Goal: Task Accomplishment & Management: Manage account settings

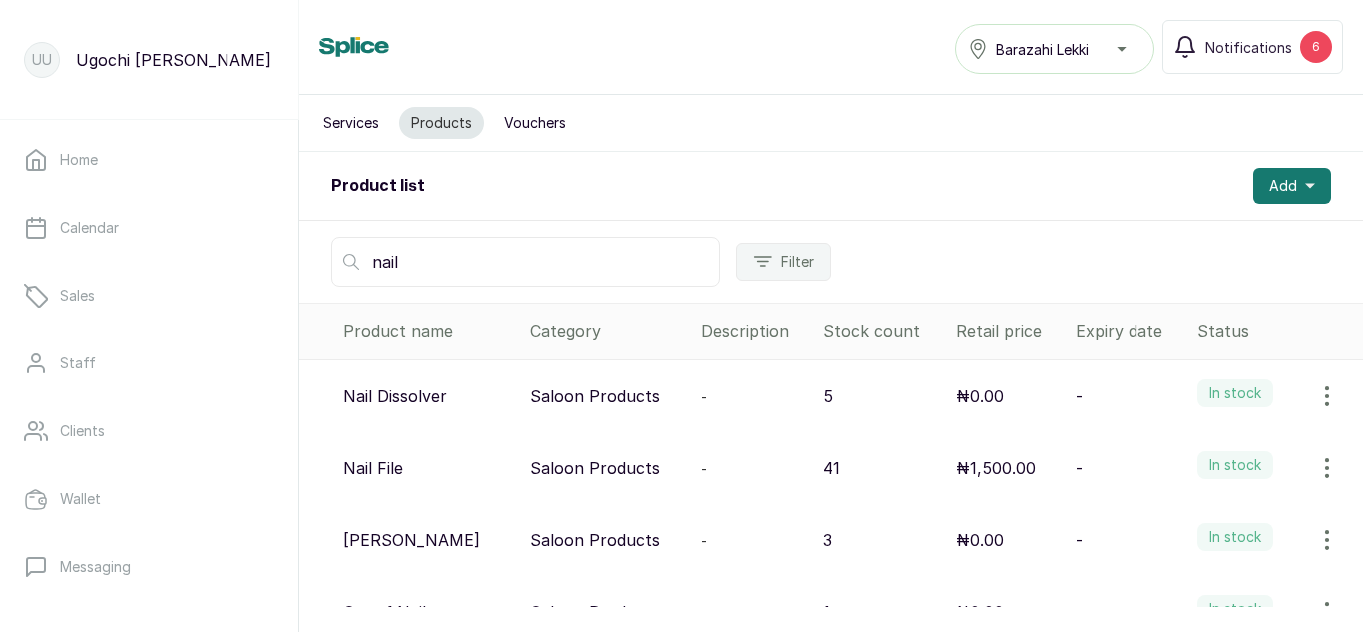
click at [450, 224] on div "nail Filter" at bounding box center [831, 262] width 1064 height 82
click at [456, 261] on input "nail" at bounding box center [525, 262] width 389 height 50
type input "n"
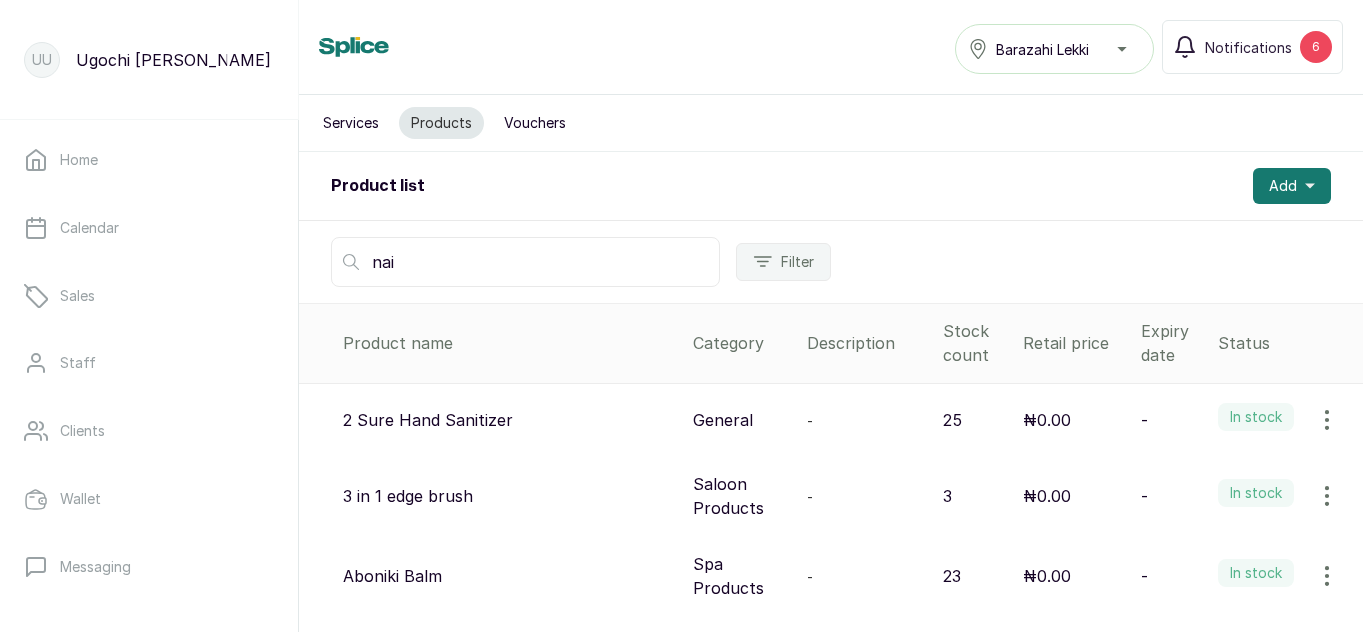
type input "nail"
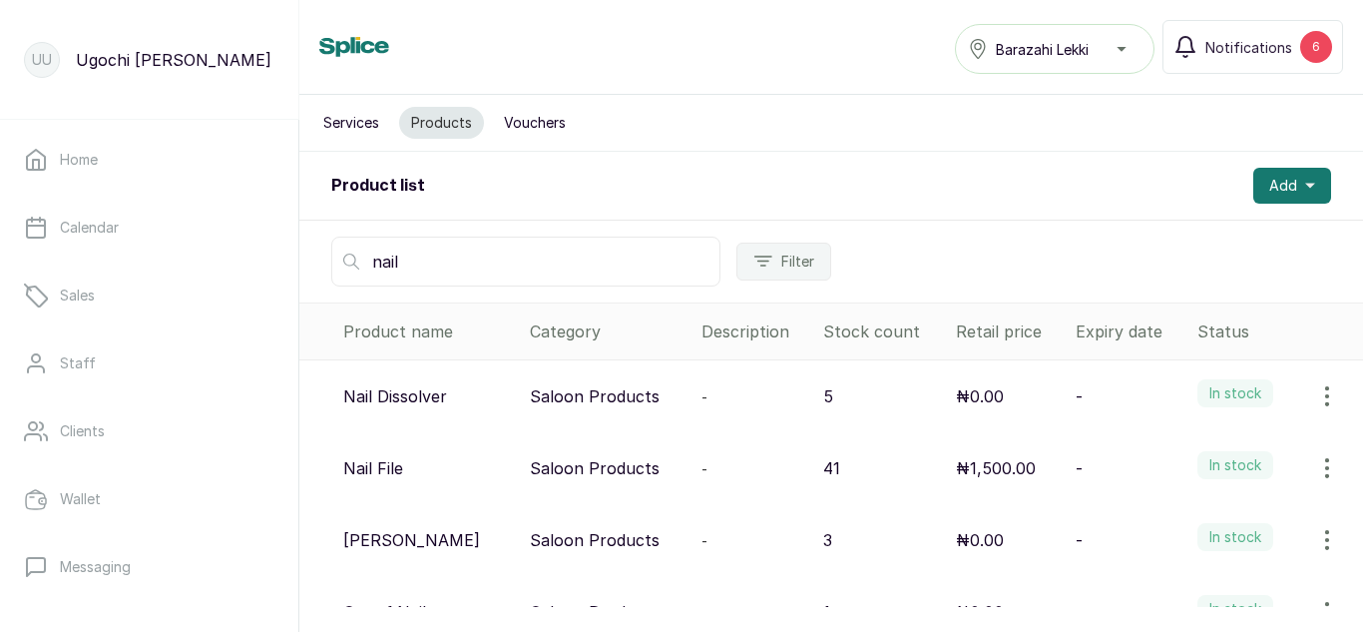
click at [1315, 537] on icon "button" at bounding box center [1327, 540] width 24 height 24
click at [1163, 415] on span "View" at bounding box center [1244, 404] width 192 height 24
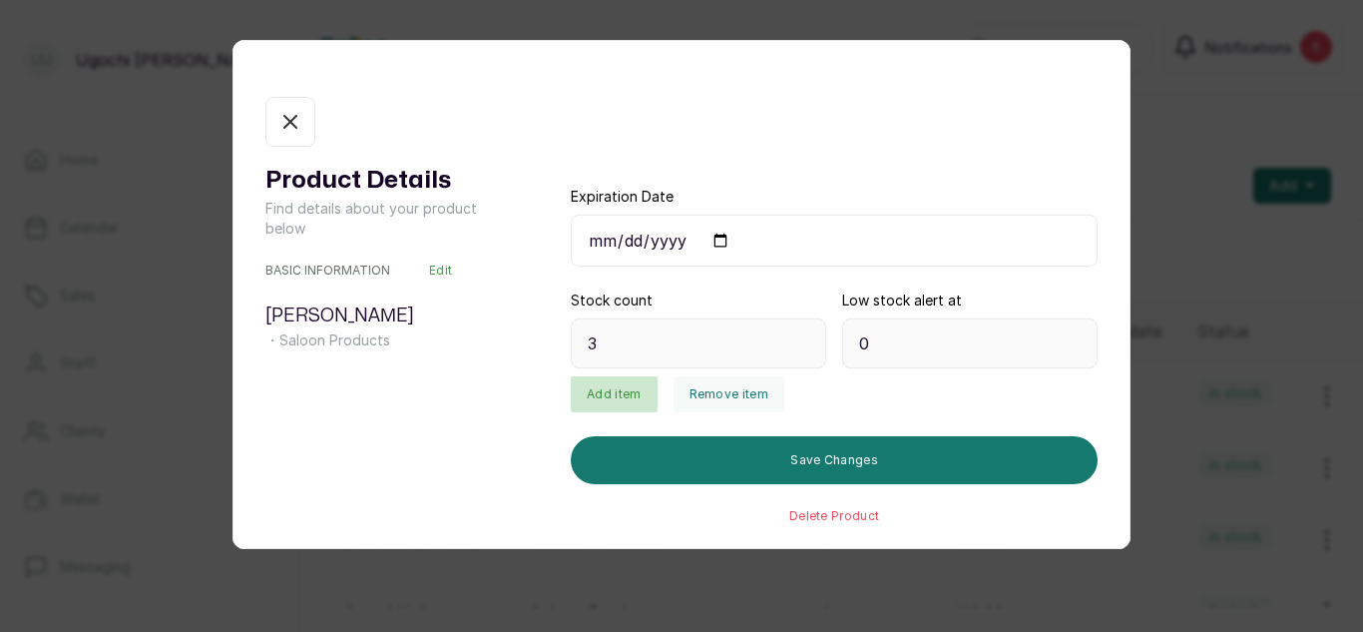
click at [609, 399] on button "Add item" at bounding box center [614, 394] width 86 height 36
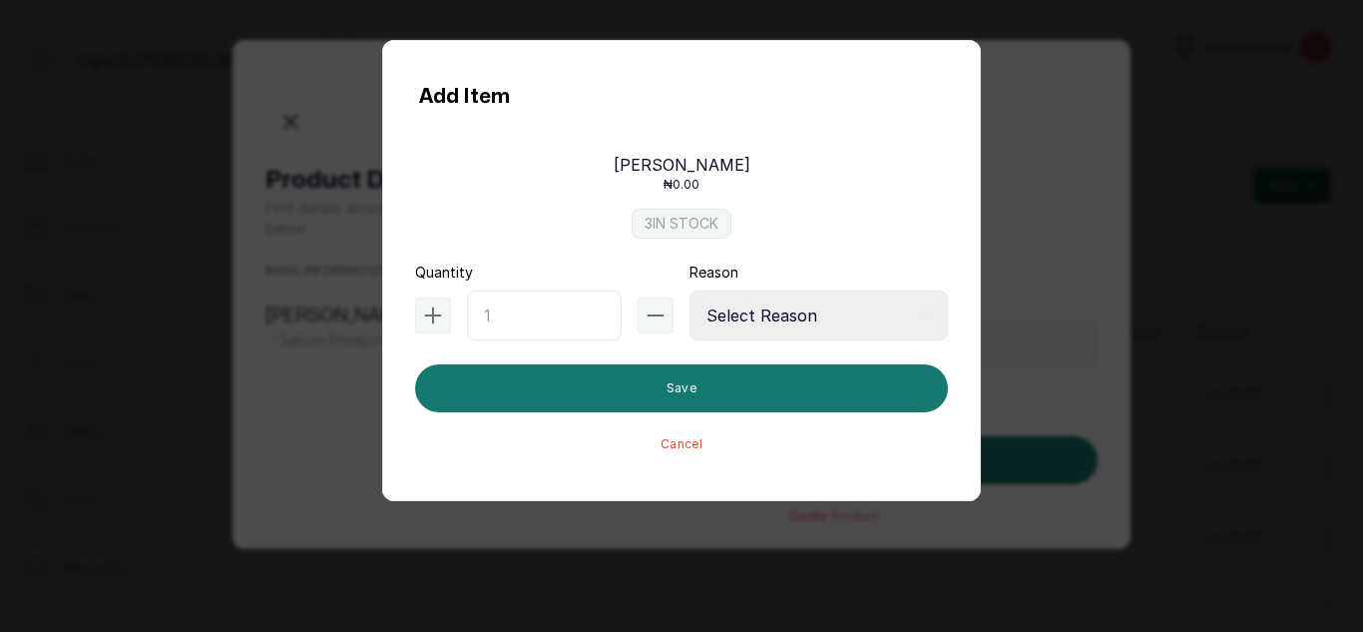
click at [530, 311] on input "text" at bounding box center [544, 315] width 155 height 50
type input "13"
click at [742, 304] on select "Select Reason Internal Use New Stock Damaged Adjustment Transfer Return Other" at bounding box center [819, 315] width 258 height 50
select select "new_stock"
click at [690, 290] on select "Select Reason Internal Use New Stock Damaged Adjustment Transfer Return Other" at bounding box center [819, 315] width 258 height 50
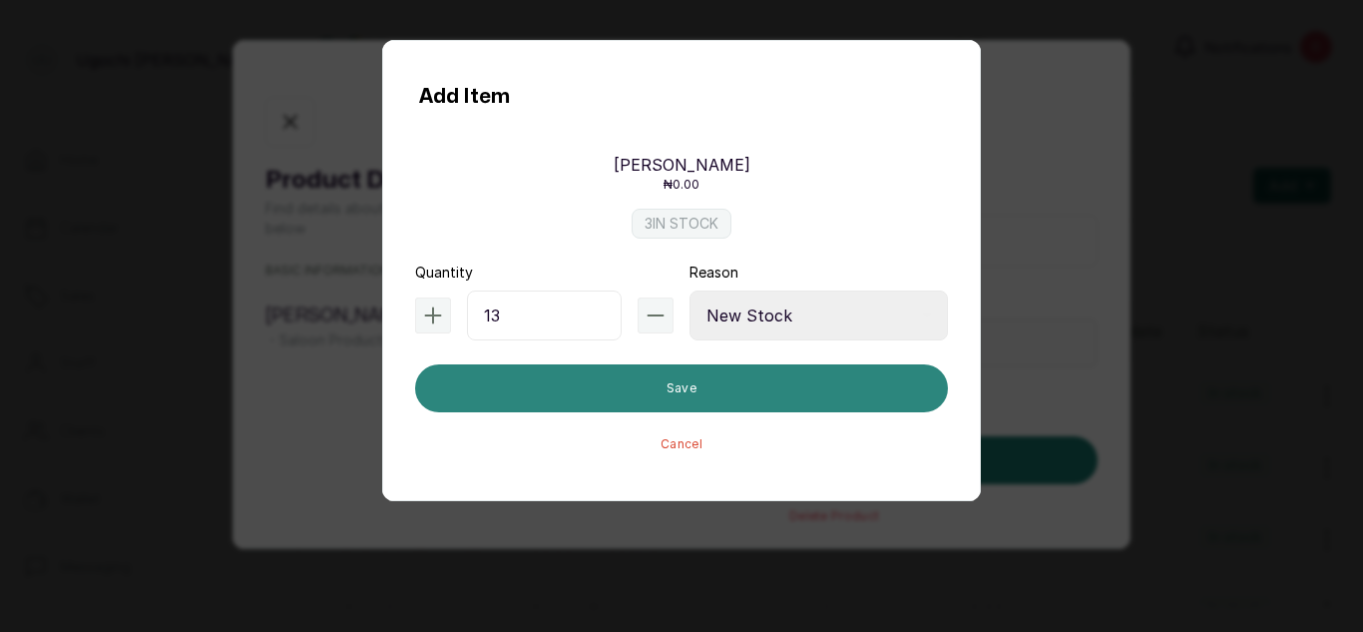
click at [694, 388] on button "Save" at bounding box center [681, 388] width 533 height 48
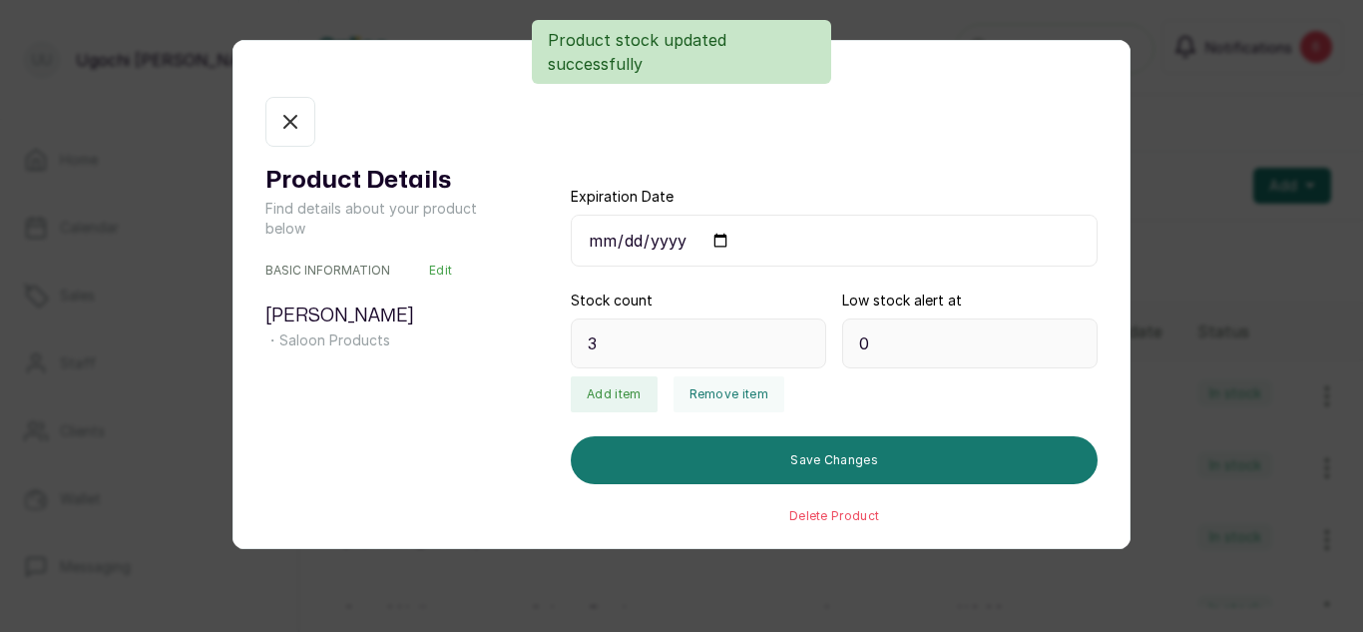
type input "16"
click at [288, 128] on icon "button" at bounding box center [290, 122] width 24 height 24
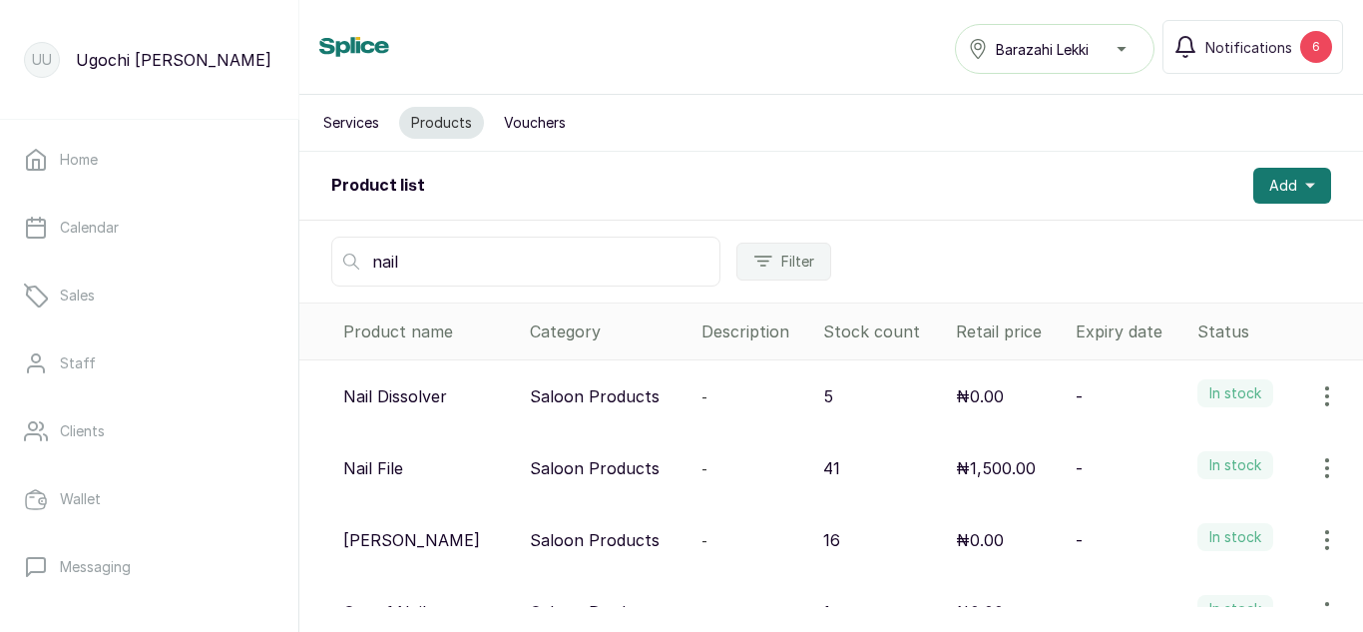
click at [504, 280] on input "nail" at bounding box center [525, 262] width 389 height 50
type input "n"
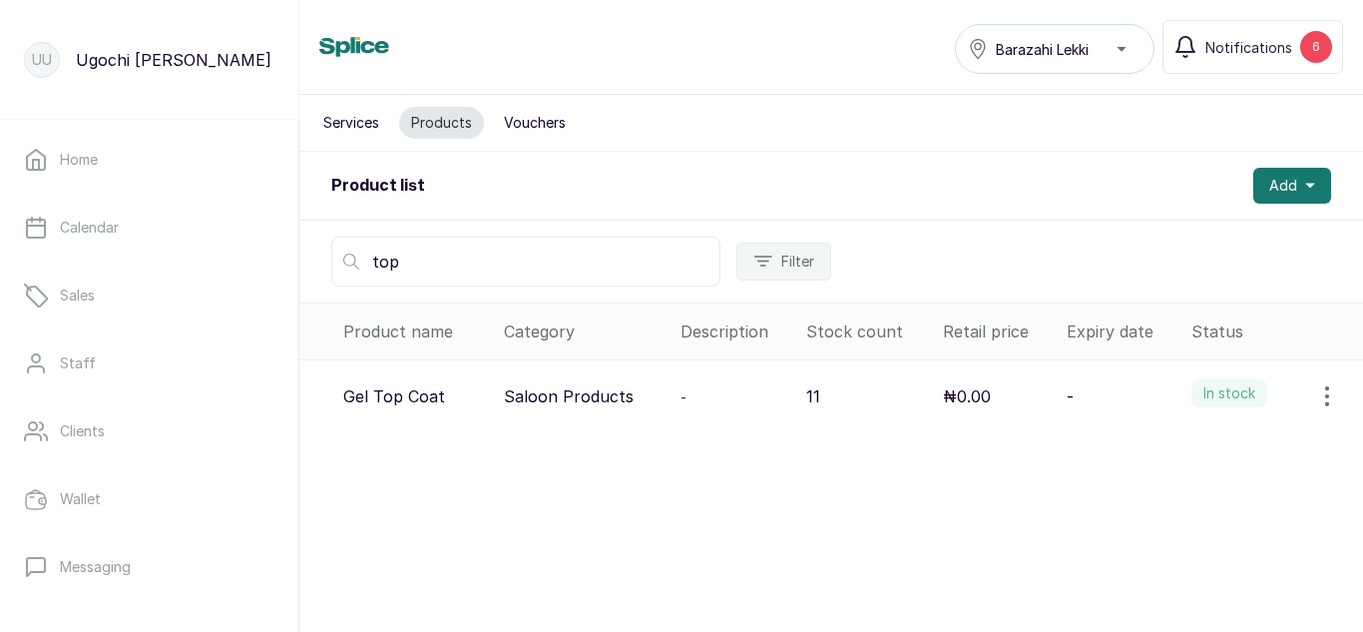
type input "top"
click at [1315, 395] on icon "button" at bounding box center [1327, 396] width 24 height 24
click at [1148, 456] on icon at bounding box center [1160, 452] width 24 height 24
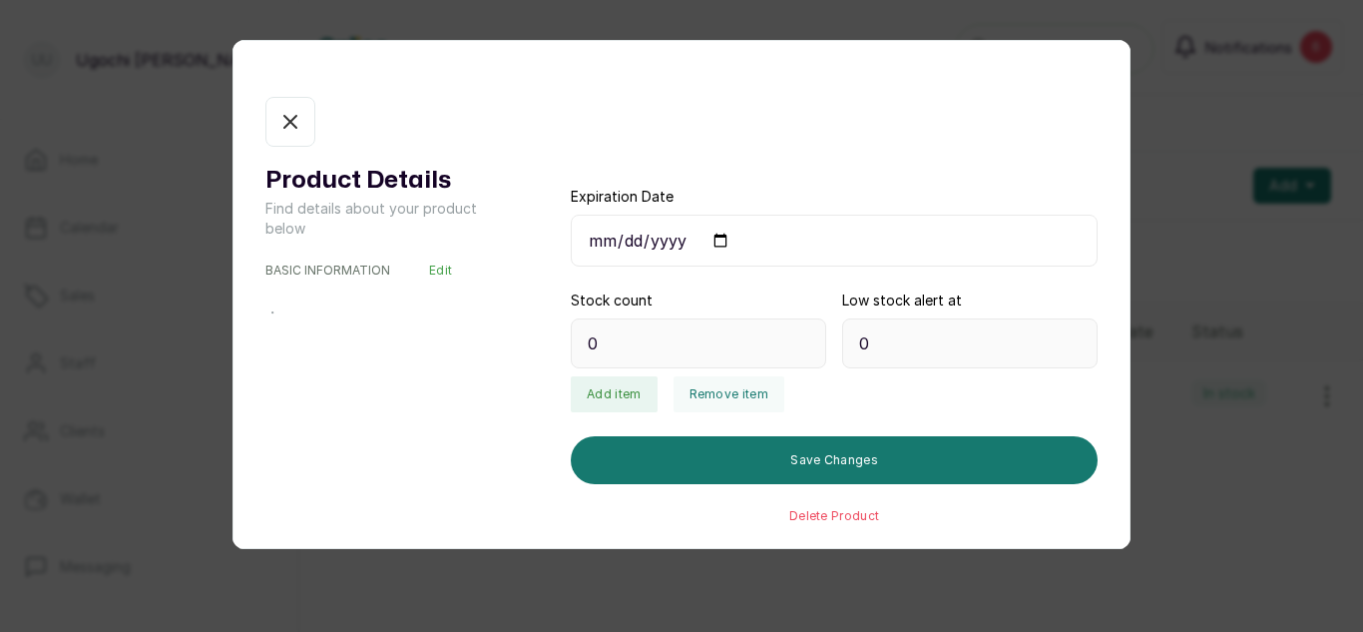
type input "11"
click at [619, 395] on button "Add item" at bounding box center [614, 394] width 86 height 36
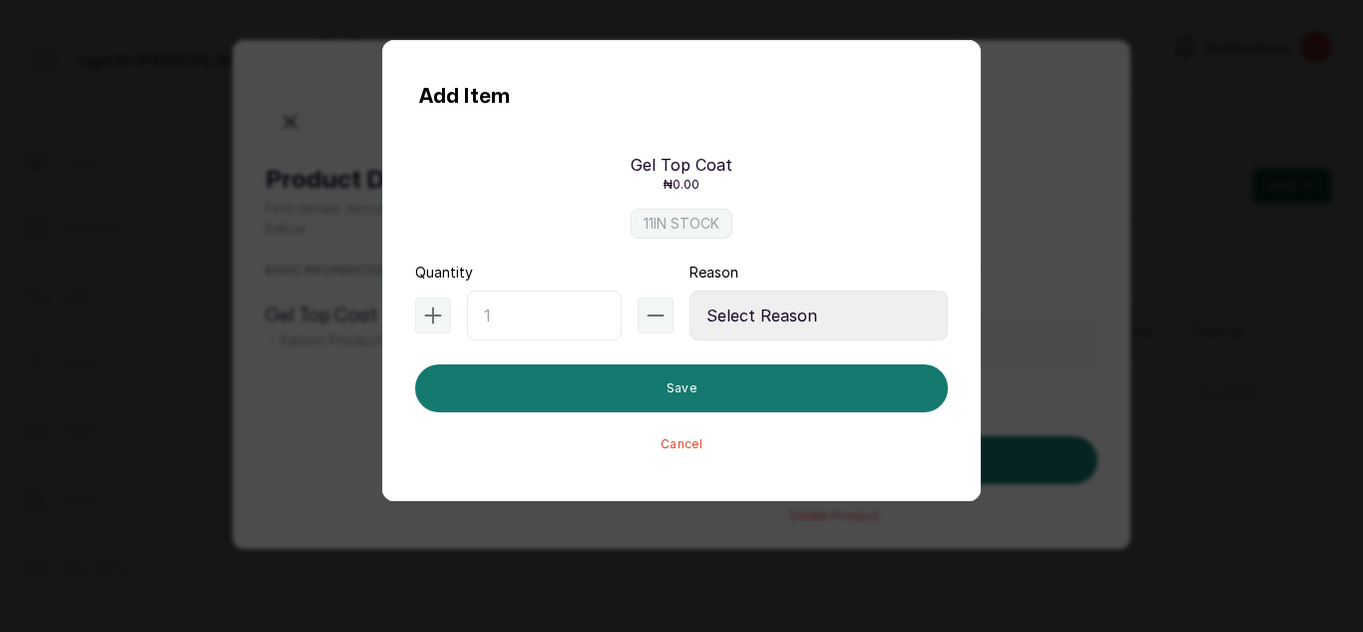
click at [529, 311] on input "text" at bounding box center [544, 315] width 155 height 50
type input "13"
click at [738, 308] on select "Select Reason Internal Use New Stock Damaged Adjustment Transfer Return Other" at bounding box center [819, 315] width 258 height 50
select select "new_stock"
click at [690, 290] on select "Select Reason Internal Use New Stock Damaged Adjustment Transfer Return Other" at bounding box center [819, 315] width 258 height 50
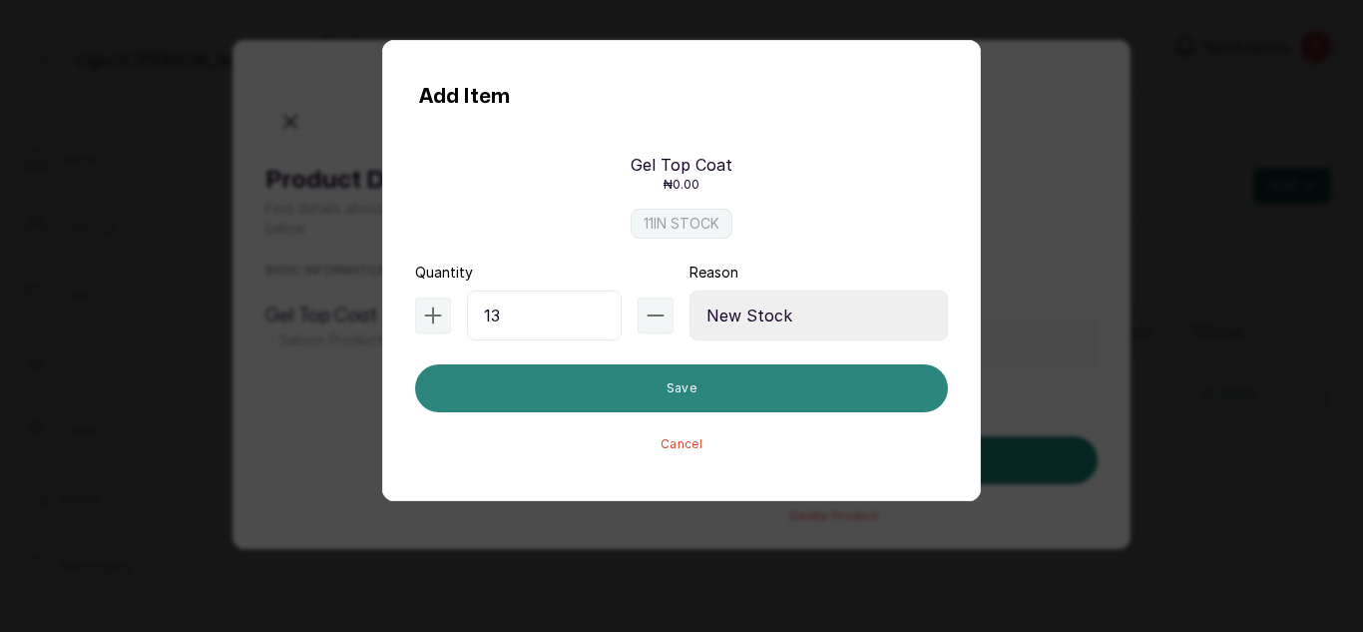
click at [645, 396] on button "Save" at bounding box center [681, 388] width 533 height 48
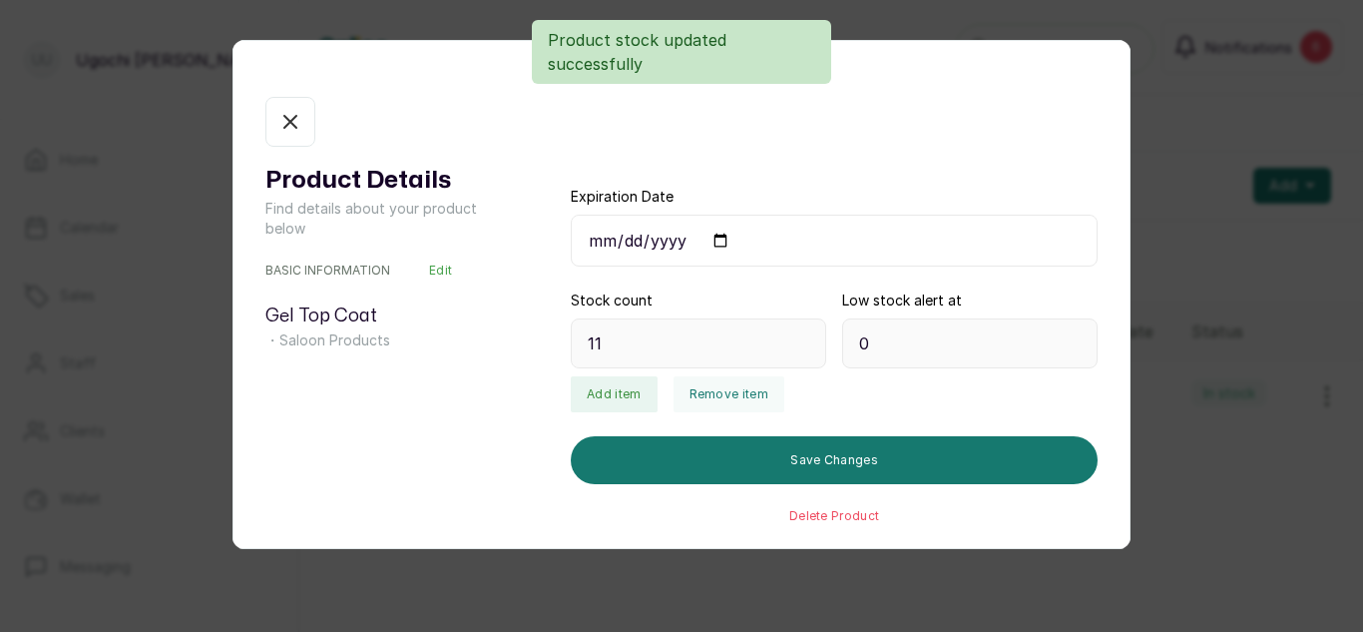
type input "24"
click at [295, 136] on button "In stock" at bounding box center [290, 122] width 50 height 50
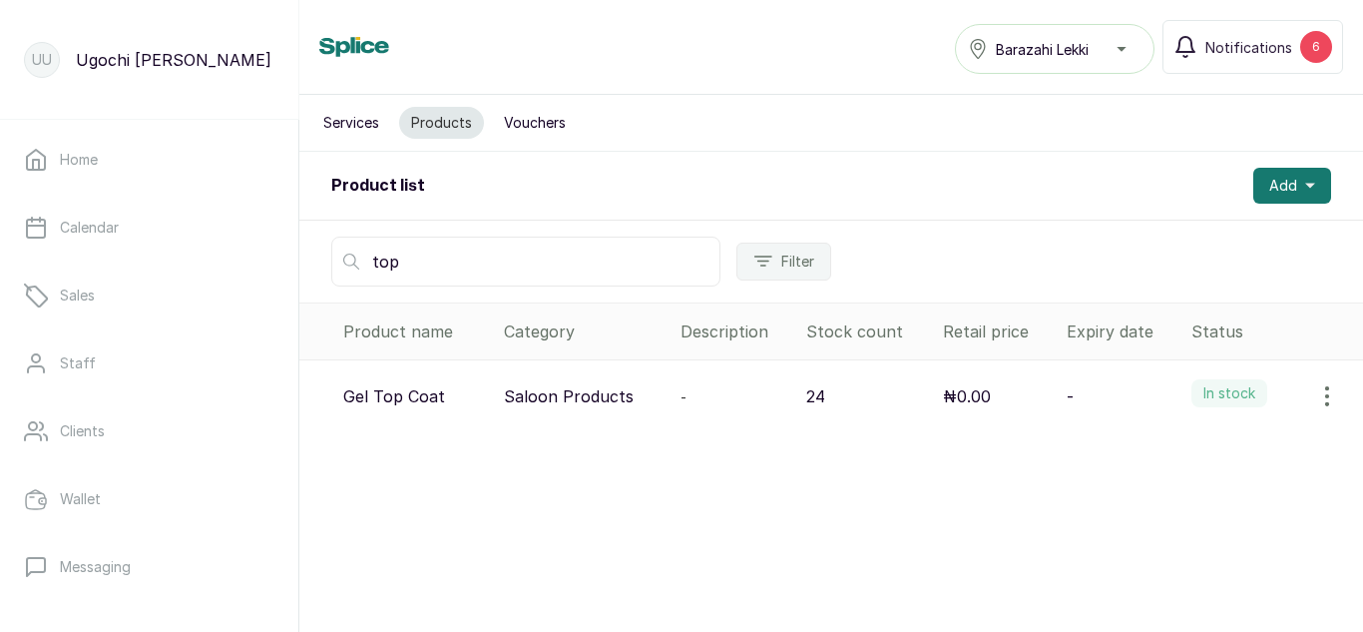
click at [445, 274] on input "top" at bounding box center [525, 262] width 389 height 50
type input "t"
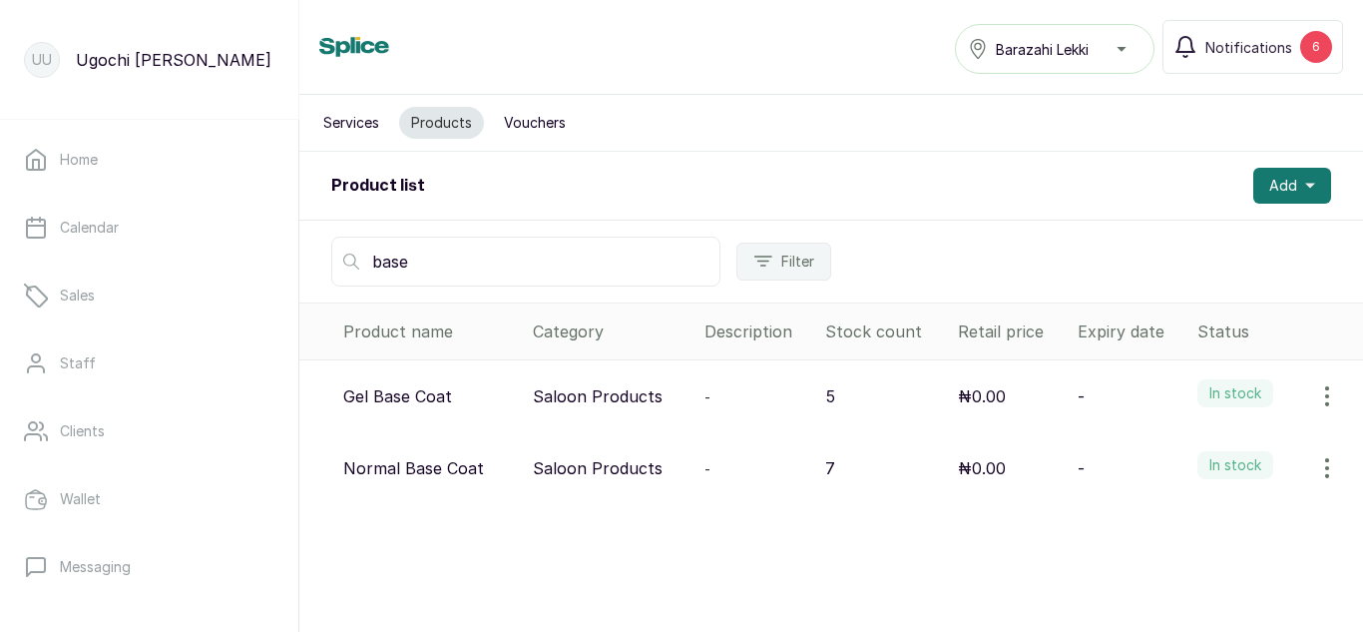
type input "base"
click at [1326, 467] on icon "button" at bounding box center [1327, 468] width 2 height 18
click at [1156, 525] on icon at bounding box center [1160, 524] width 9 height 9
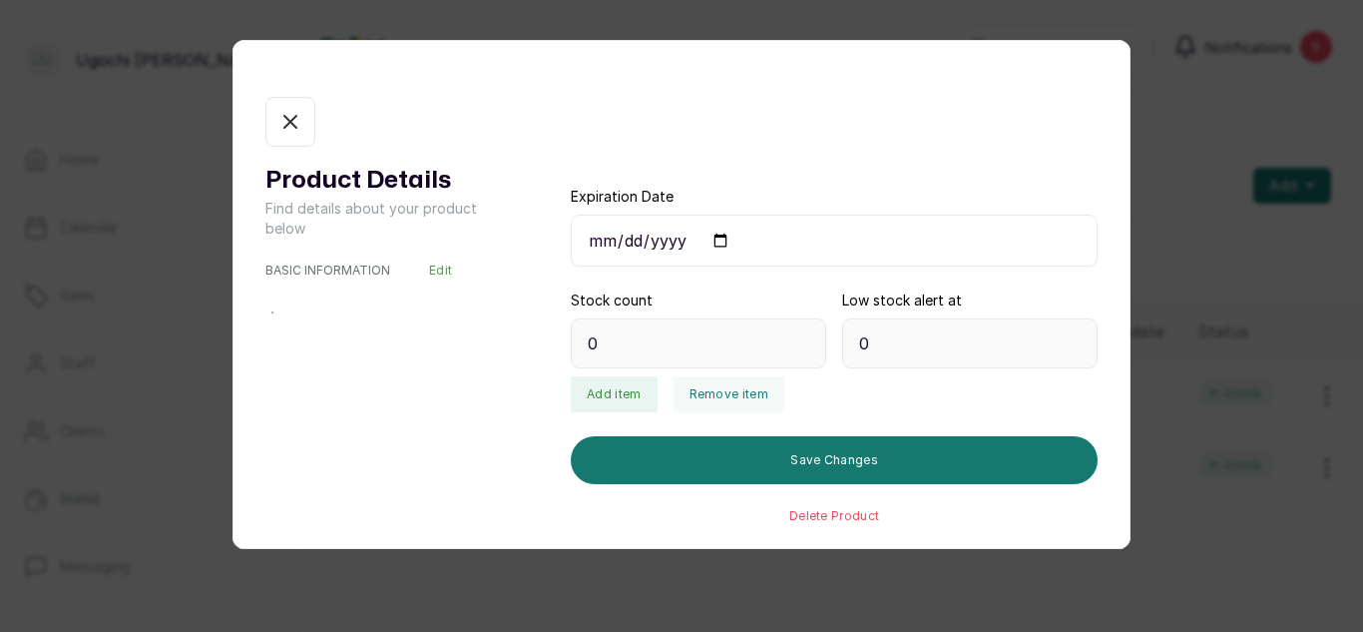
type input "7"
click at [589, 391] on button "Add item" at bounding box center [614, 394] width 86 height 36
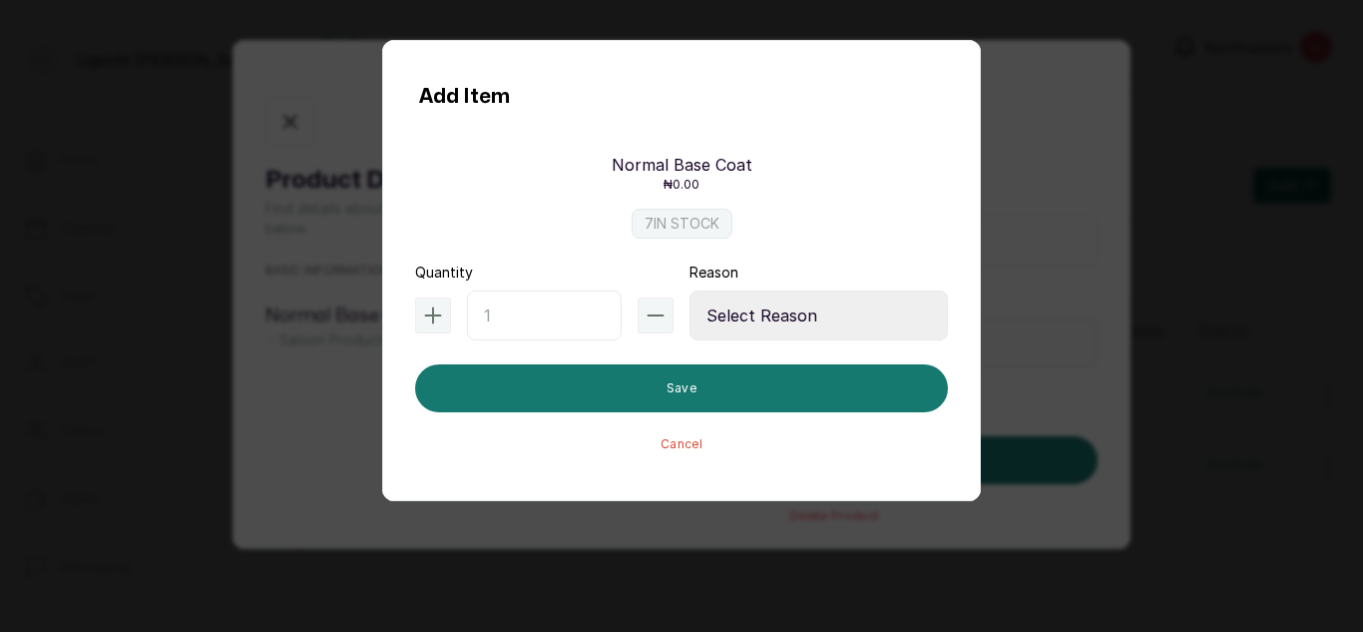
click at [484, 322] on input "text" at bounding box center [544, 315] width 155 height 50
type input "13"
click at [758, 313] on select "Select Reason Internal Use New Stock Damaged Adjustment Transfer Return Other" at bounding box center [819, 315] width 258 height 50
select select "new_stock"
click at [690, 290] on select "Select Reason Internal Use New Stock Damaged Adjustment Transfer Return Other" at bounding box center [819, 315] width 258 height 50
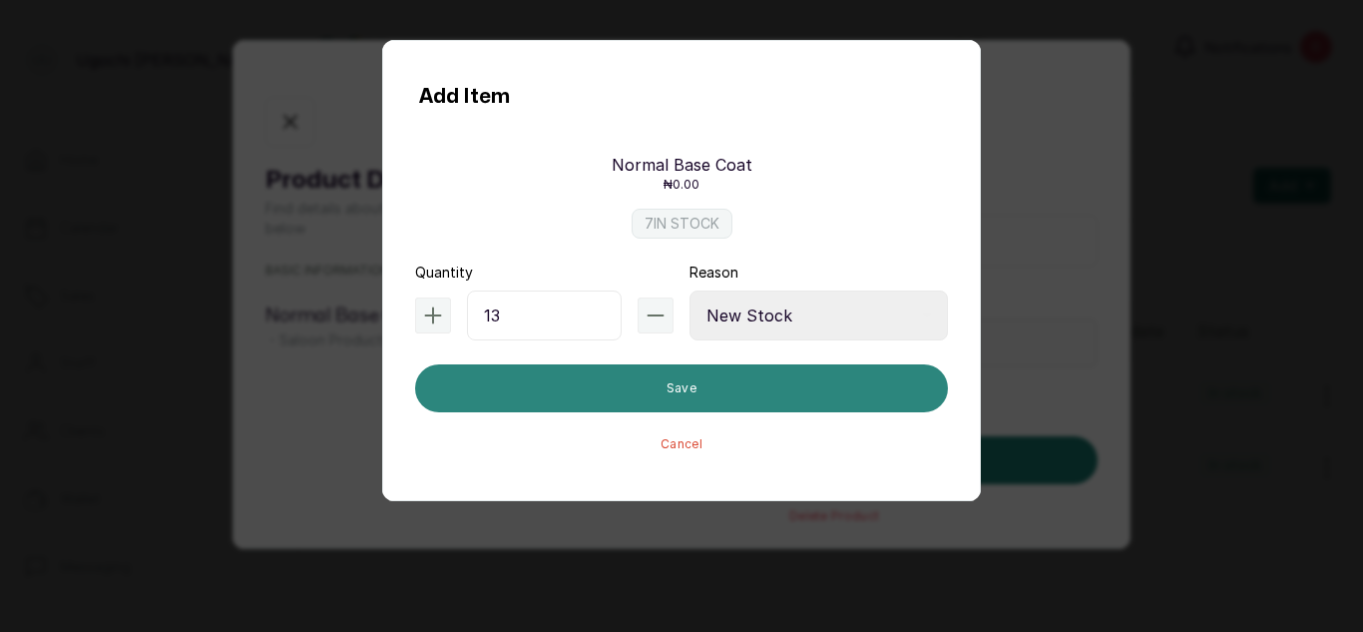
click at [686, 396] on button "Save" at bounding box center [681, 388] width 533 height 48
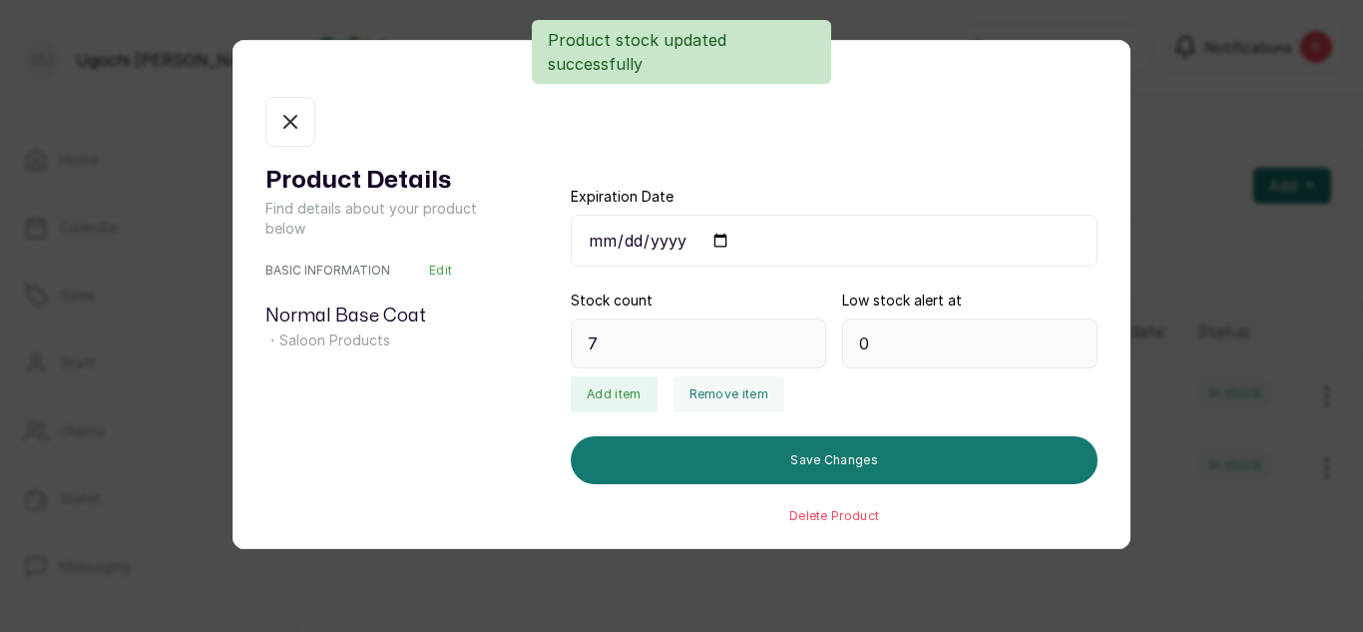
type input "20"
click at [283, 131] on icon "button" at bounding box center [290, 122] width 24 height 24
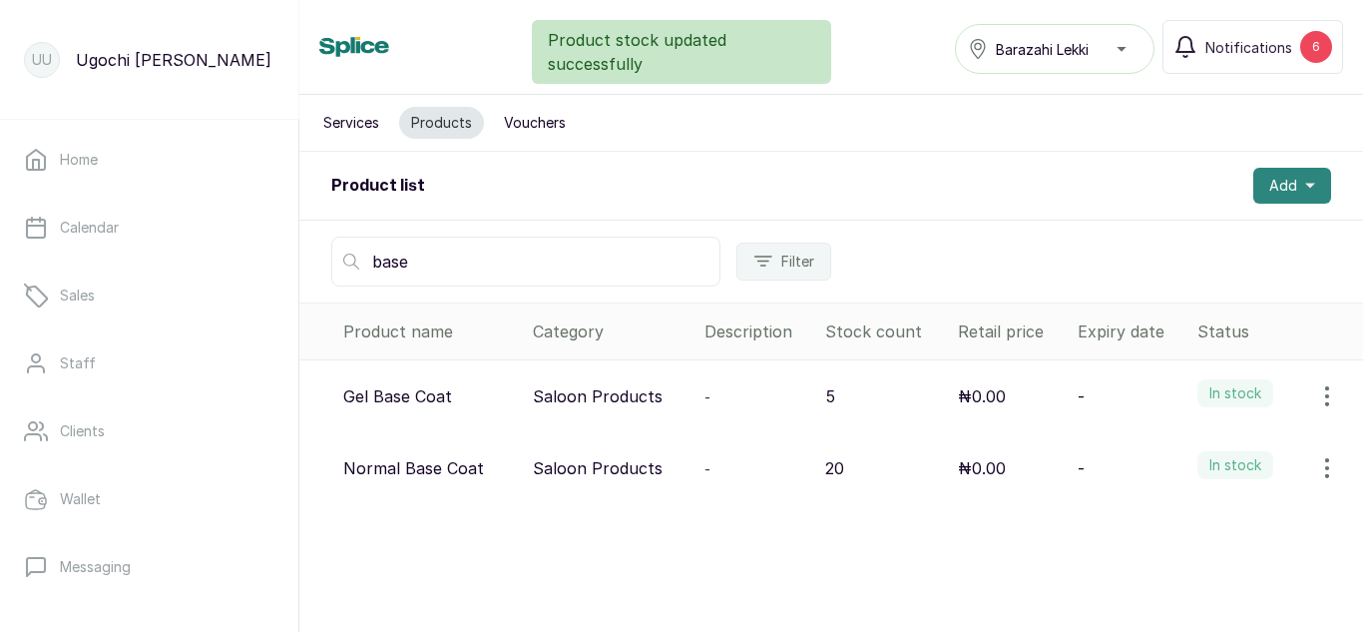
click at [1253, 200] on button "Add" at bounding box center [1292, 186] width 78 height 36
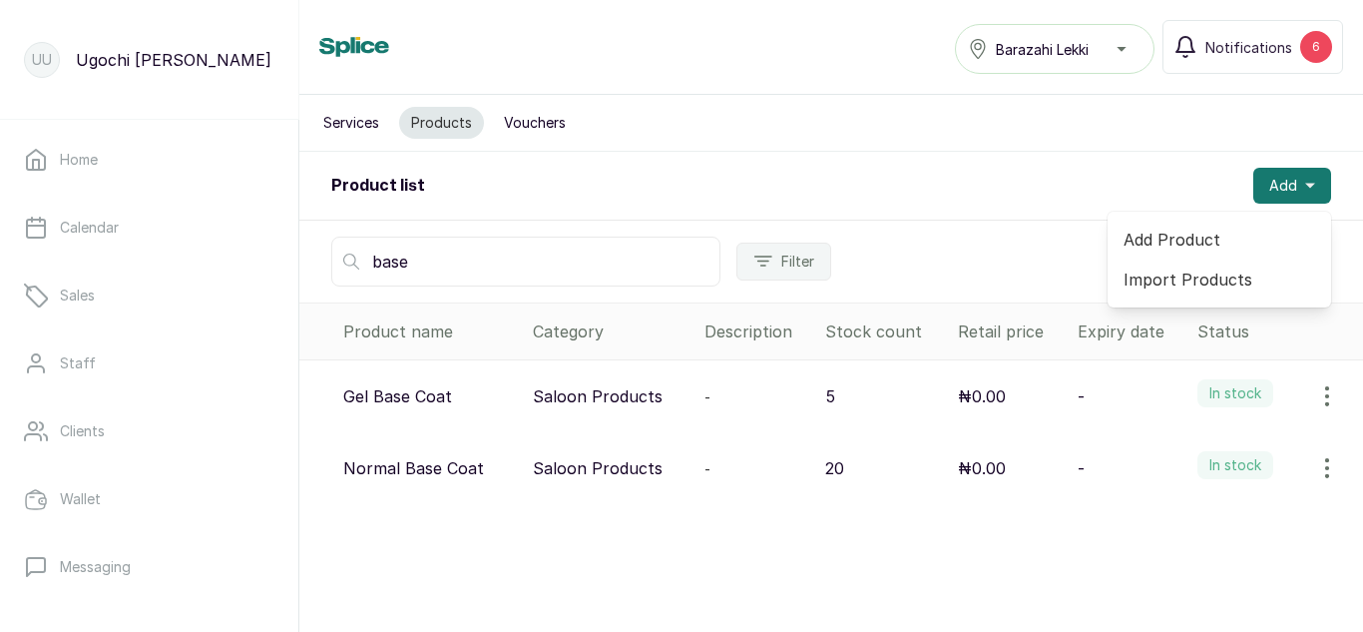
click at [1158, 233] on span "Add Product" at bounding box center [1220, 240] width 192 height 24
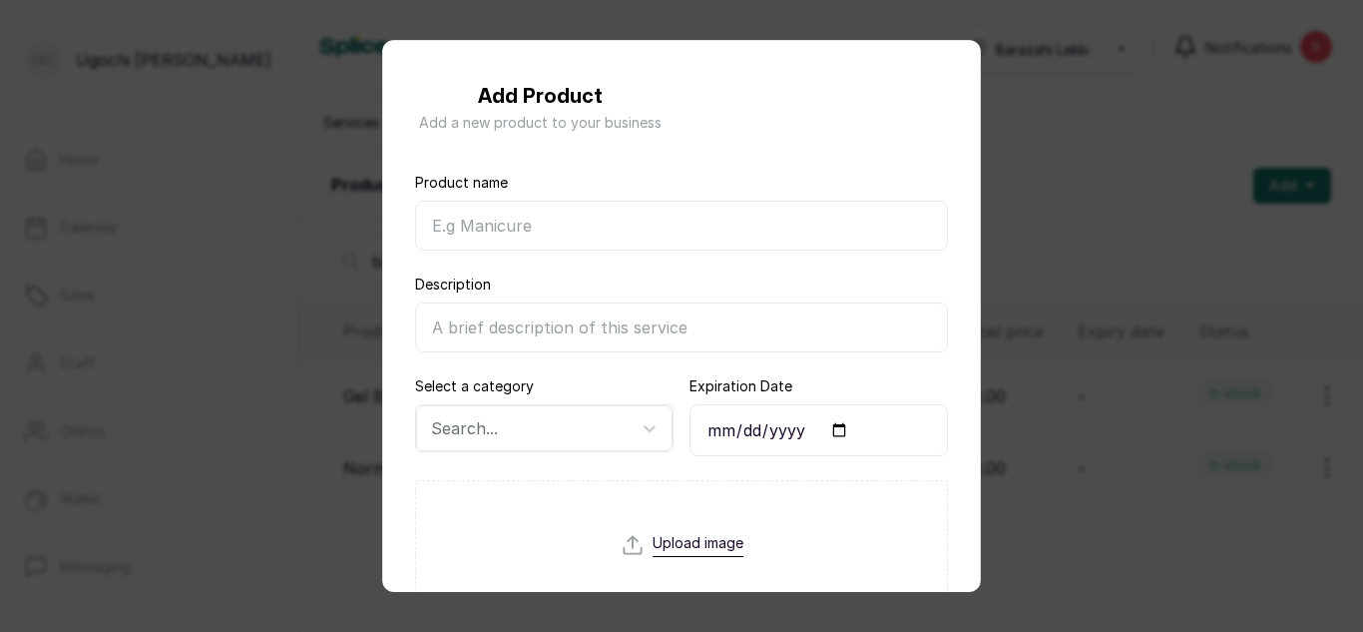
click at [704, 231] on input "Product name" at bounding box center [681, 226] width 533 height 50
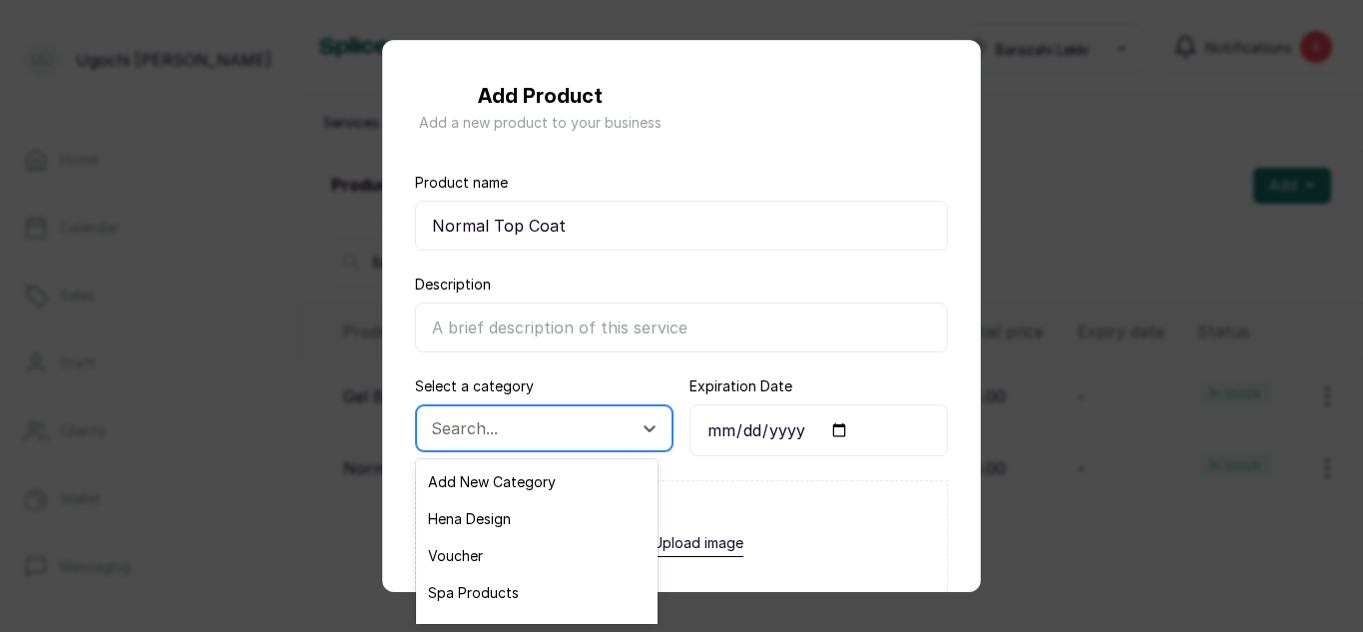
click at [567, 435] on div at bounding box center [526, 428] width 191 height 26
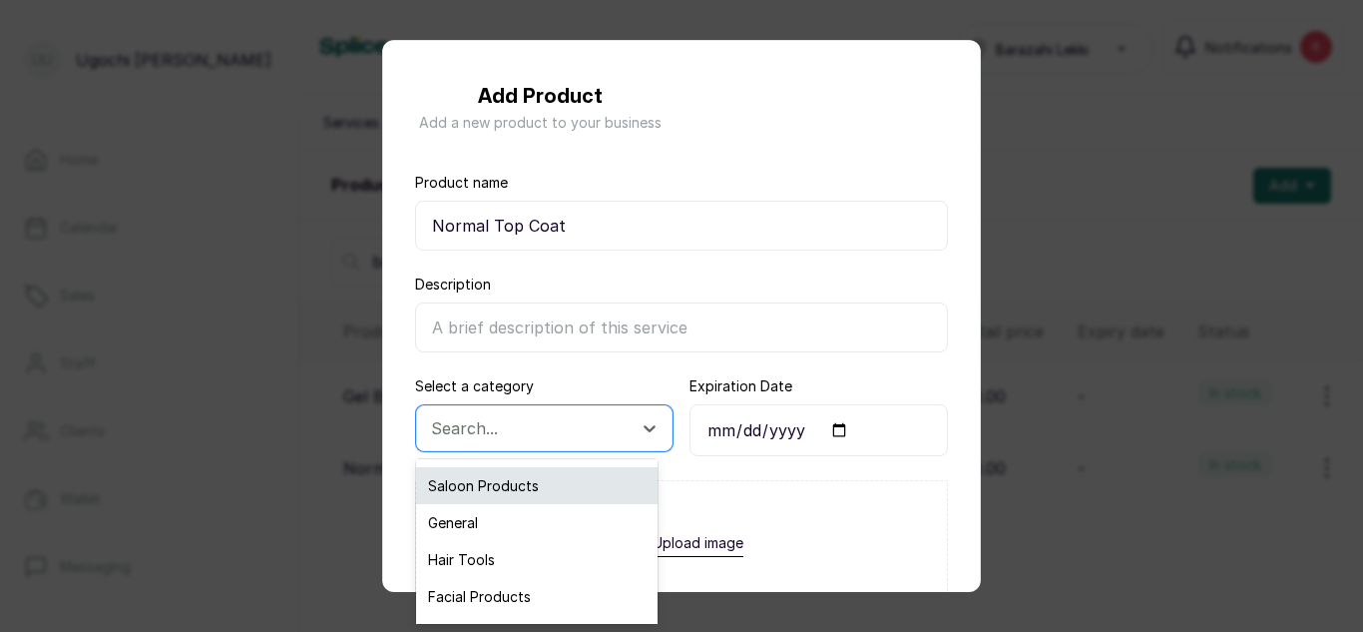
click at [491, 482] on div "Saloon Products" at bounding box center [537, 485] width 242 height 37
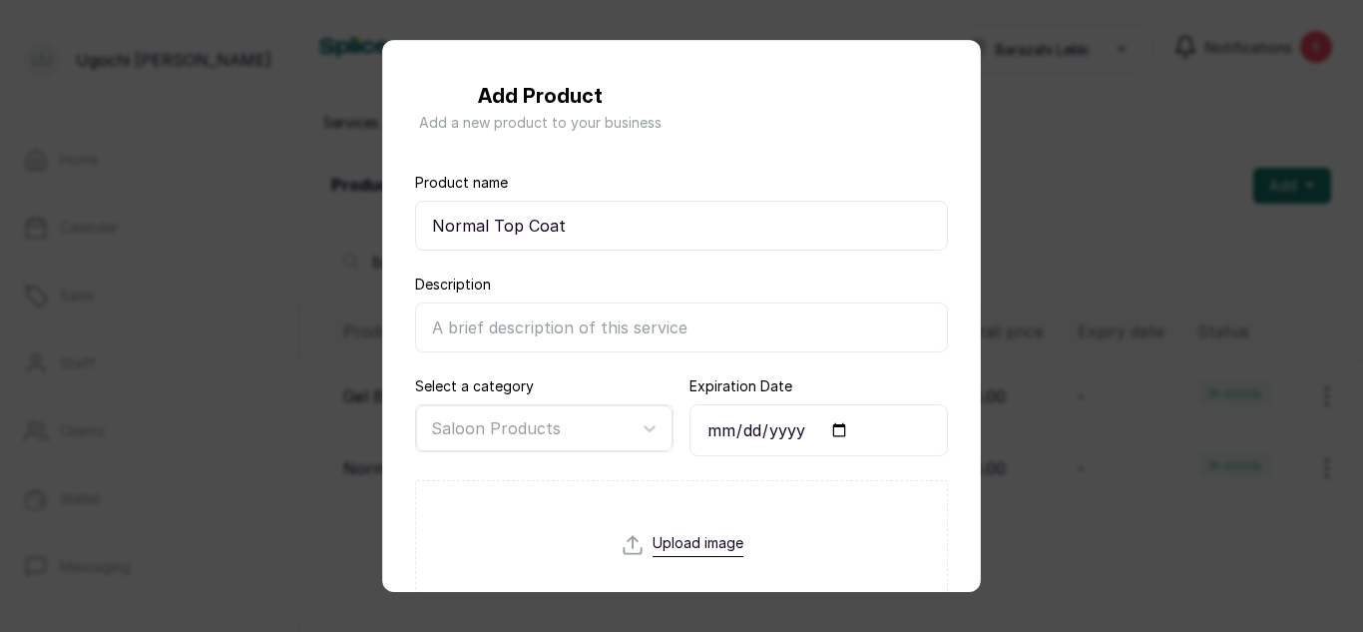
click at [496, 232] on input "Normal Top Coat" at bounding box center [681, 226] width 533 height 50
click at [494, 225] on input "Normal Top Coat" at bounding box center [681, 226] width 533 height 50
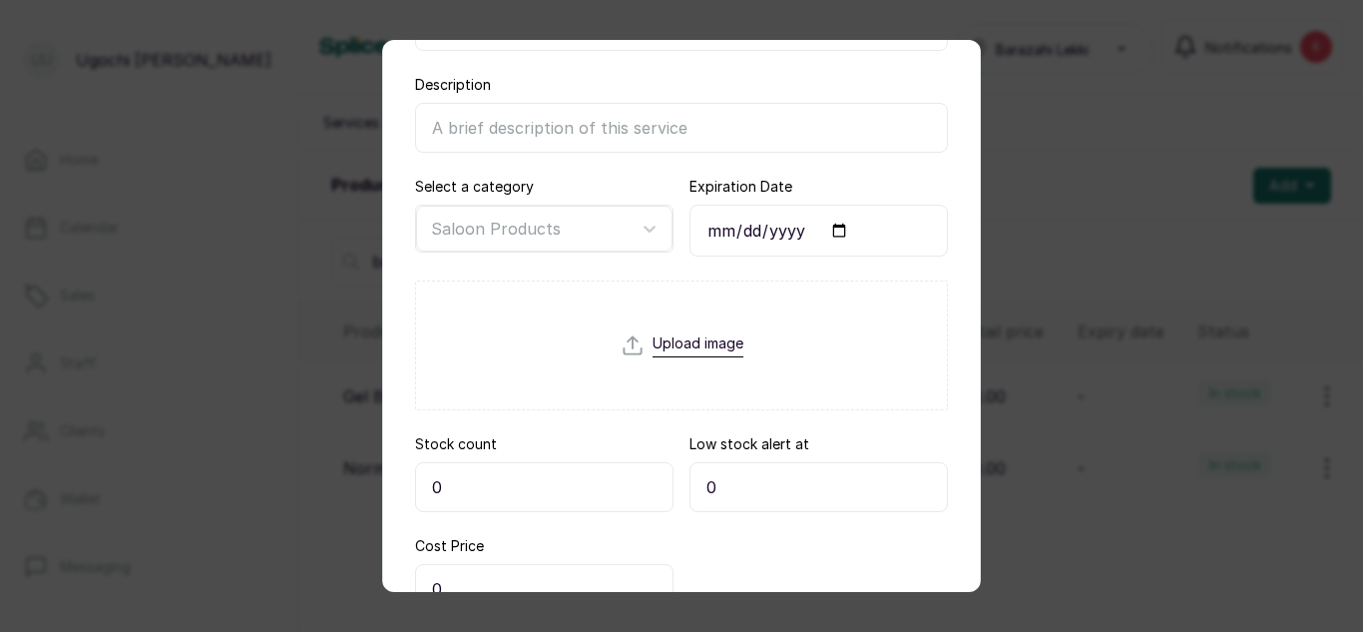
scroll to position [212, 0]
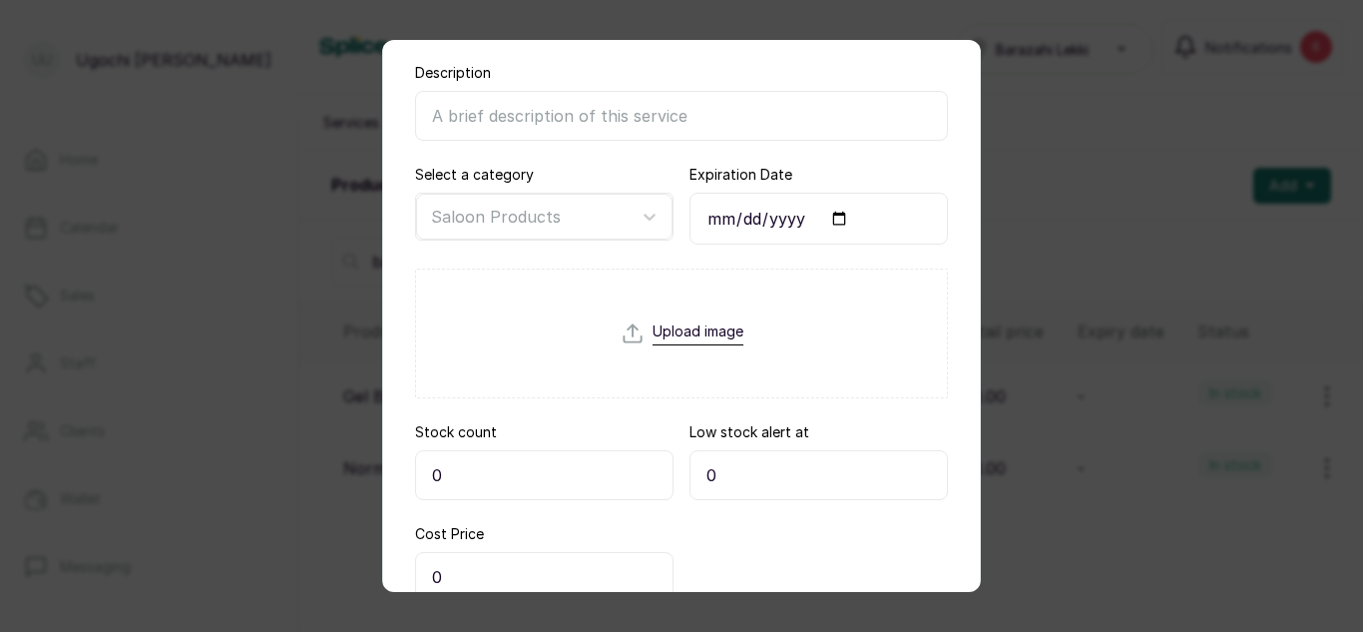
type input "Normal Polish Top Coat"
click at [512, 466] on input "0" at bounding box center [544, 475] width 258 height 50
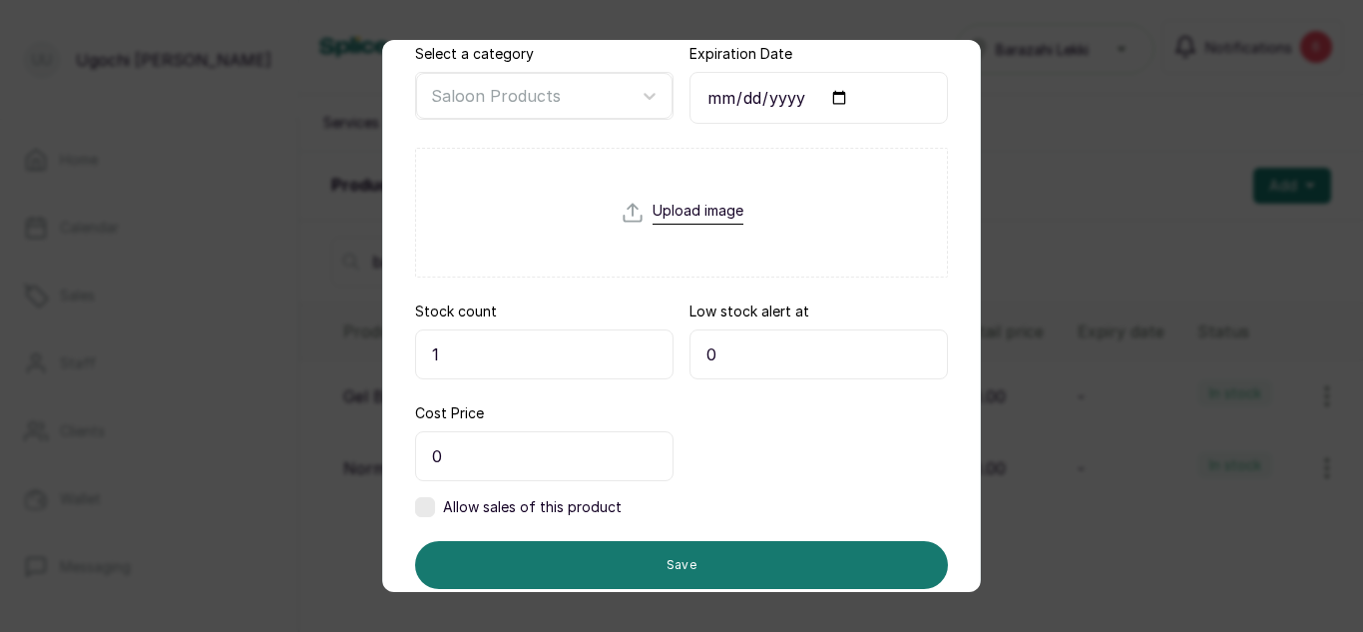
scroll to position [394, 0]
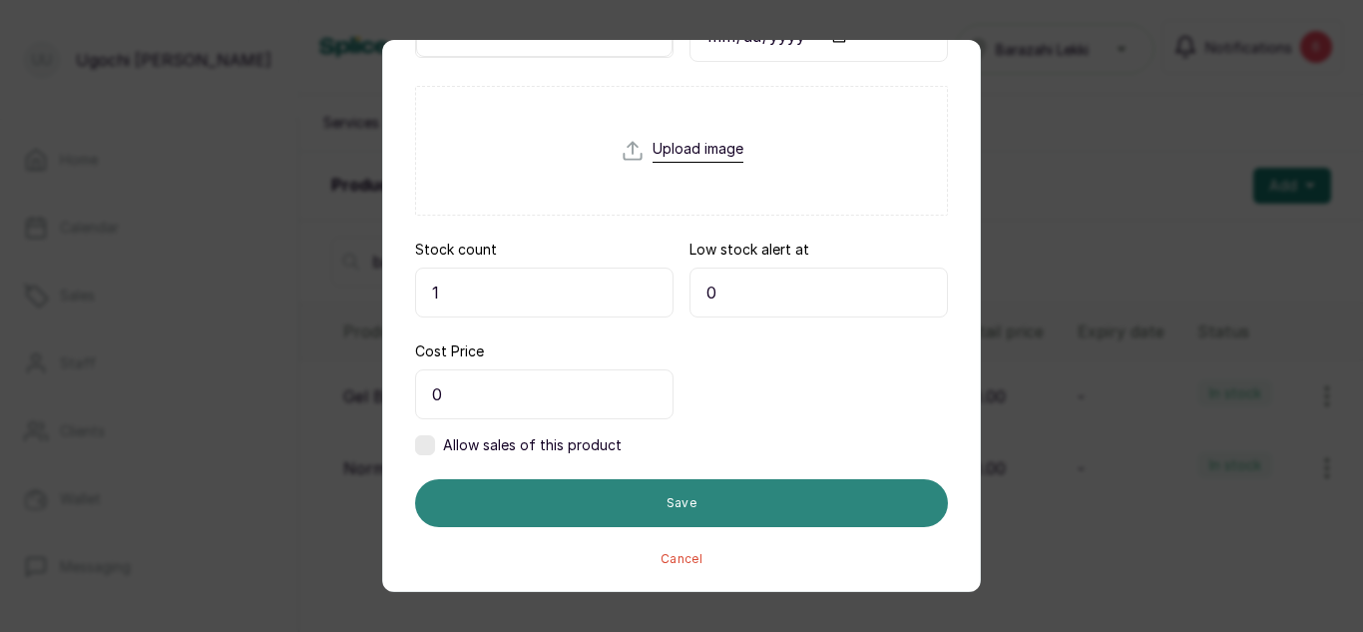
type input "1"
click at [632, 491] on button "Save" at bounding box center [681, 503] width 533 height 48
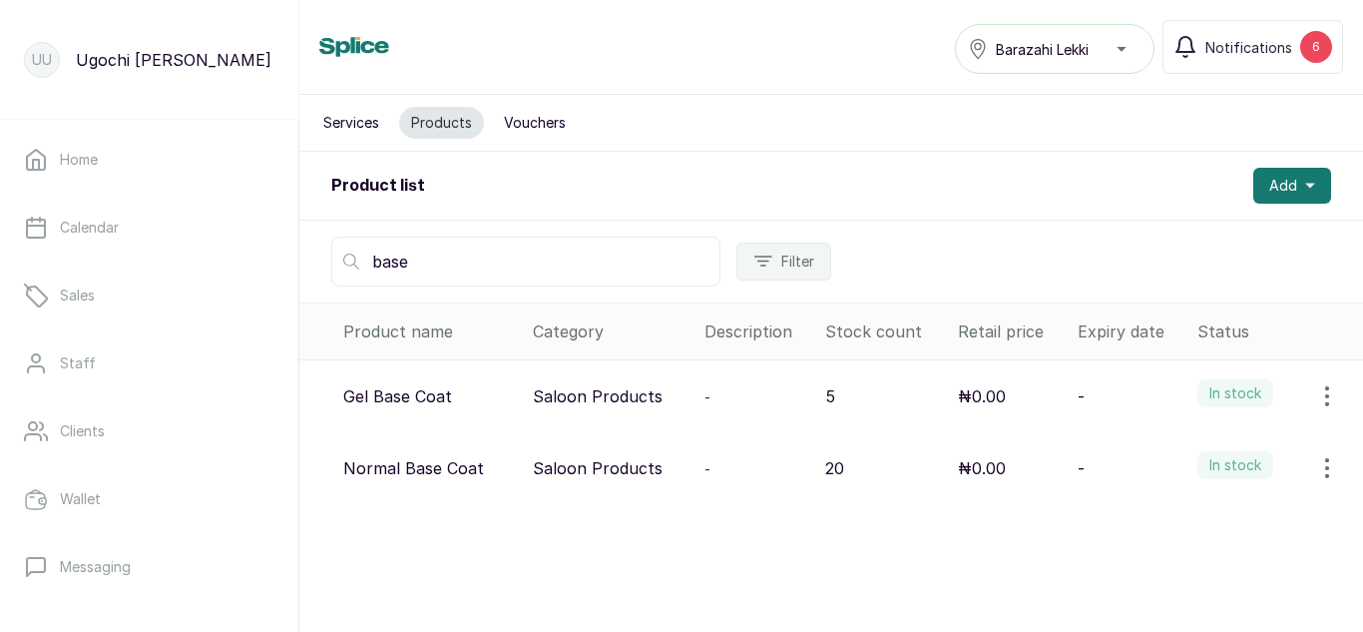
click at [484, 255] on input "base" at bounding box center [525, 262] width 389 height 50
type input "b"
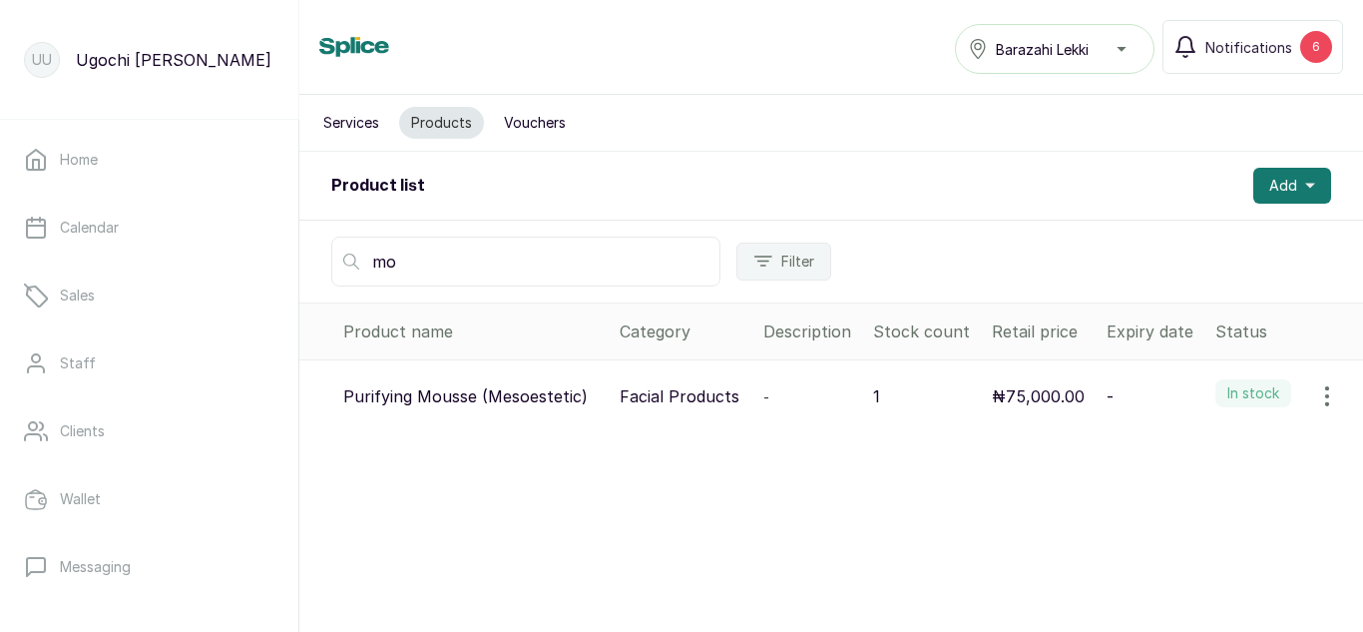
type input "m"
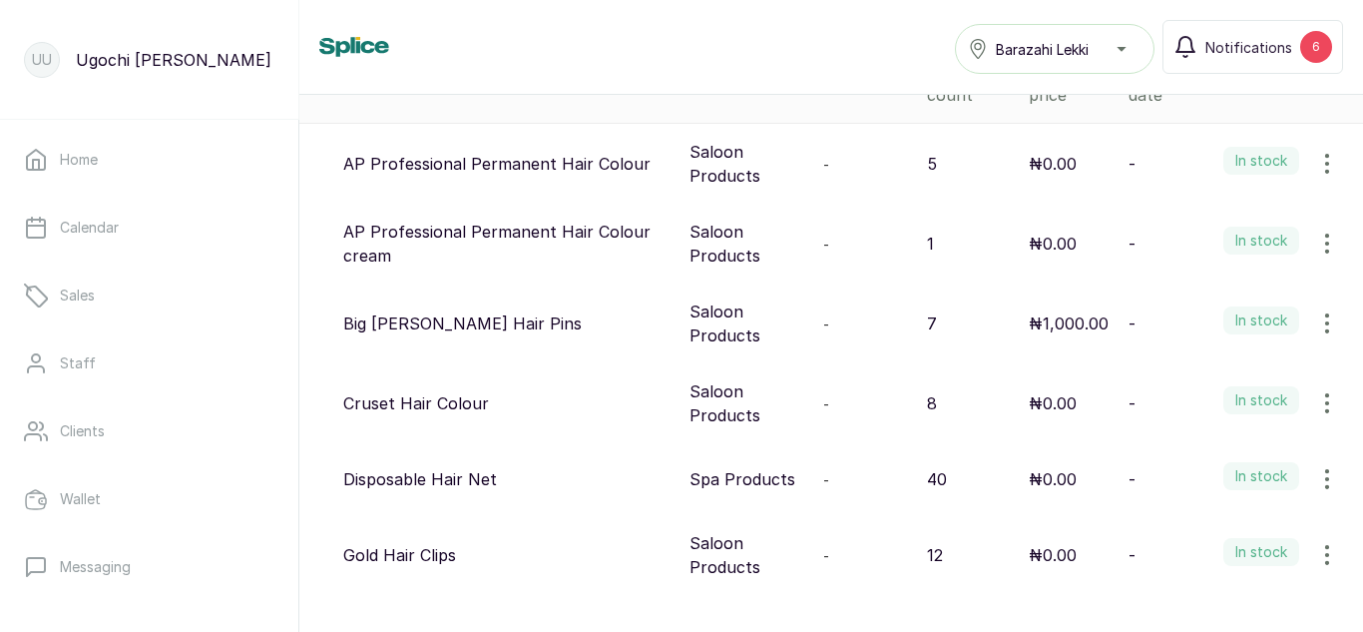
scroll to position [0, 0]
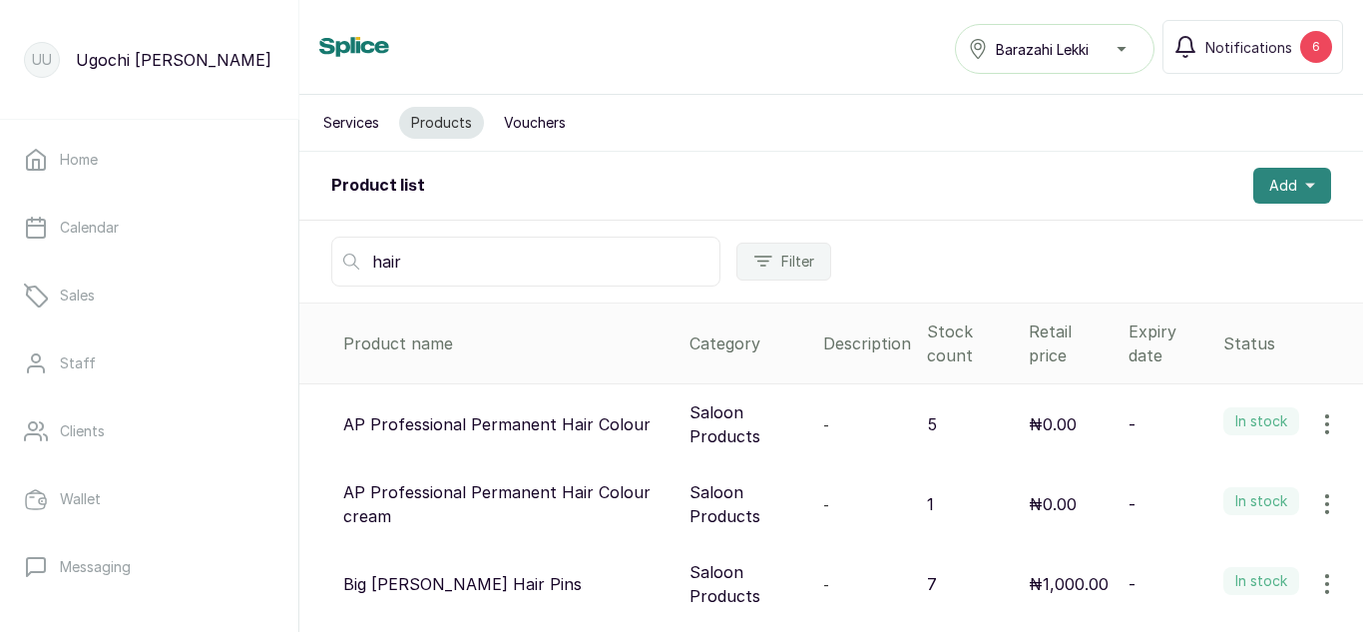
type input "hair"
click at [1284, 177] on button "Add" at bounding box center [1292, 186] width 78 height 36
click at [1150, 237] on span "Add Product" at bounding box center [1220, 240] width 192 height 24
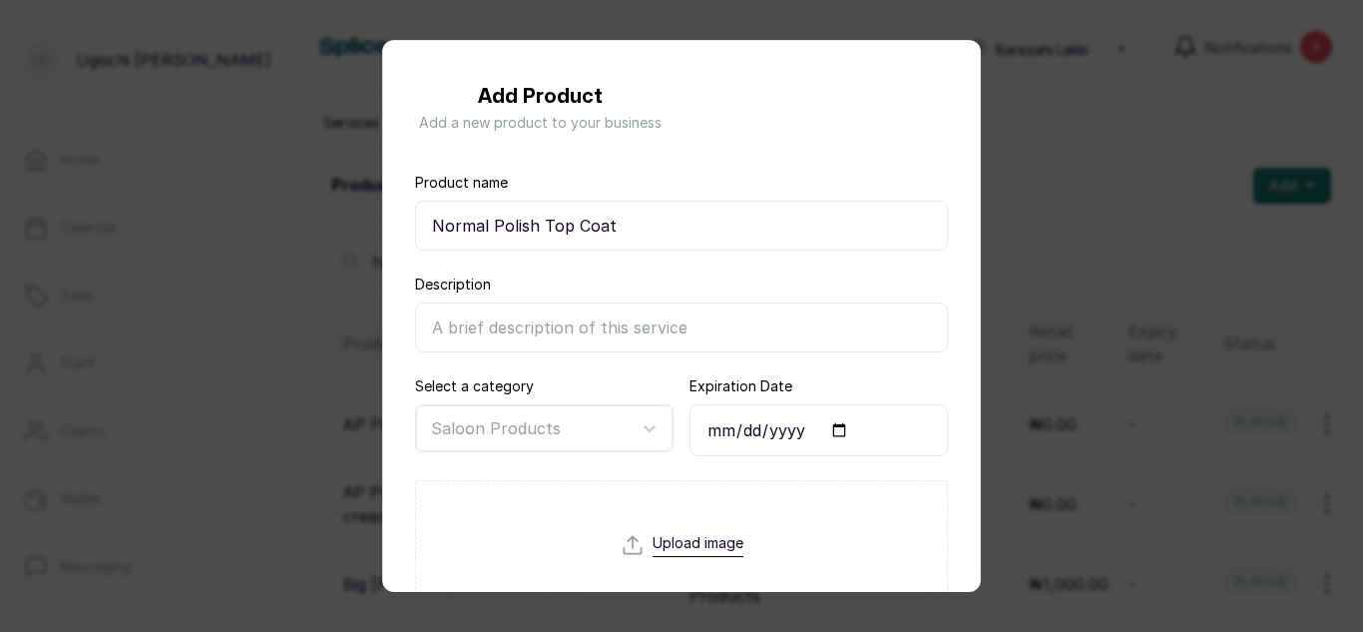
click at [234, 193] on div "Add Product Add a new product to your business Product name Normal Polish Top C…" at bounding box center [681, 316] width 1363 height 632
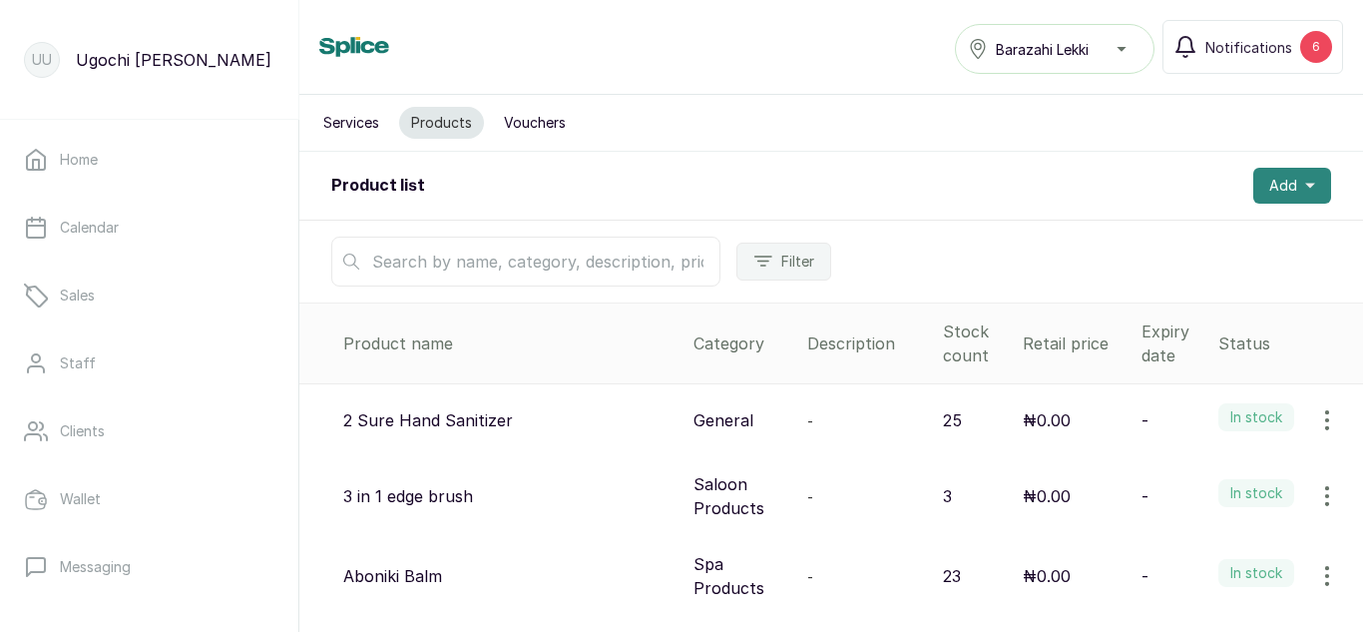
click at [1296, 197] on button "Add" at bounding box center [1292, 186] width 78 height 36
click at [1179, 236] on span "Add Product" at bounding box center [1220, 240] width 192 height 24
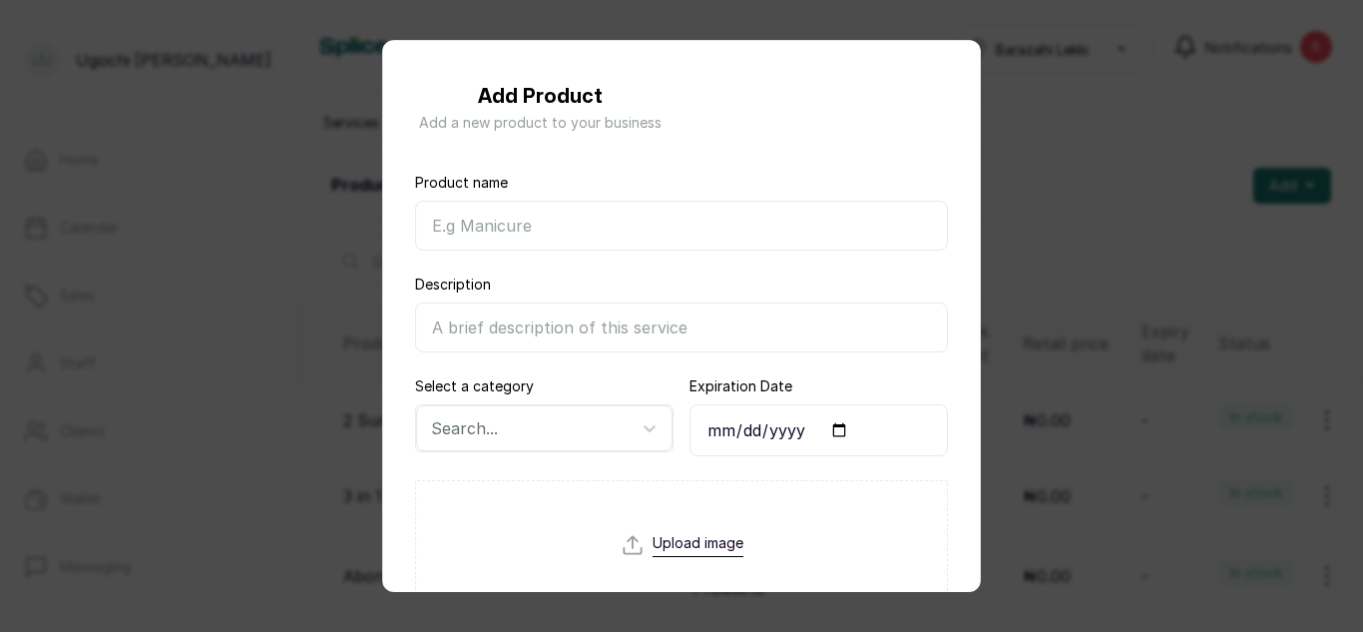
click at [731, 223] on input "Product name" at bounding box center [681, 226] width 533 height 50
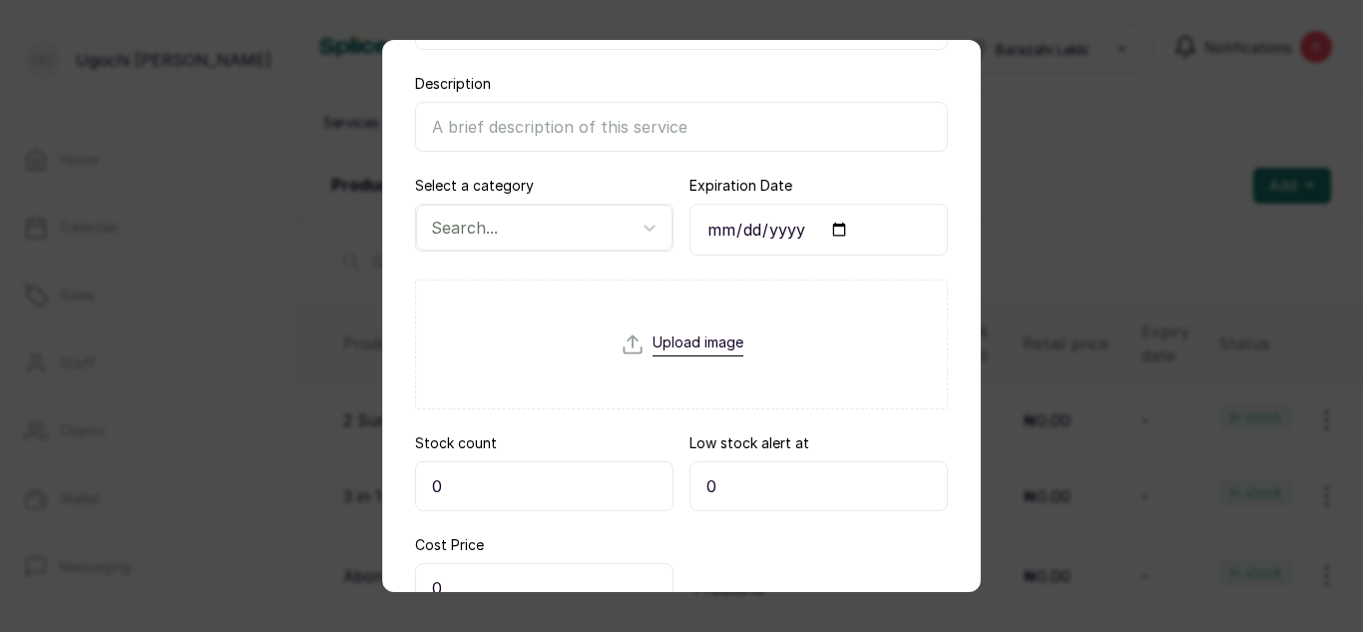
scroll to position [234, 0]
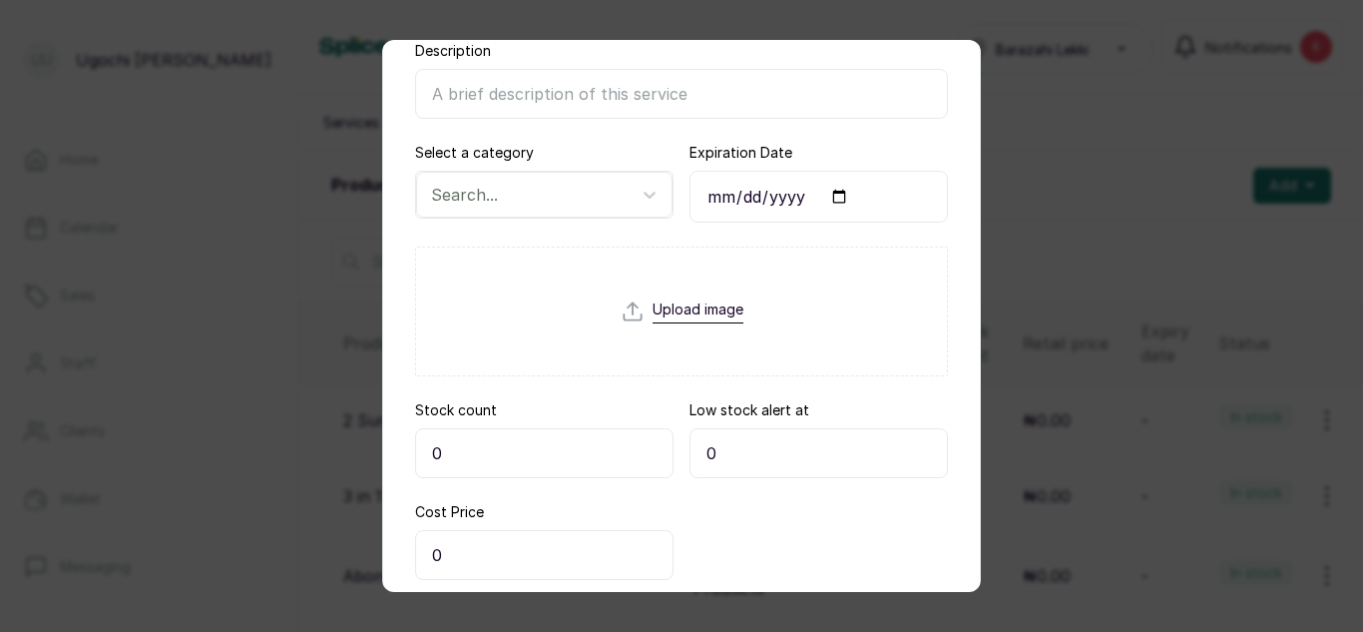
type input "Hair Mousse"
click at [466, 461] on input "0" at bounding box center [544, 453] width 258 height 50
type input "2"
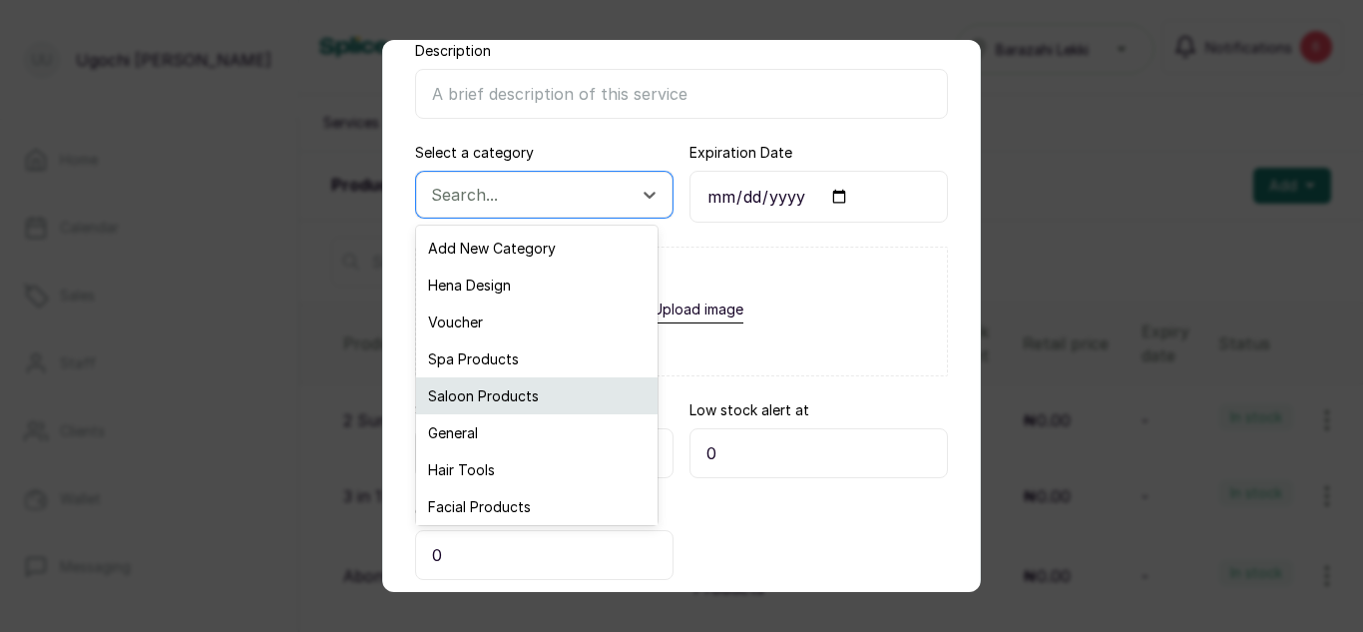
click at [498, 379] on div "Saloon Products" at bounding box center [537, 395] width 242 height 37
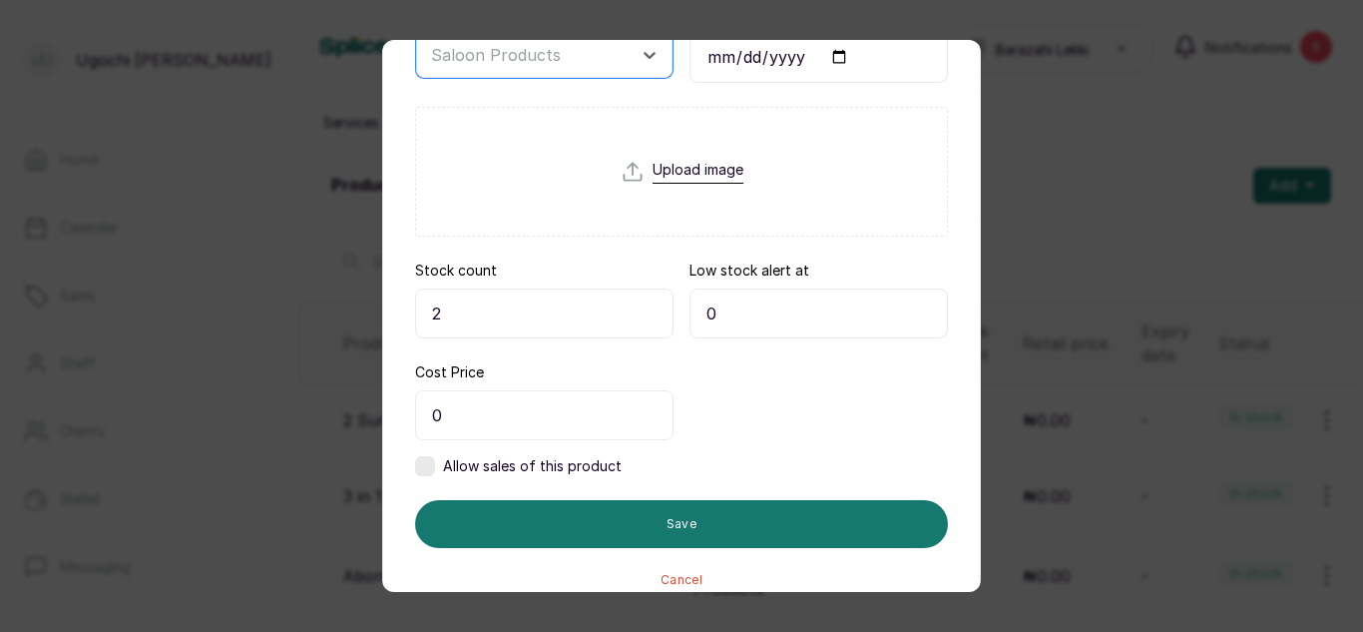
scroll to position [394, 0]
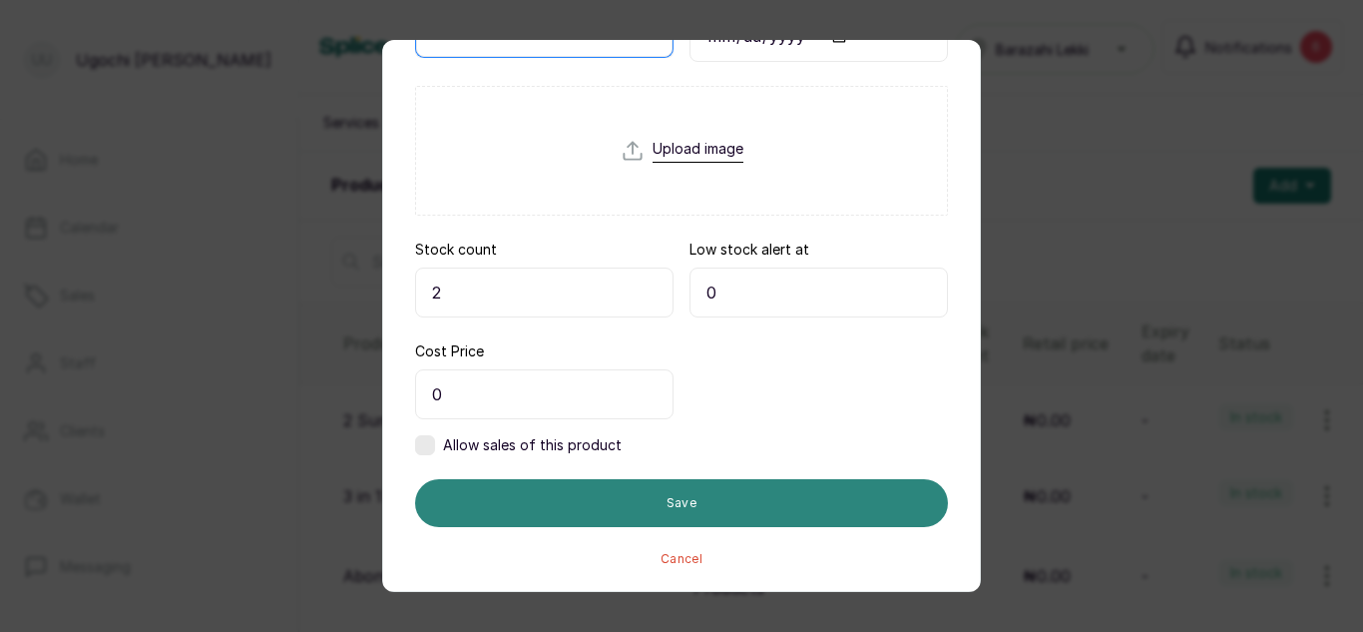
click at [643, 493] on button "Save" at bounding box center [681, 503] width 533 height 48
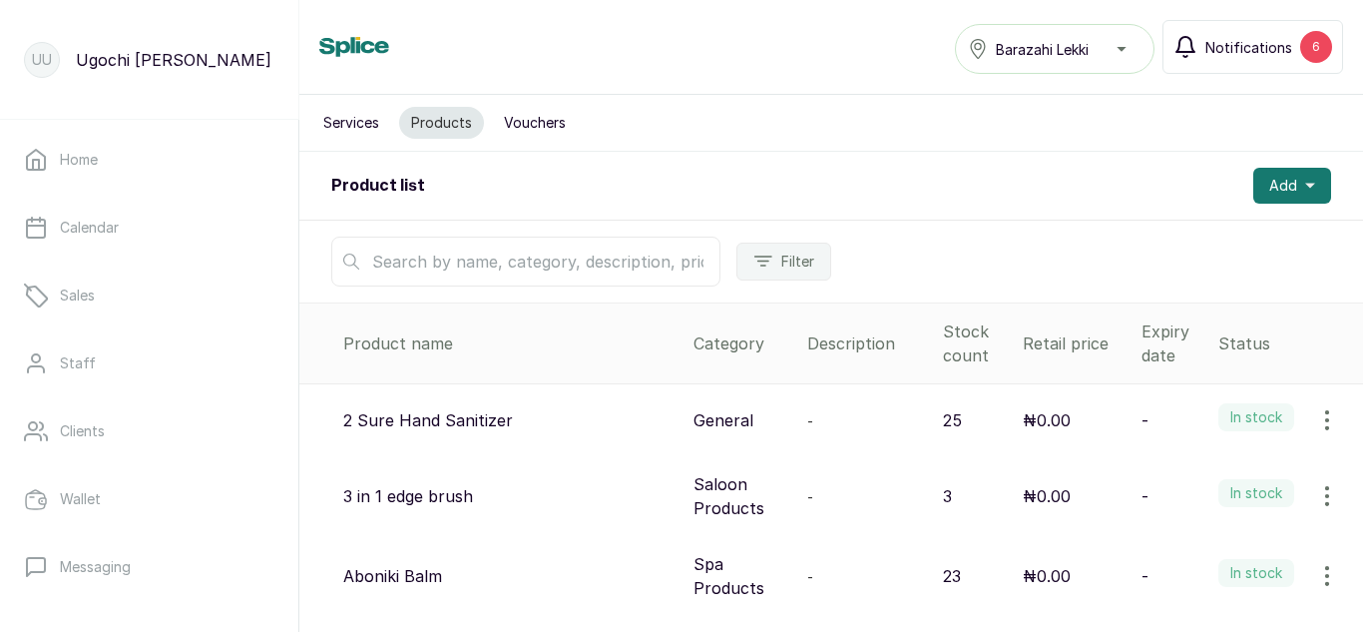
click at [1267, 37] on span "Notifications" at bounding box center [1249, 47] width 87 height 21
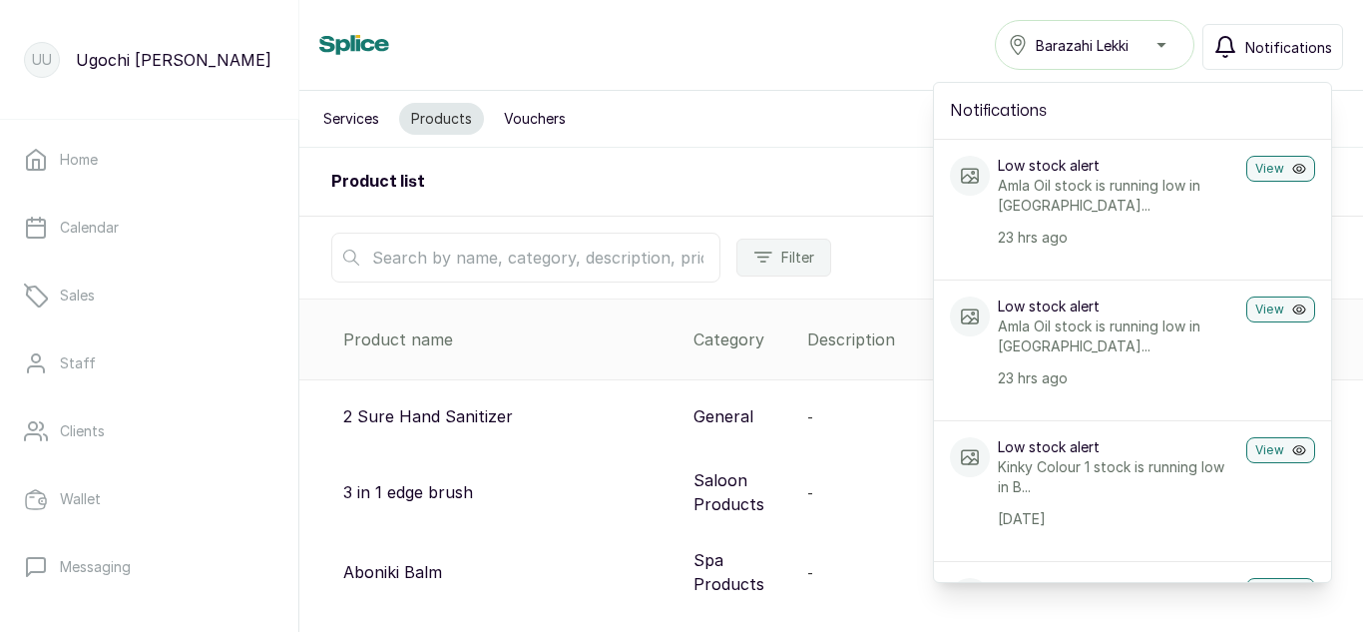
click at [724, 44] on div "Products Barazahi Lekki Notifications Notifications Low stock alert Amla Oil st…" at bounding box center [831, 45] width 1024 height 50
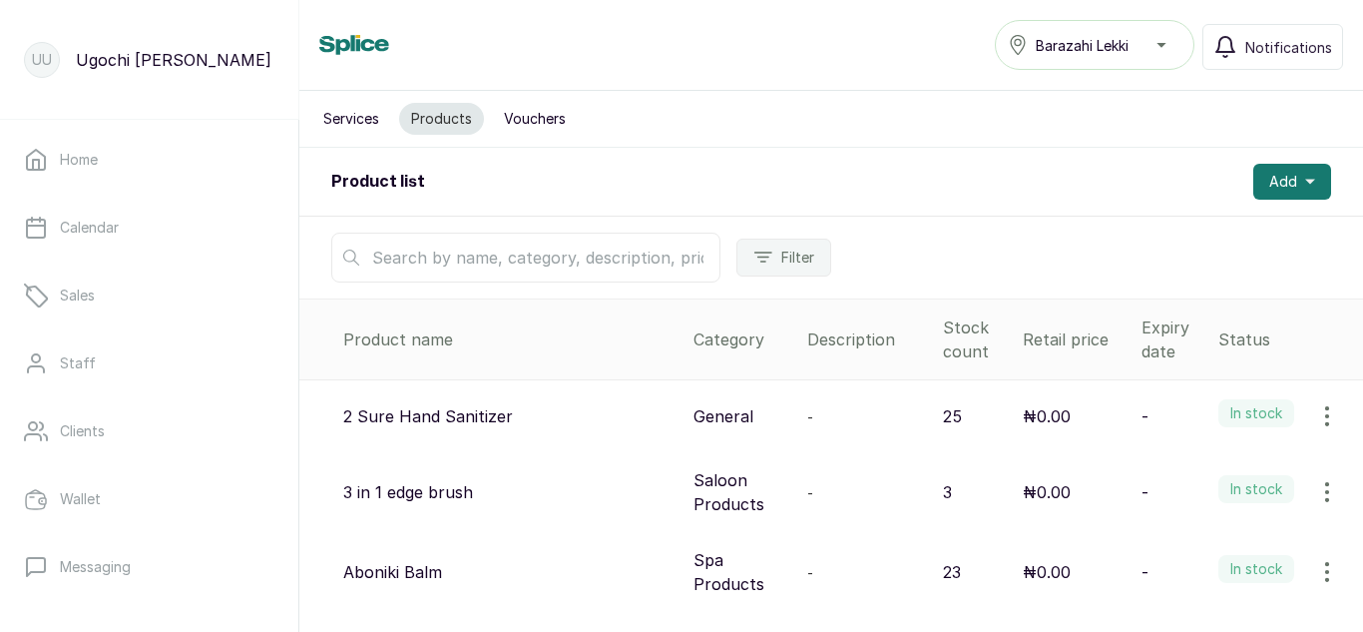
click at [651, 248] on input "text" at bounding box center [525, 258] width 389 height 50
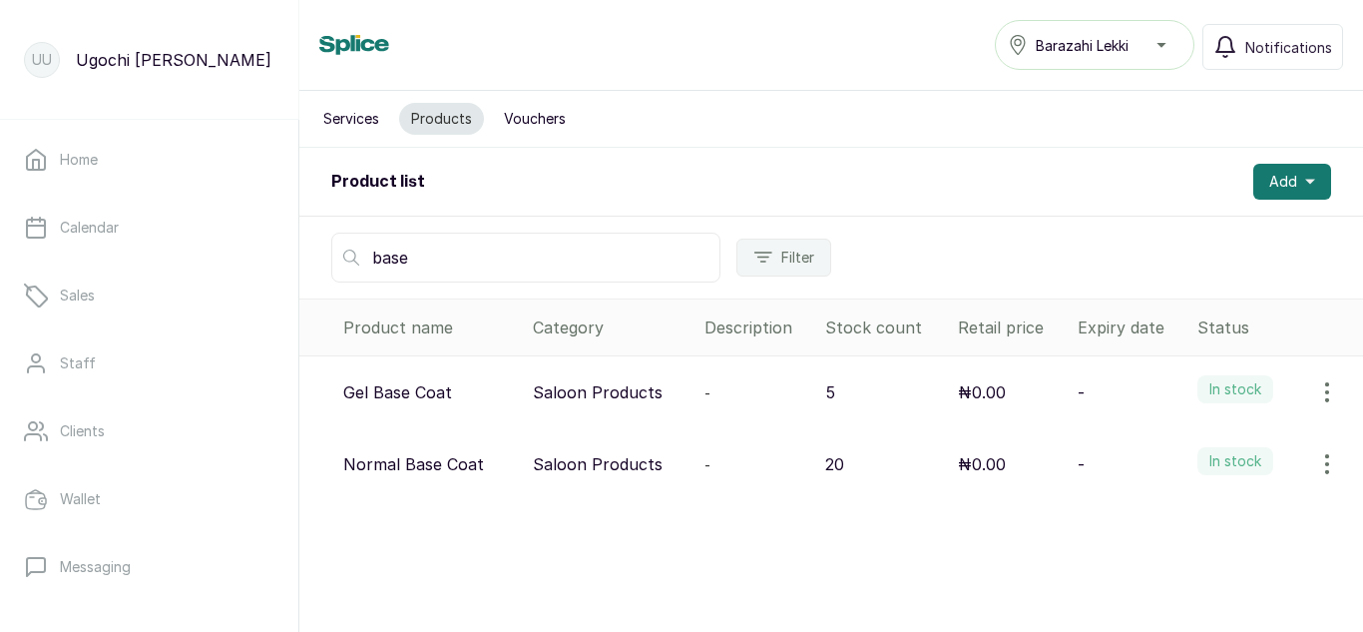
type input "base"
click at [1315, 393] on icon "button" at bounding box center [1327, 392] width 24 height 24
click at [1148, 446] on icon at bounding box center [1160, 448] width 24 height 24
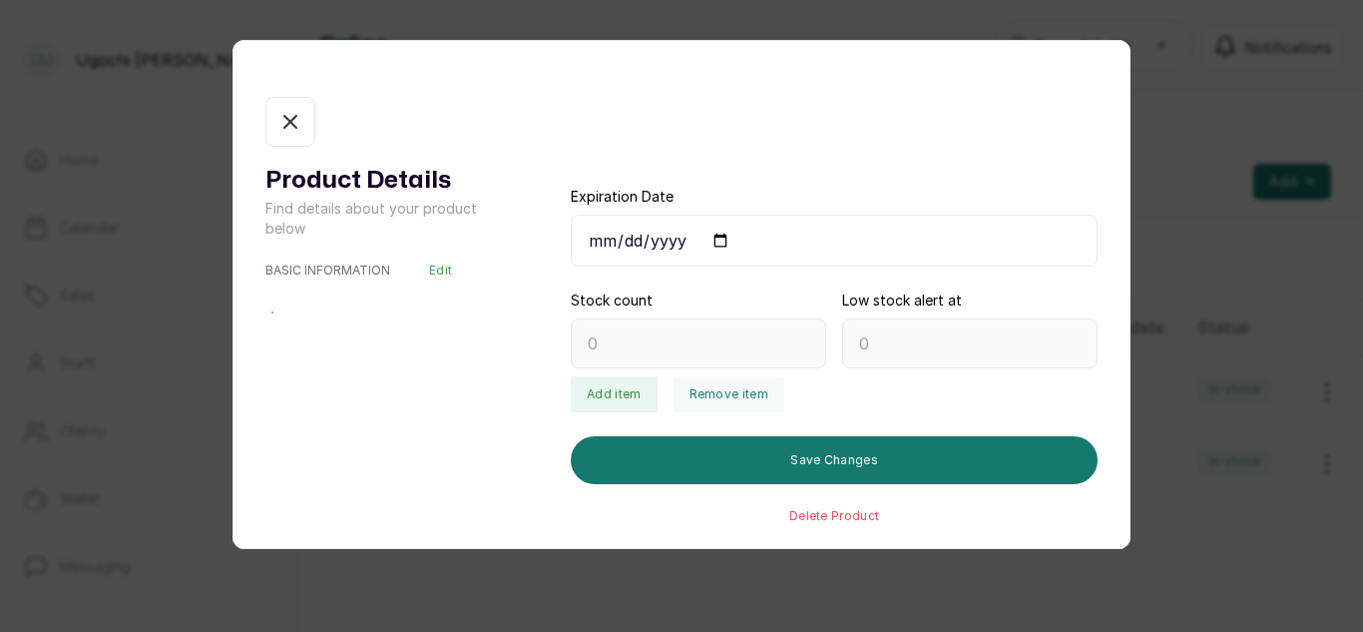
type input "5"
type input "0"
click at [300, 118] on icon "button" at bounding box center [290, 122] width 24 height 24
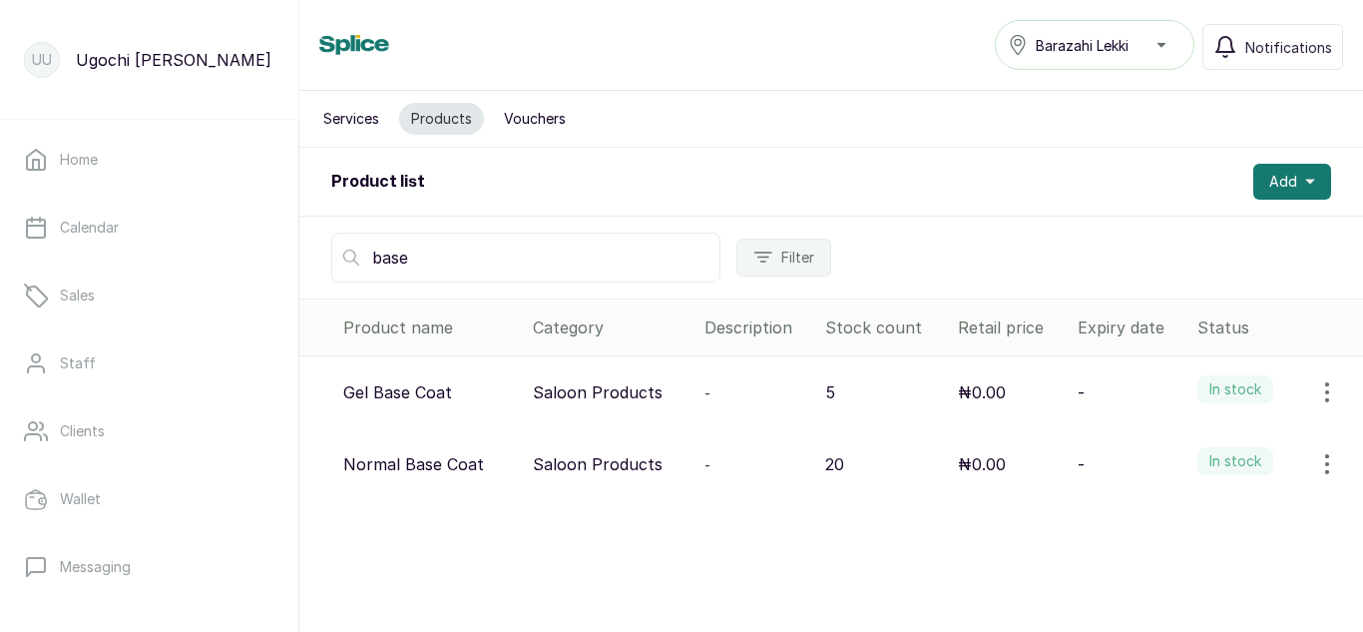
click at [1315, 391] on icon "button" at bounding box center [1327, 392] width 24 height 24
click at [1157, 492] on span "Edit" at bounding box center [1244, 488] width 192 height 24
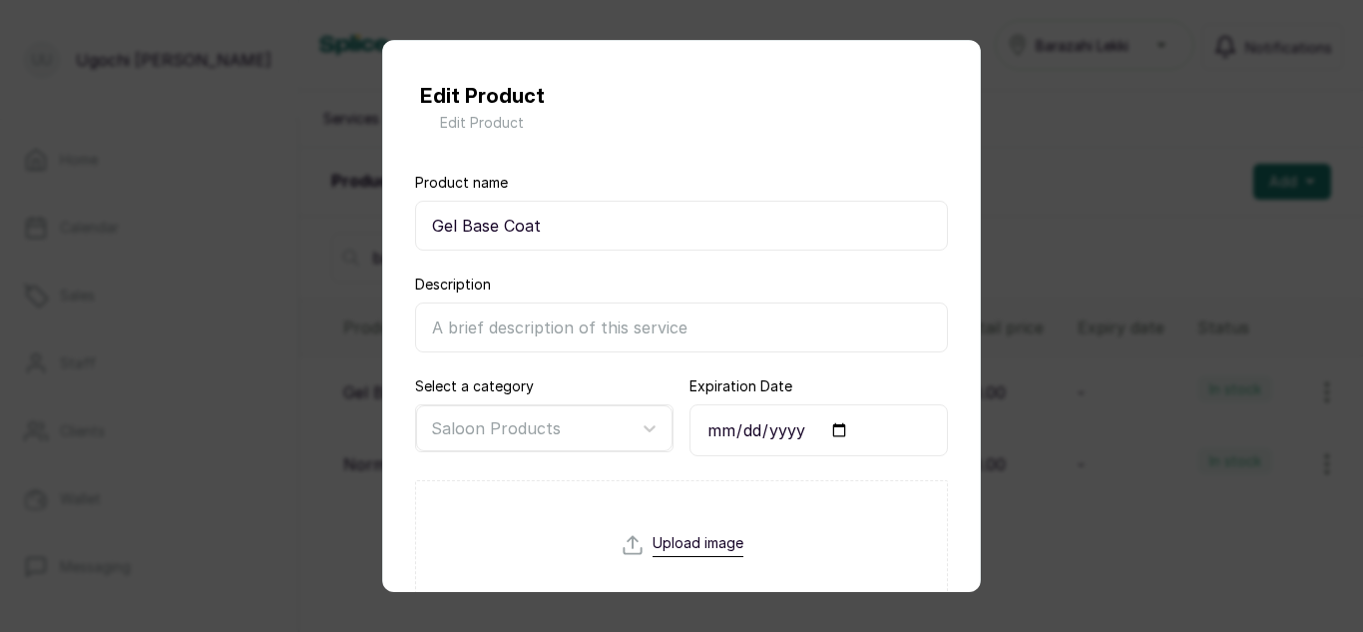
click at [460, 210] on input "Gel Base Coat" at bounding box center [681, 226] width 533 height 50
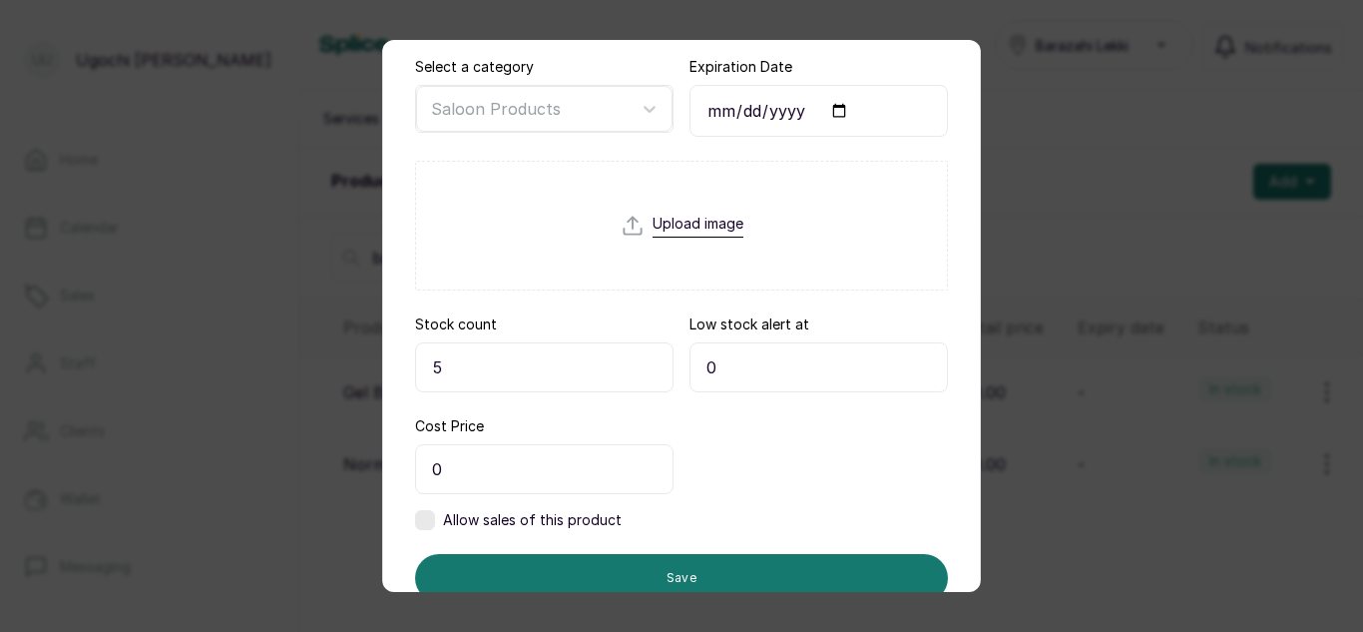
scroll to position [326, 0]
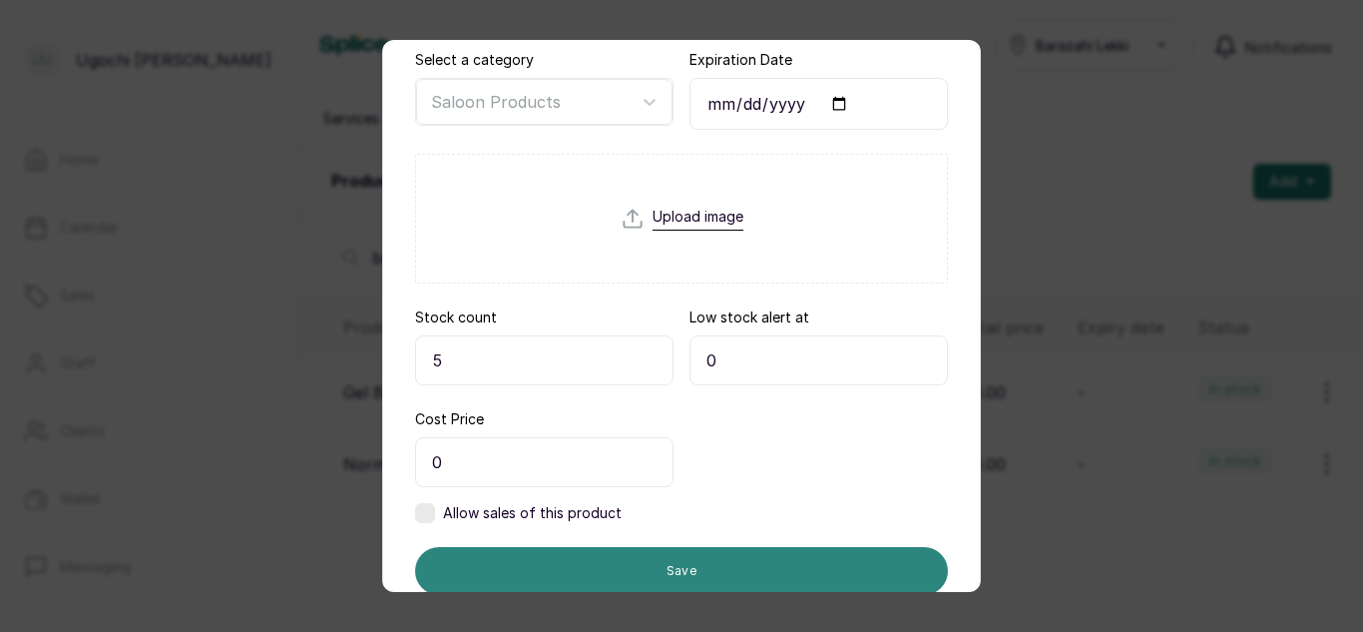
type input "Gel Polish Base Coat"
click at [688, 561] on button "Save" at bounding box center [681, 571] width 533 height 48
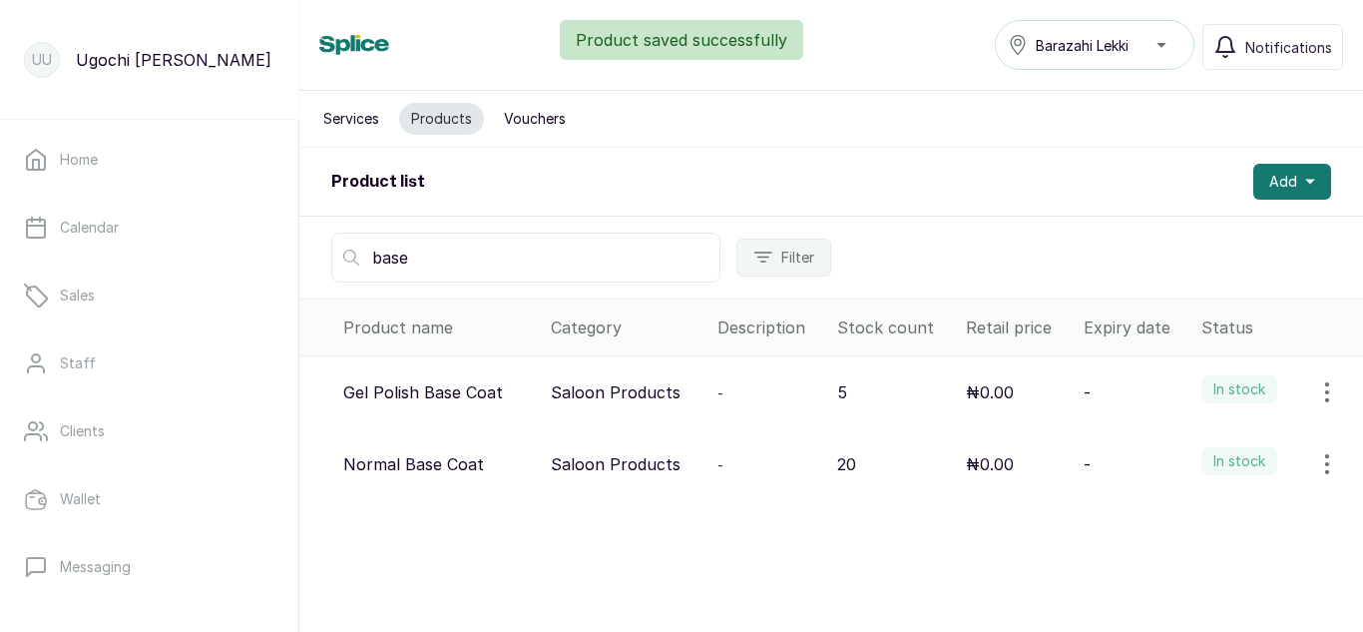
click at [1315, 462] on icon "button" at bounding box center [1327, 464] width 24 height 24
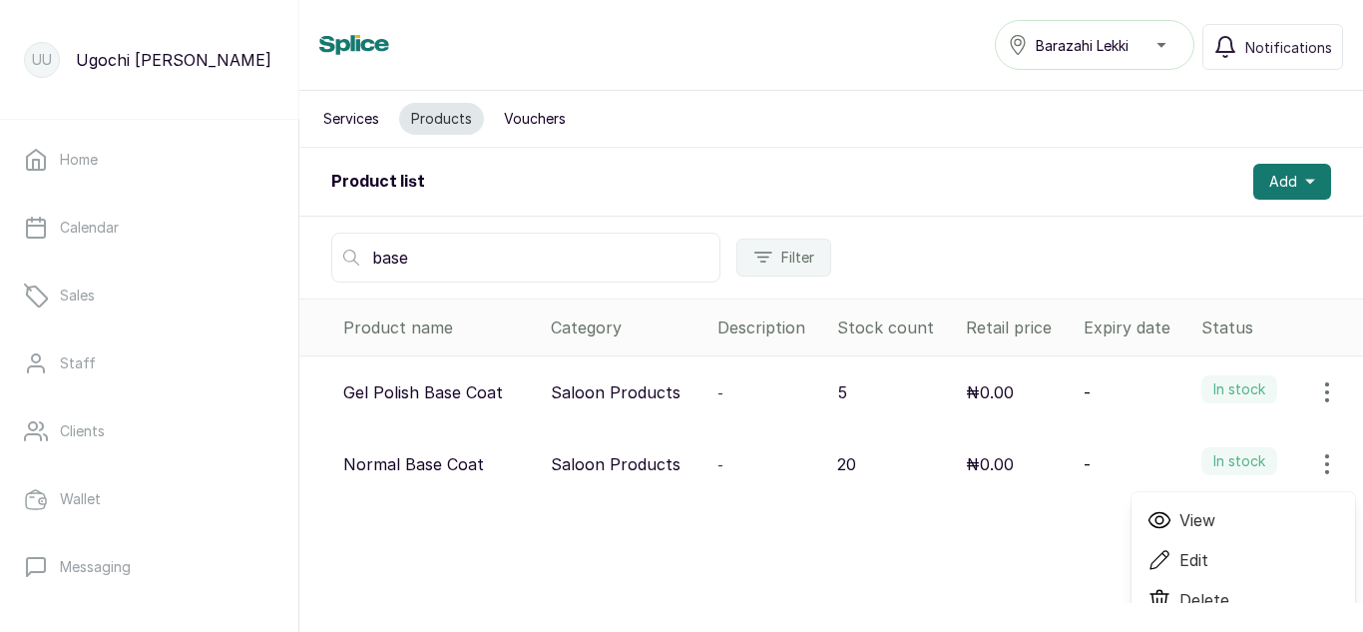
click at [1180, 556] on span "Edit" at bounding box center [1194, 560] width 29 height 24
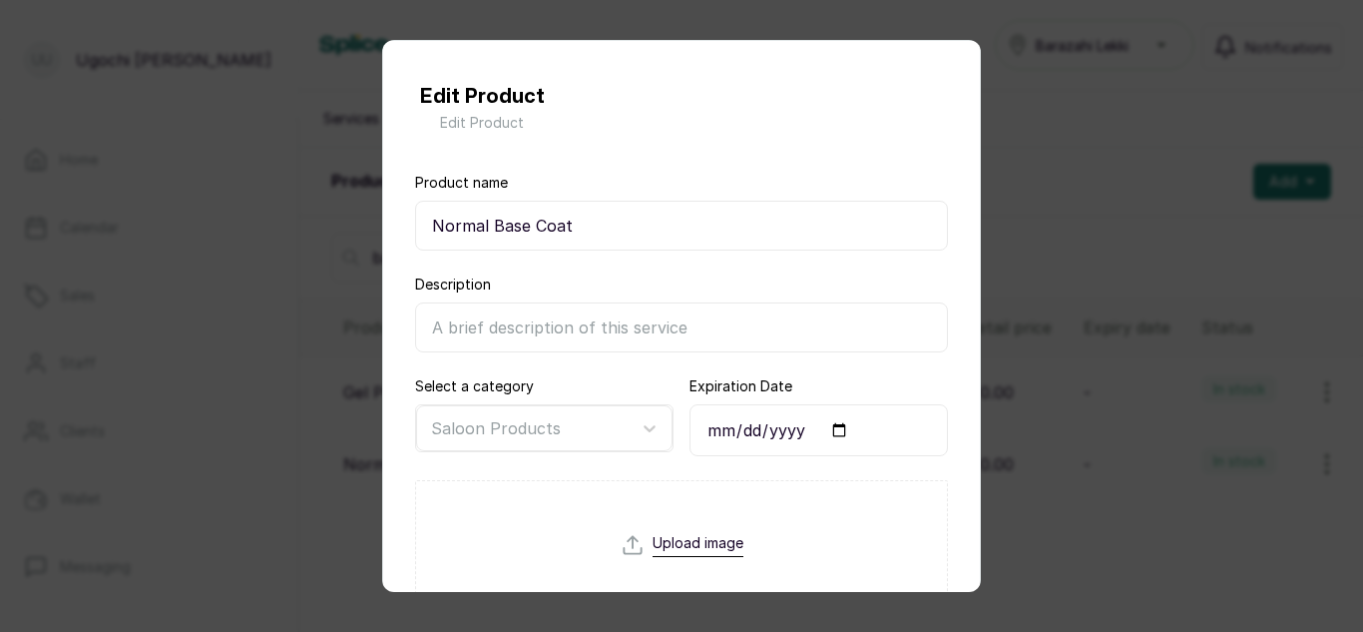
click at [495, 228] on input "Normal Base Coat" at bounding box center [681, 226] width 533 height 50
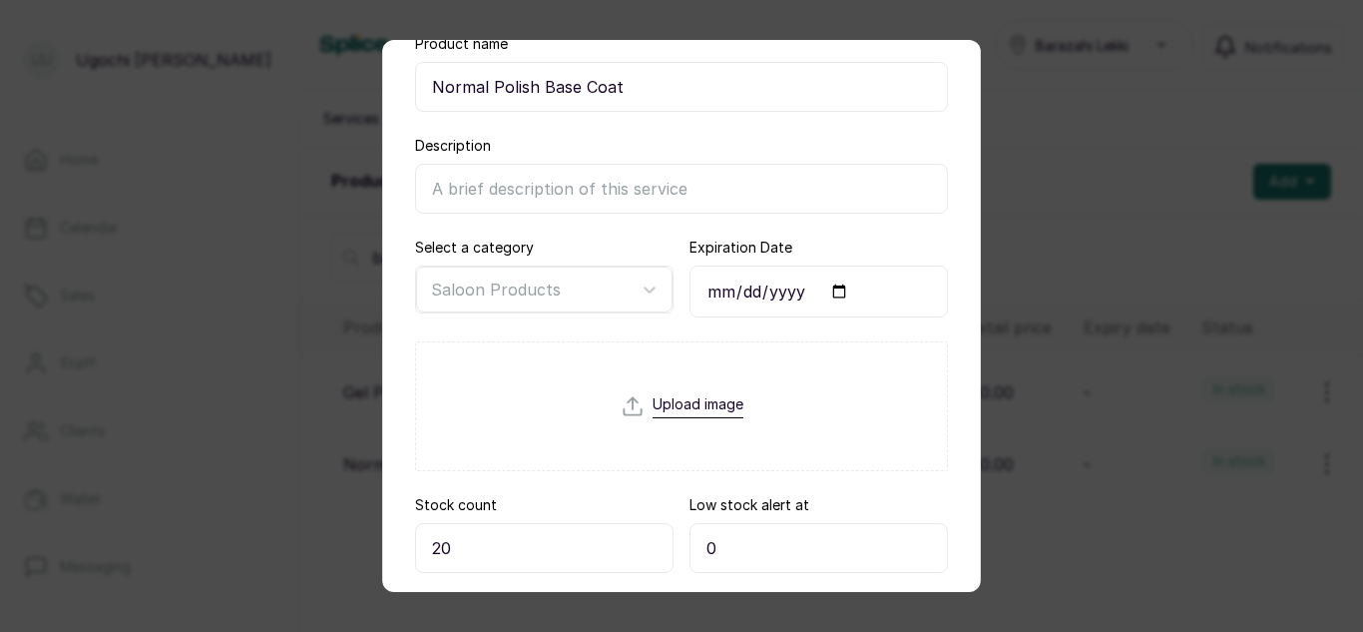
scroll to position [394, 0]
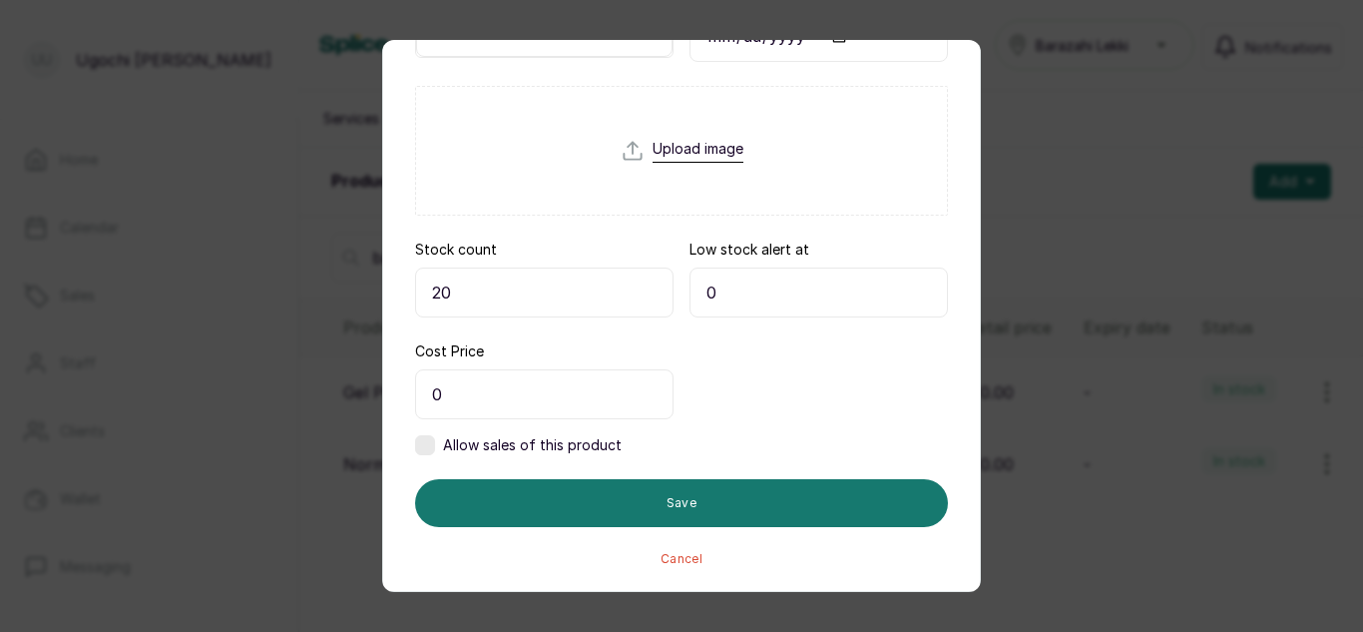
type input "Normal Polish Base Coat"
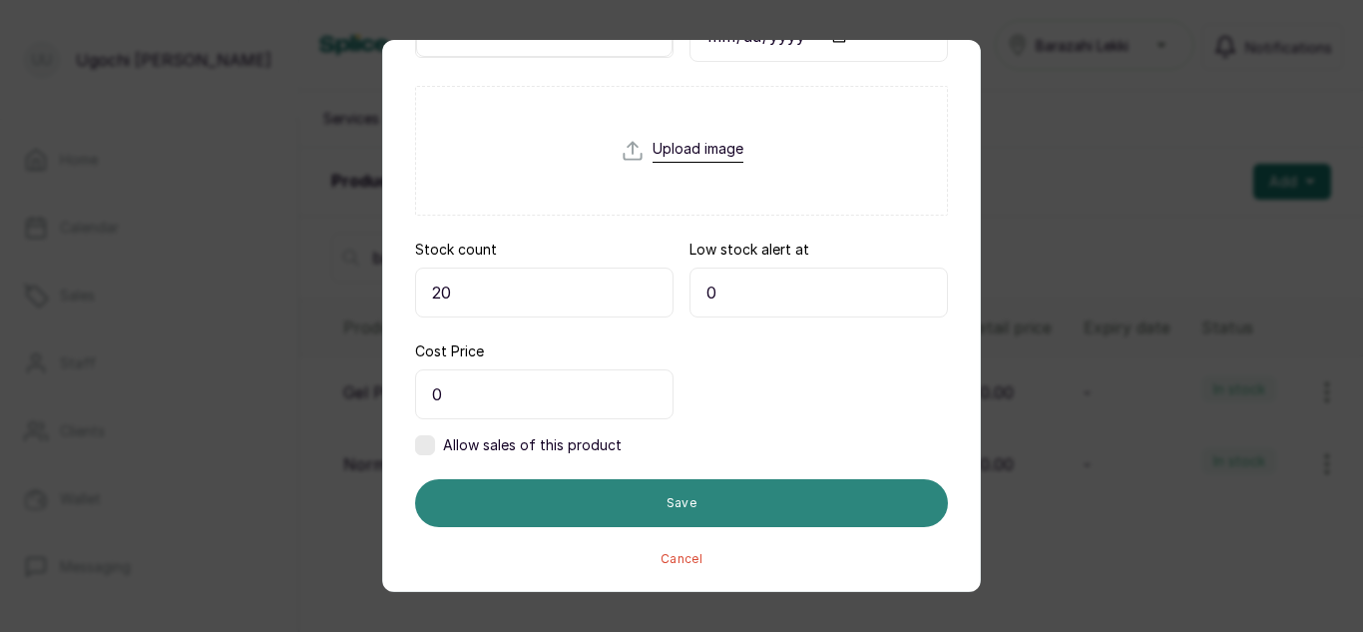
click at [810, 490] on button "Save" at bounding box center [681, 503] width 533 height 48
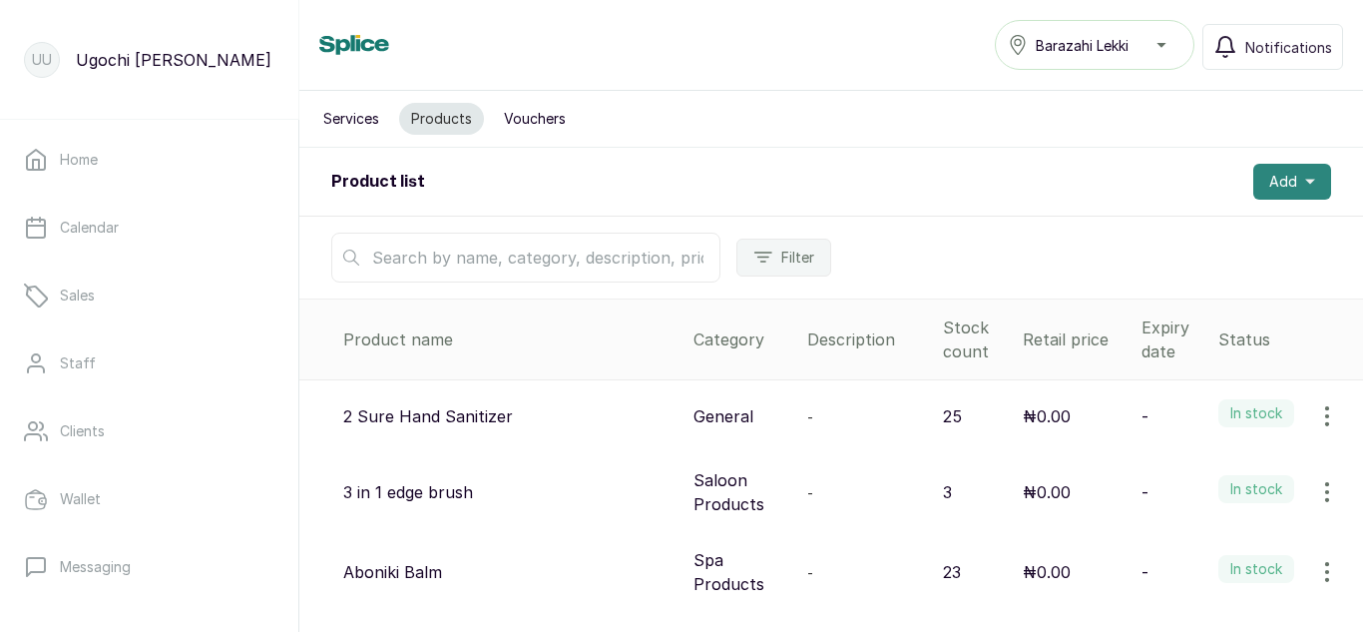
click at [1305, 180] on icon "button" at bounding box center [1310, 182] width 10 height 10
click at [1189, 234] on span "Add Product" at bounding box center [1220, 236] width 192 height 24
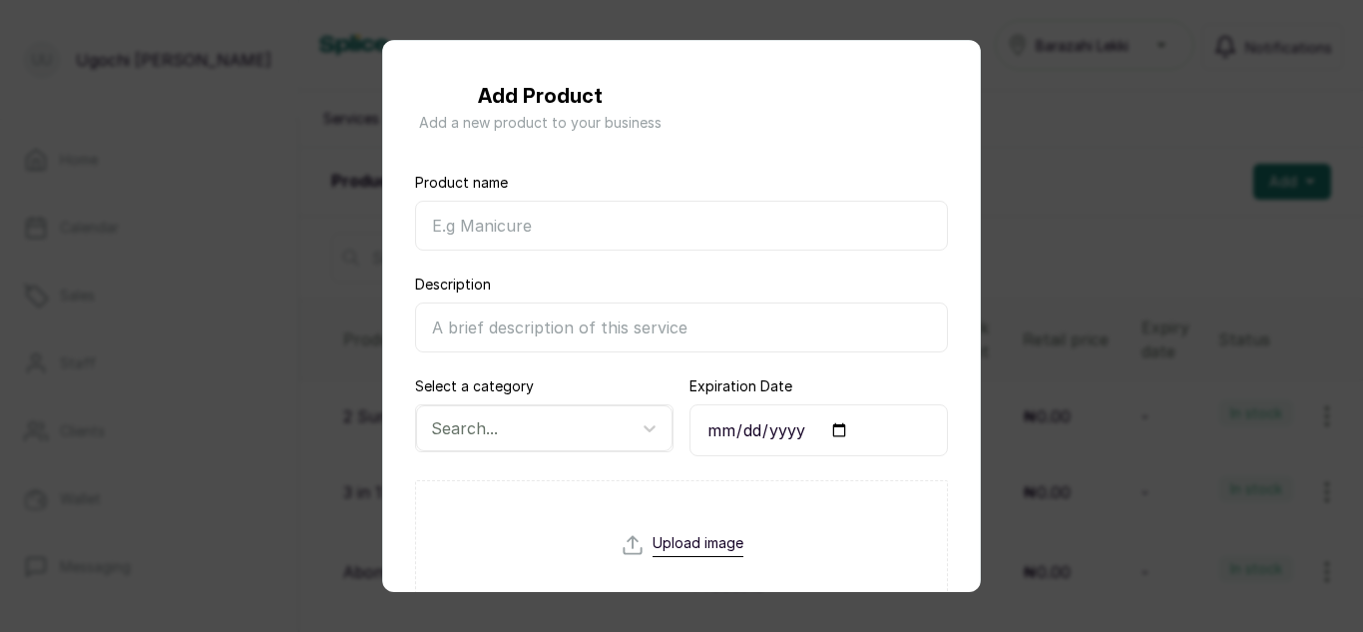
click at [727, 230] on input "Product name" at bounding box center [681, 226] width 533 height 50
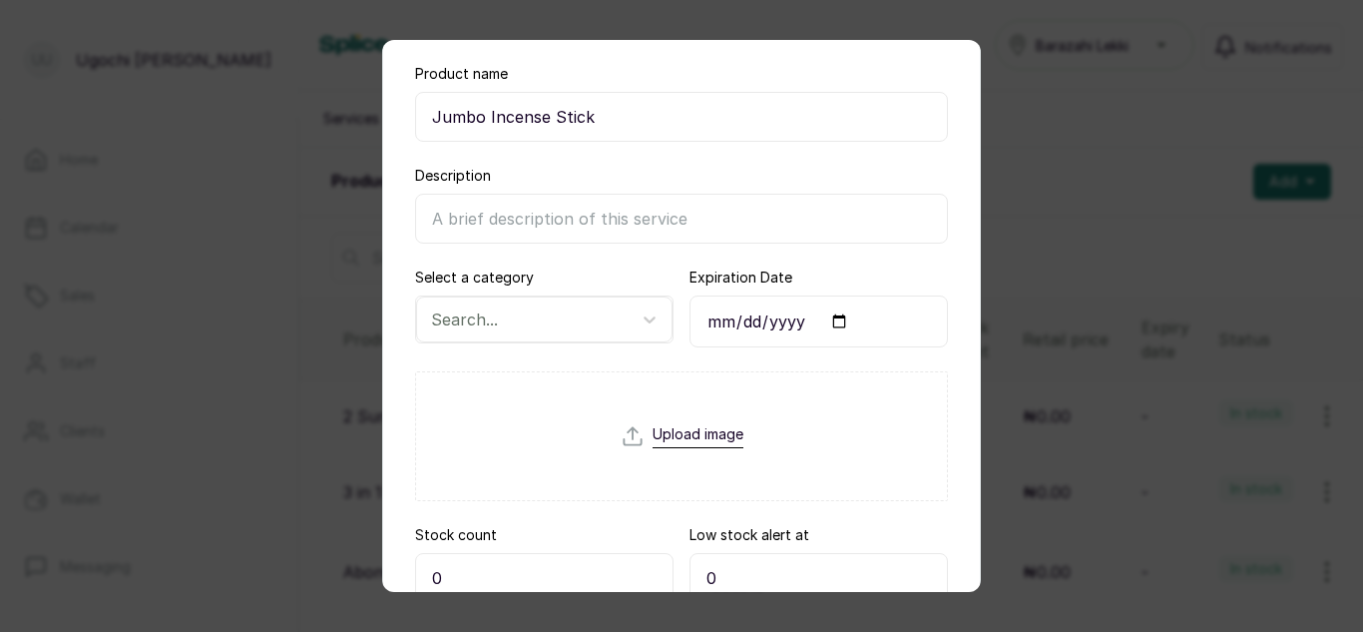
scroll to position [152, 0]
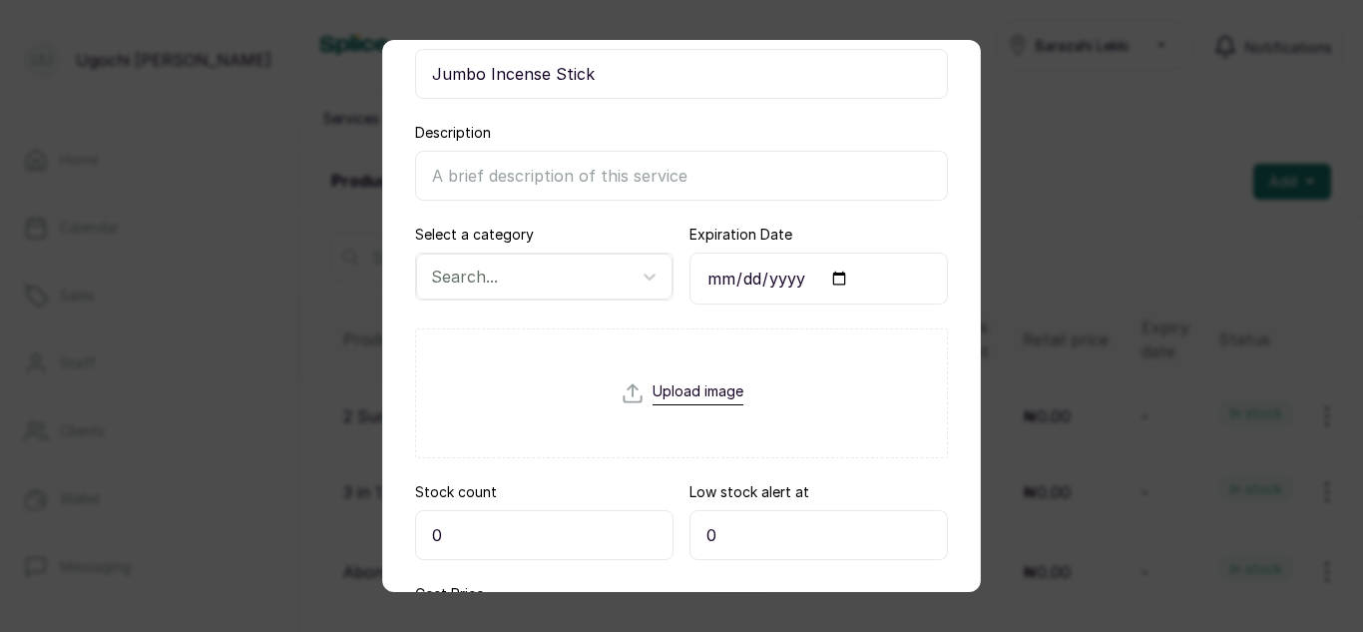
type input "Jumbo Incense Stick"
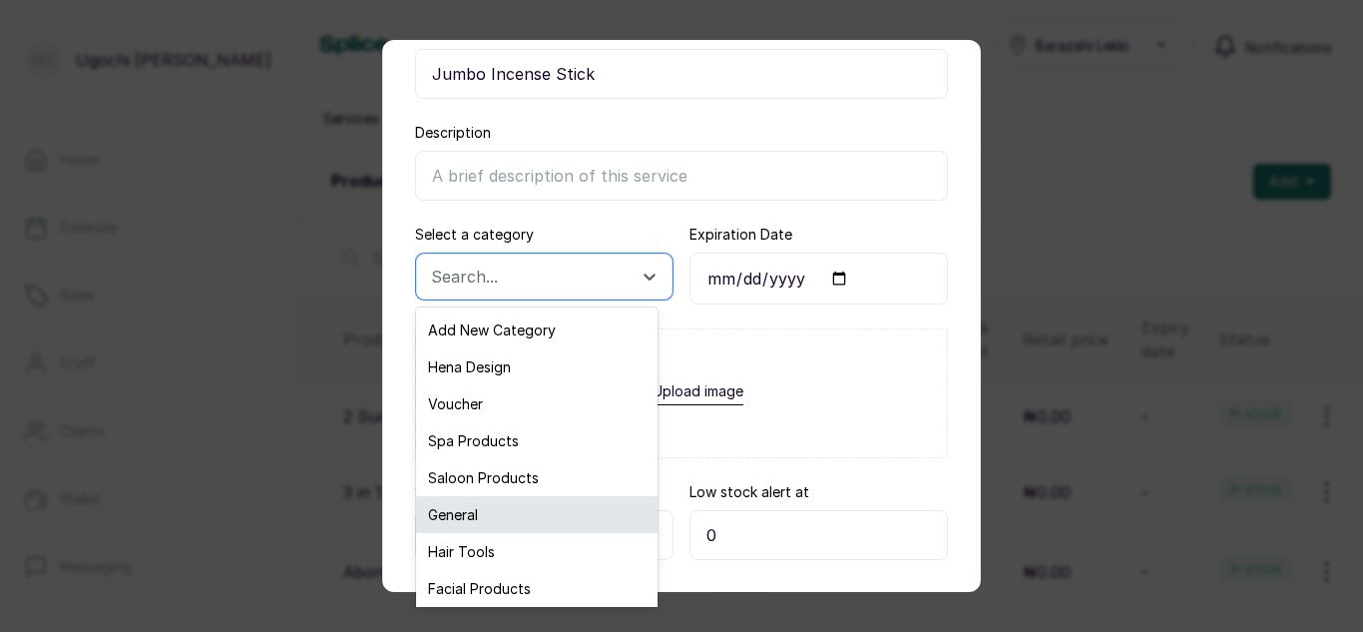
click at [472, 523] on div "General" at bounding box center [537, 514] width 242 height 37
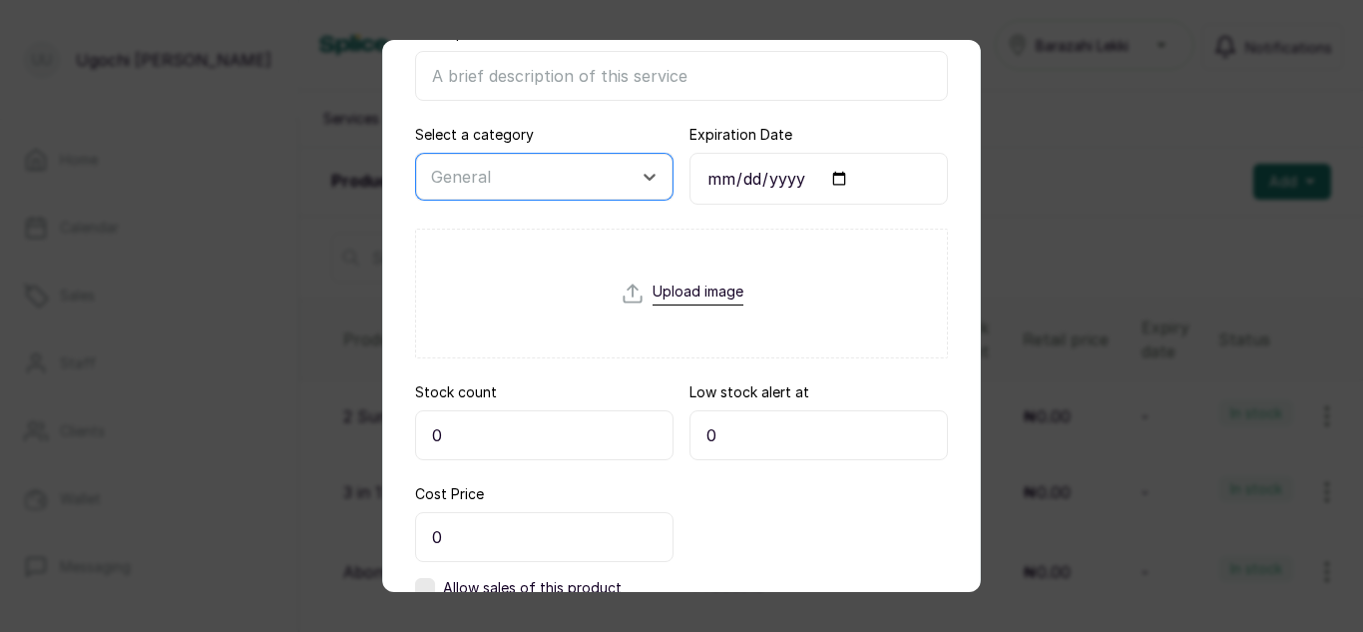
scroll to position [334, 0]
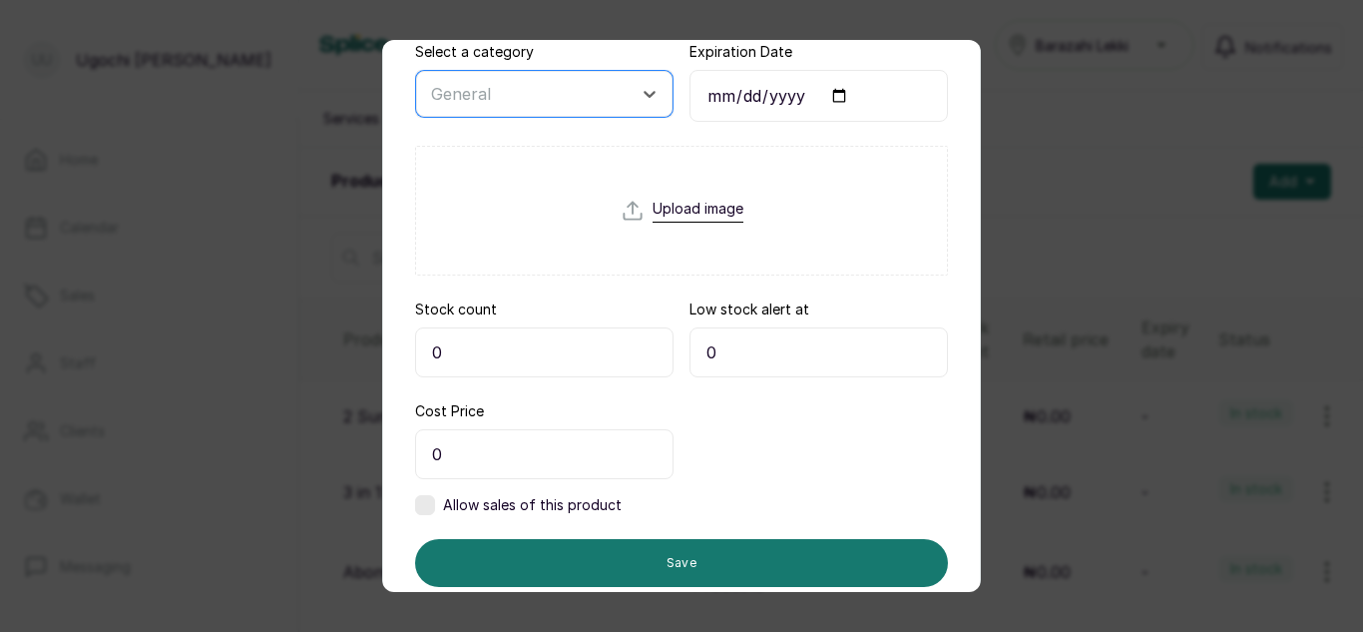
click at [524, 352] on input "0" at bounding box center [544, 352] width 258 height 50
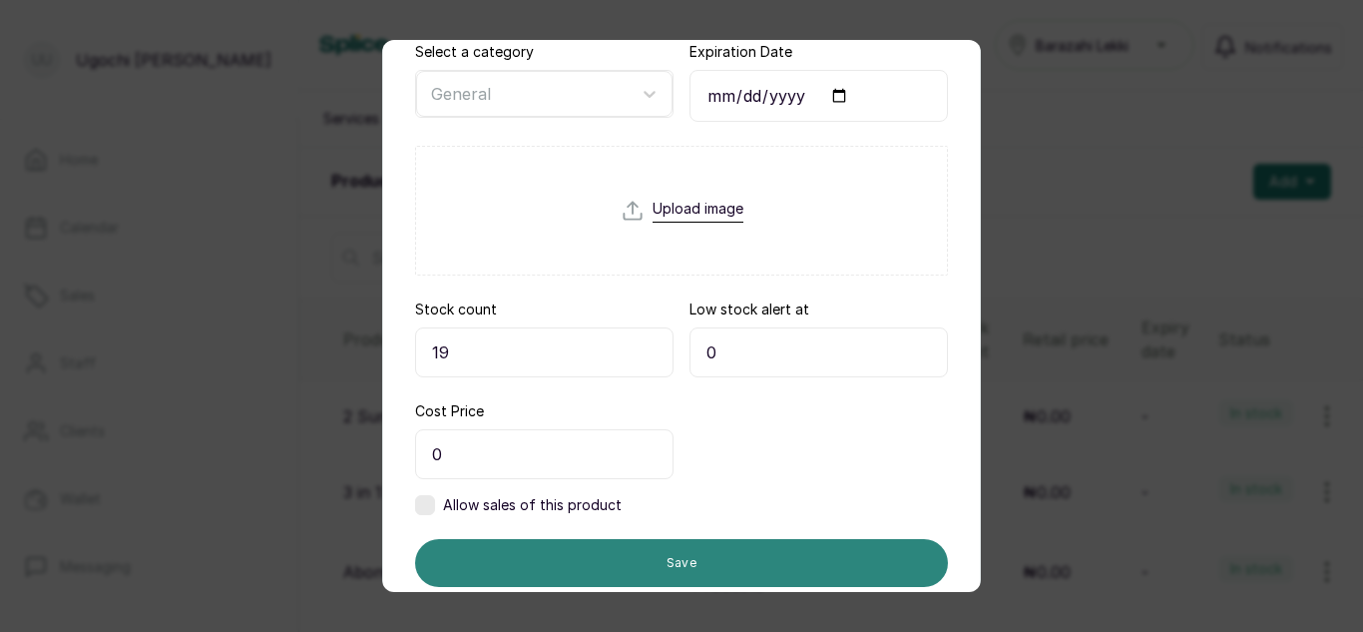
type input "19"
click at [631, 558] on button "Save" at bounding box center [681, 563] width 533 height 48
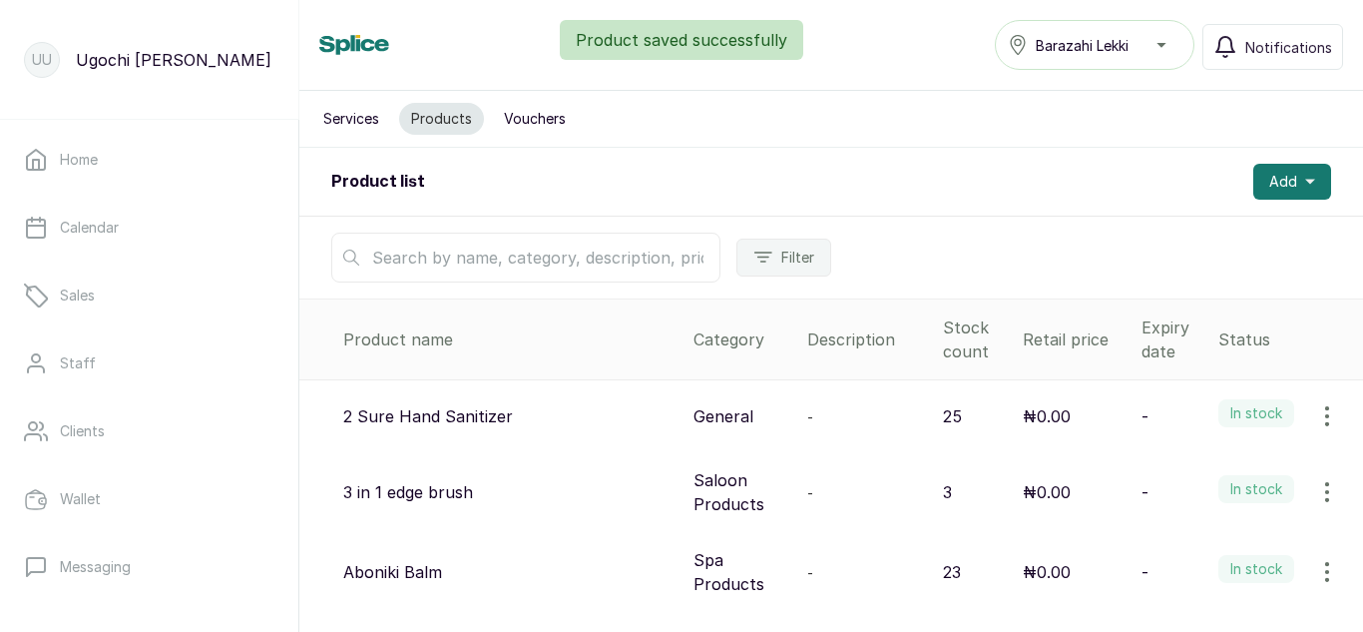
click at [588, 256] on input "text" at bounding box center [525, 258] width 389 height 50
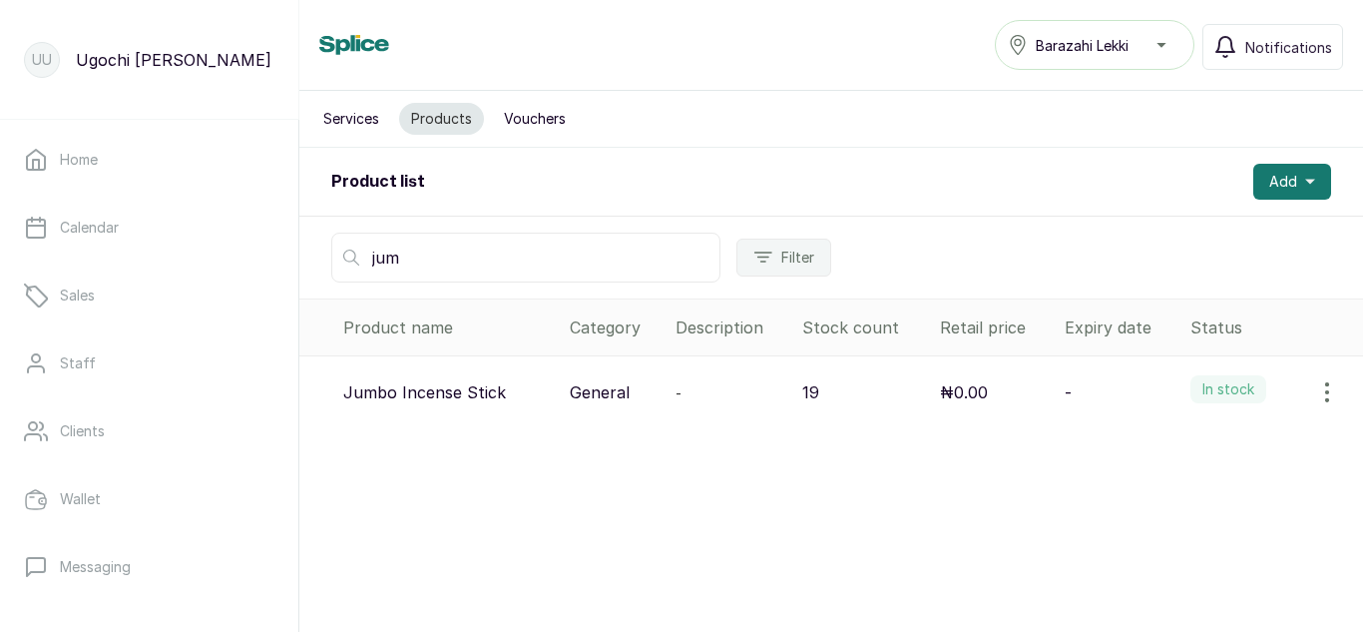
type input "jum"
click at [1327, 384] on button "button" at bounding box center [1327, 392] width 56 height 40
click at [1186, 439] on span "View" at bounding box center [1198, 448] width 36 height 24
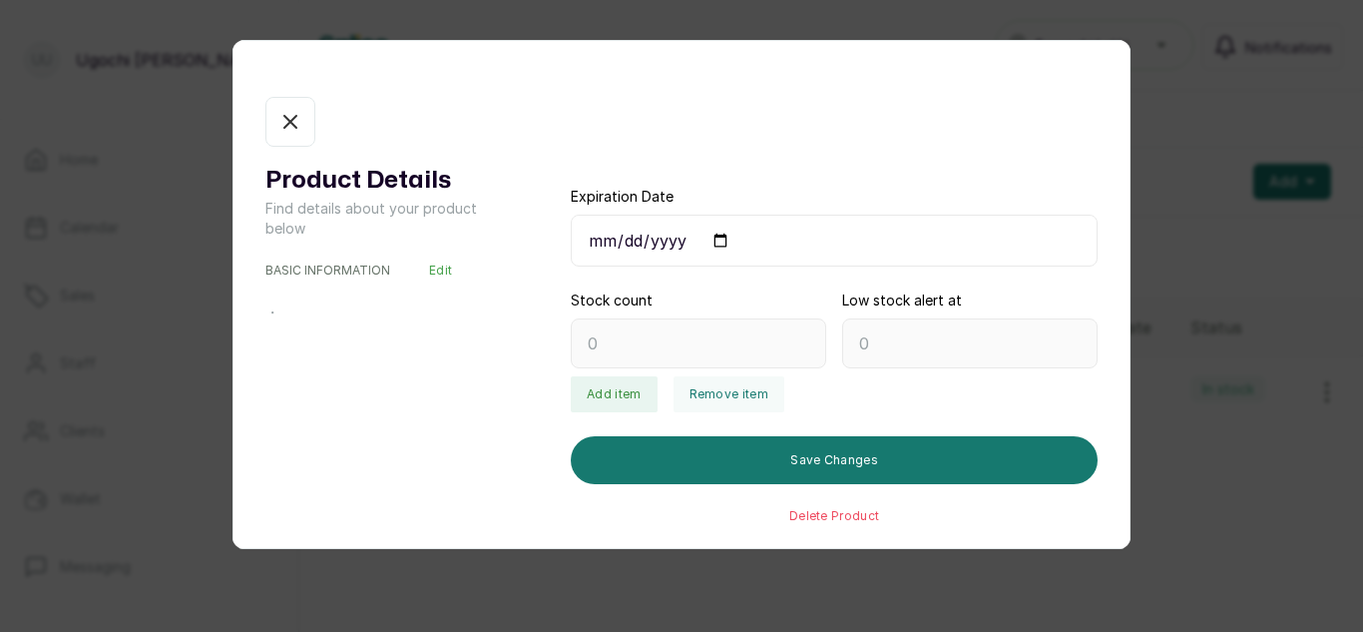
type input "19"
type input "0"
click at [746, 407] on button "Remove item" at bounding box center [729, 394] width 111 height 36
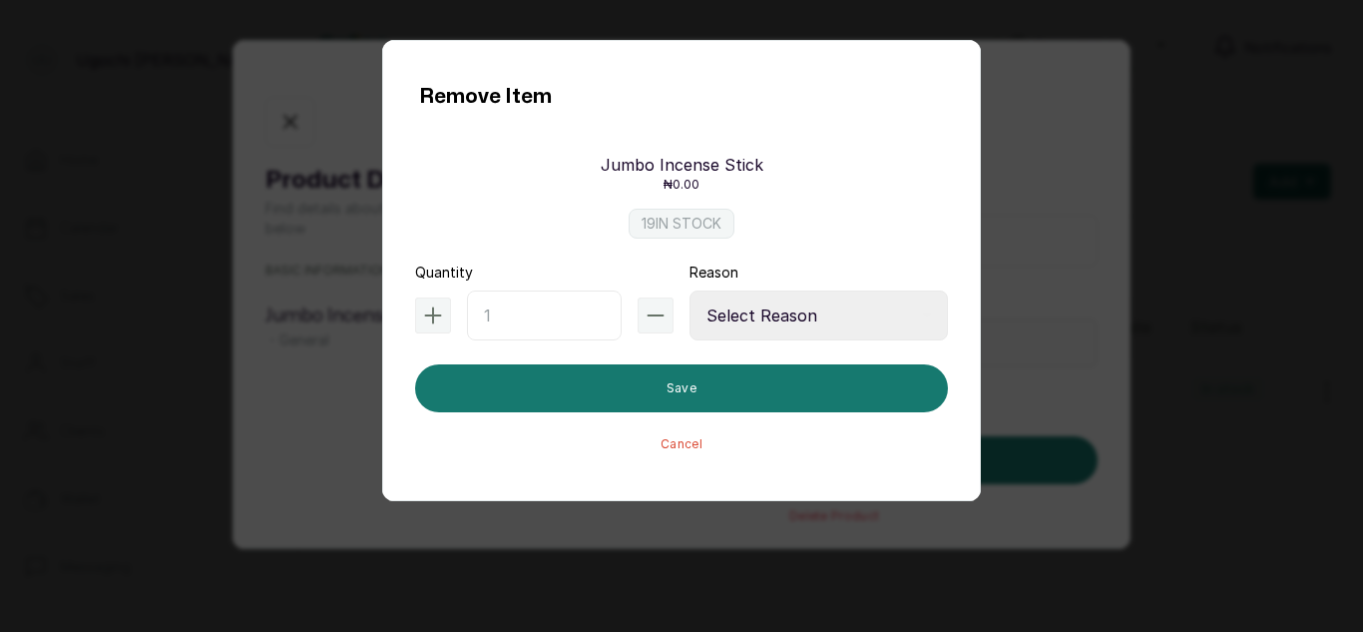
click at [539, 304] on input "text" at bounding box center [544, 315] width 155 height 50
type input "2"
click at [793, 327] on select "Select Reason Internal Use New Stock Damaged Adjustment Transfer Return Other" at bounding box center [819, 315] width 258 height 50
select select "internal_use"
click at [690, 290] on select "Select Reason Internal Use New Stock Damaged Adjustment Transfer Return Other" at bounding box center [819, 315] width 258 height 50
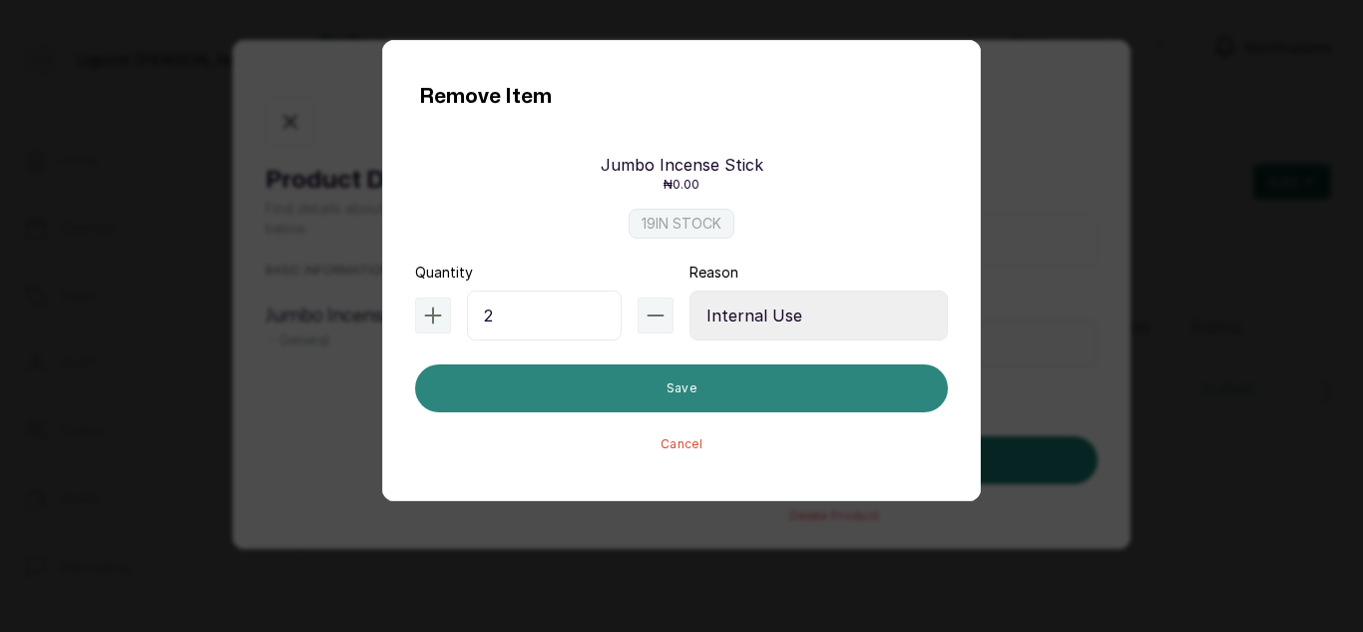
click at [792, 388] on button "Save" at bounding box center [681, 388] width 533 height 48
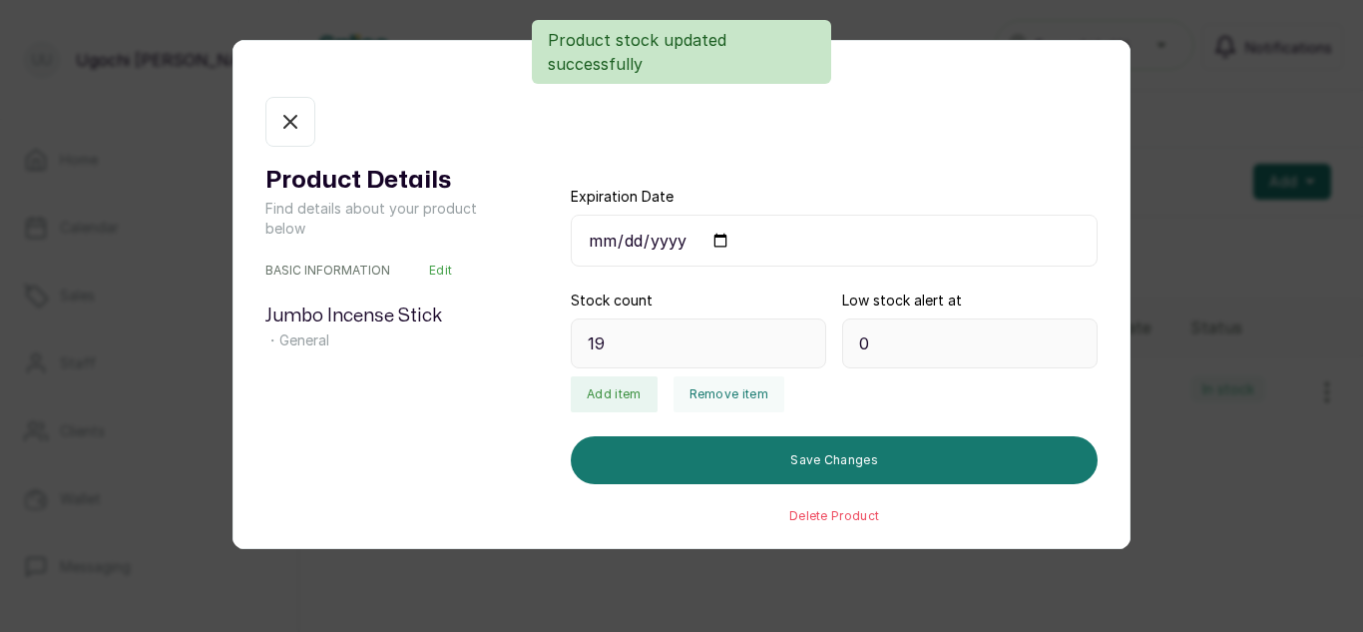
type input "17"
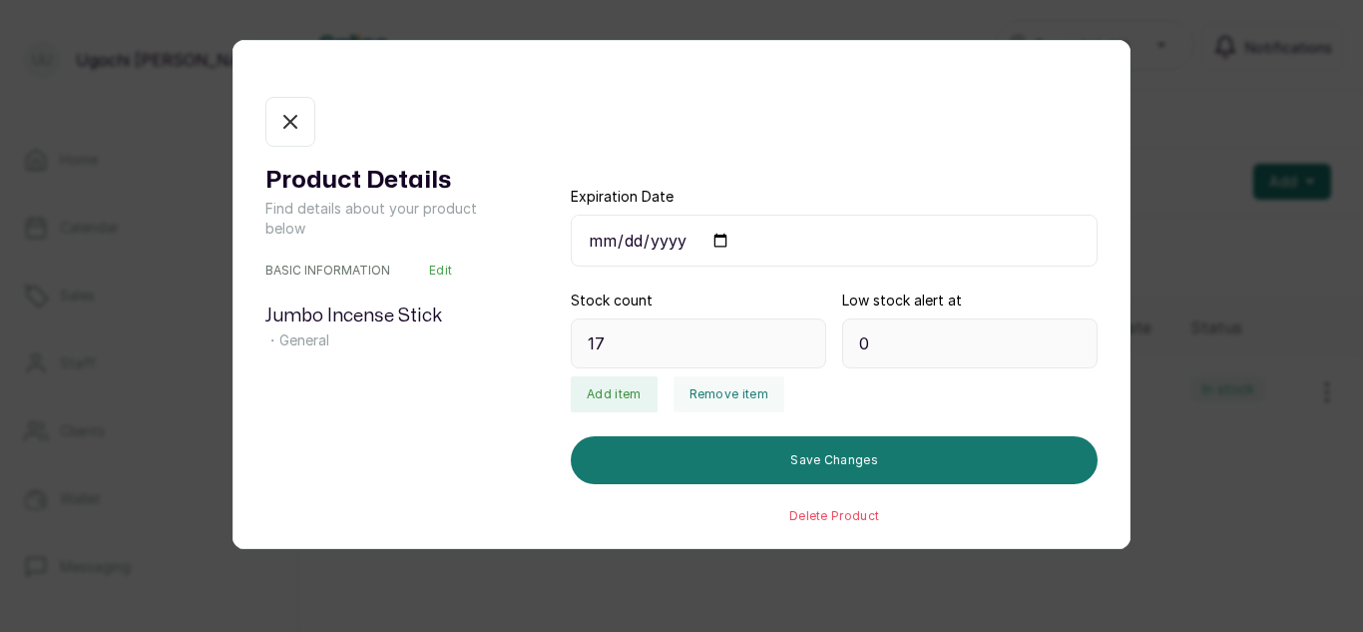
click at [282, 114] on icon "button" at bounding box center [290, 122] width 24 height 24
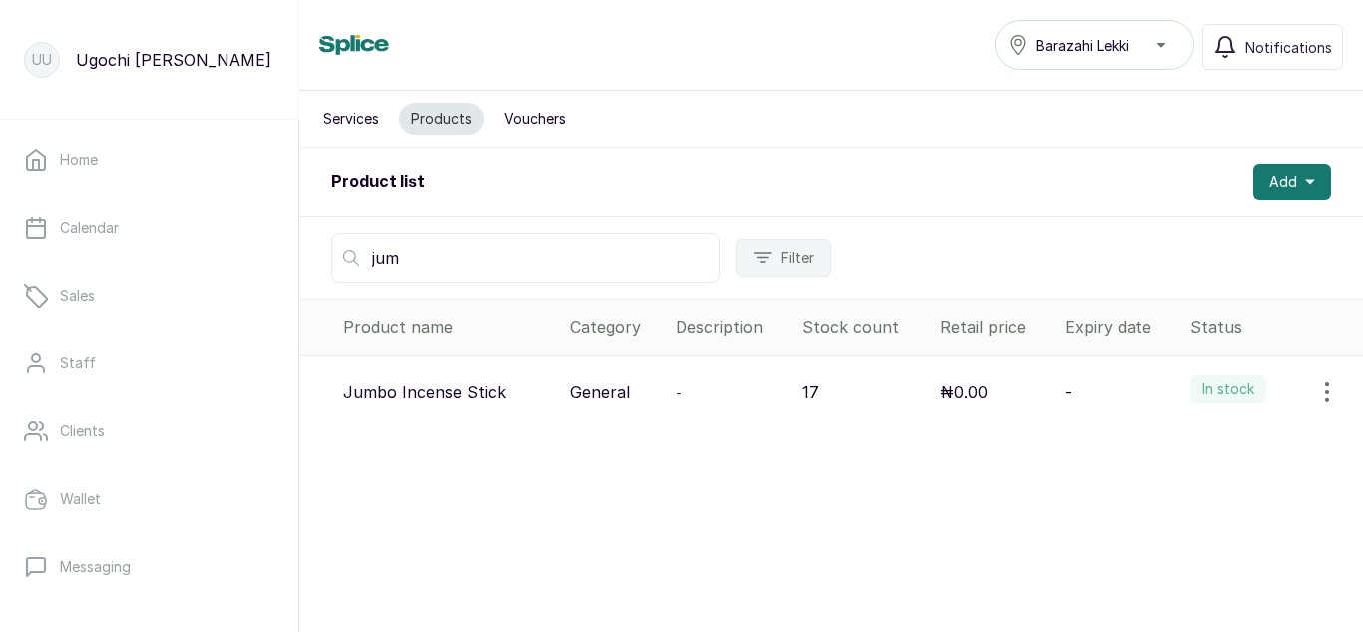
click at [505, 250] on input "jum" at bounding box center [525, 258] width 389 height 50
type input "j"
type input "hama"
click at [1284, 177] on button "Add" at bounding box center [1292, 182] width 78 height 36
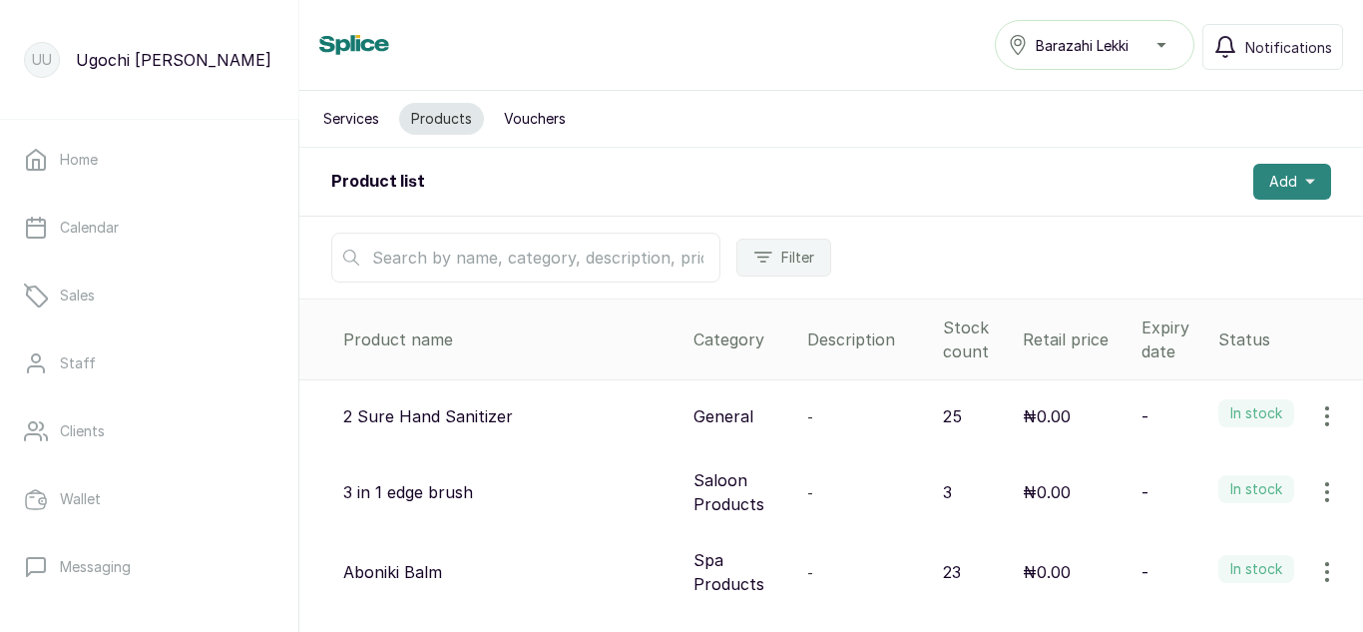
click at [1269, 181] on span "Add" at bounding box center [1283, 182] width 28 height 20
click at [1161, 230] on span "Add Product" at bounding box center [1220, 236] width 192 height 24
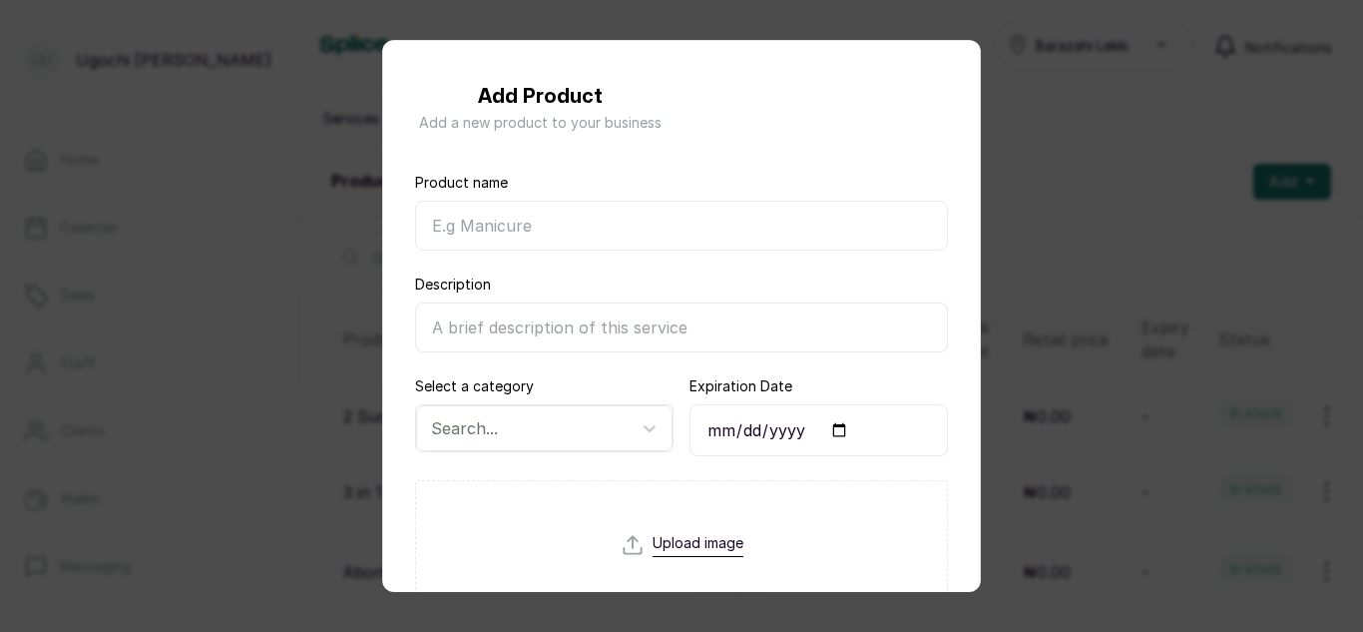
click at [543, 241] on input "Product name" at bounding box center [681, 226] width 533 height 50
type input "A"
click at [1223, 275] on div "Add Product Add a new product to your business Product name Description Select …" at bounding box center [681, 316] width 1363 height 632
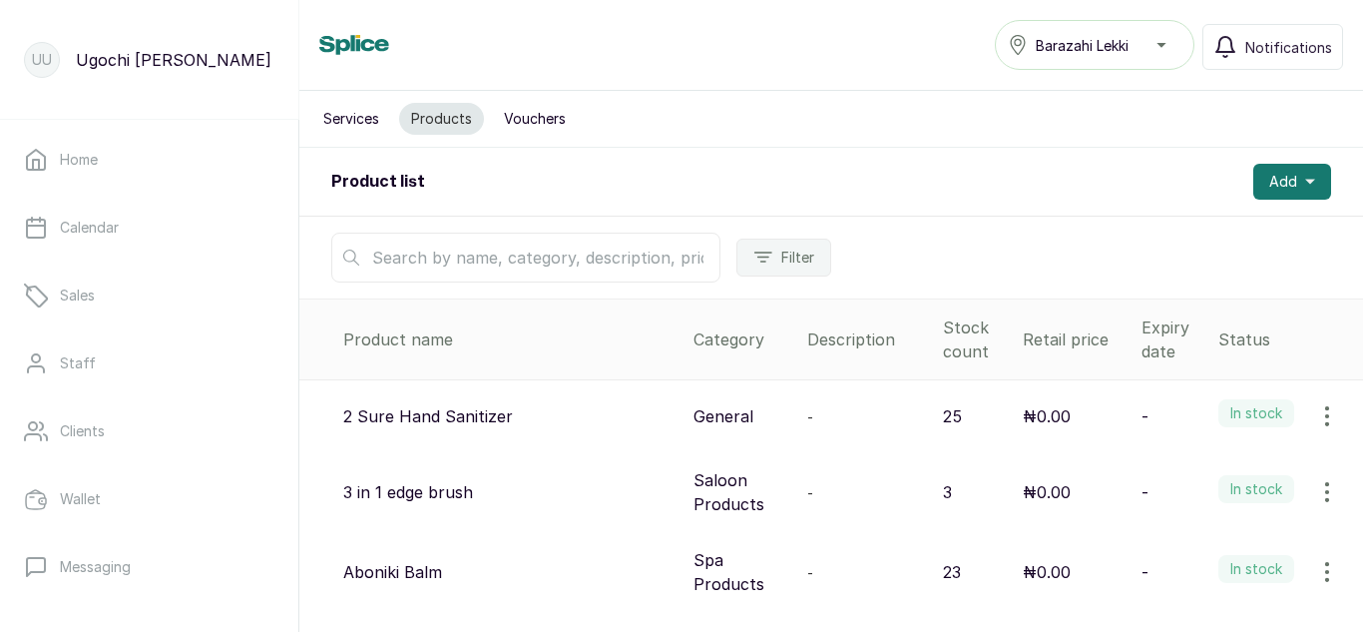
click at [585, 263] on input "text" at bounding box center [525, 258] width 389 height 50
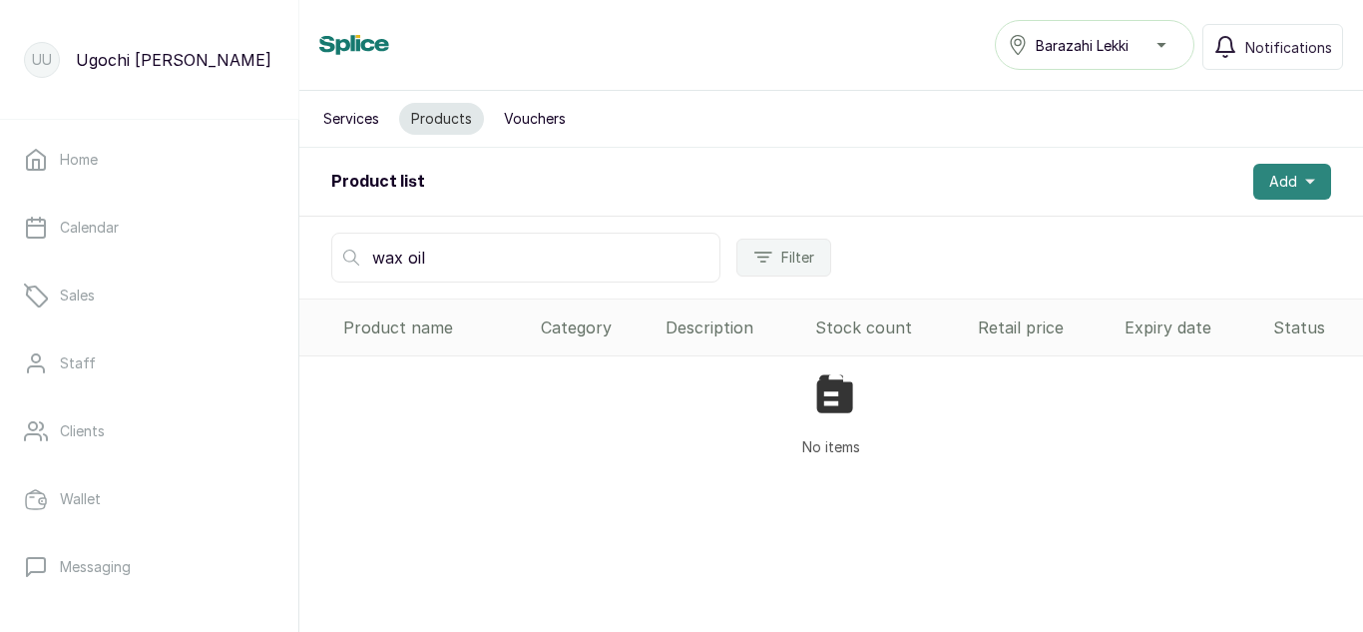
type input "wax oil"
click at [1269, 186] on span "Add" at bounding box center [1283, 182] width 28 height 20
click at [1136, 239] on span "Add Product" at bounding box center [1220, 236] width 192 height 24
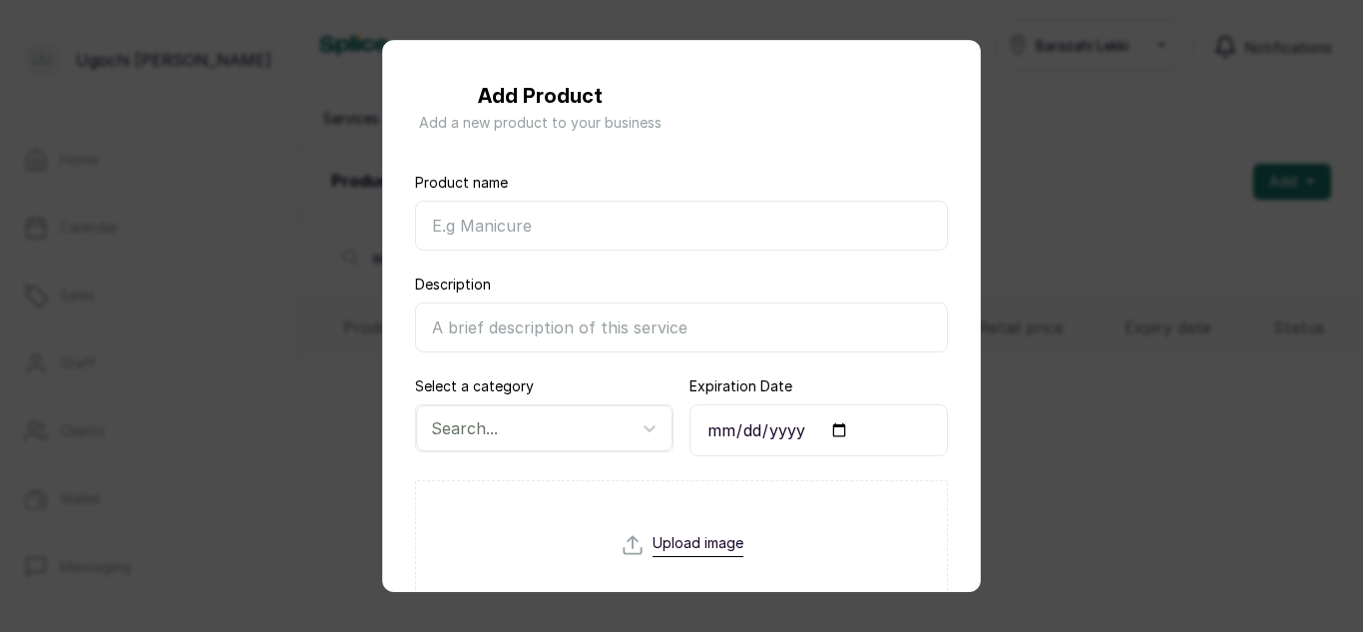
click at [702, 227] on input "Product name" at bounding box center [681, 226] width 533 height 50
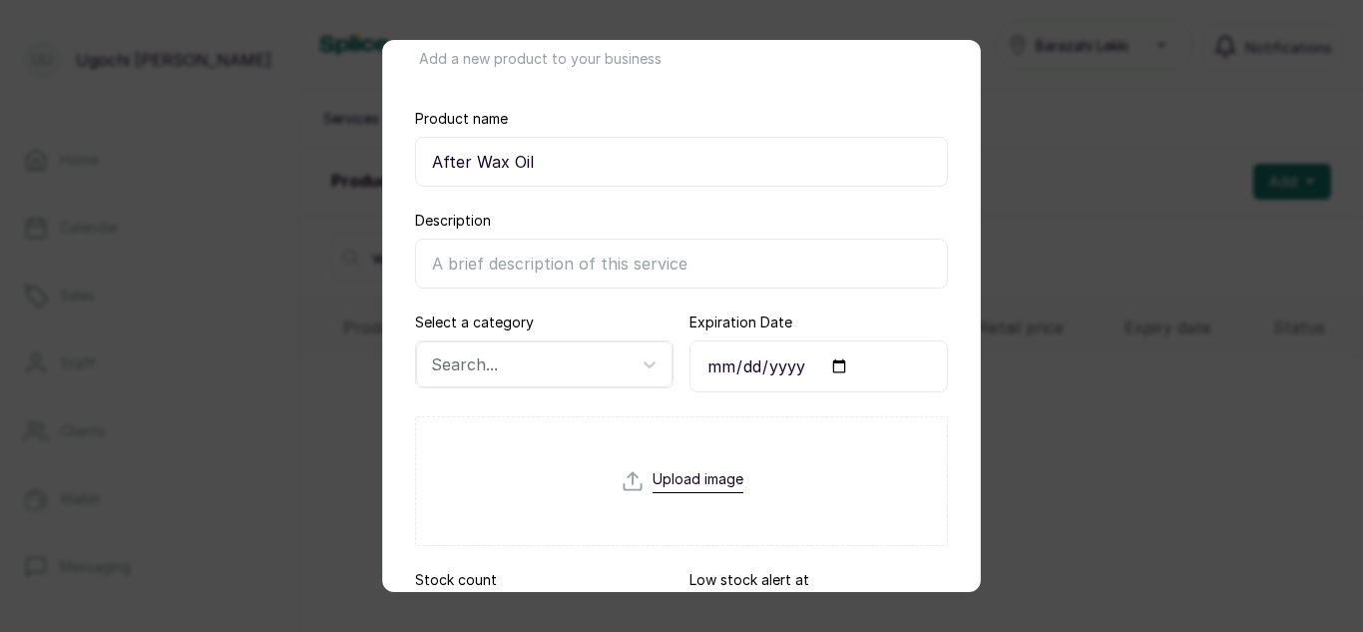
scroll to position [92, 0]
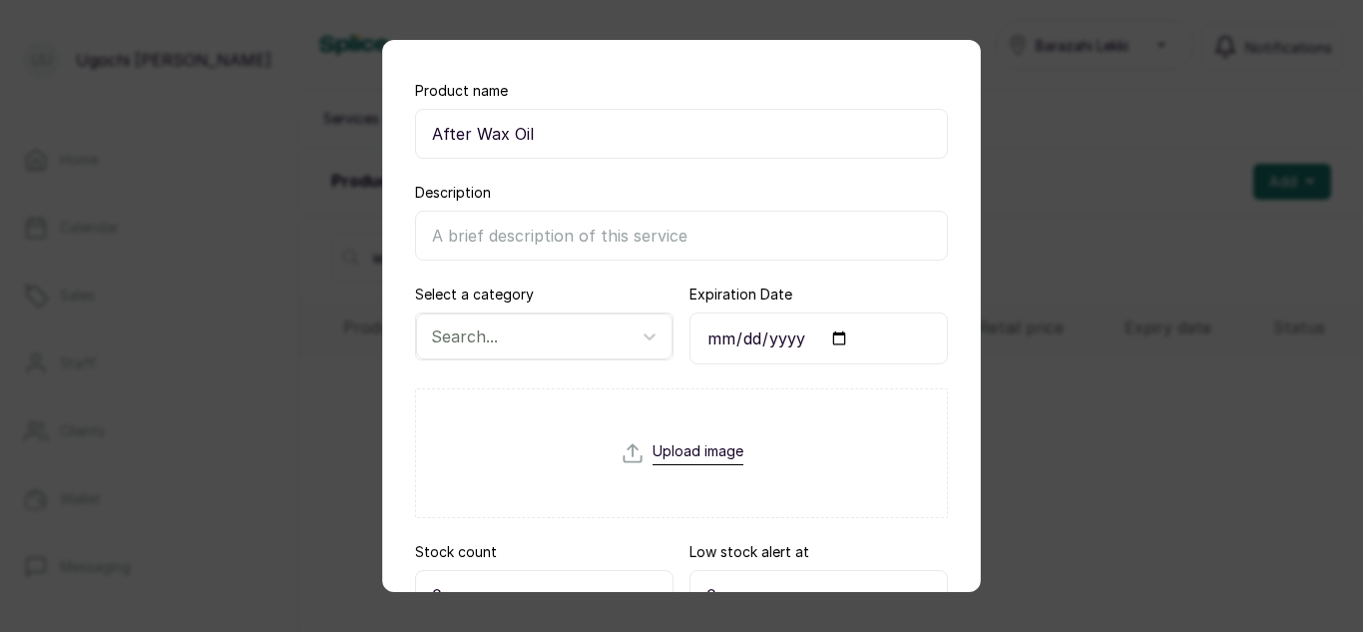
type input "After Wax Oil"
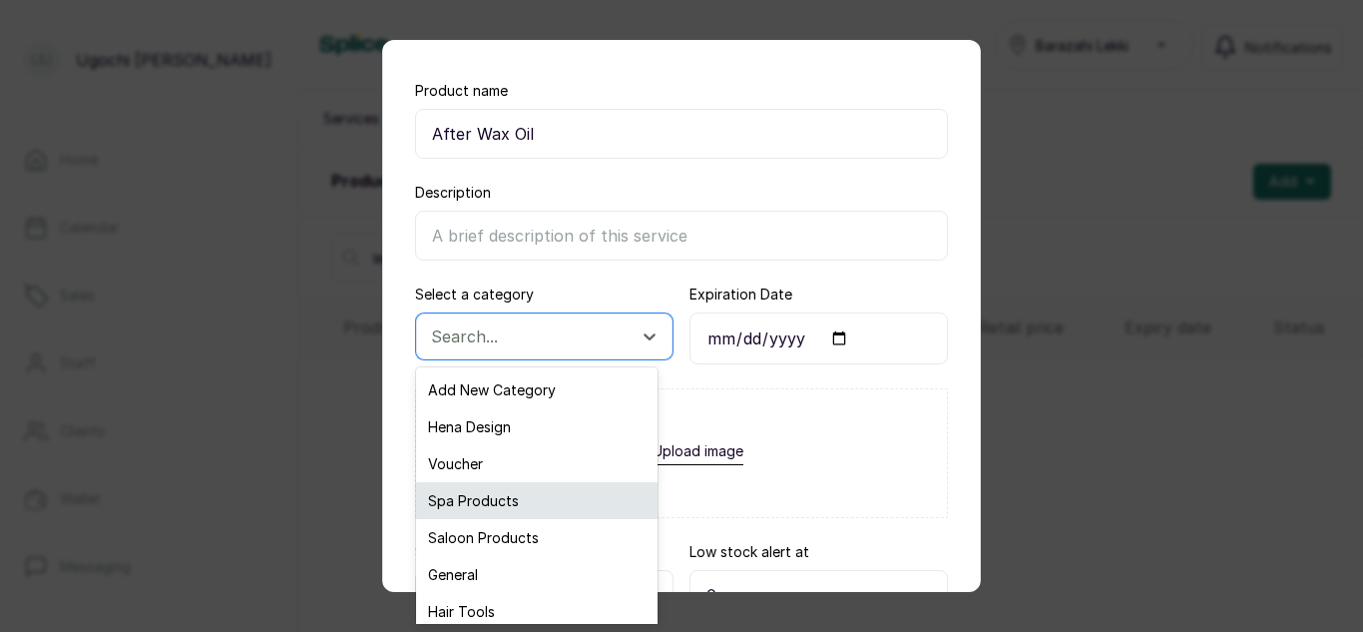
click at [476, 507] on div "Spa Products" at bounding box center [537, 500] width 242 height 37
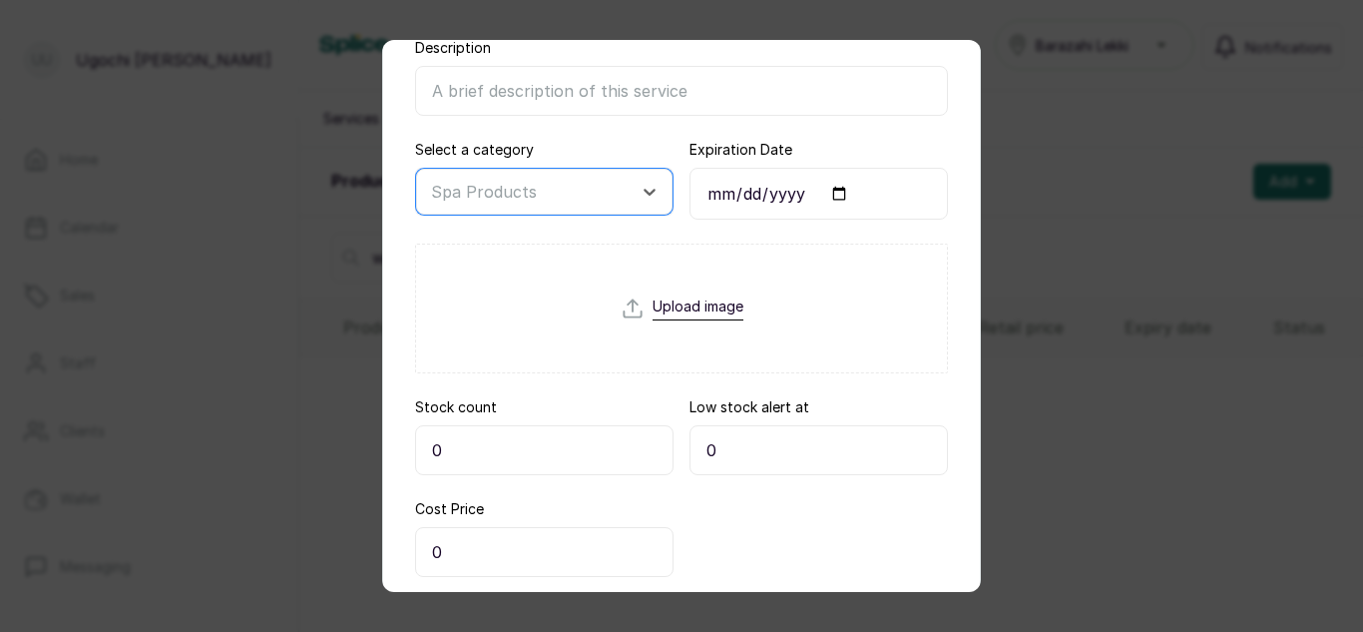
scroll to position [250, 0]
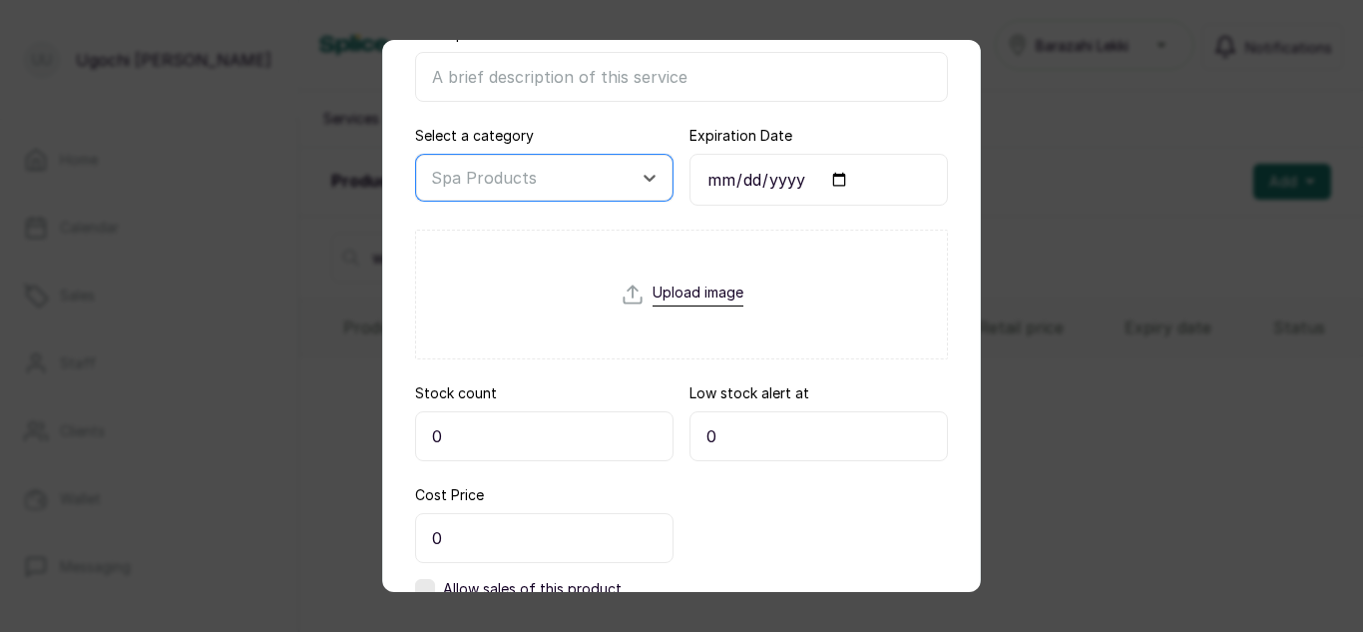
click at [521, 446] on input "0" at bounding box center [544, 436] width 258 height 50
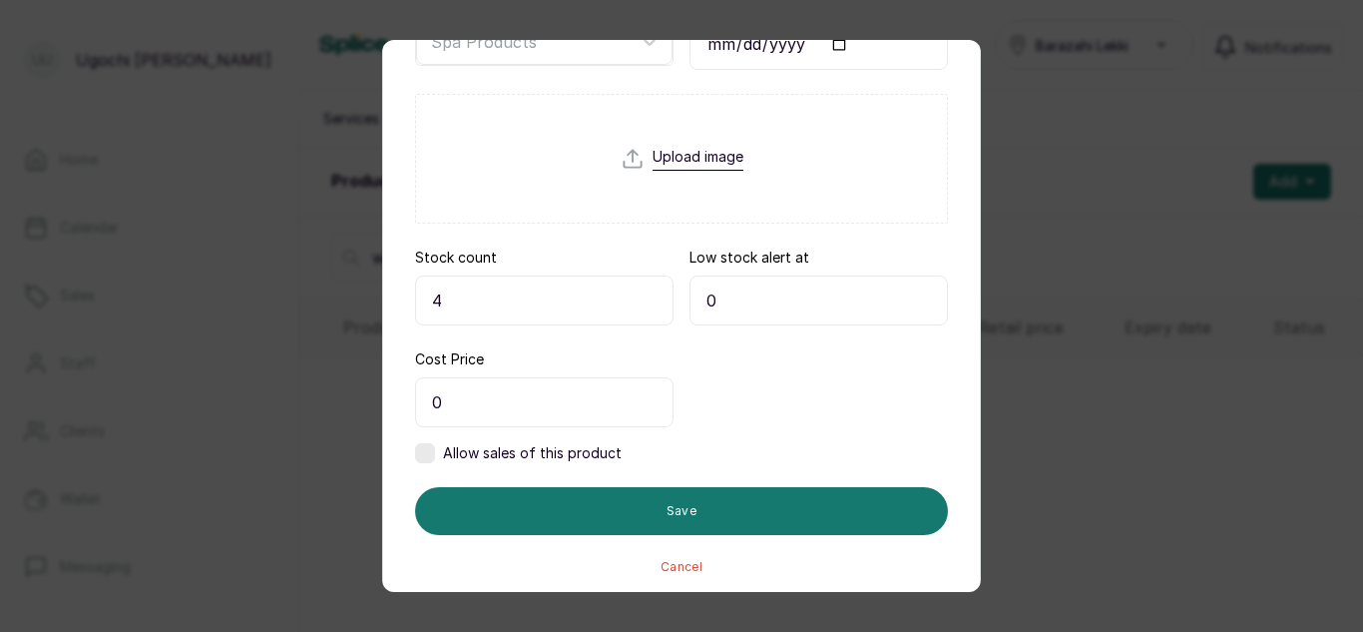
scroll to position [394, 0]
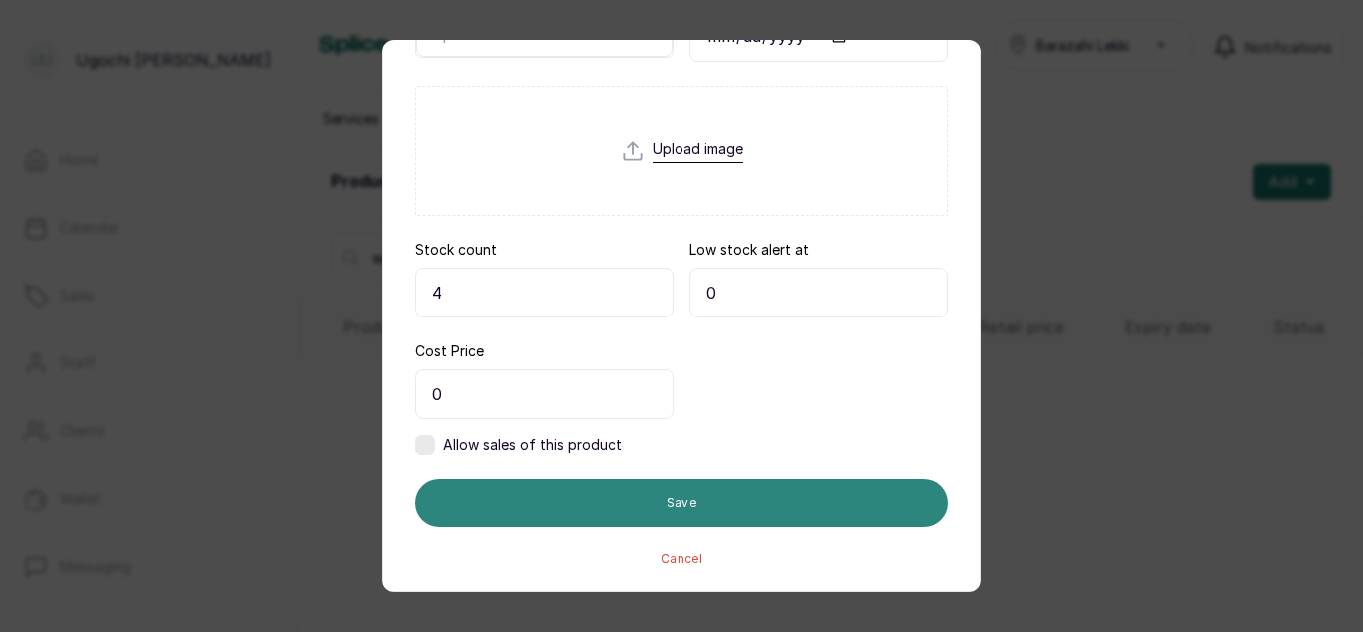
type input "4"
click at [661, 501] on button "Save" at bounding box center [681, 503] width 533 height 48
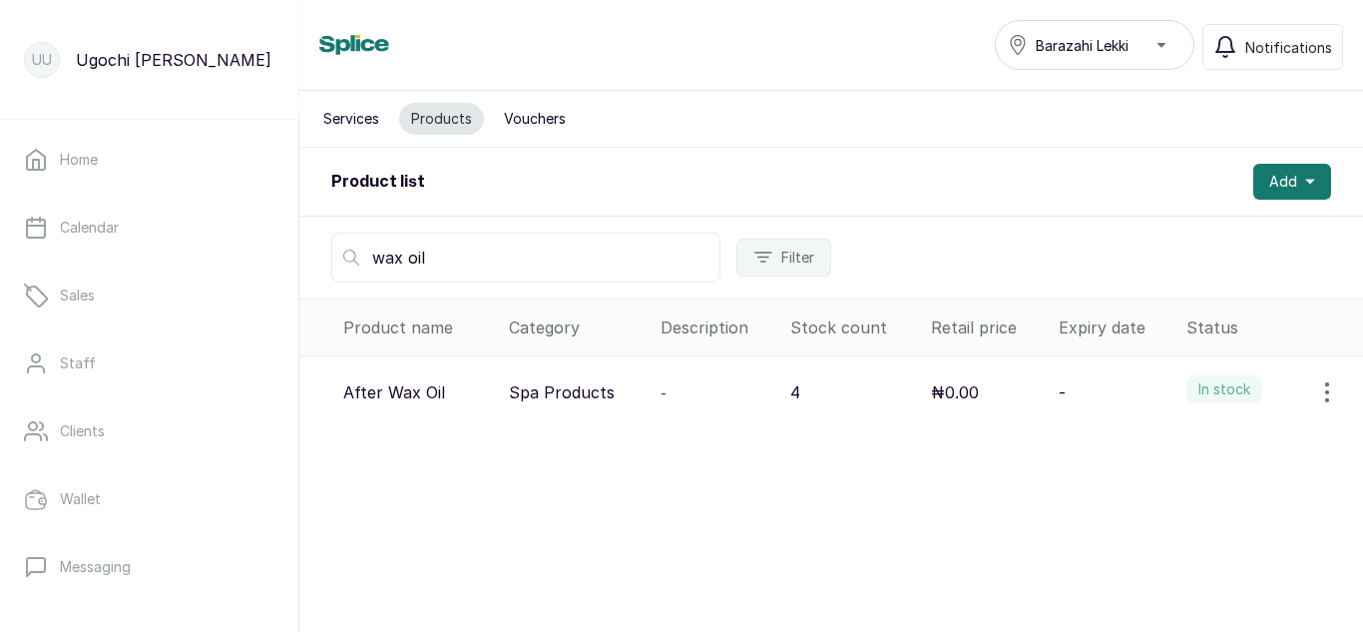
click at [441, 242] on input "wax oil" at bounding box center [525, 258] width 389 height 50
type input "w"
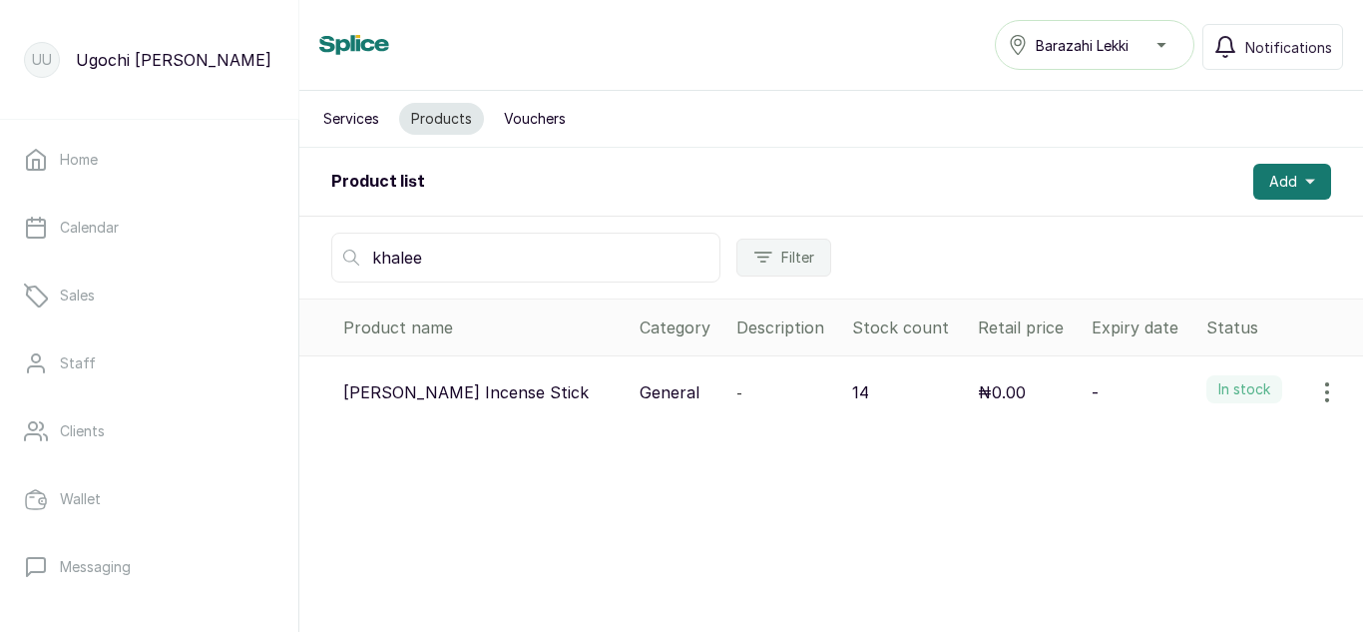
type input "khalee"
click at [1315, 388] on icon "button" at bounding box center [1327, 392] width 24 height 24
click at [1181, 446] on span "View" at bounding box center [1198, 448] width 36 height 24
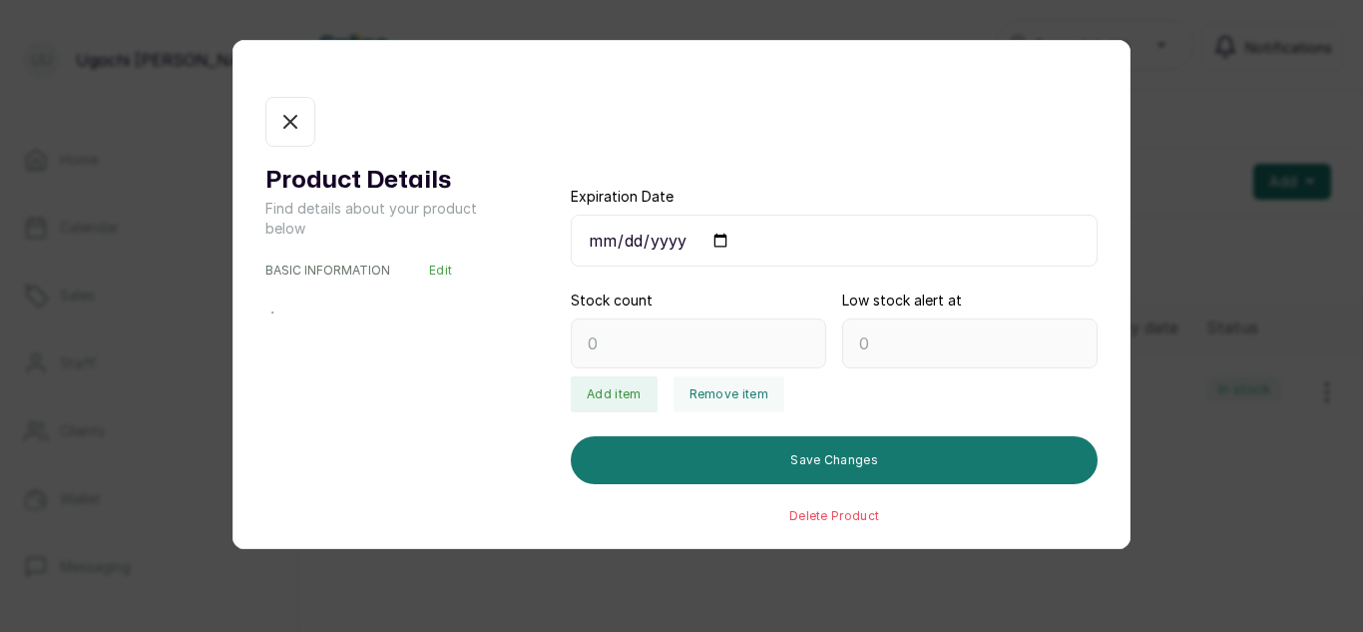
type input "14"
type input "2"
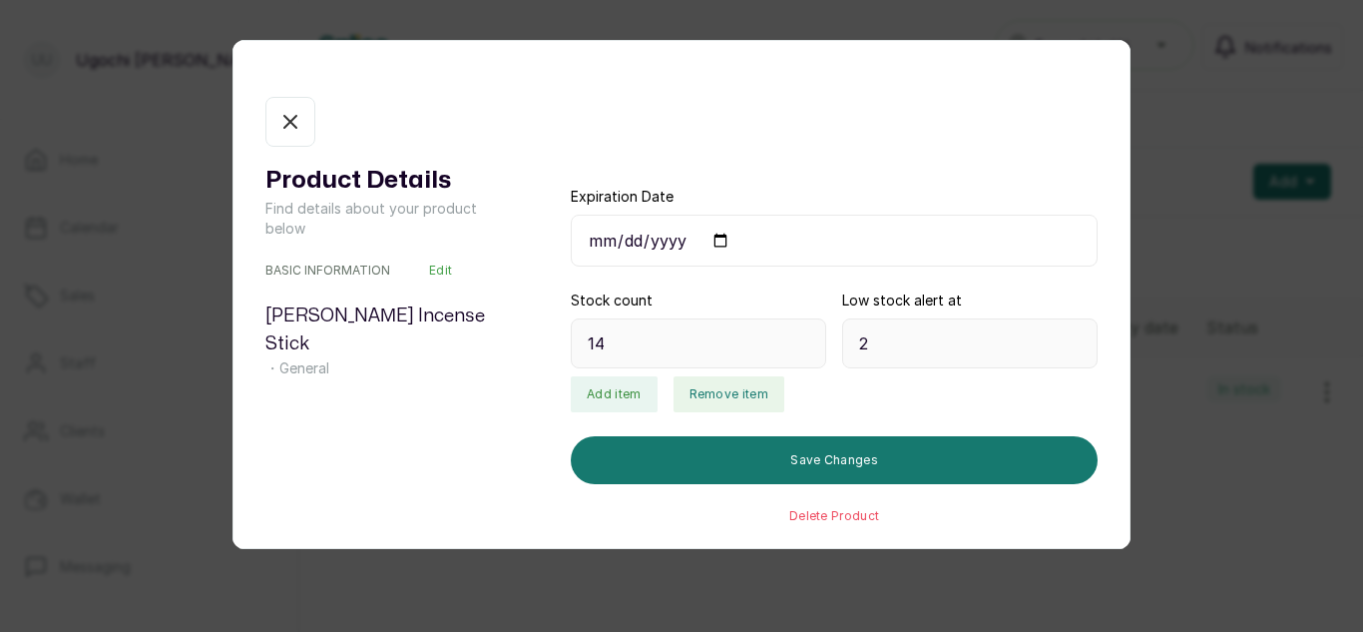
click at [731, 381] on button "Remove item" at bounding box center [729, 394] width 111 height 36
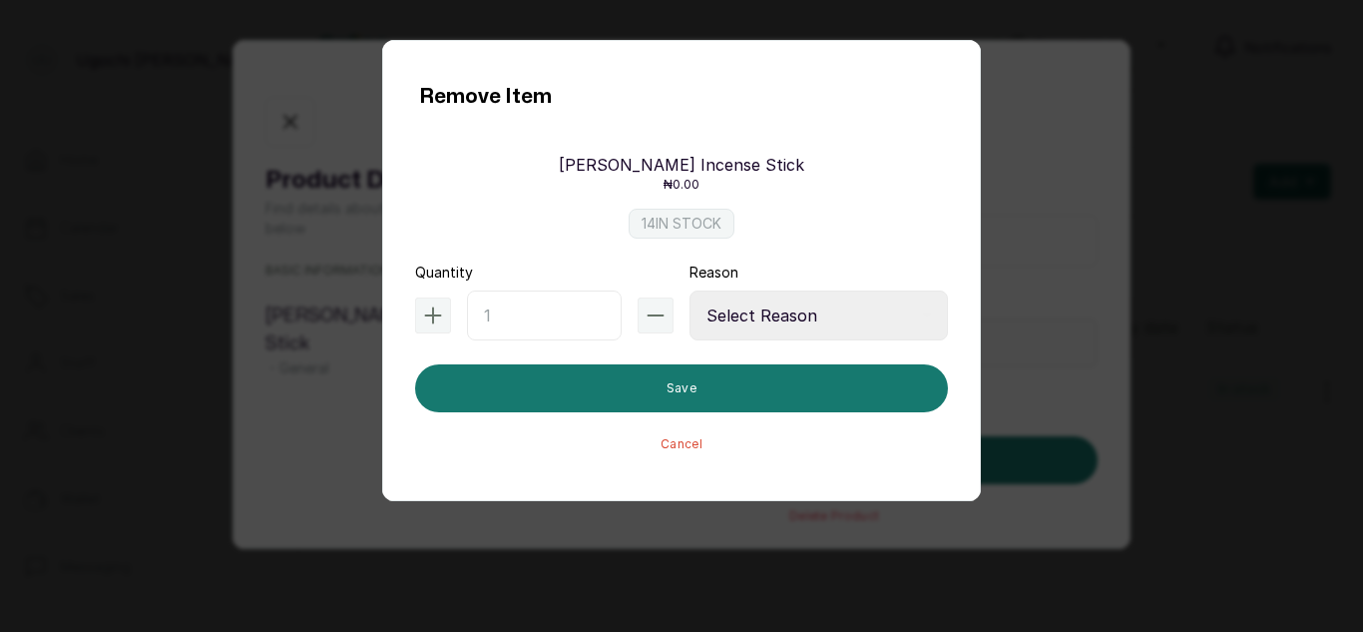
click at [525, 309] on input "text" at bounding box center [544, 315] width 155 height 50
type input "3"
click at [792, 306] on select "Select Reason Internal Use New Stock Damaged Adjustment Transfer Return Other" at bounding box center [819, 315] width 258 height 50
select select "internal_use"
click at [690, 290] on select "Select Reason Internal Use New Stock Damaged Adjustment Transfer Return Other" at bounding box center [819, 315] width 258 height 50
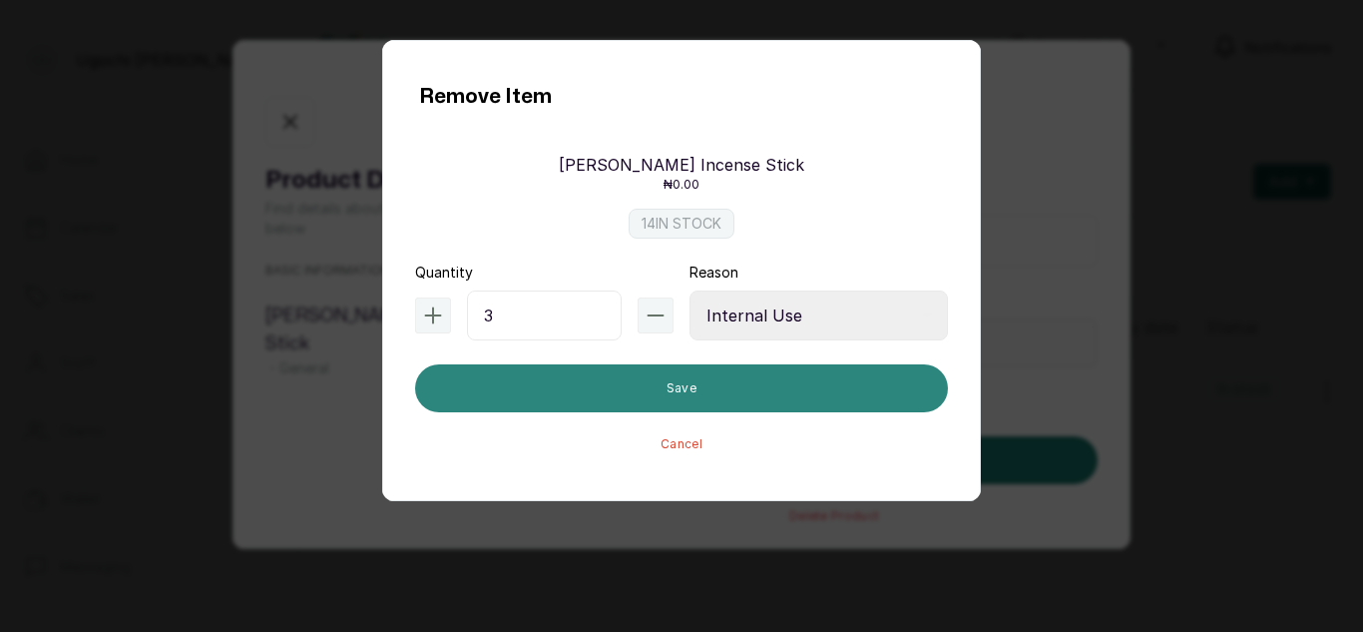
click at [704, 374] on button "Save" at bounding box center [681, 388] width 533 height 48
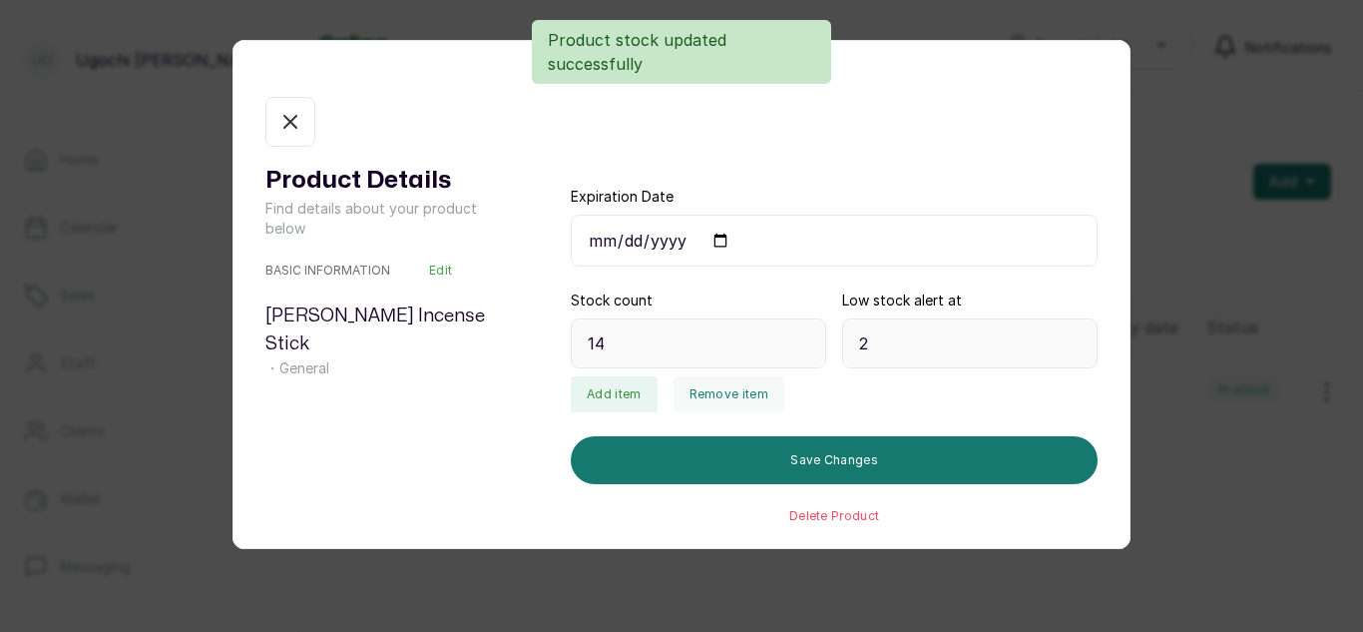
type input "11"
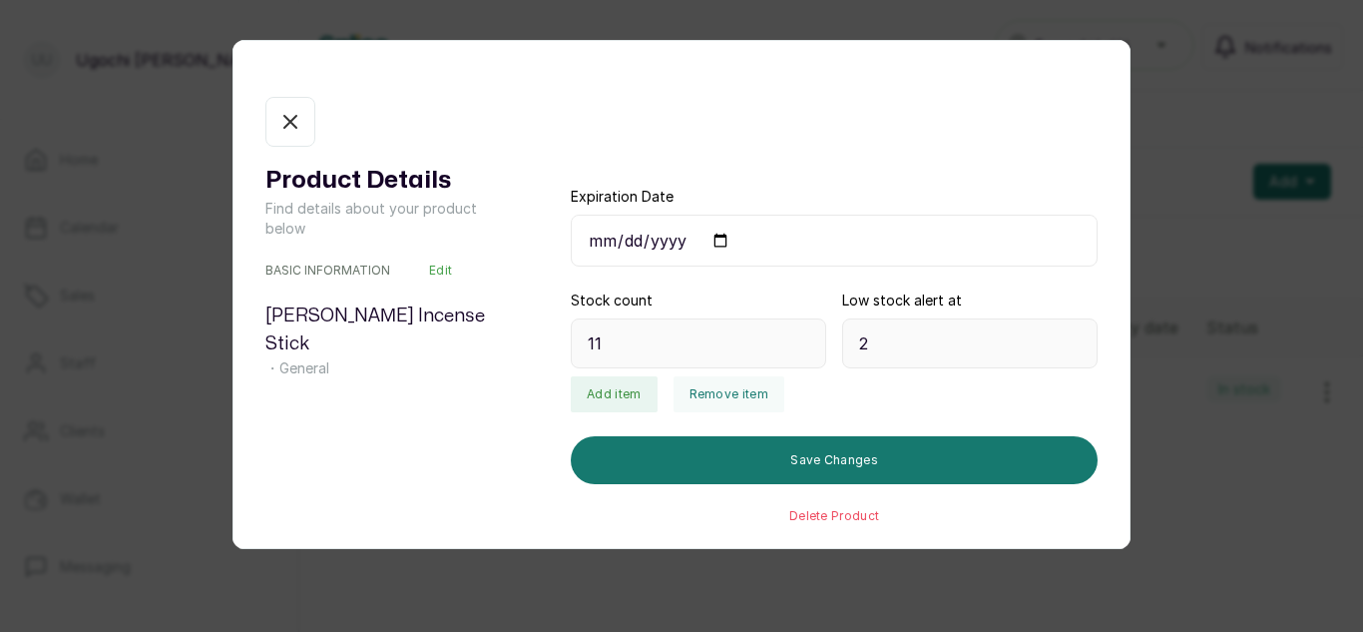
click at [288, 115] on icon "button" at bounding box center [290, 122] width 24 height 24
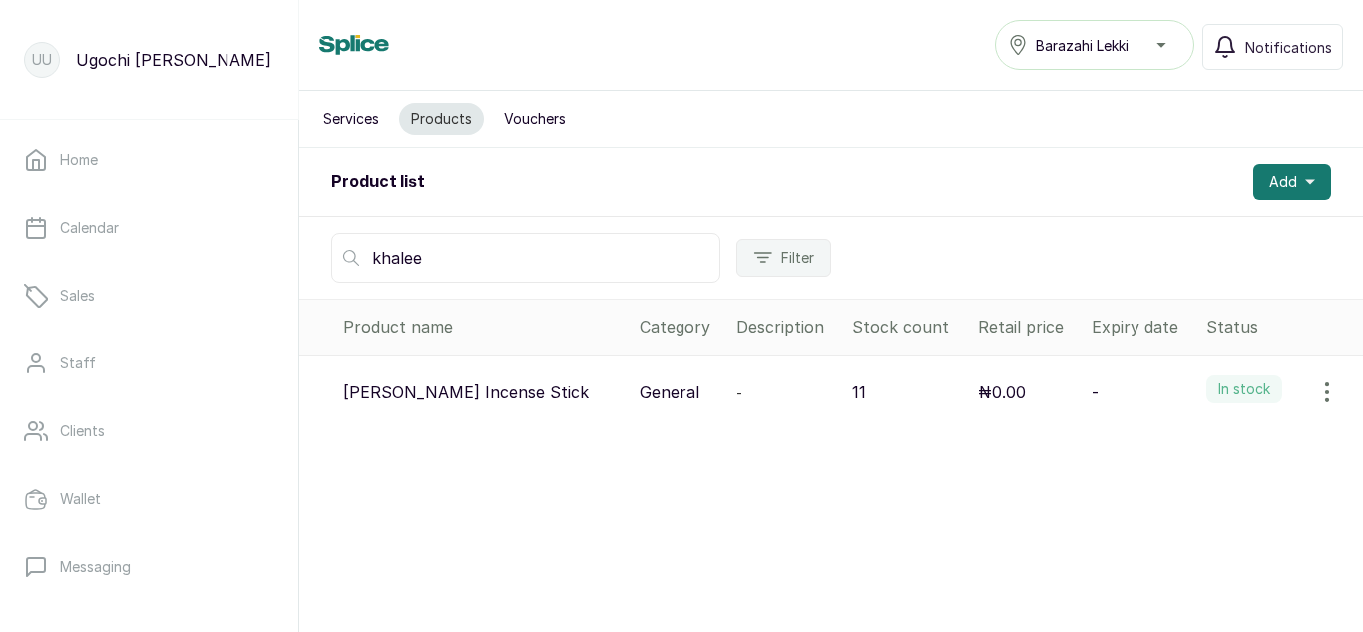
click at [426, 257] on input "khalee" at bounding box center [525, 258] width 389 height 50
type input "k"
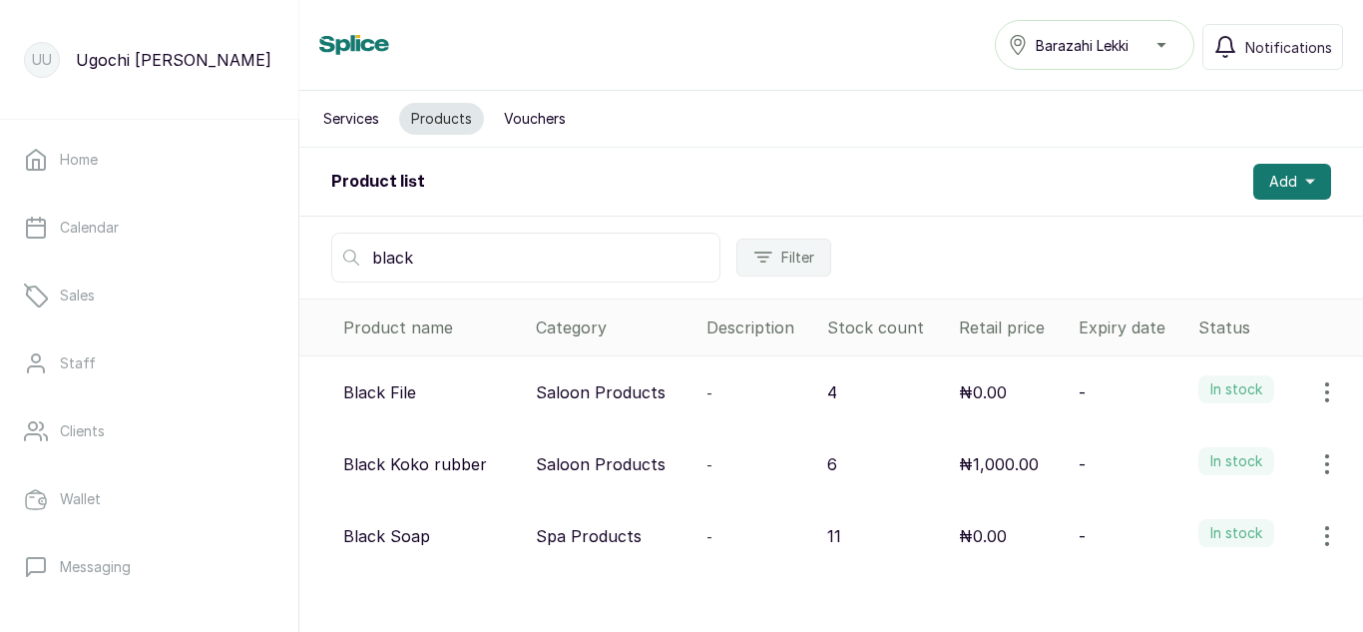
type input "black"
click at [1326, 543] on icon "button" at bounding box center [1327, 536] width 2 height 18
click at [1180, 588] on span "View" at bounding box center [1198, 592] width 36 height 24
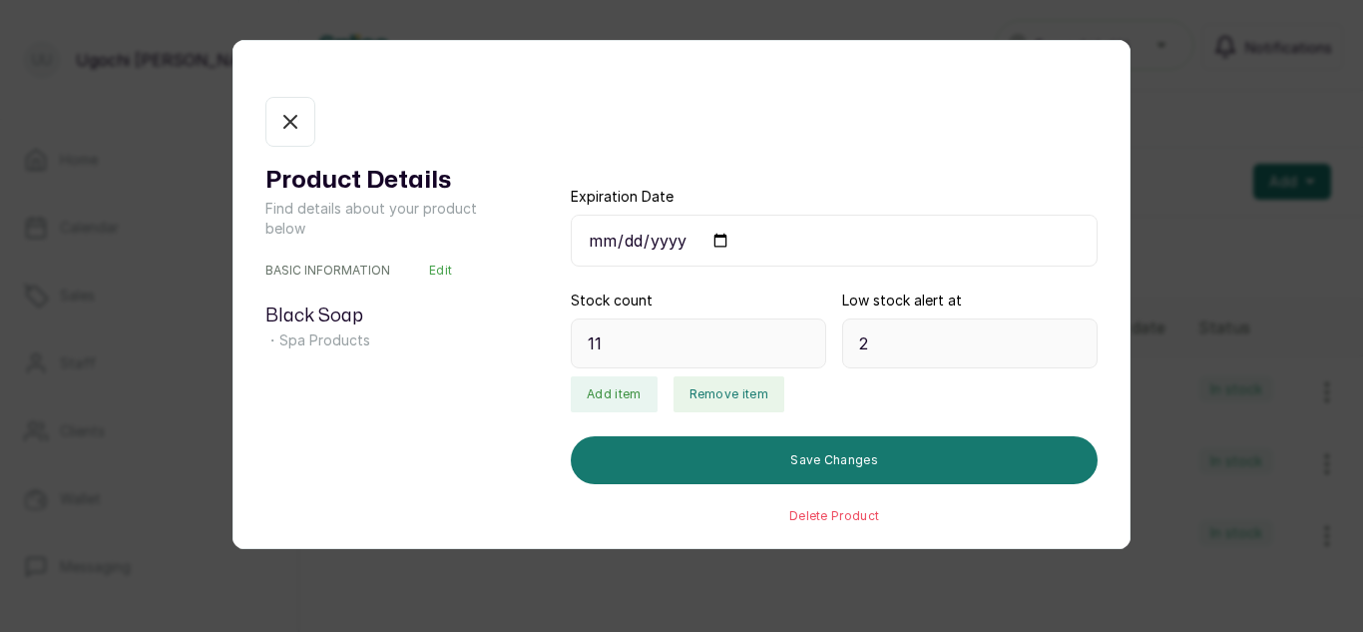
click at [736, 390] on button "Remove item" at bounding box center [729, 394] width 111 height 36
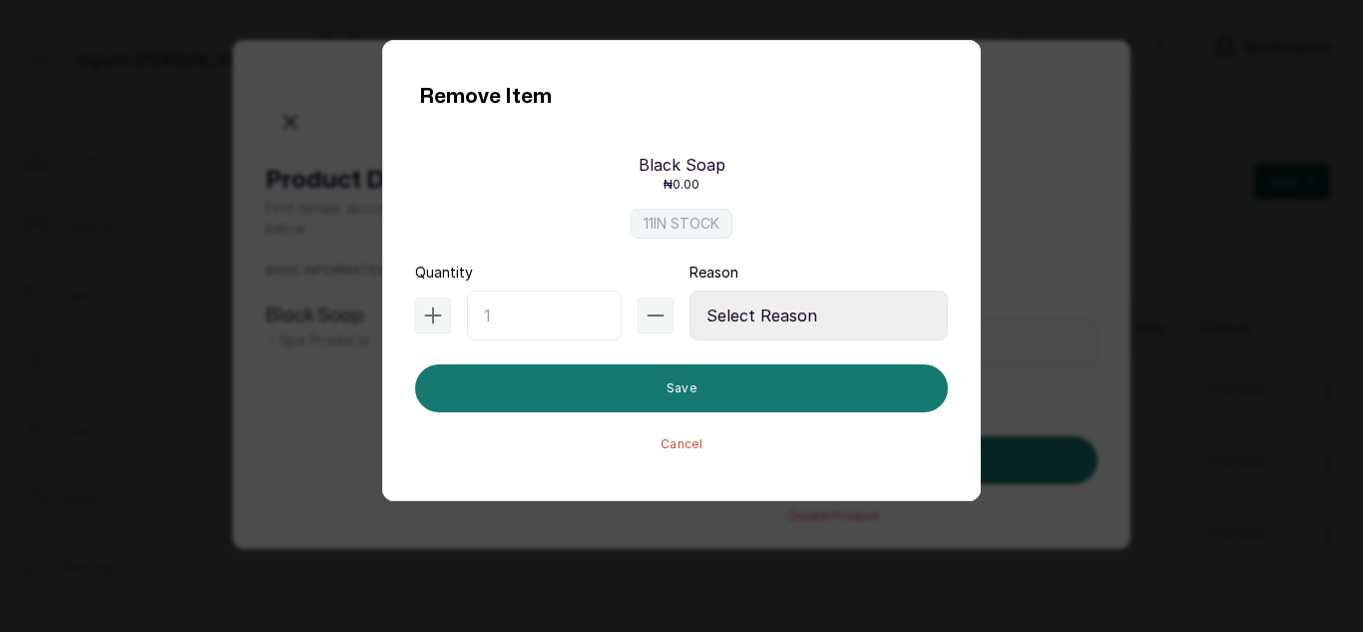
click at [563, 313] on input "text" at bounding box center [544, 315] width 155 height 50
type input "1"
click at [817, 298] on select "Select Reason Internal Use New Stock Damaged Adjustment Transfer Return Other" at bounding box center [819, 315] width 258 height 50
select select "internal_use"
click at [690, 290] on select "Select Reason Internal Use New Stock Damaged Adjustment Transfer Return Other" at bounding box center [819, 315] width 258 height 50
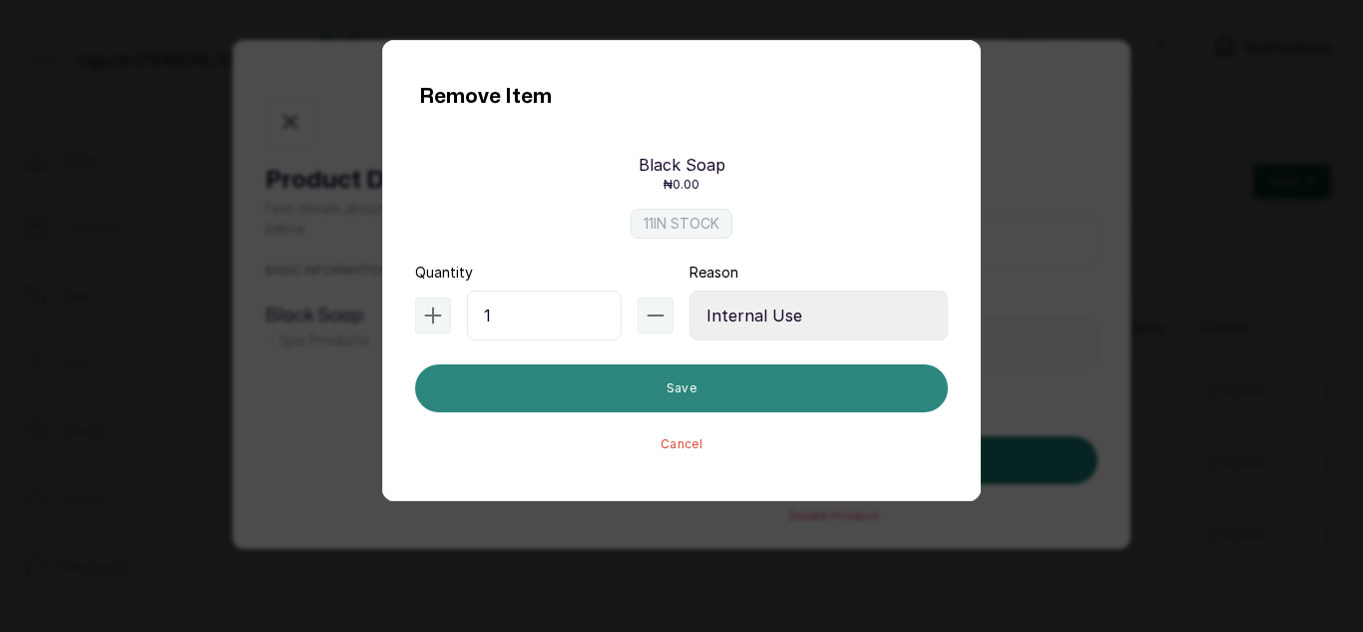
click at [684, 393] on button "Save" at bounding box center [681, 388] width 533 height 48
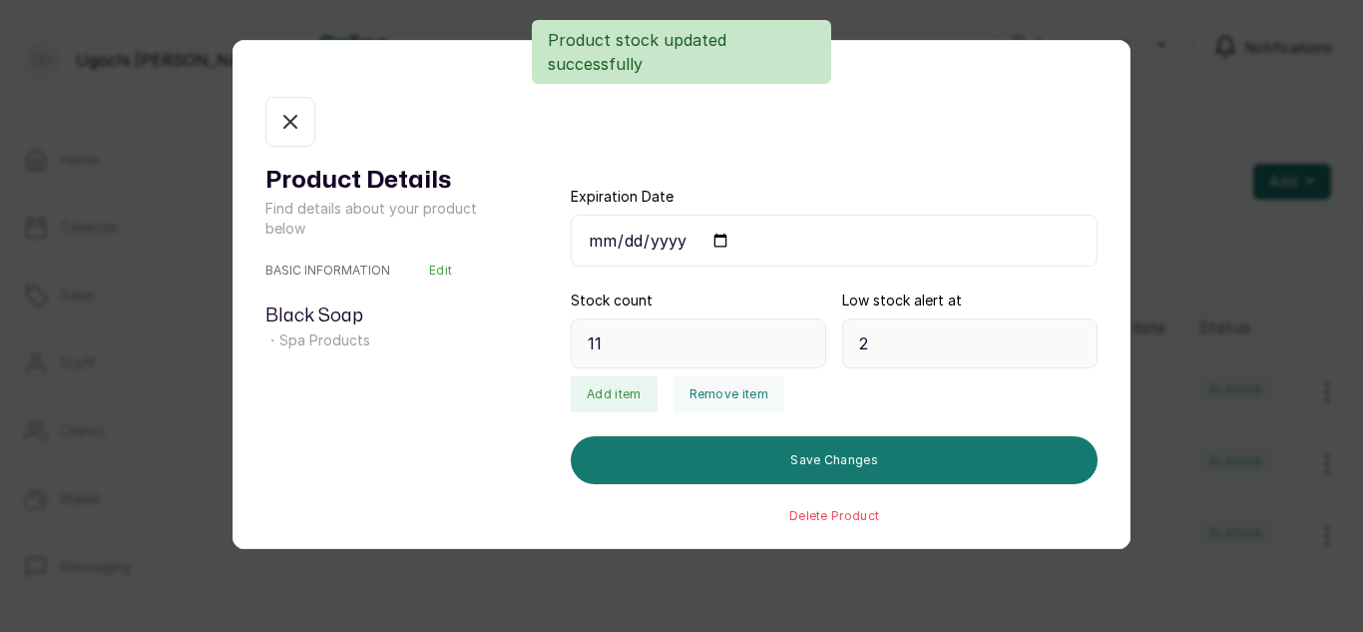
type input "10"
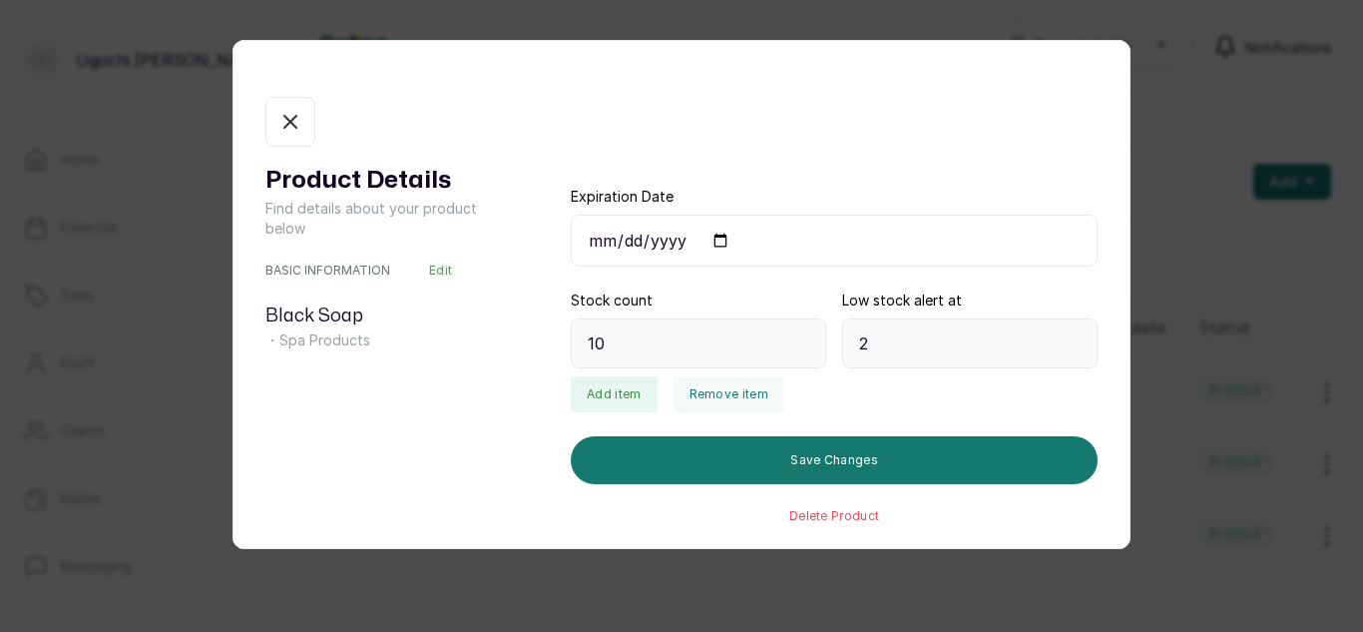
click at [284, 120] on icon "button" at bounding box center [290, 122] width 24 height 24
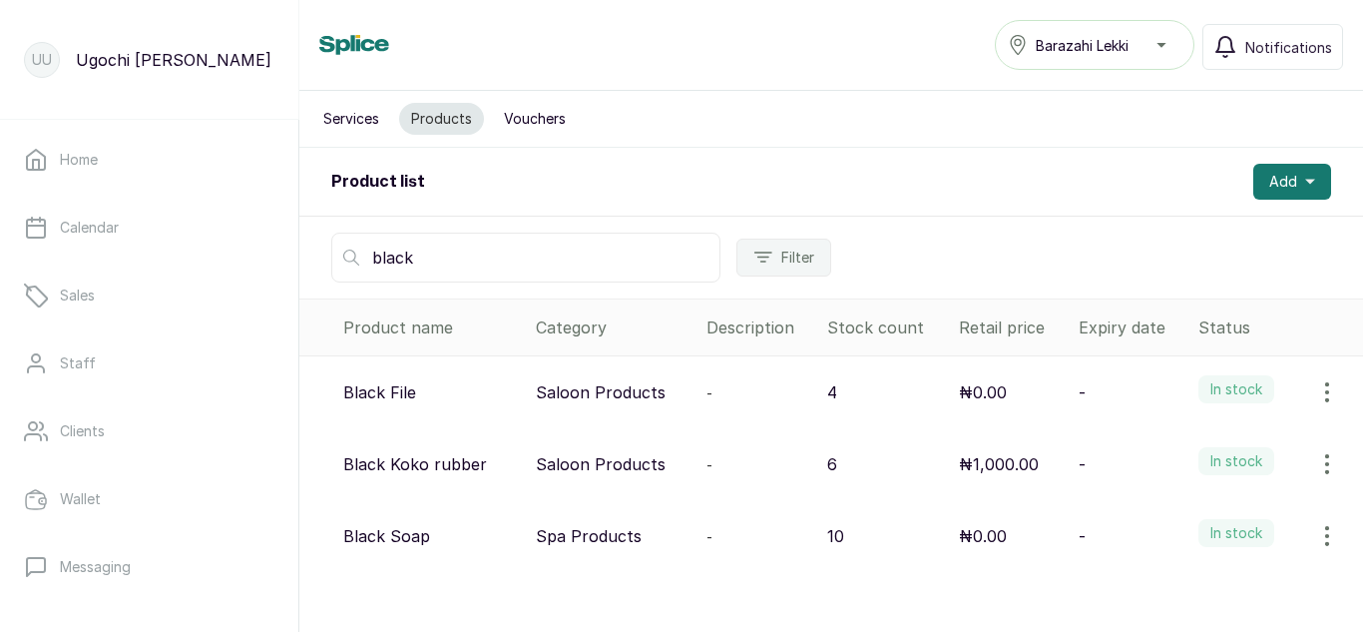
click at [437, 243] on input "black" at bounding box center [525, 258] width 389 height 50
type input "b"
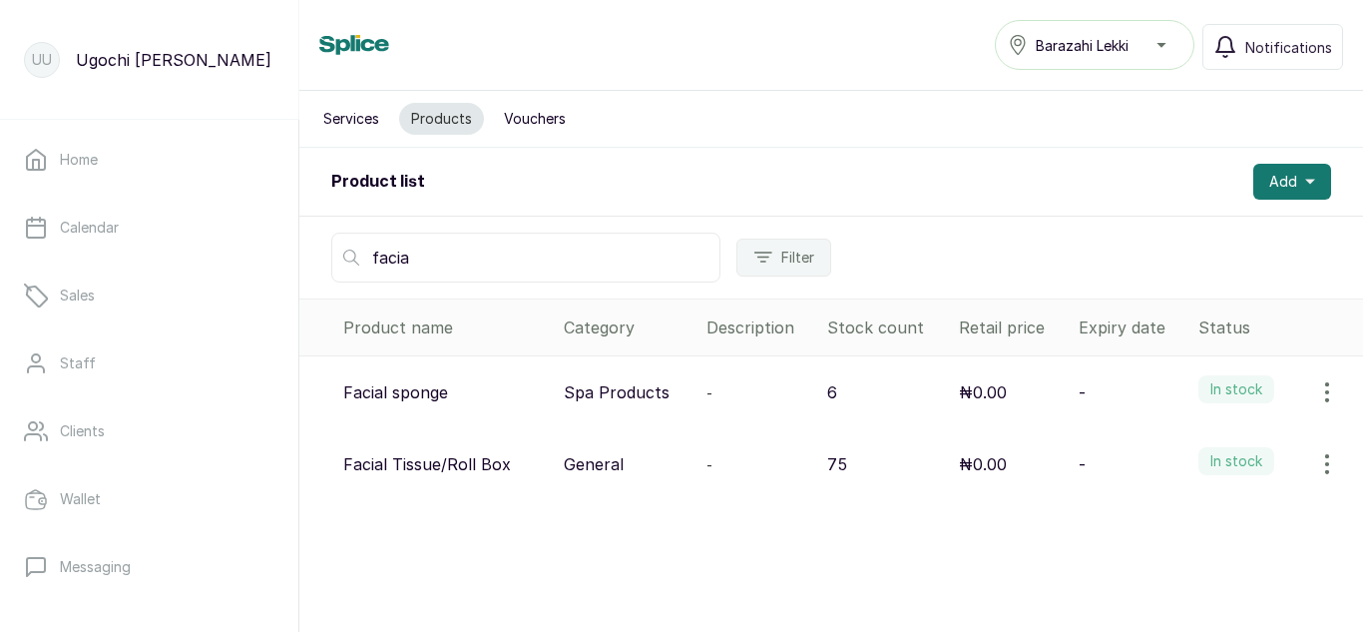
type input "facia"
click at [1312, 379] on button "button" at bounding box center [1327, 392] width 56 height 40
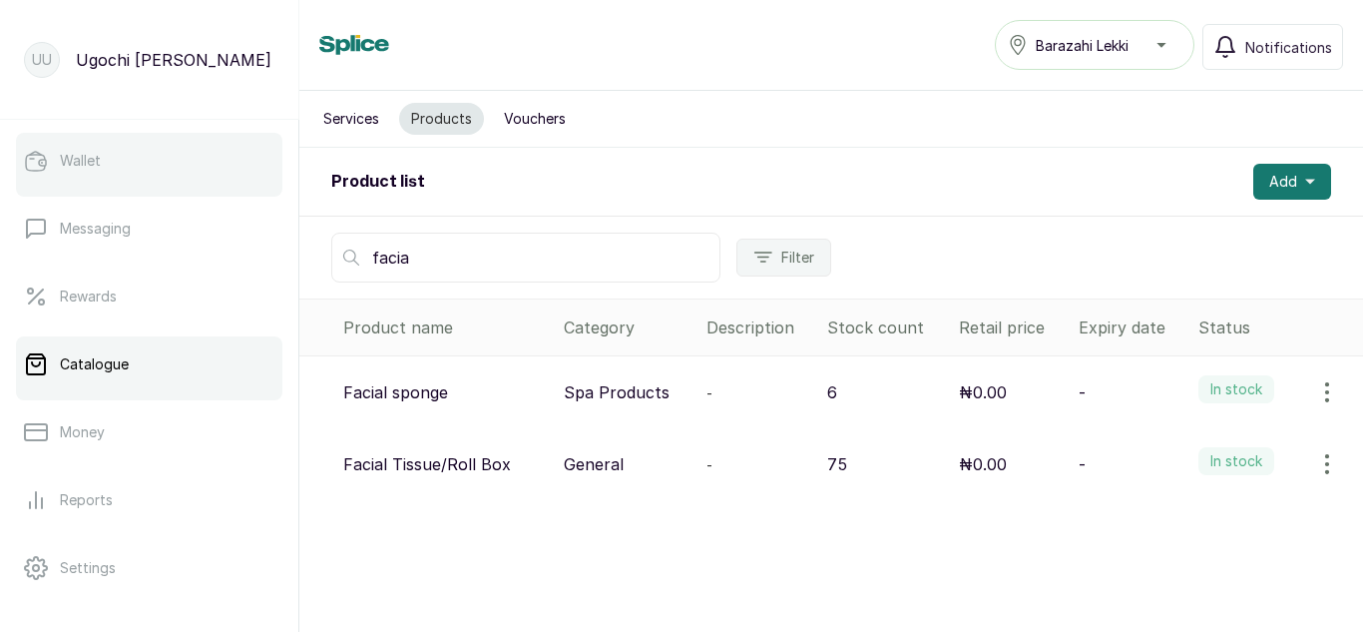
scroll to position [383, 0]
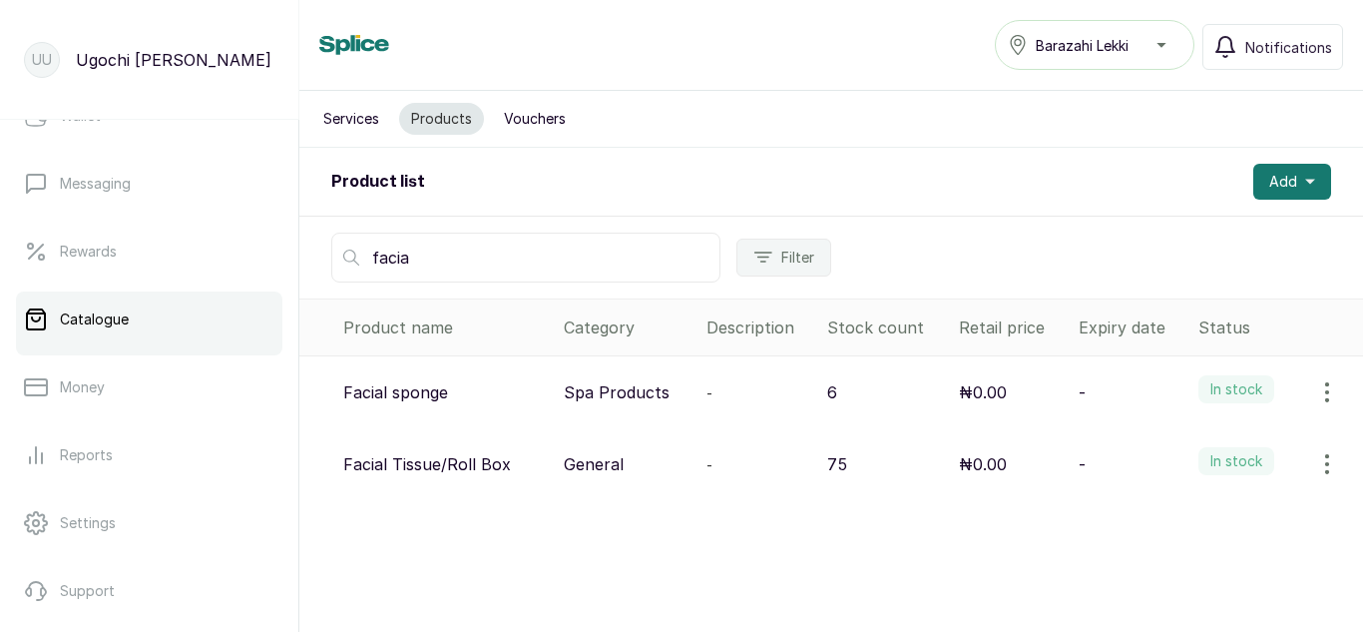
click at [1299, 394] on button "button" at bounding box center [1327, 392] width 56 height 40
click at [1183, 440] on span "View" at bounding box center [1198, 448] width 36 height 24
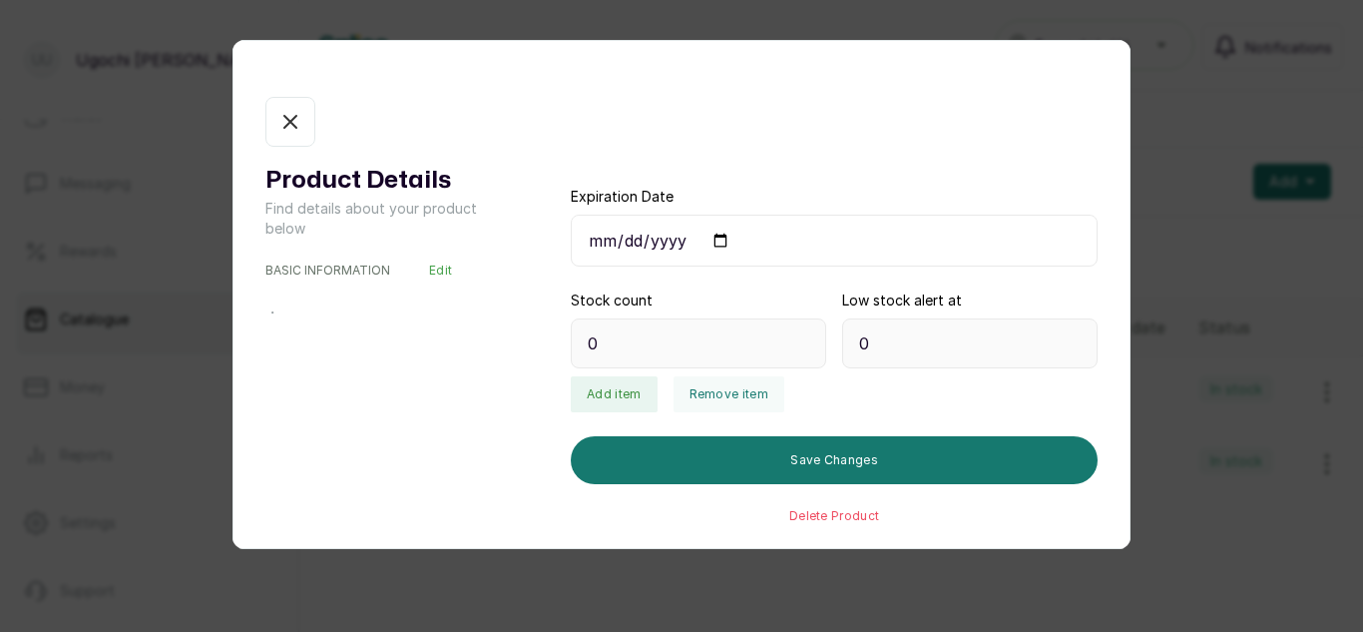
type input "6"
type input "5"
click at [724, 388] on button "Remove item" at bounding box center [729, 394] width 111 height 36
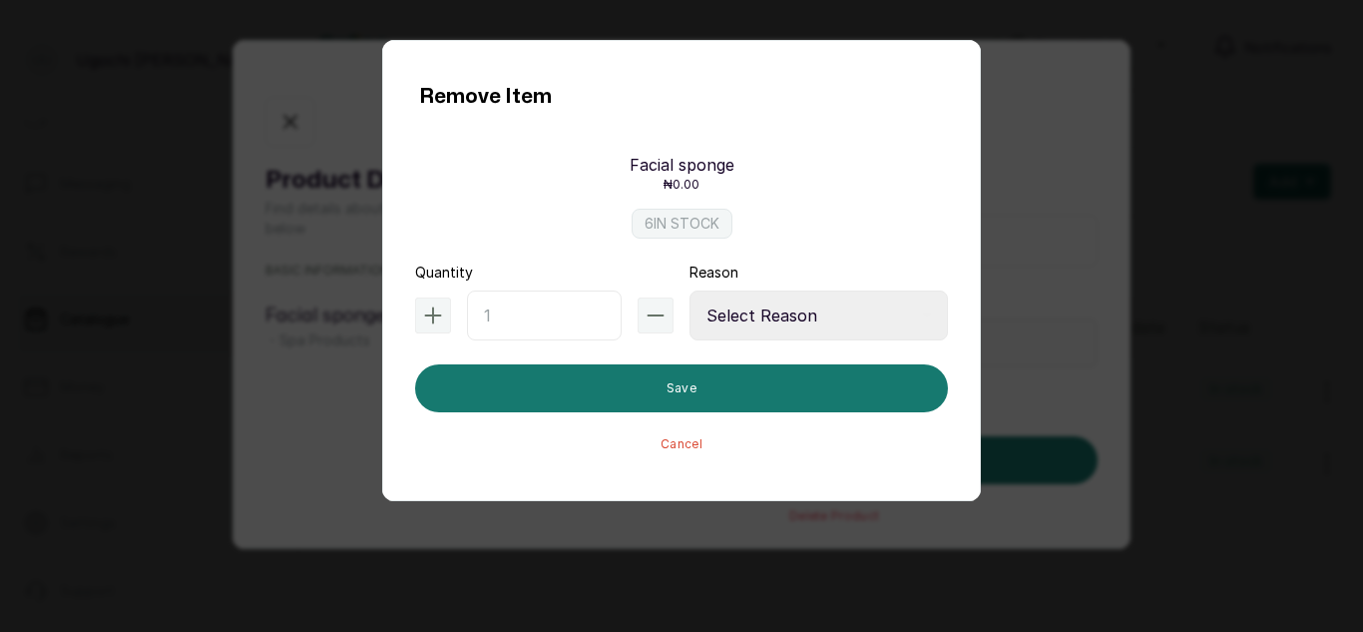
click at [1101, 109] on div "Remove Item Facial sponge ₦0.00 6 IN STOCK Quantity Reason Select Reason Intern…" at bounding box center [681, 316] width 1363 height 632
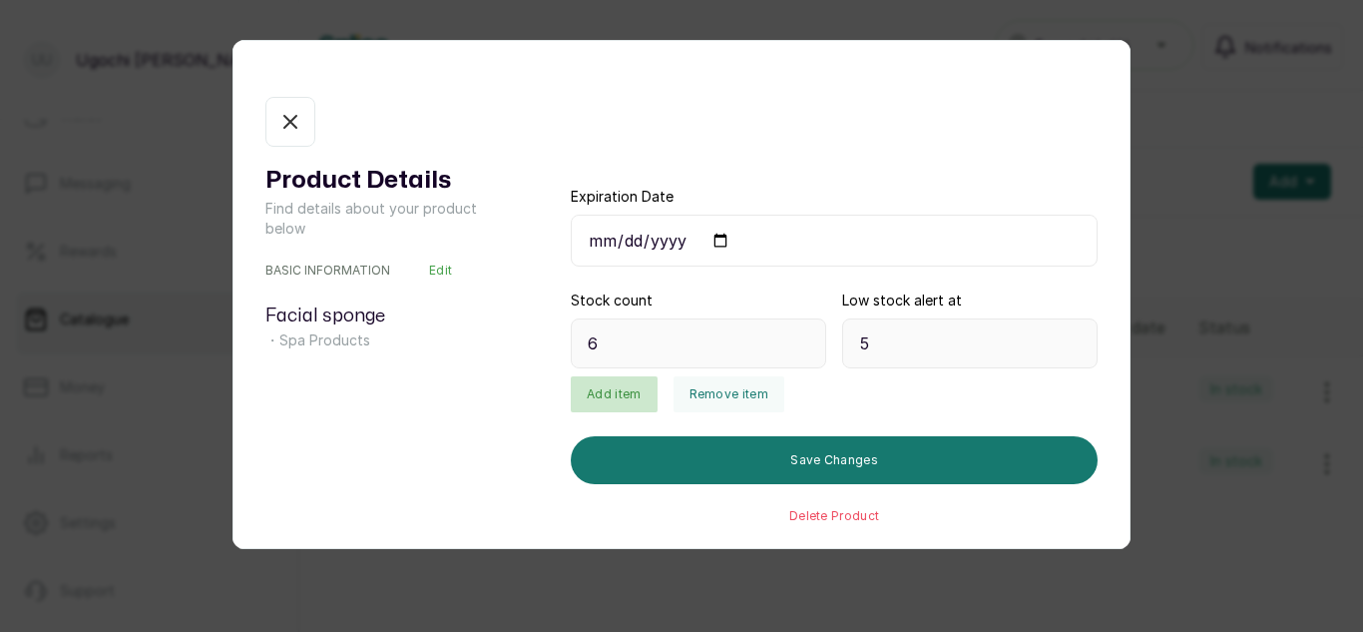
click at [610, 391] on button "Add item" at bounding box center [614, 394] width 86 height 36
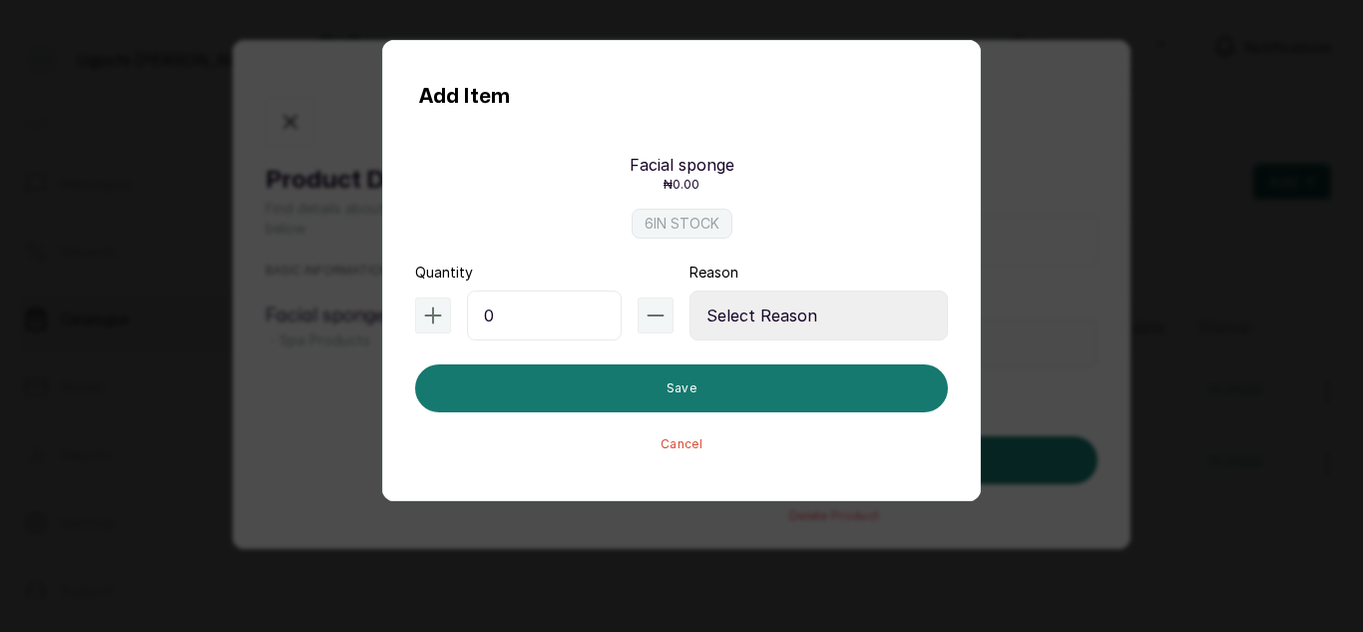
click at [514, 315] on input "0" at bounding box center [544, 315] width 155 height 50
type input "1"
click at [787, 292] on select "Select Reason Internal Use New Stock Damaged Adjustment Transfer Return Other" at bounding box center [819, 315] width 258 height 50
select select "adjustment"
click at [690, 290] on select "Select Reason Internal Use New Stock Damaged Adjustment Transfer Return Other" at bounding box center [819, 315] width 258 height 50
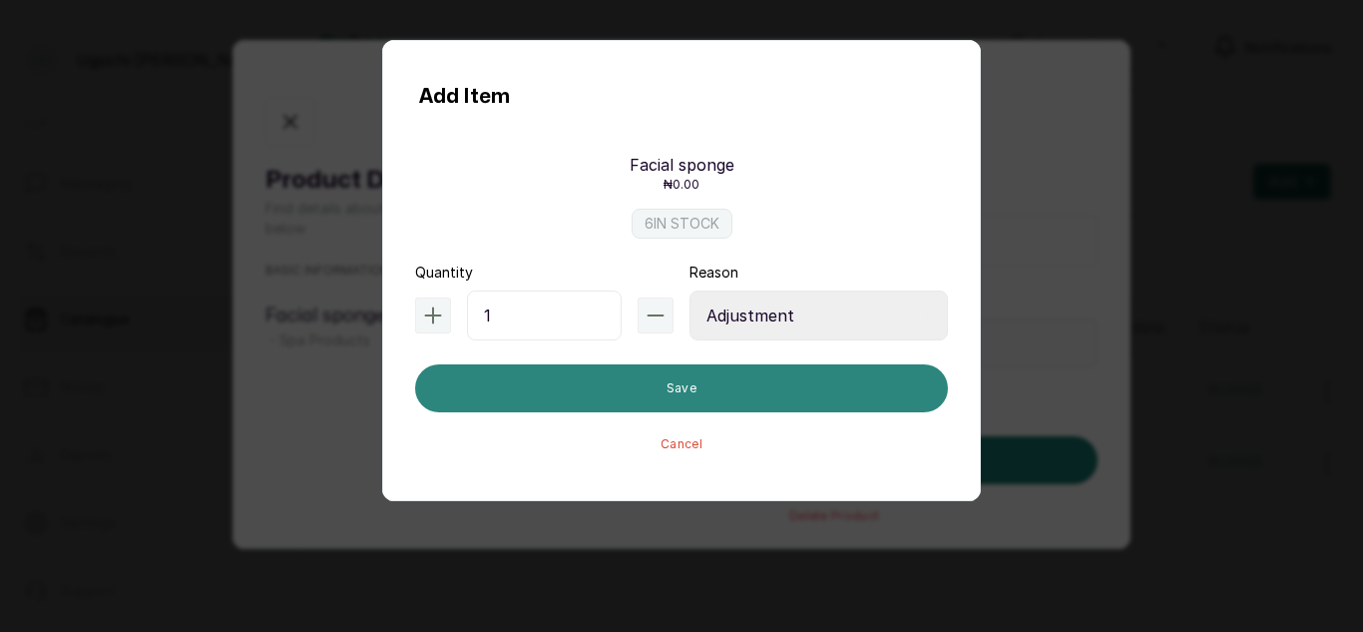
click at [744, 390] on button "Save" at bounding box center [681, 388] width 533 height 48
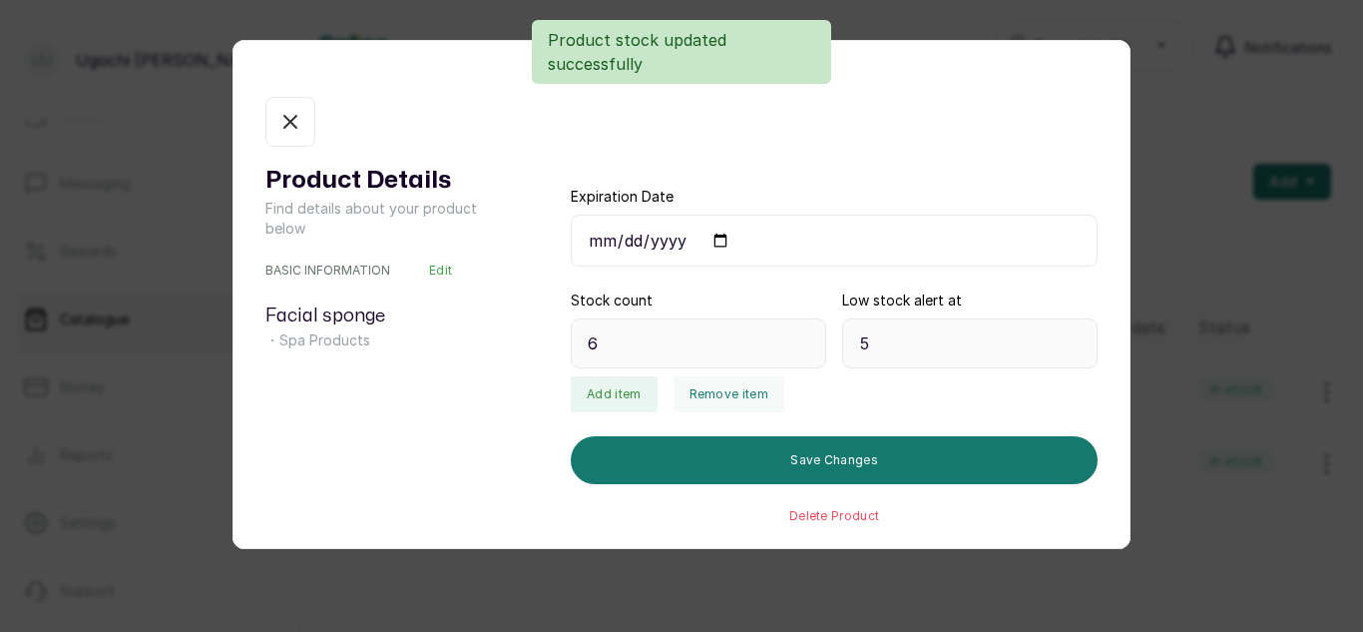
type input "7"
click at [1276, 182] on div "Product Details Find details about your product below BASIC INFORMATION Edit Fa…" at bounding box center [681, 316] width 1363 height 632
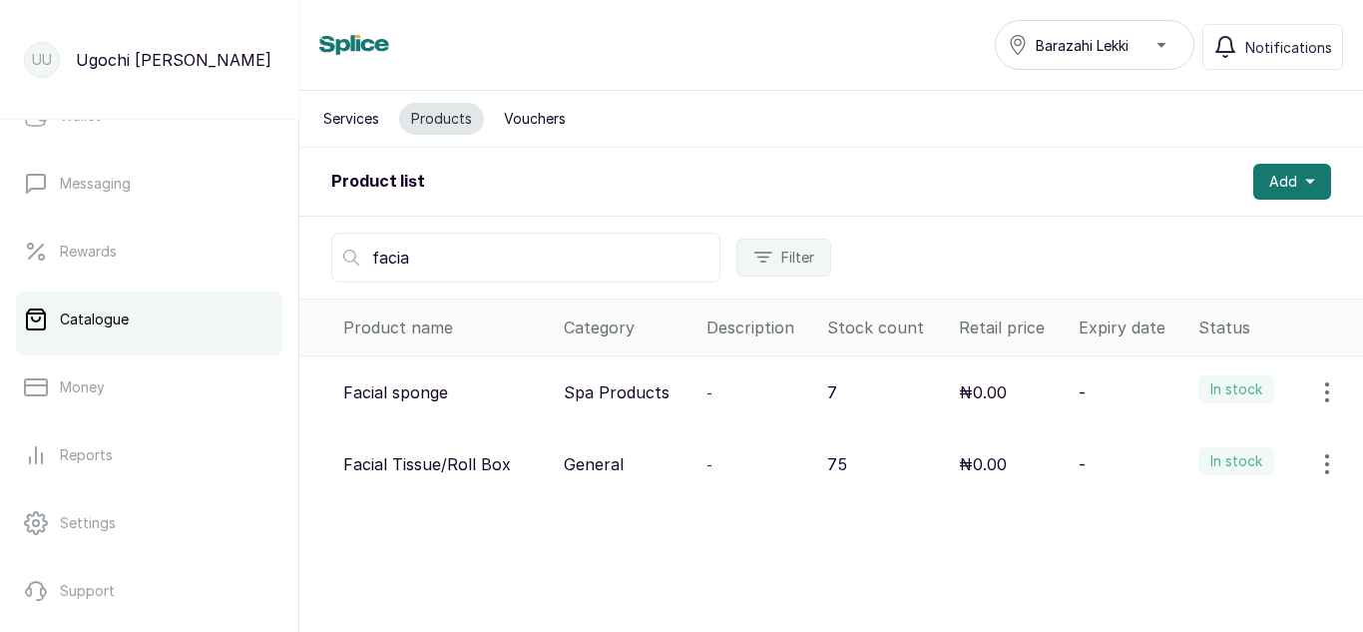
click at [1315, 394] on icon "button" at bounding box center [1327, 392] width 24 height 24
click at [1197, 450] on span "View" at bounding box center [1198, 448] width 36 height 24
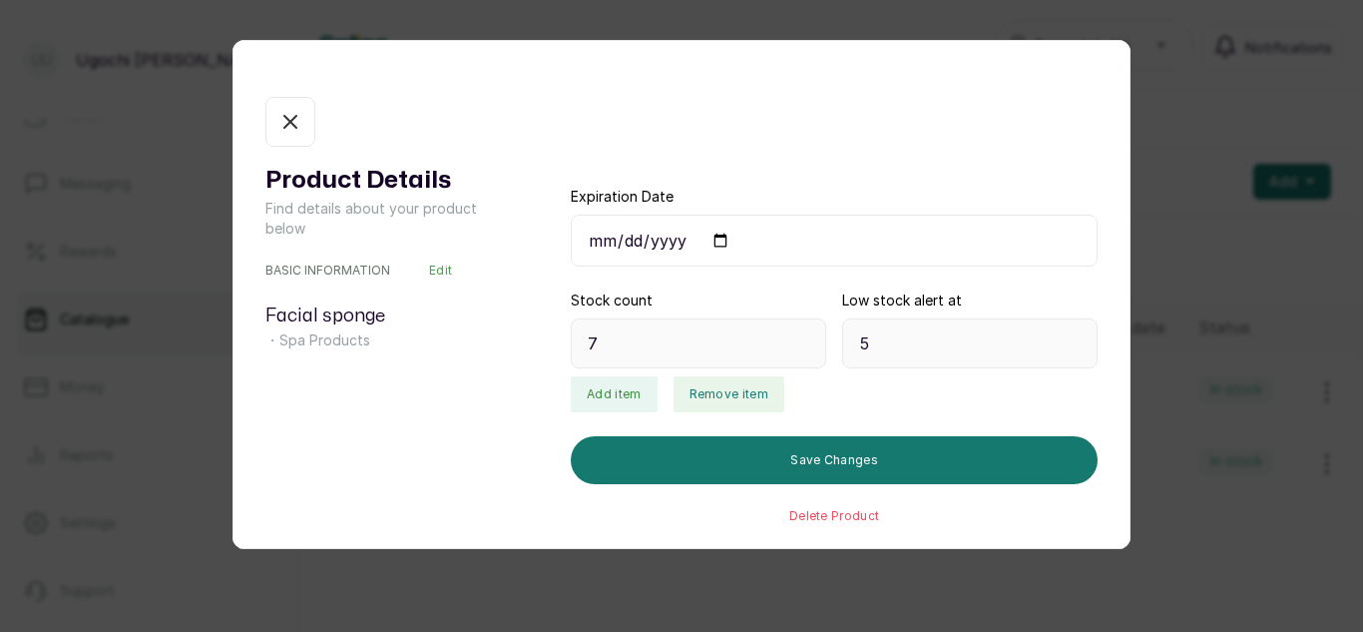
click at [733, 394] on button "Remove item" at bounding box center [729, 394] width 111 height 36
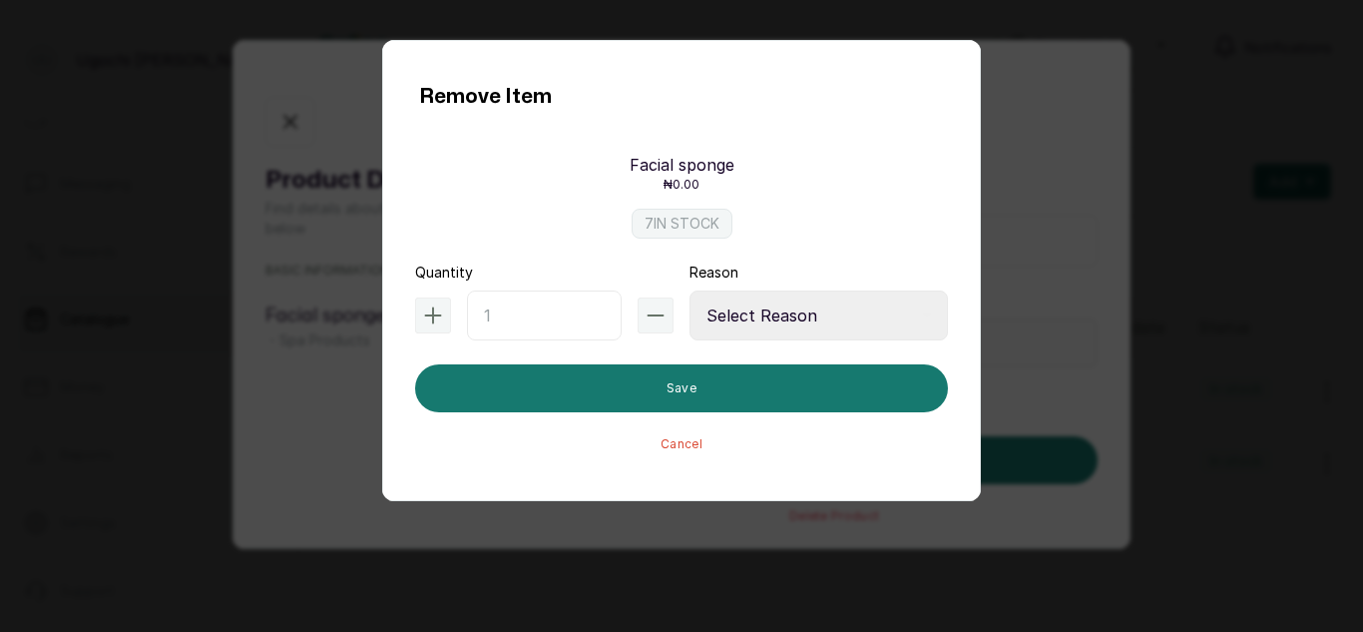
click at [537, 315] on input "text" at bounding box center [544, 315] width 155 height 50
type input "6"
click at [784, 327] on select "Select Reason Internal Use New Stock Damaged Adjustment Transfer Return Other" at bounding box center [819, 315] width 258 height 50
select select "internal_use"
click at [690, 290] on select "Select Reason Internal Use New Stock Damaged Adjustment Transfer Return Other" at bounding box center [819, 315] width 258 height 50
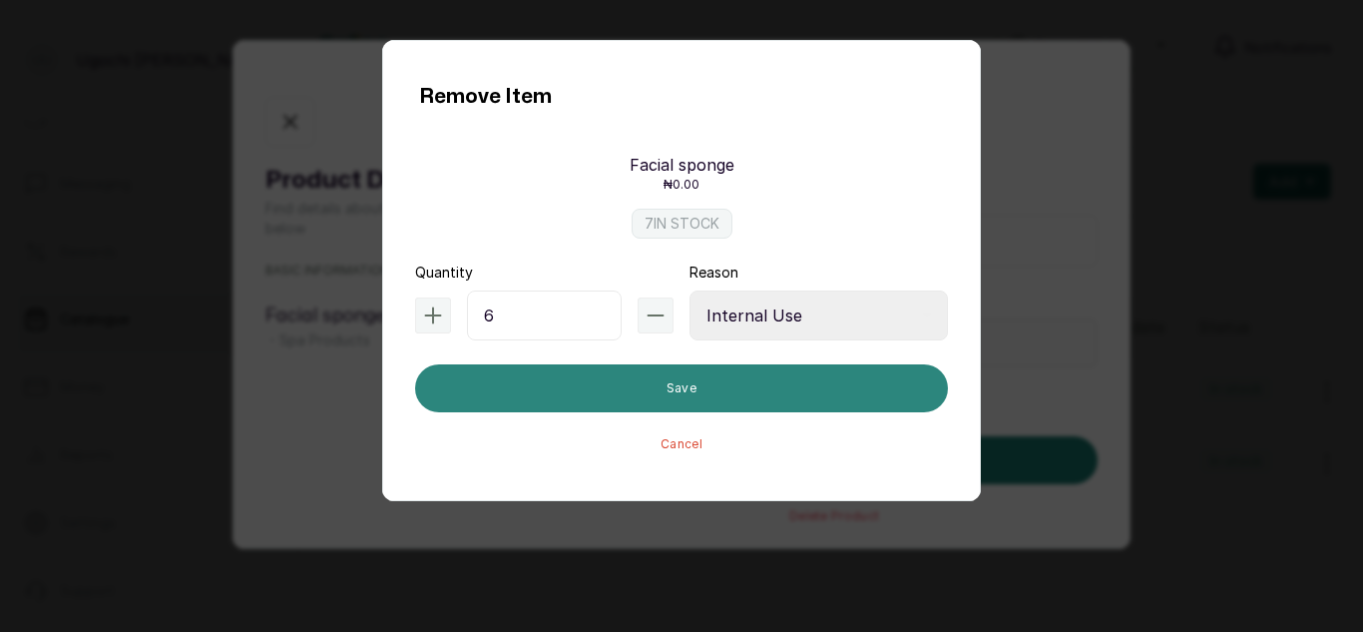
click at [774, 400] on button "Save" at bounding box center [681, 388] width 533 height 48
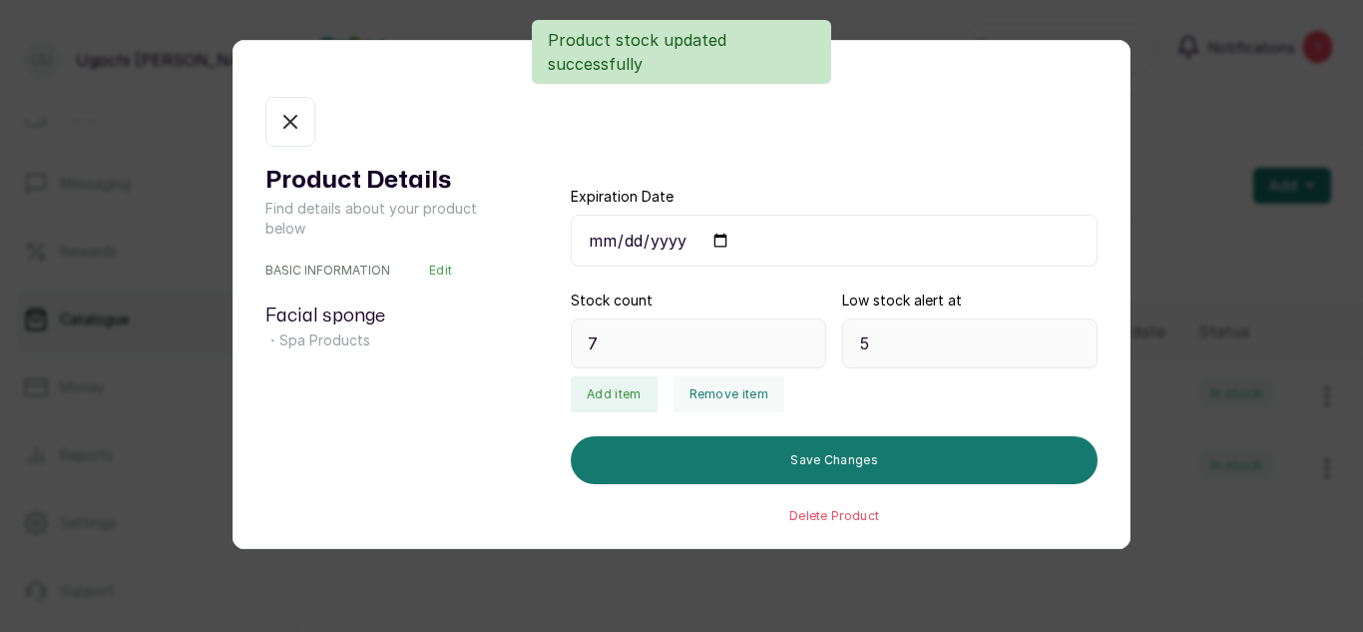
type input "1"
click at [269, 124] on button "Limited" at bounding box center [290, 122] width 50 height 50
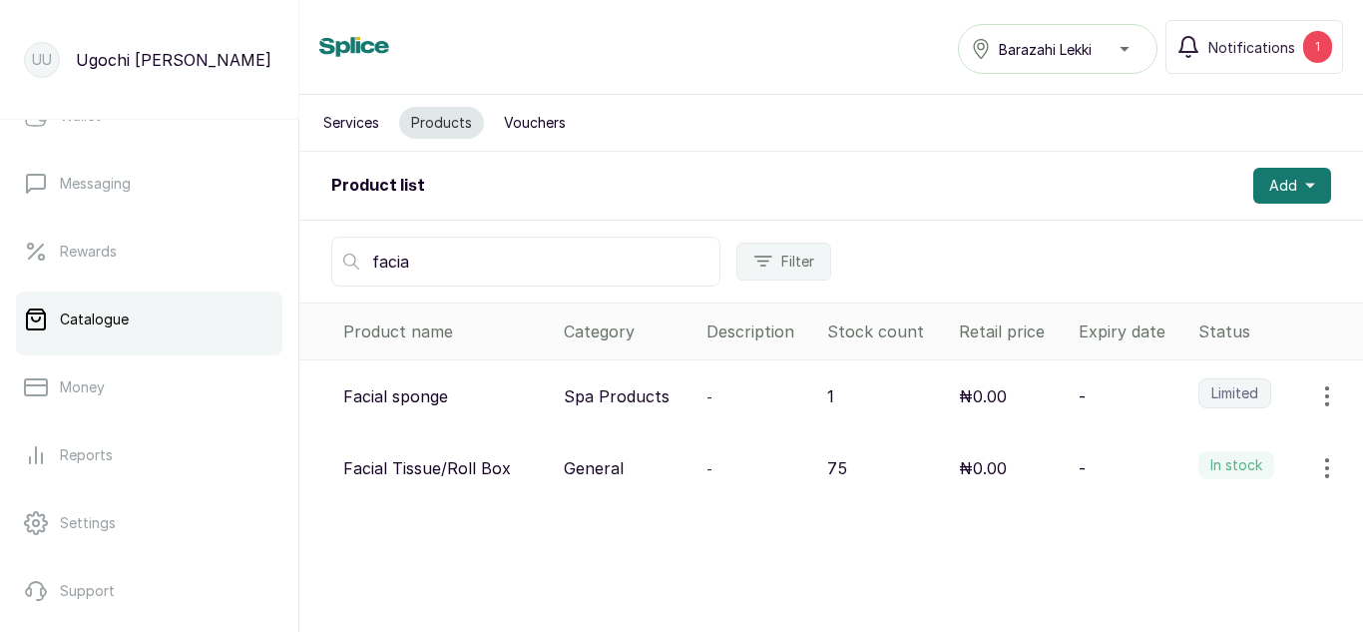
click at [504, 259] on input "facia" at bounding box center [525, 262] width 389 height 50
type input "f"
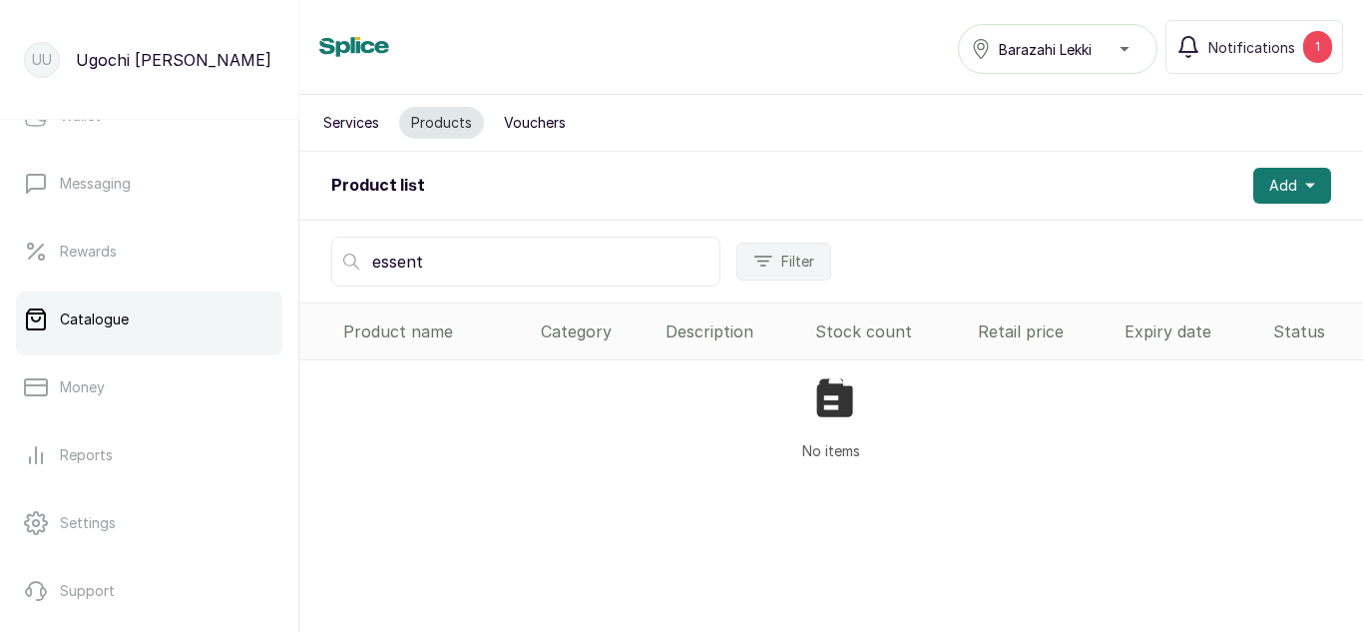
type input "essent"
click at [1274, 189] on span "Add" at bounding box center [1283, 186] width 28 height 20
click at [1164, 244] on span "Add Product" at bounding box center [1220, 240] width 192 height 24
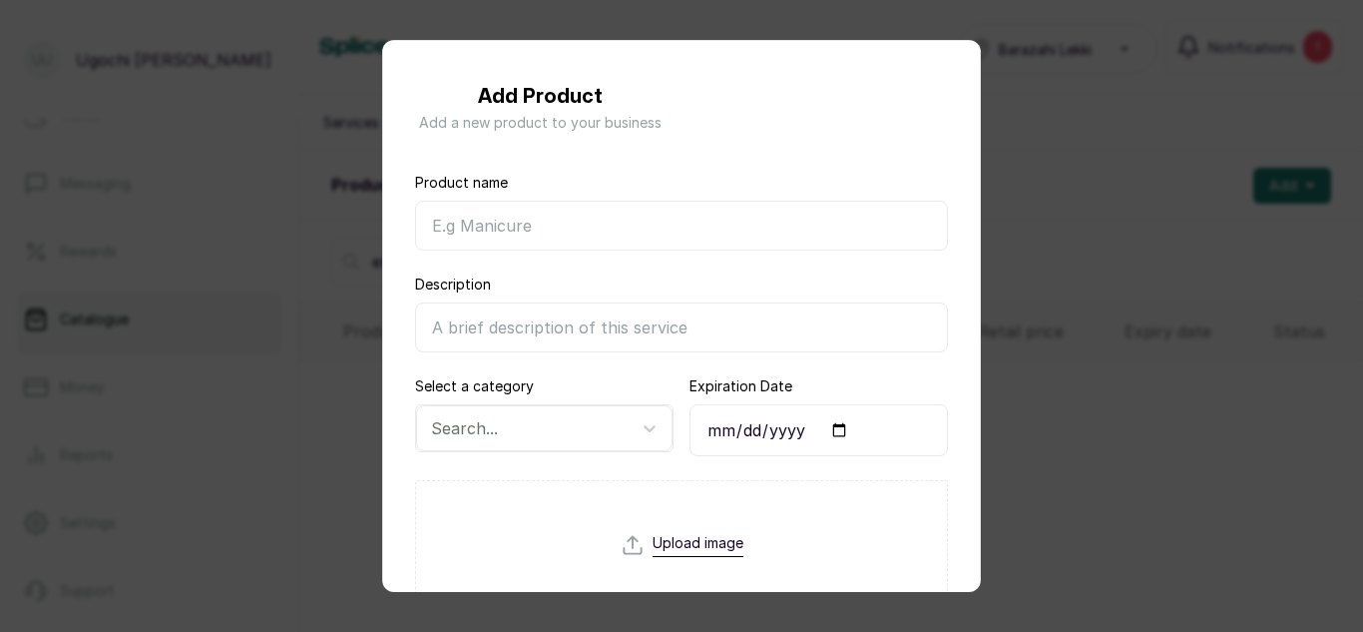
click at [764, 231] on input "Product name" at bounding box center [681, 226] width 533 height 50
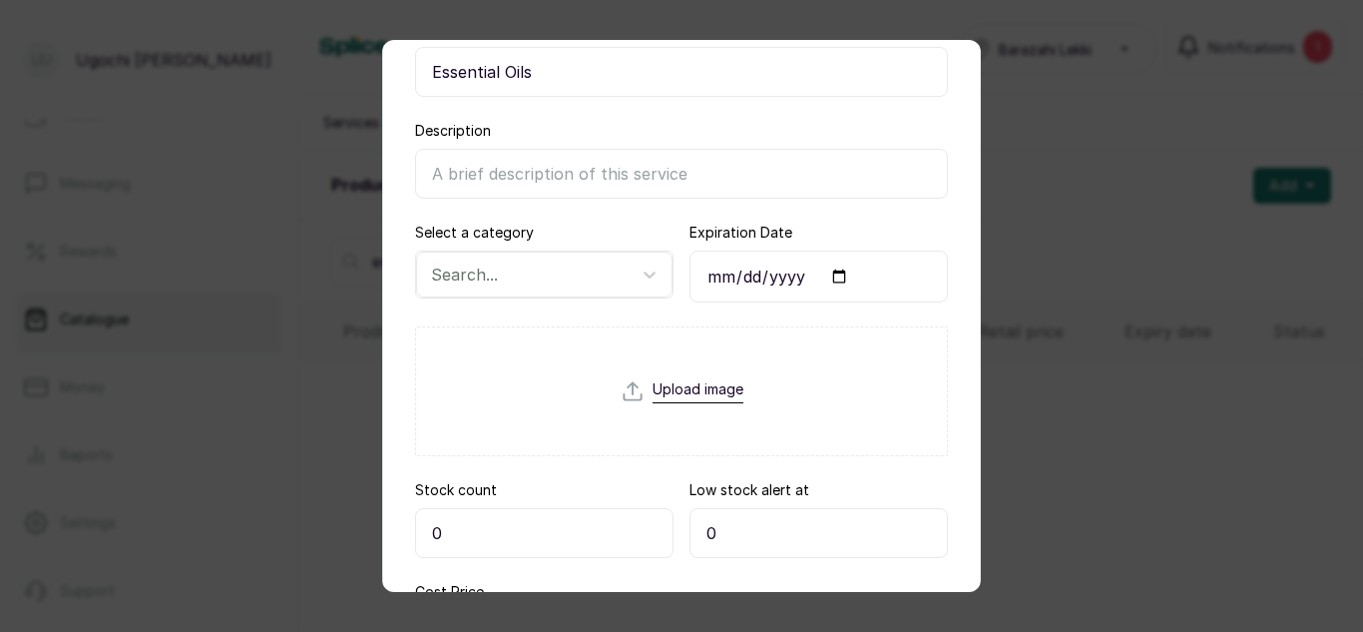
scroll to position [156, 0]
type input "Essential Oils"
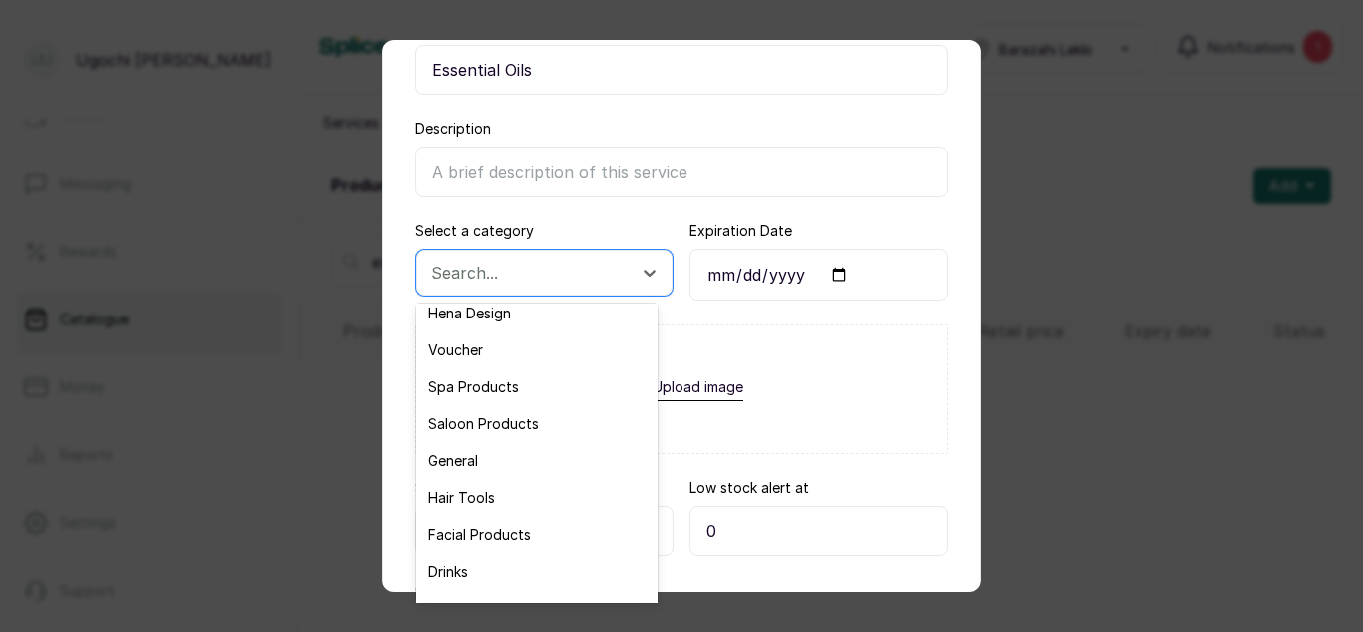
scroll to position [58, 0]
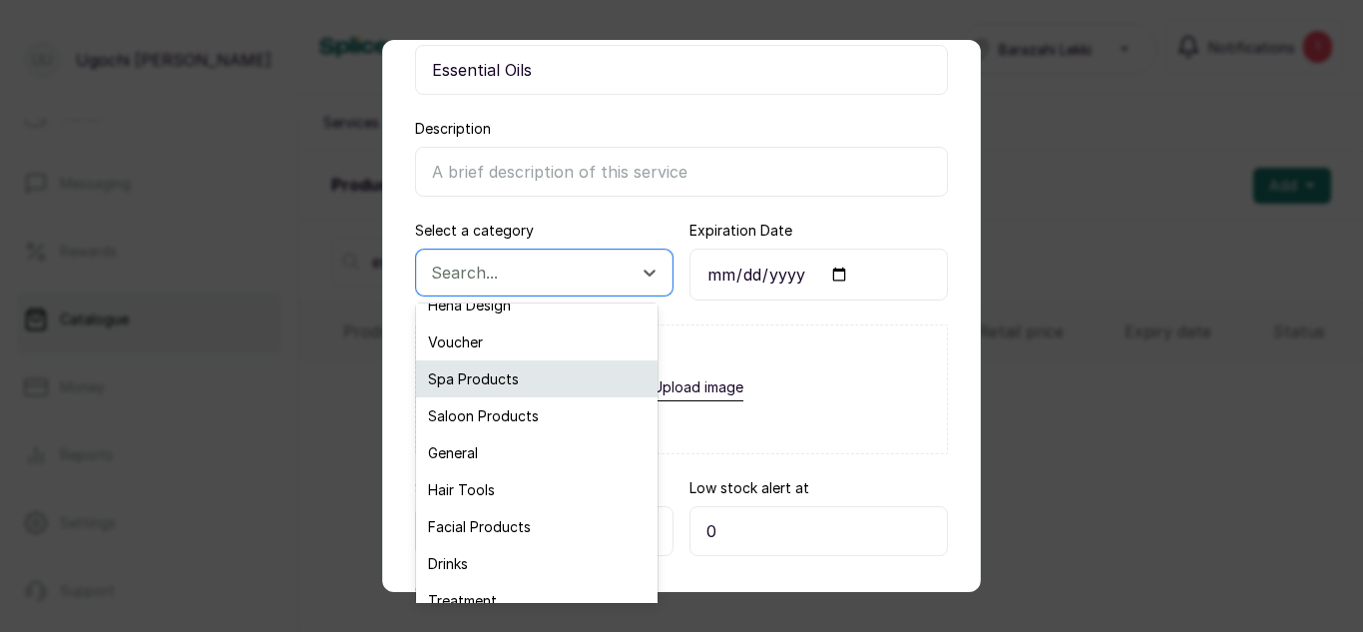
click at [497, 376] on div "Spa Products" at bounding box center [537, 378] width 242 height 37
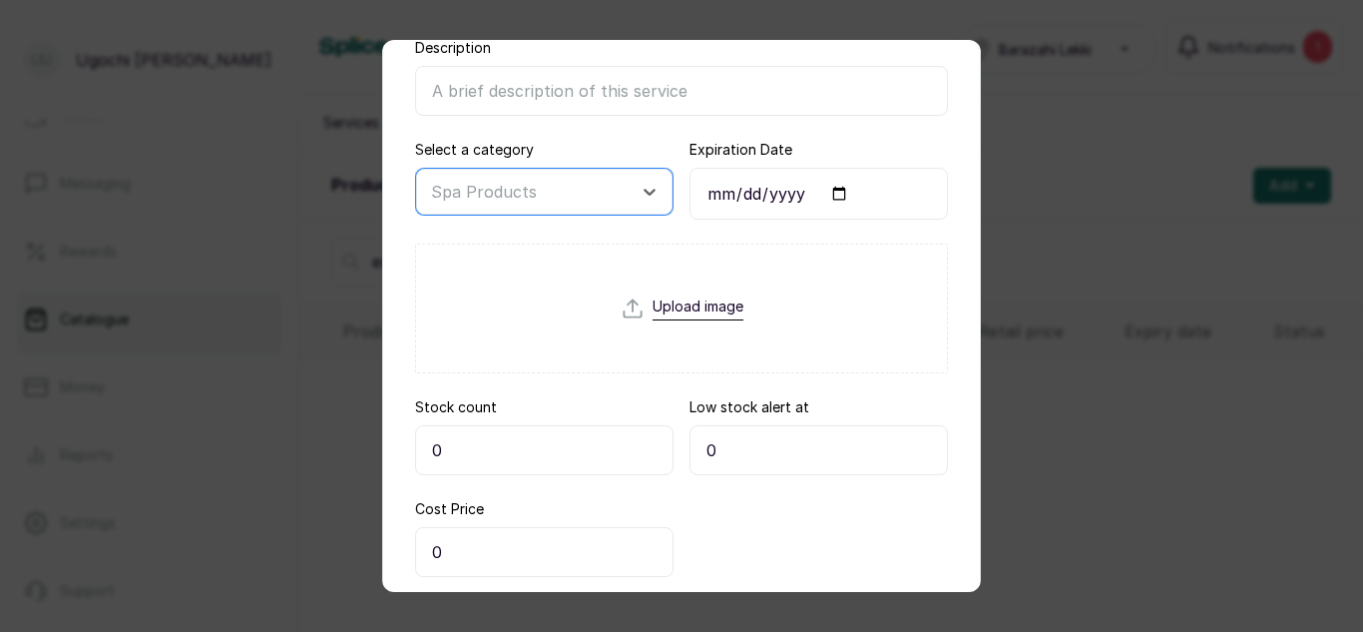
scroll to position [270, 0]
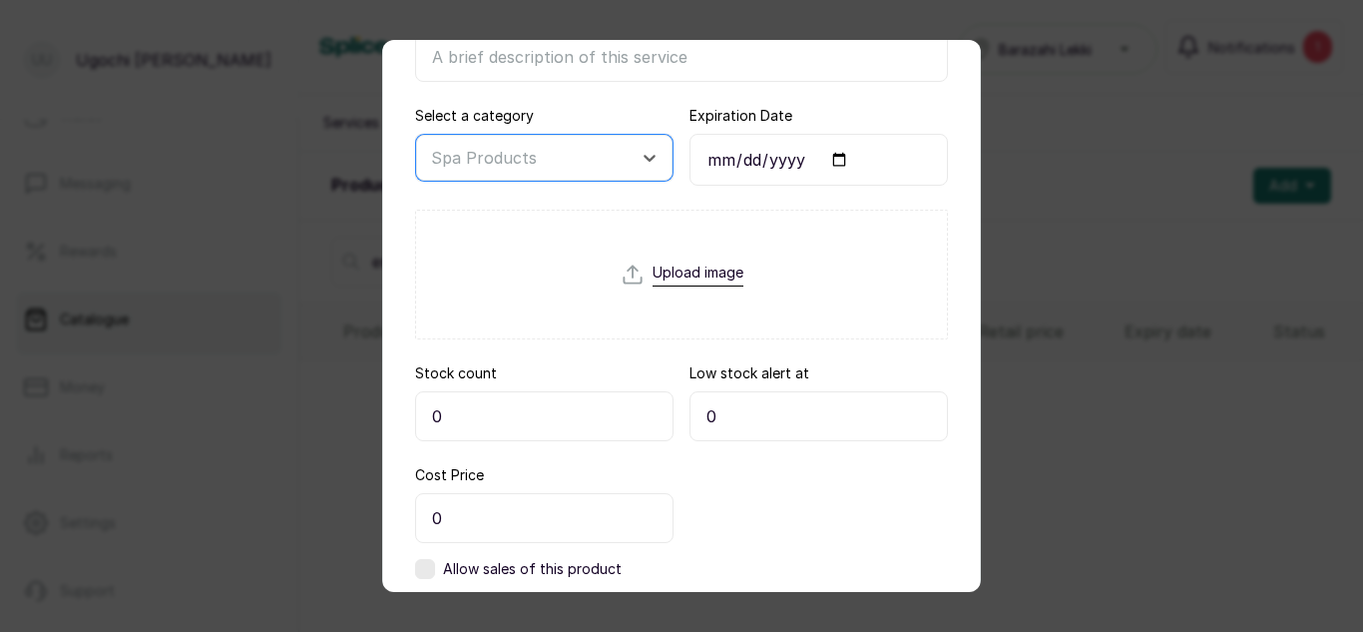
click at [512, 426] on input "0" at bounding box center [544, 416] width 258 height 50
type input "\"
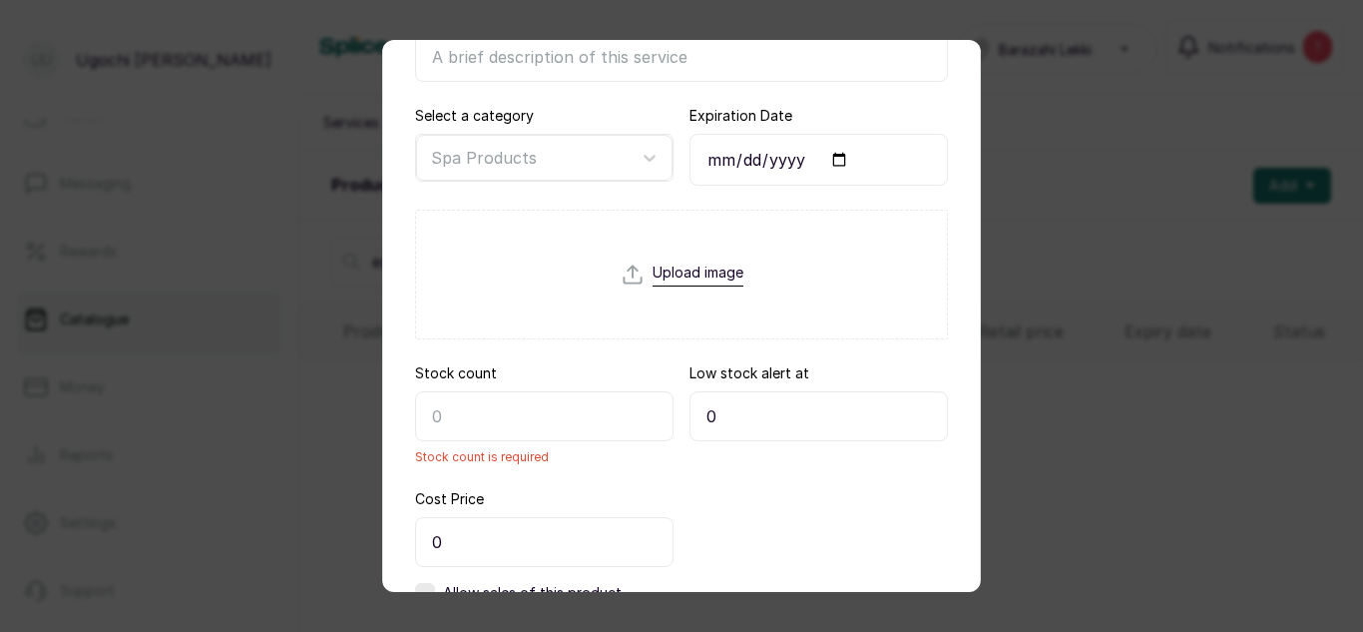
type input "6"
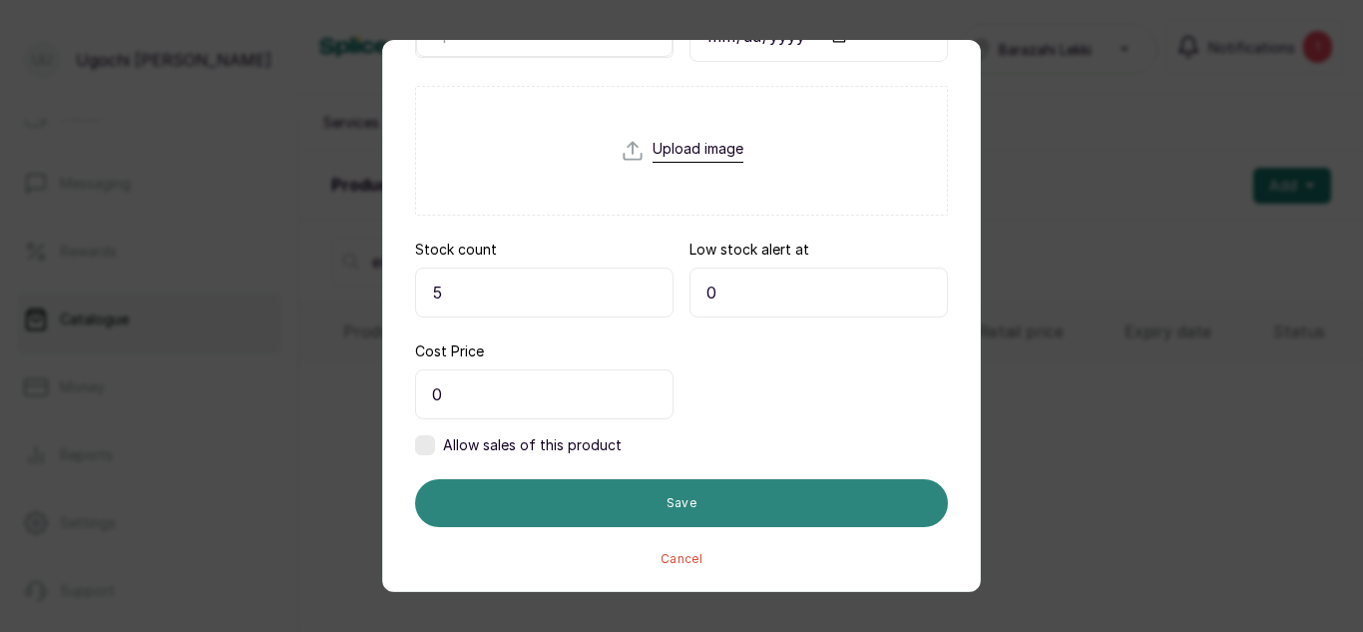
type input "5"
click at [670, 514] on button "Save" at bounding box center [681, 503] width 533 height 48
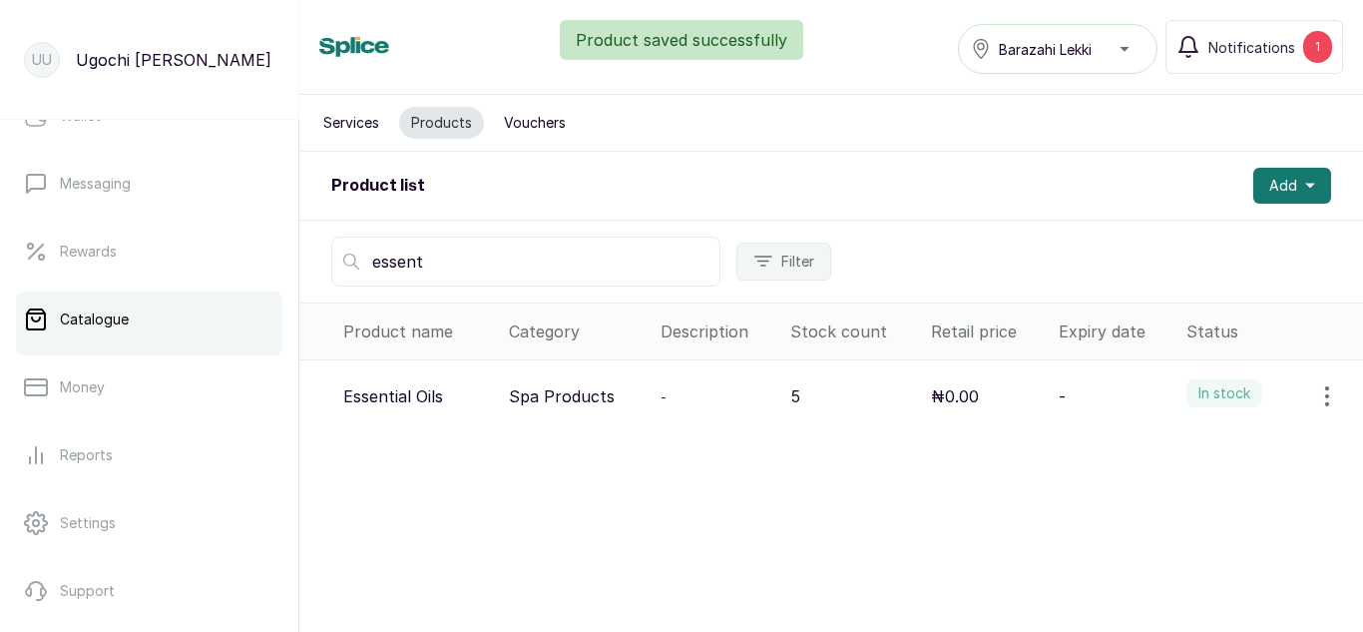
click at [1334, 376] on button "button" at bounding box center [1327, 396] width 56 height 40
click at [1192, 448] on span "View" at bounding box center [1198, 452] width 36 height 24
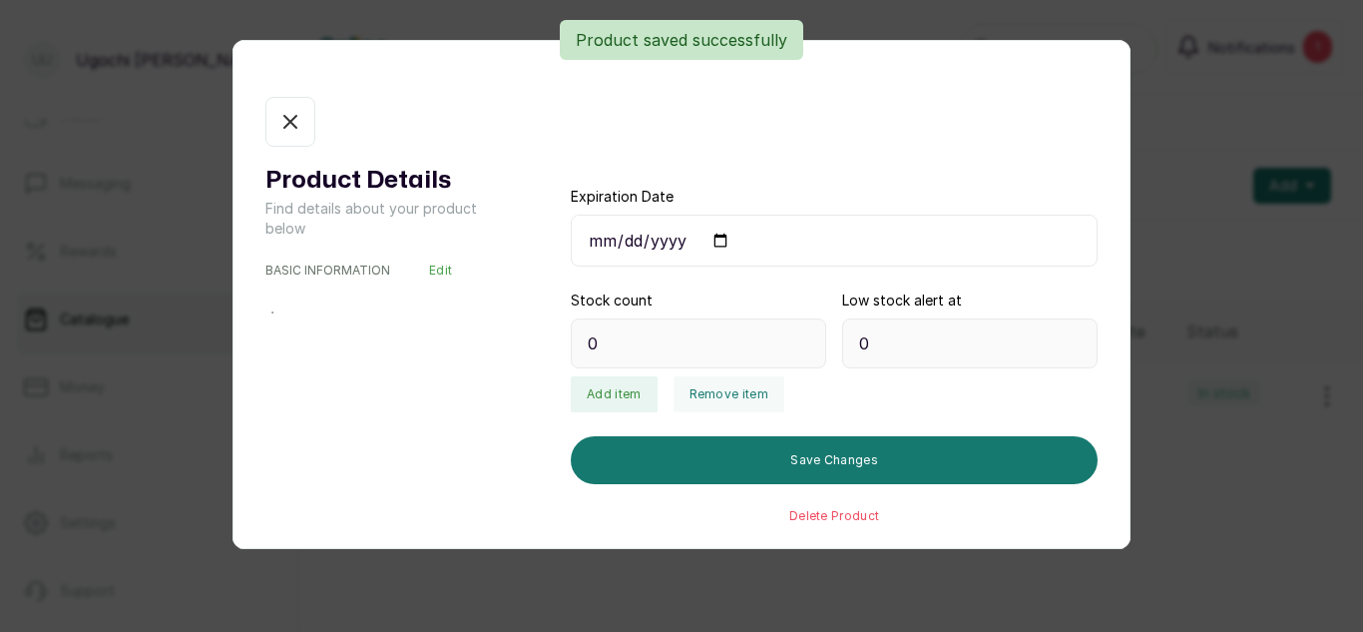
type input "5"
click at [735, 397] on button "Remove item" at bounding box center [729, 394] width 111 height 36
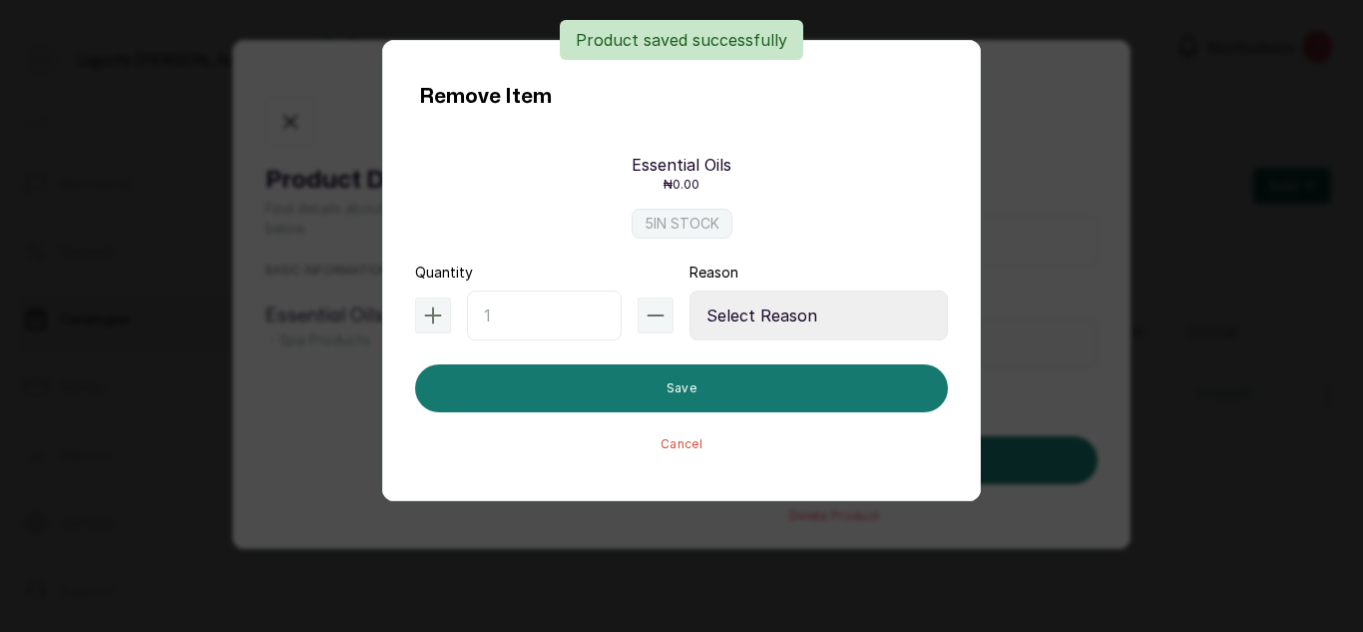
click at [573, 323] on input "text" at bounding box center [544, 315] width 155 height 50
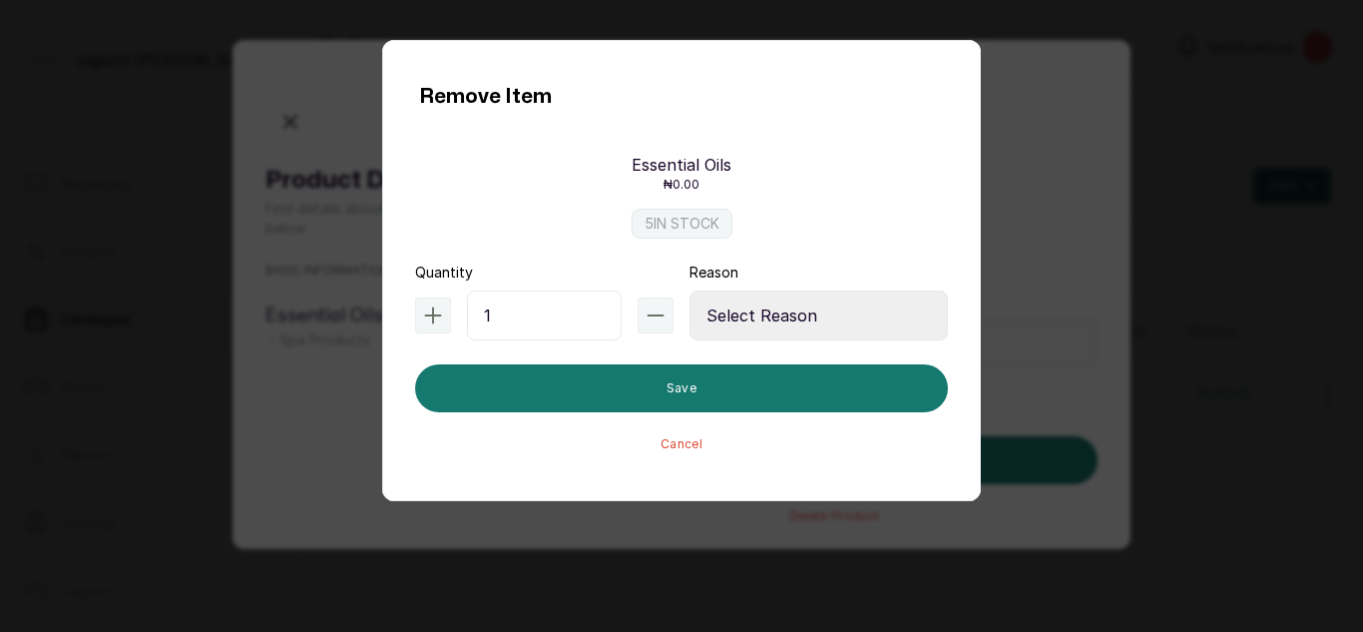
type input "1"
click at [822, 303] on select "Select Reason Internal Use New Stock Damaged Adjustment Transfer Return Other" at bounding box center [819, 315] width 258 height 50
select select "internal_use"
click at [690, 290] on select "Select Reason Internal Use New Stock Damaged Adjustment Transfer Return Other" at bounding box center [819, 315] width 258 height 50
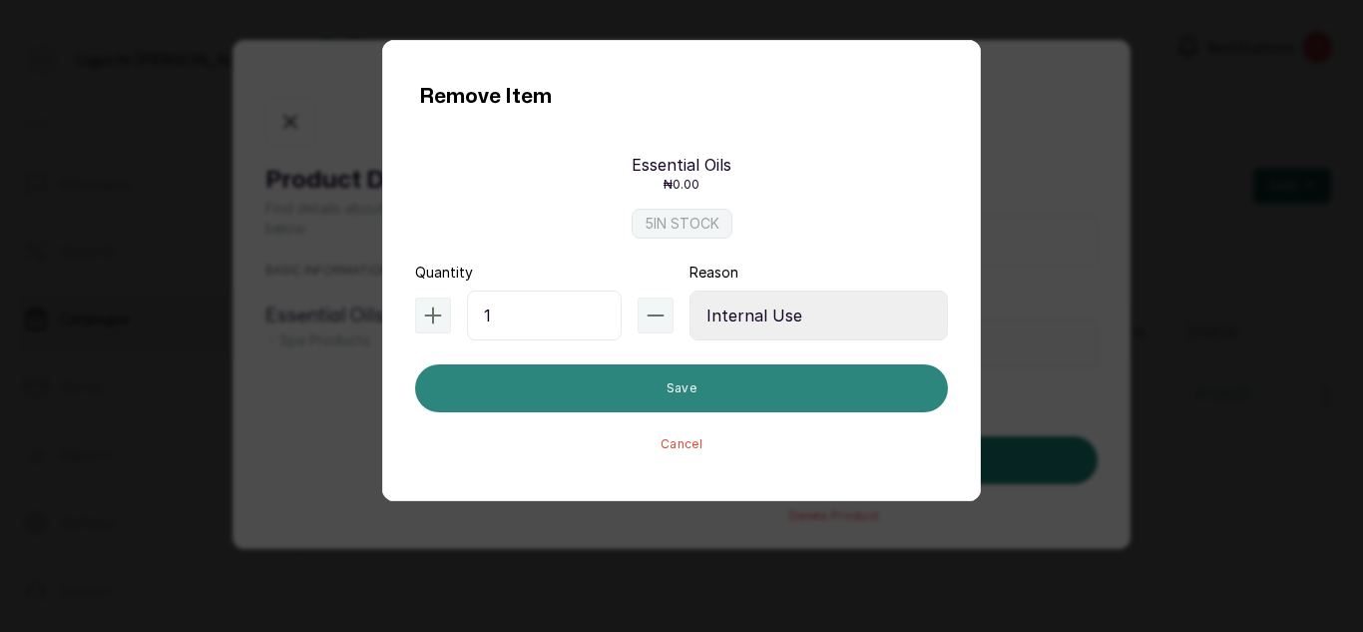
click at [757, 385] on button "Save" at bounding box center [681, 388] width 533 height 48
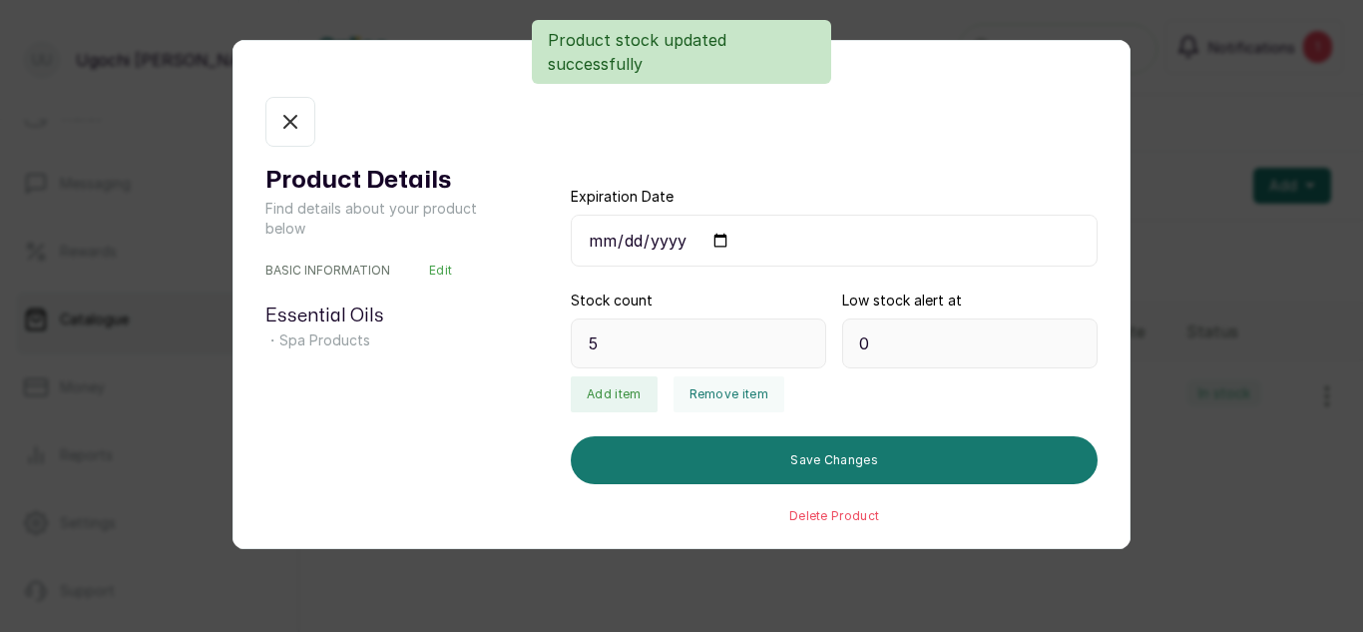
type input "4"
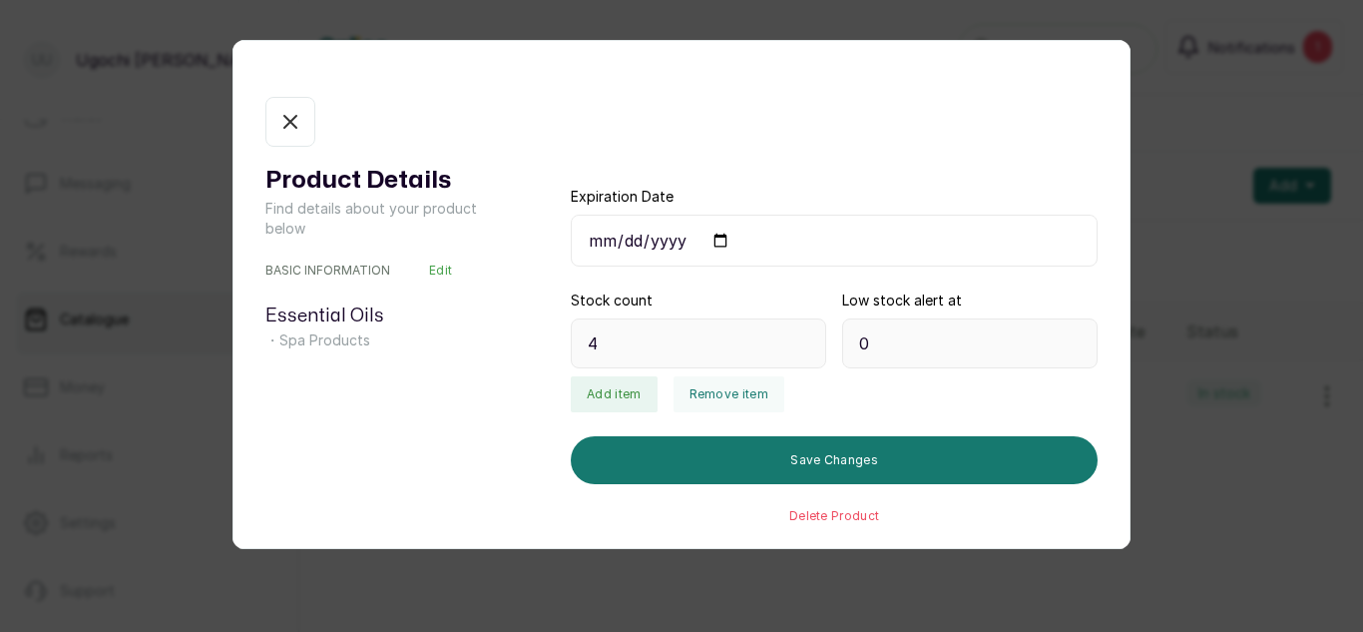
click at [279, 109] on button "In stock" at bounding box center [290, 122] width 50 height 50
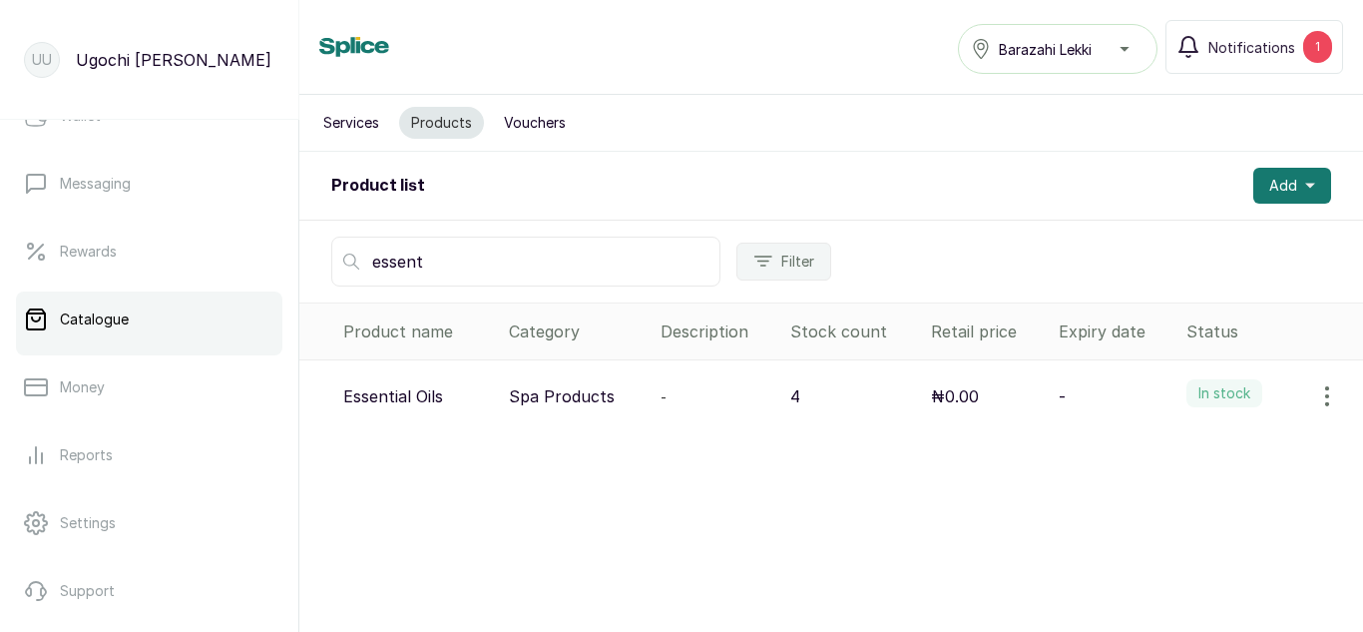
click at [395, 271] on input "essent" at bounding box center [525, 262] width 389 height 50
click at [485, 270] on input "essent" at bounding box center [525, 262] width 389 height 50
type input "e"
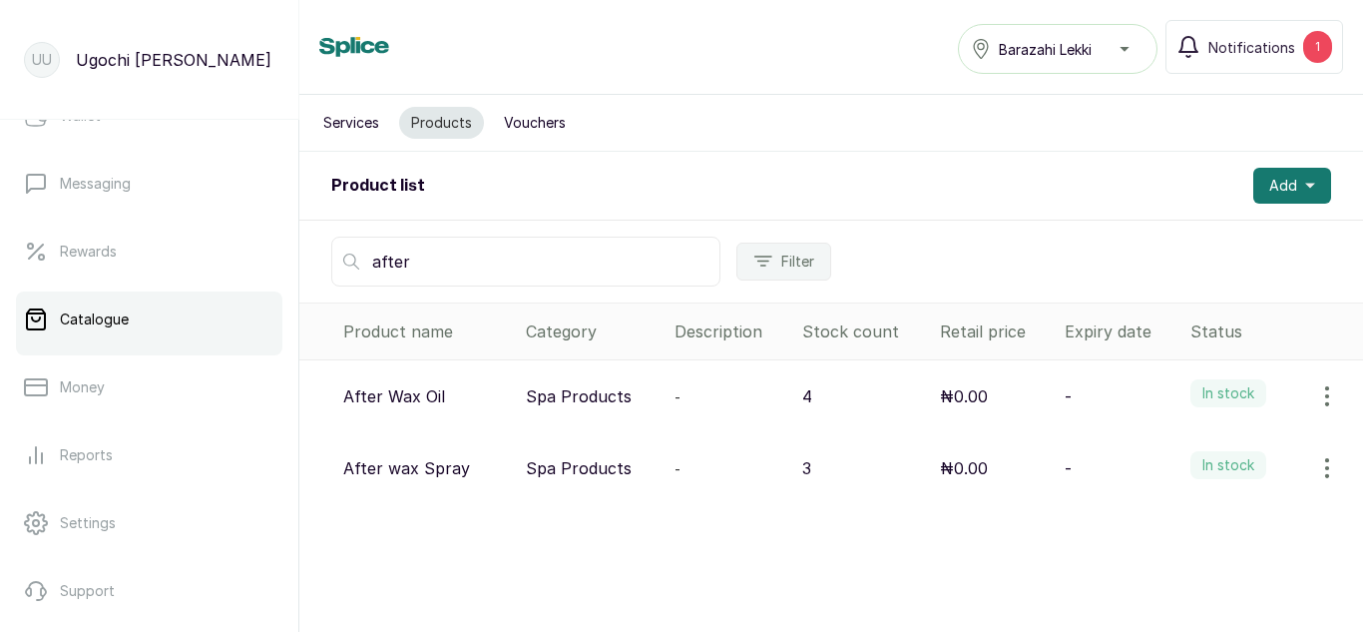
type input "after"
click at [1315, 384] on icon "button" at bounding box center [1327, 396] width 24 height 24
click at [1189, 453] on span "View" at bounding box center [1198, 452] width 36 height 24
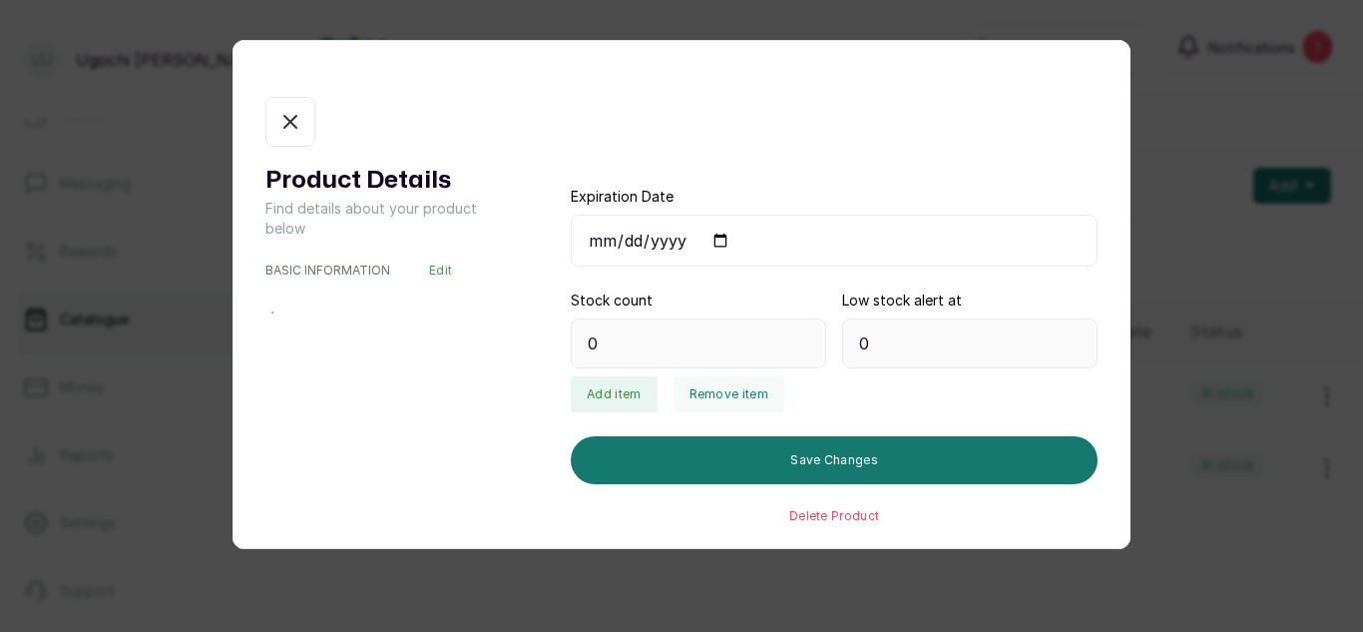
type input "4"
click at [700, 380] on button "Remove item" at bounding box center [729, 394] width 111 height 36
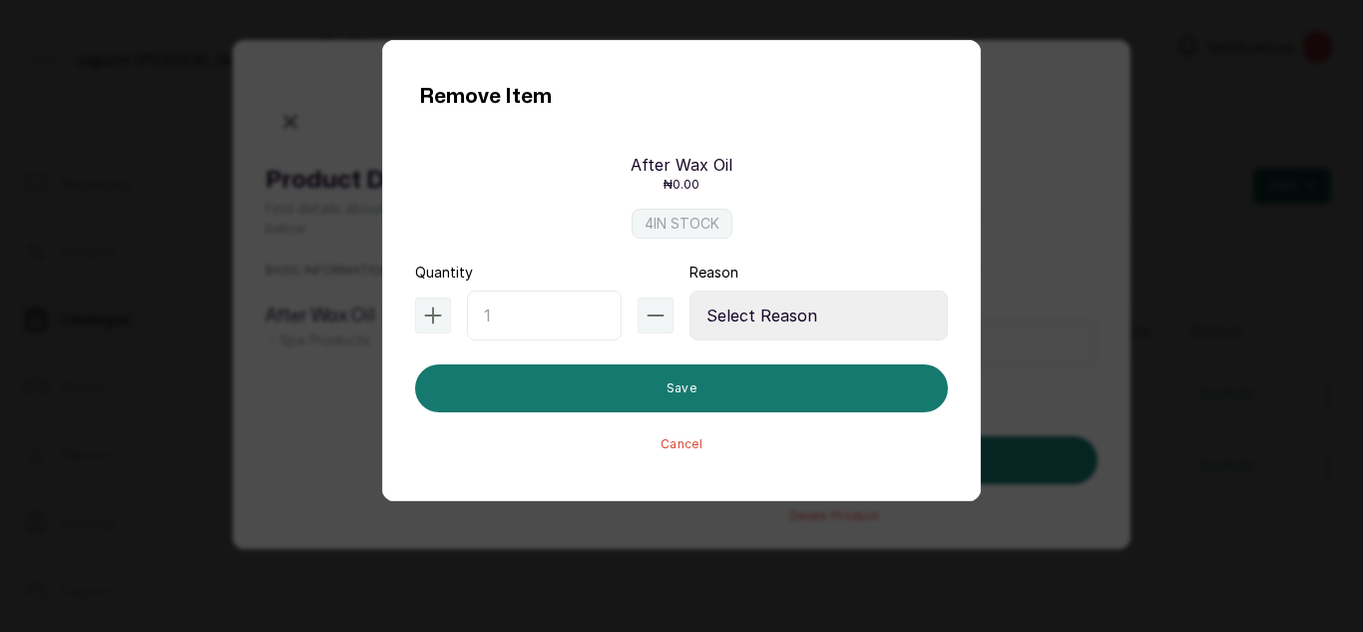
click at [519, 308] on input "text" at bounding box center [544, 315] width 155 height 50
type input "3"
click at [789, 305] on select "Select Reason Internal Use New Stock Damaged Adjustment Transfer Return Other" at bounding box center [819, 315] width 258 height 50
select select "adjustment"
click at [690, 290] on select "Select Reason Internal Use New Stock Damaged Adjustment Transfer Return Other" at bounding box center [819, 315] width 258 height 50
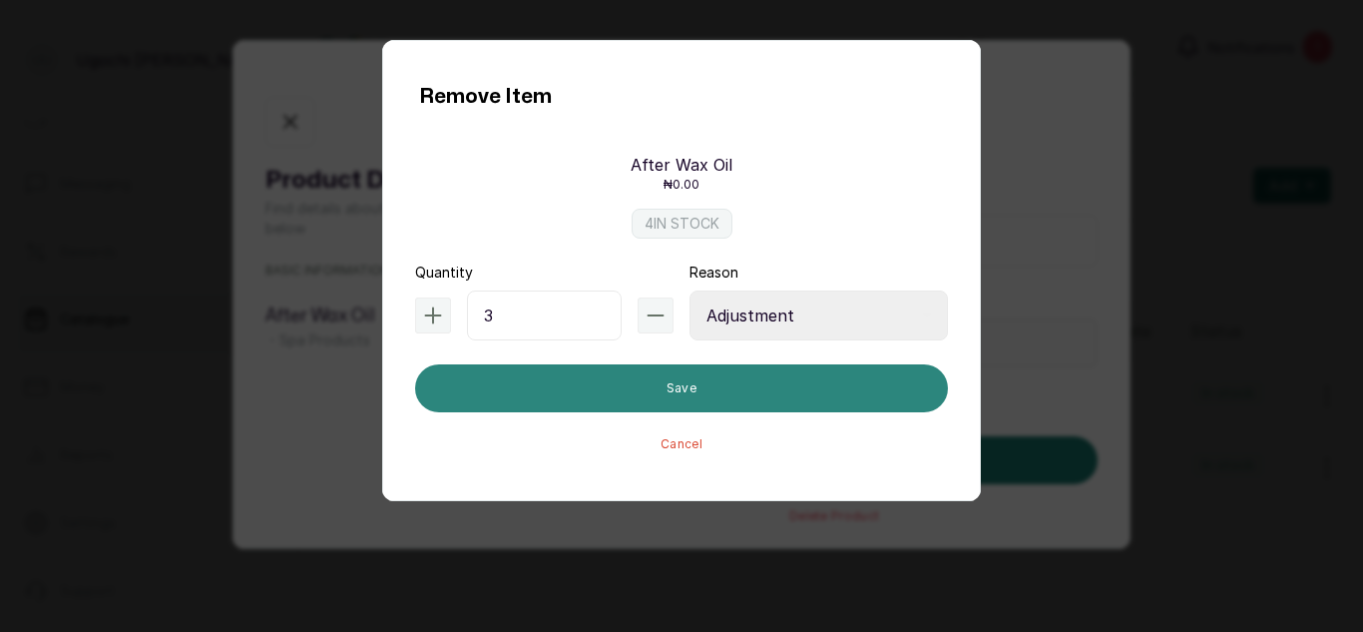
click at [686, 388] on button "Save" at bounding box center [681, 388] width 533 height 48
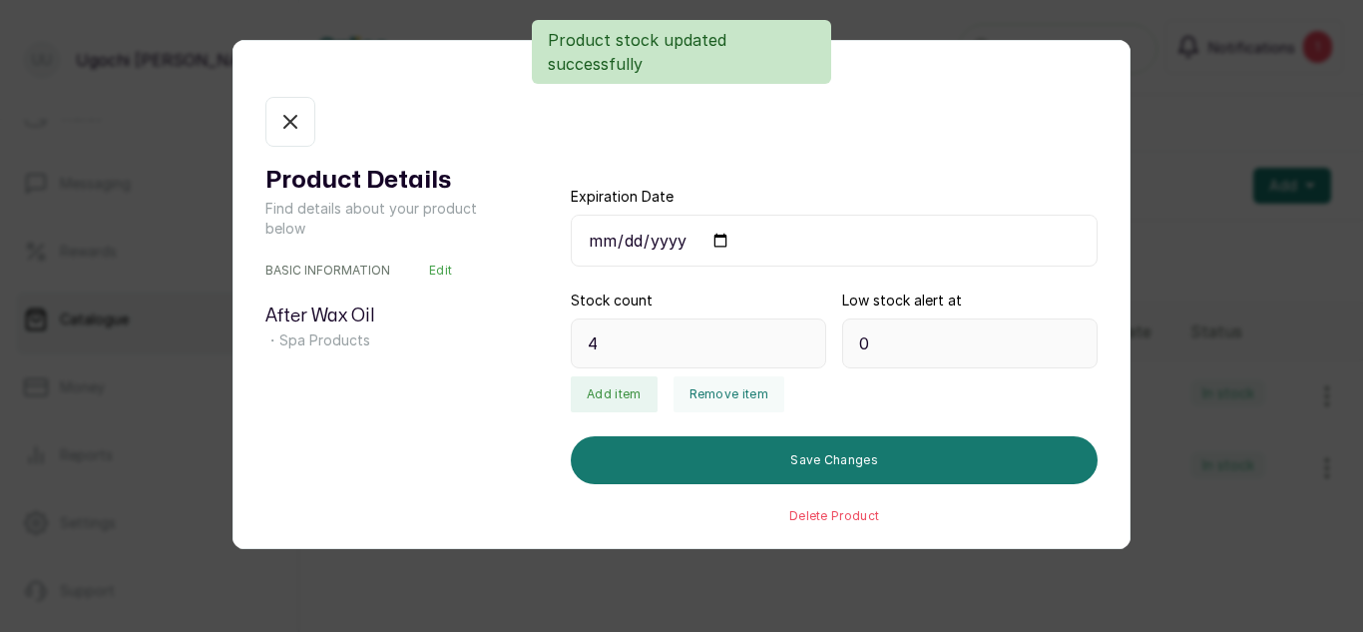
type input "1"
click at [737, 391] on button "Remove item" at bounding box center [729, 394] width 111 height 36
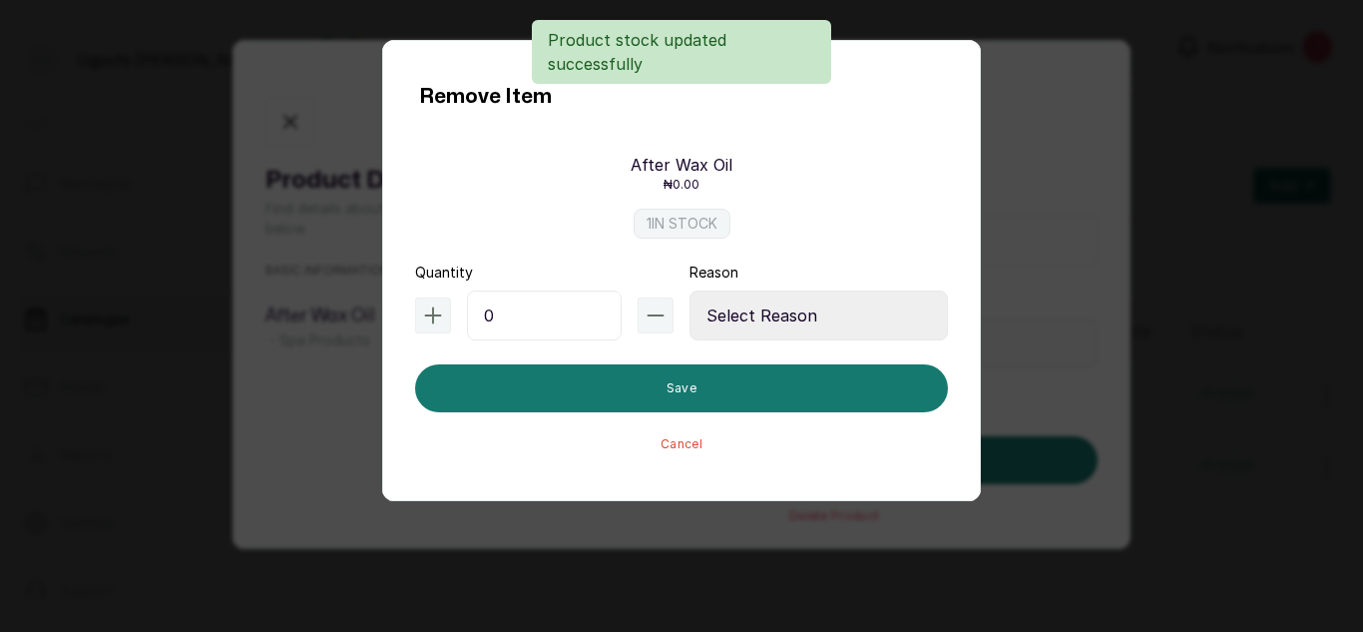
click at [533, 316] on input "0" at bounding box center [544, 315] width 155 height 50
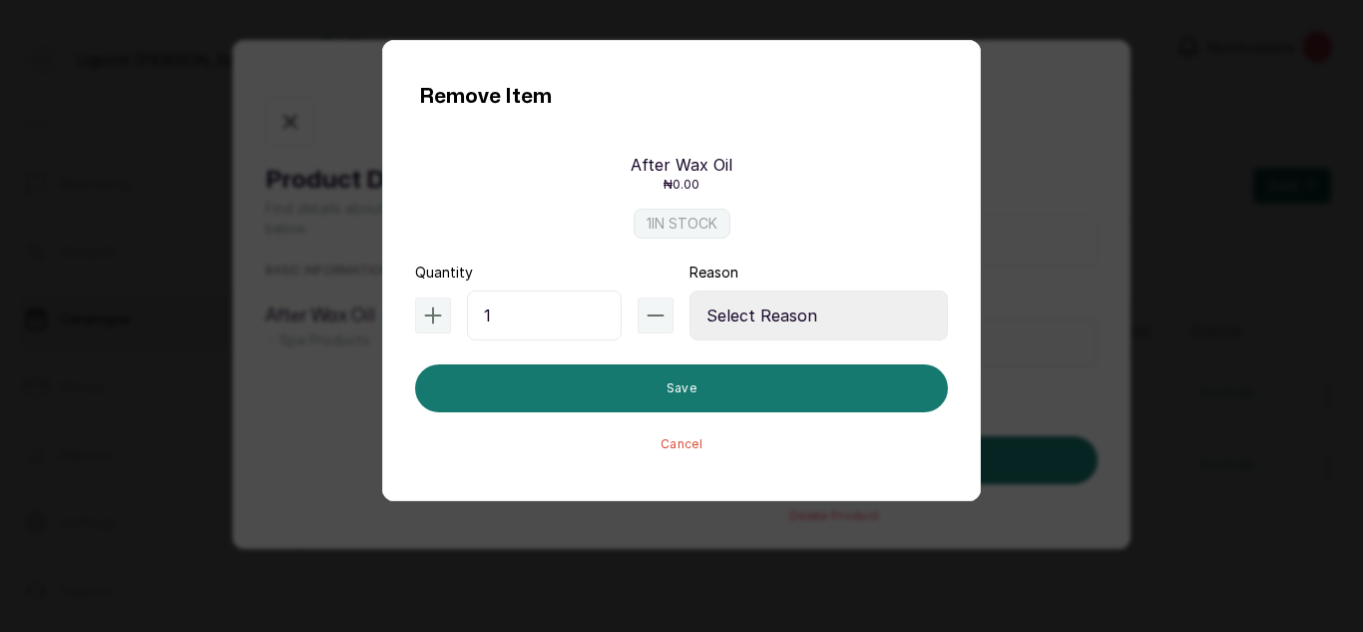
type input "1"
click at [814, 302] on select "Select Reason Internal Use New Stock Damaged Adjustment Transfer Return Other" at bounding box center [819, 315] width 258 height 50
select select "internal_use"
click at [690, 290] on select "Select Reason Internal Use New Stock Damaged Adjustment Transfer Return Other" at bounding box center [819, 315] width 258 height 50
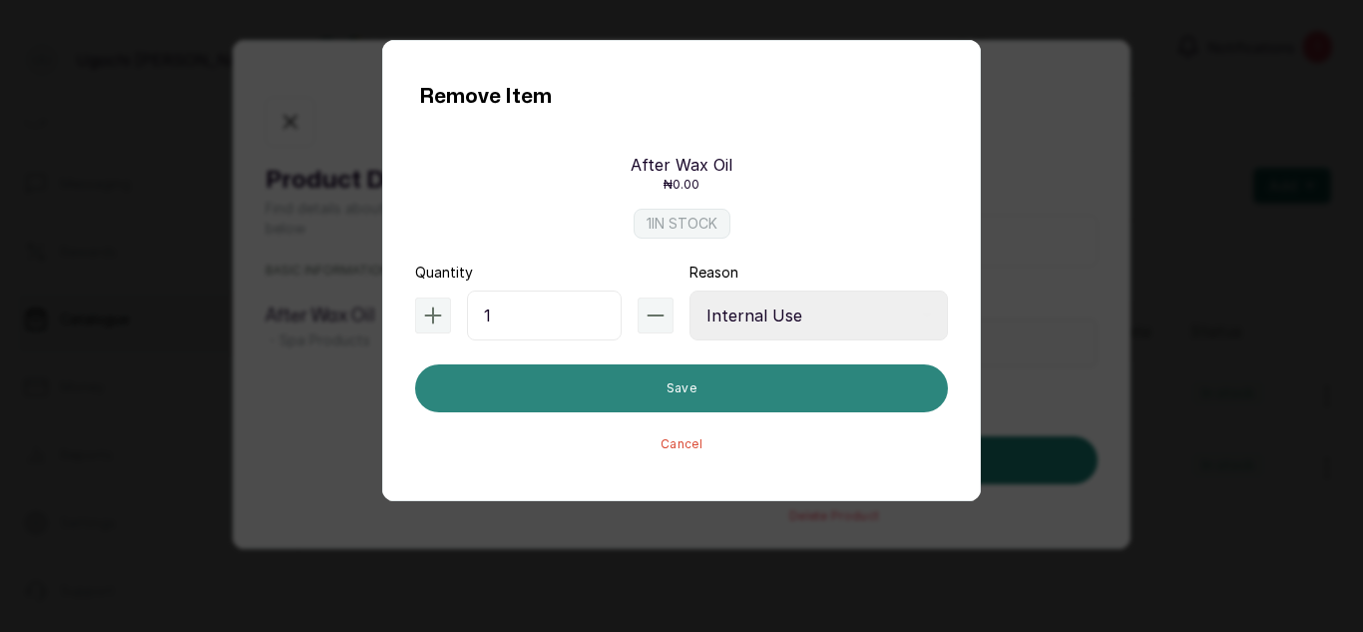
click at [698, 407] on button "Save" at bounding box center [681, 388] width 533 height 48
click at [793, 382] on button "Save" at bounding box center [681, 388] width 533 height 48
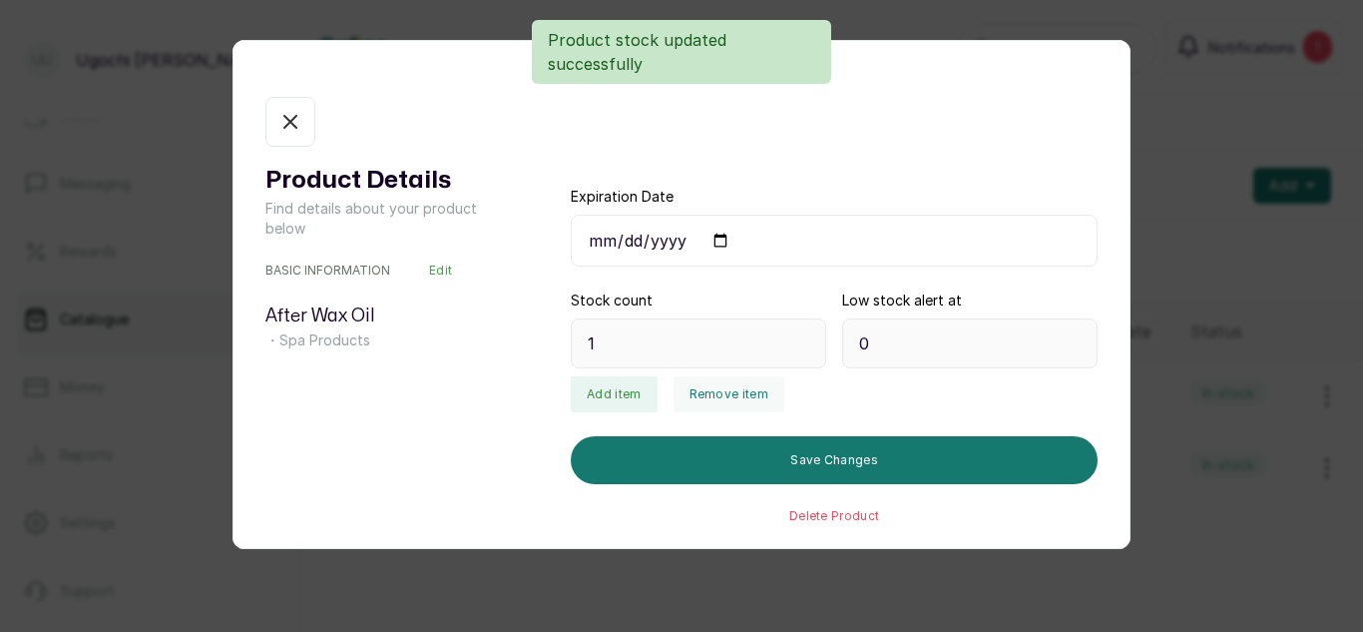
type input "-1"
click at [625, 397] on button "Add item" at bounding box center [614, 394] width 86 height 36
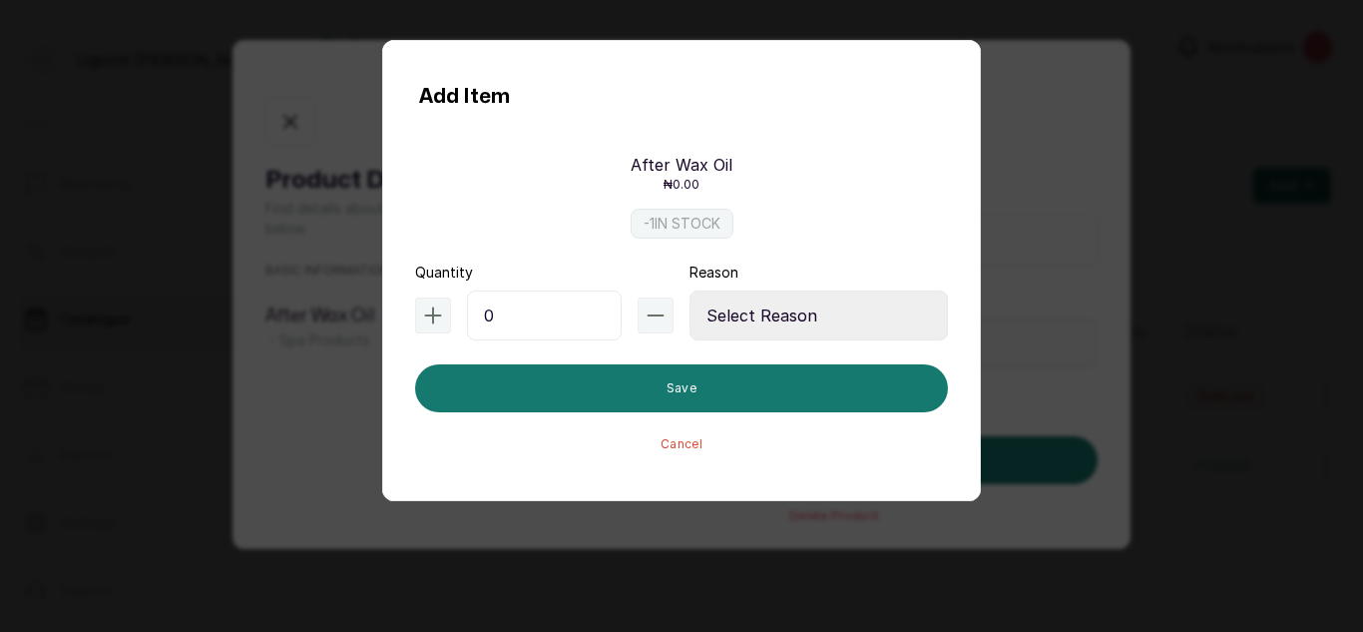
click at [530, 305] on input "0" at bounding box center [544, 315] width 155 height 50
type input "3"
click at [765, 309] on select "Select Reason Internal Use New Stock Damaged Adjustment Transfer Return Other" at bounding box center [819, 315] width 258 height 50
select select "adjustment"
click at [690, 290] on select "Select Reason Internal Use New Stock Damaged Adjustment Transfer Return Other" at bounding box center [819, 315] width 258 height 50
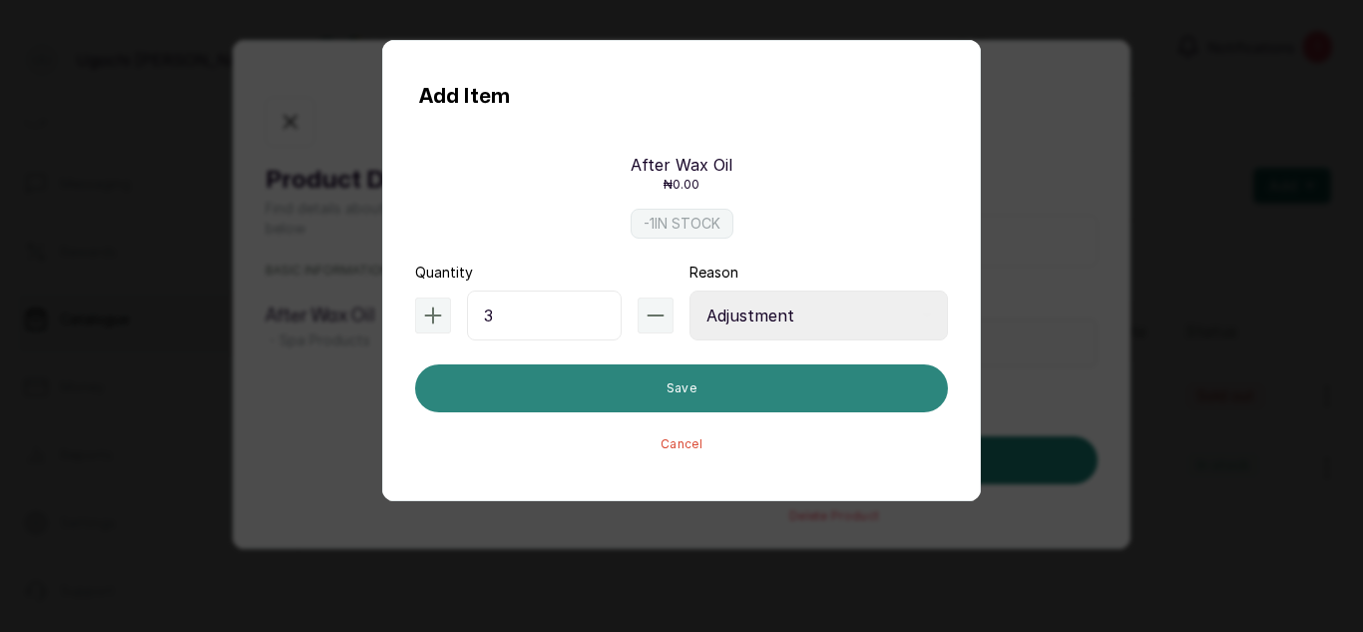
click at [750, 391] on button "Save" at bounding box center [681, 388] width 533 height 48
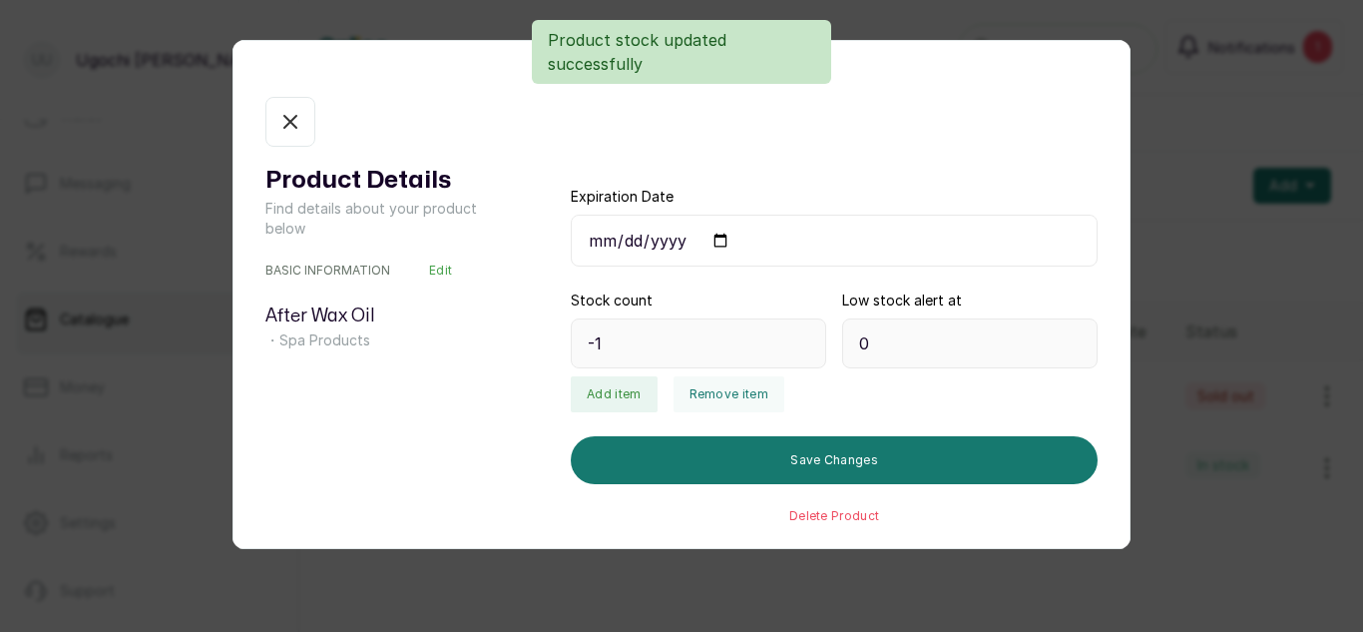
type input "2"
click at [606, 379] on button "Add item" at bounding box center [614, 394] width 86 height 36
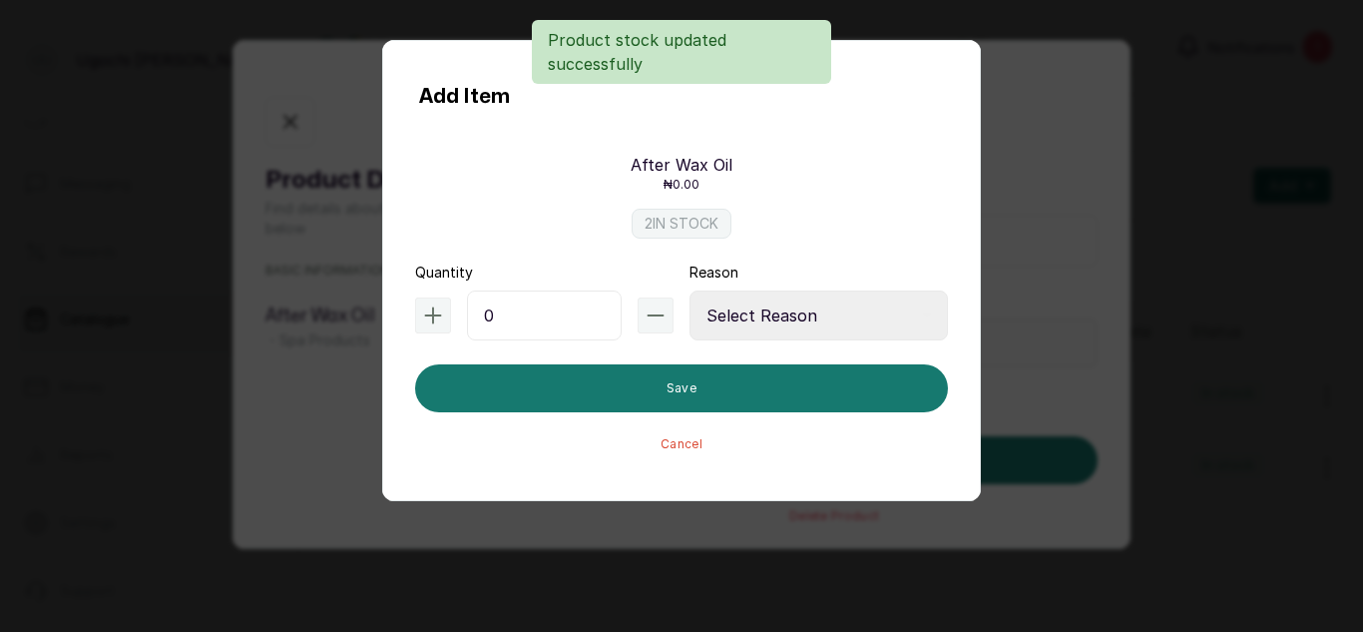
click at [554, 311] on input "0" at bounding box center [544, 315] width 155 height 50
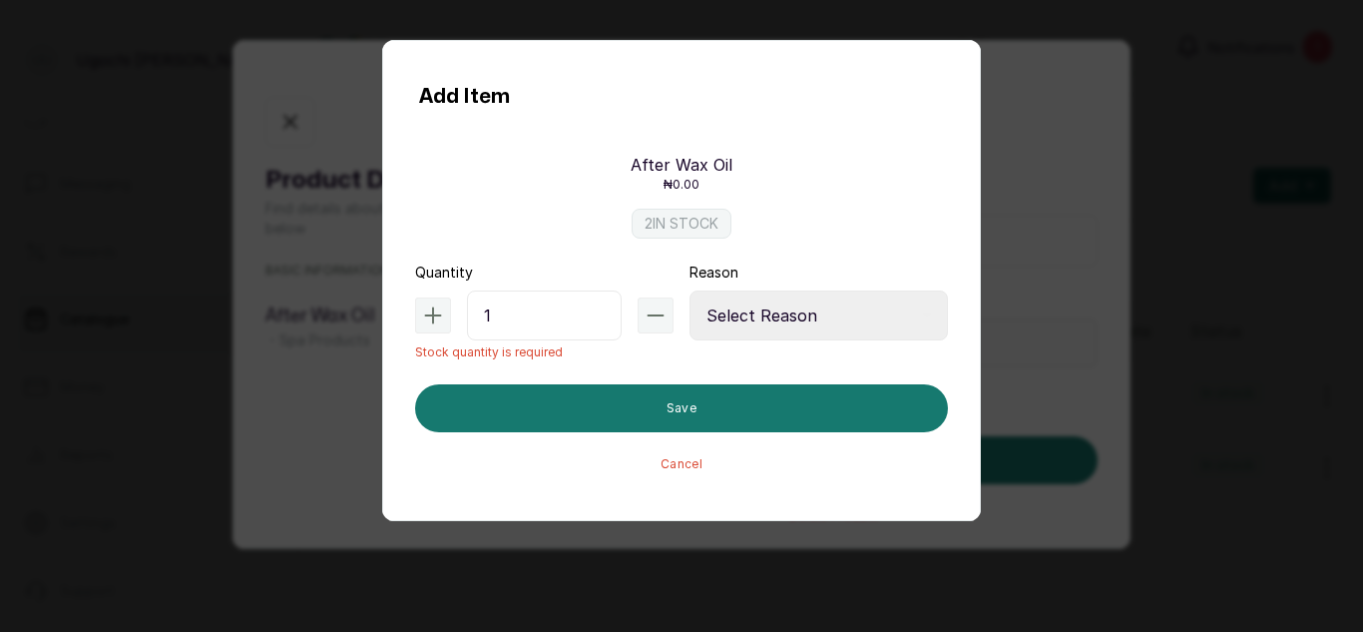
type input "1"
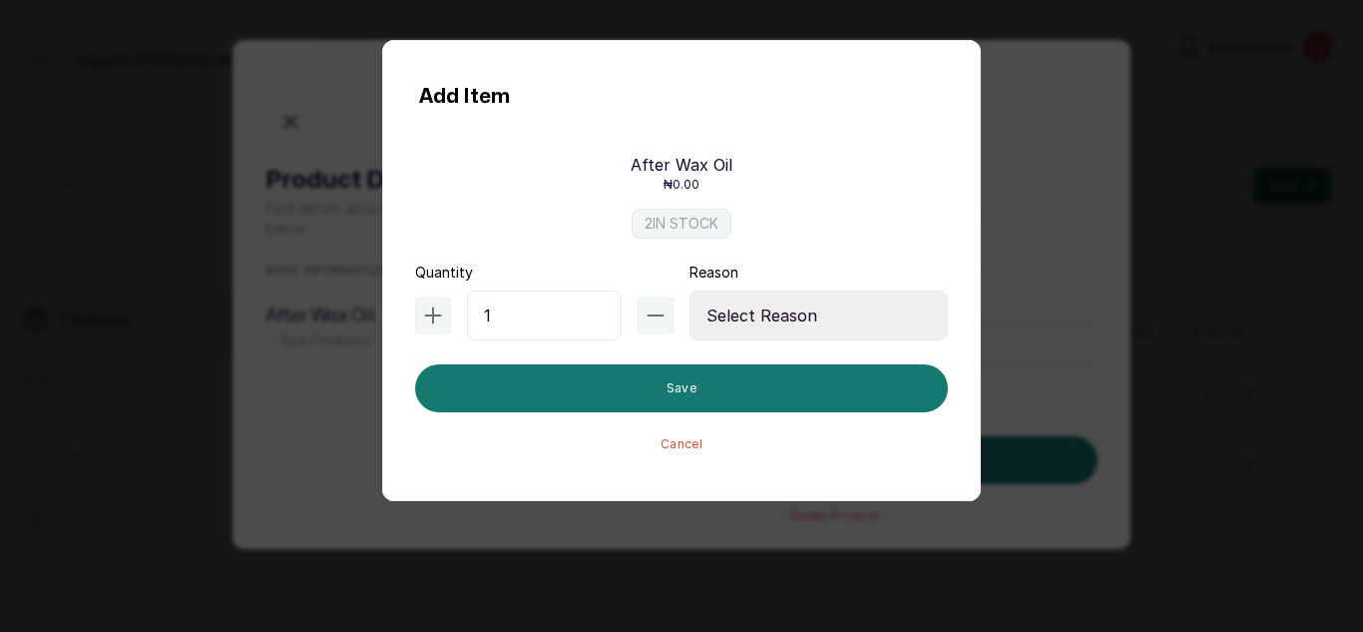
click at [804, 321] on select "Select Reason Internal Use New Stock Damaged Adjustment Transfer Return Other" at bounding box center [819, 315] width 258 height 50
select select "adjustment"
click at [690, 290] on select "Select Reason Internal Use New Stock Damaged Adjustment Transfer Return Other" at bounding box center [819, 315] width 258 height 50
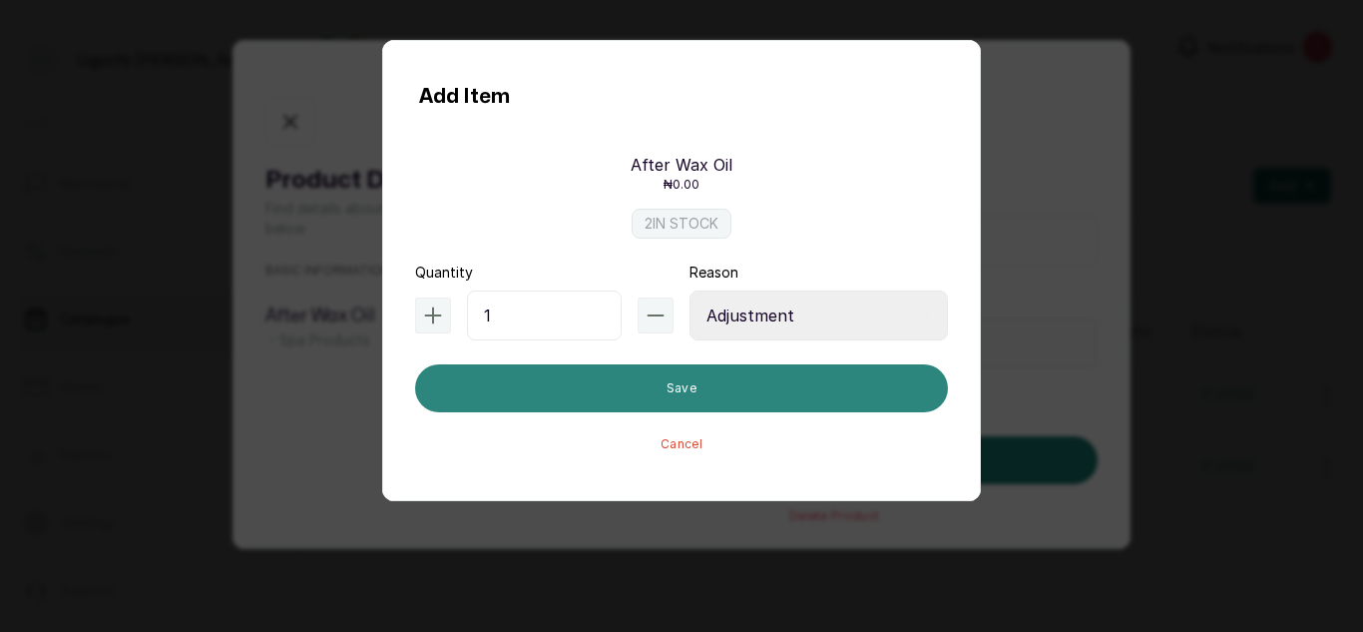
click at [808, 385] on button "Save" at bounding box center [681, 388] width 533 height 48
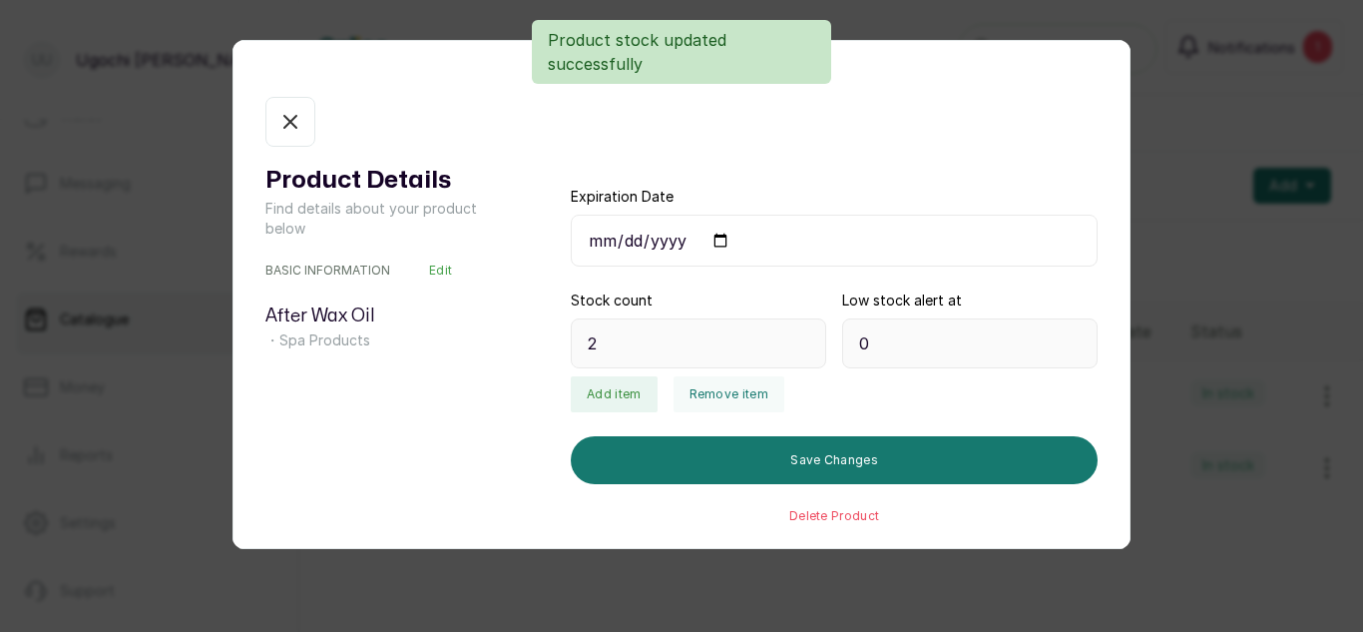
type input "3"
click at [733, 396] on button "Remove item" at bounding box center [729, 394] width 111 height 36
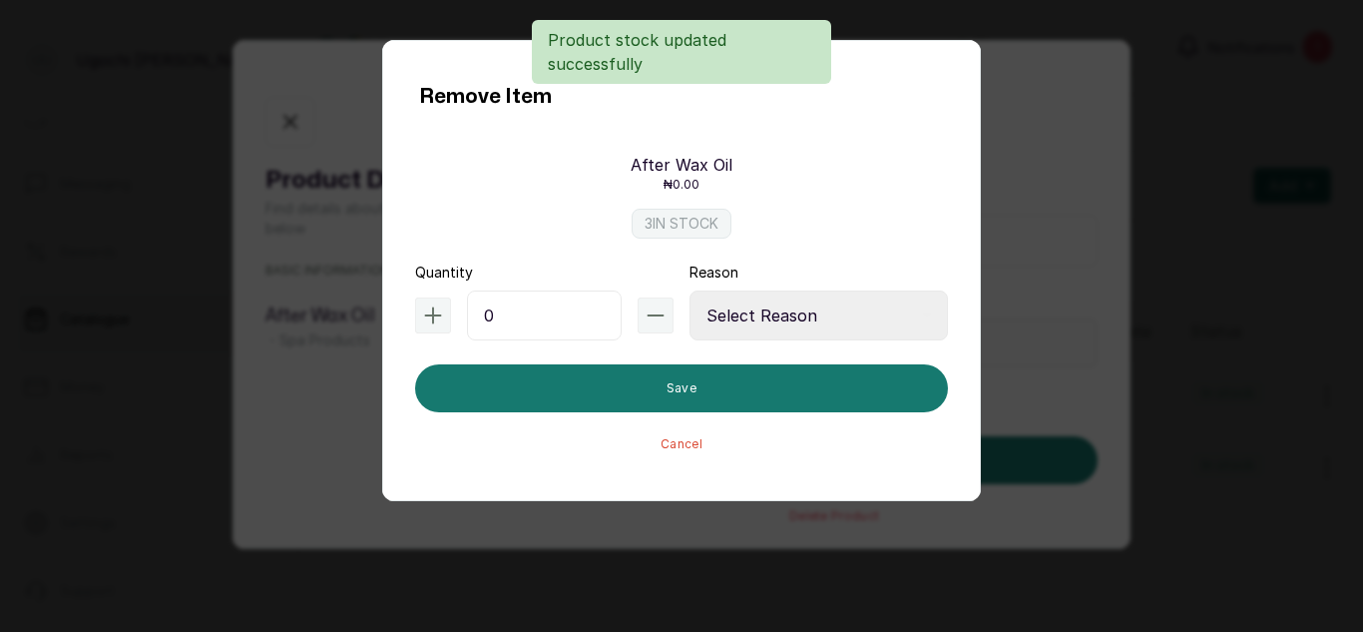
click at [595, 311] on input "0" at bounding box center [544, 315] width 155 height 50
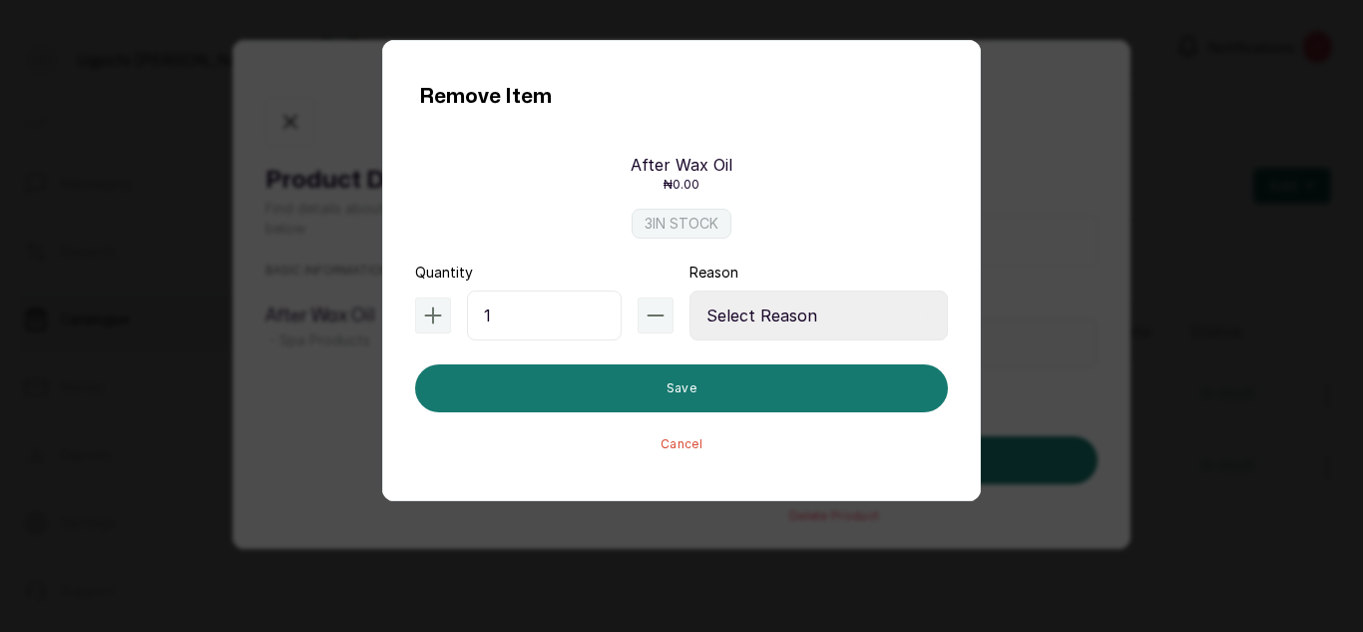
type input "1"
click at [807, 300] on select "Select Reason Internal Use New Stock Damaged Adjustment Transfer Return Other" at bounding box center [819, 315] width 258 height 50
select select "internal_use"
click at [690, 290] on select "Select Reason Internal Use New Stock Damaged Adjustment Transfer Return Other" at bounding box center [819, 315] width 258 height 50
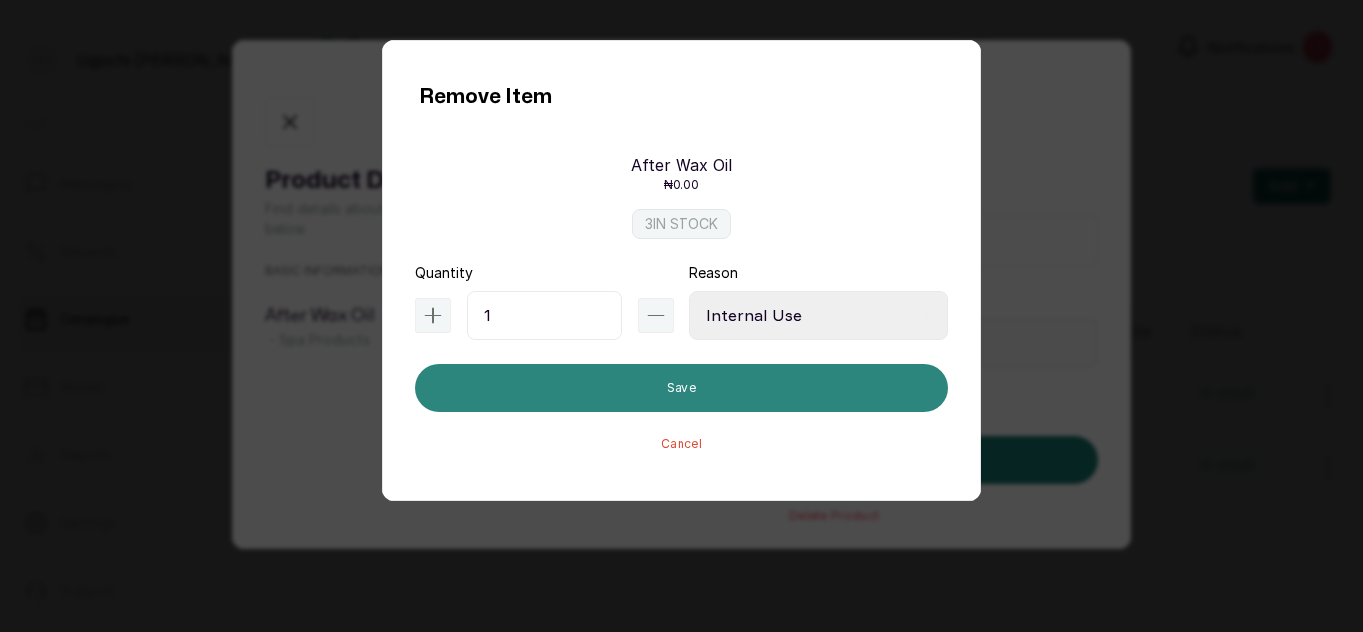
click at [833, 384] on button "Save" at bounding box center [681, 388] width 533 height 48
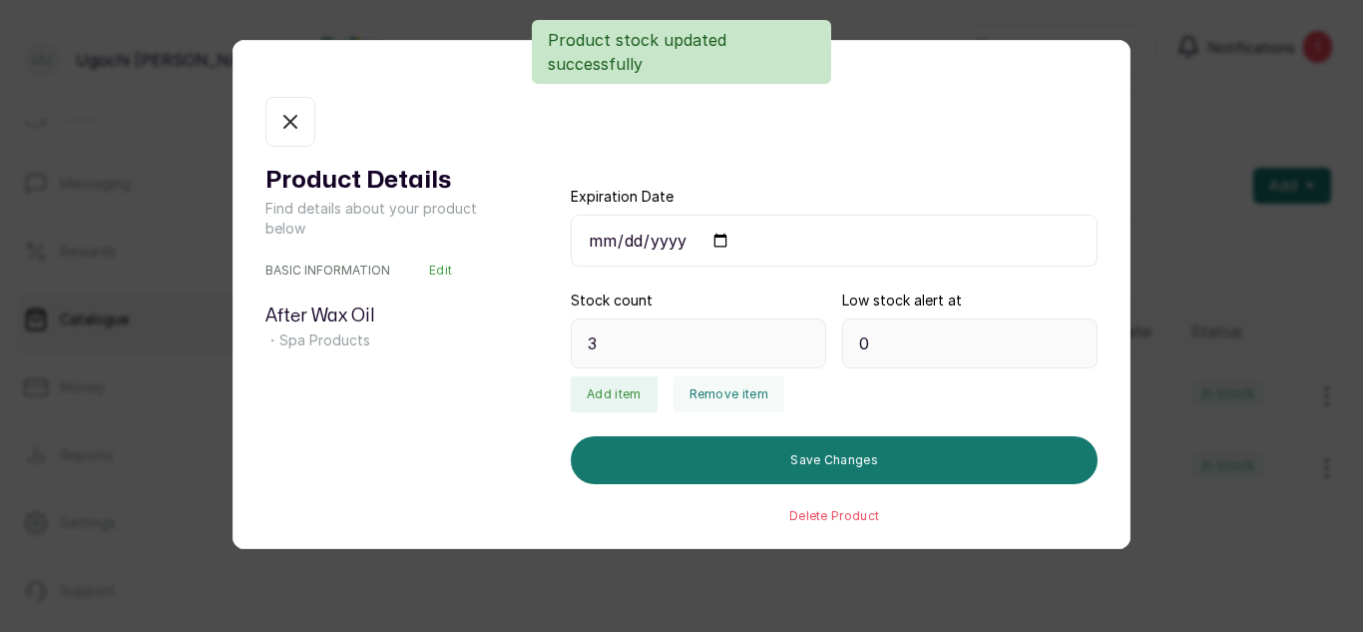
type input "2"
click at [252, 113] on div "Product Details Find details about your product below BASIC INFORMATION Edit Af…" at bounding box center [682, 310] width 896 height 427
click at [274, 121] on button "In stock" at bounding box center [290, 122] width 50 height 50
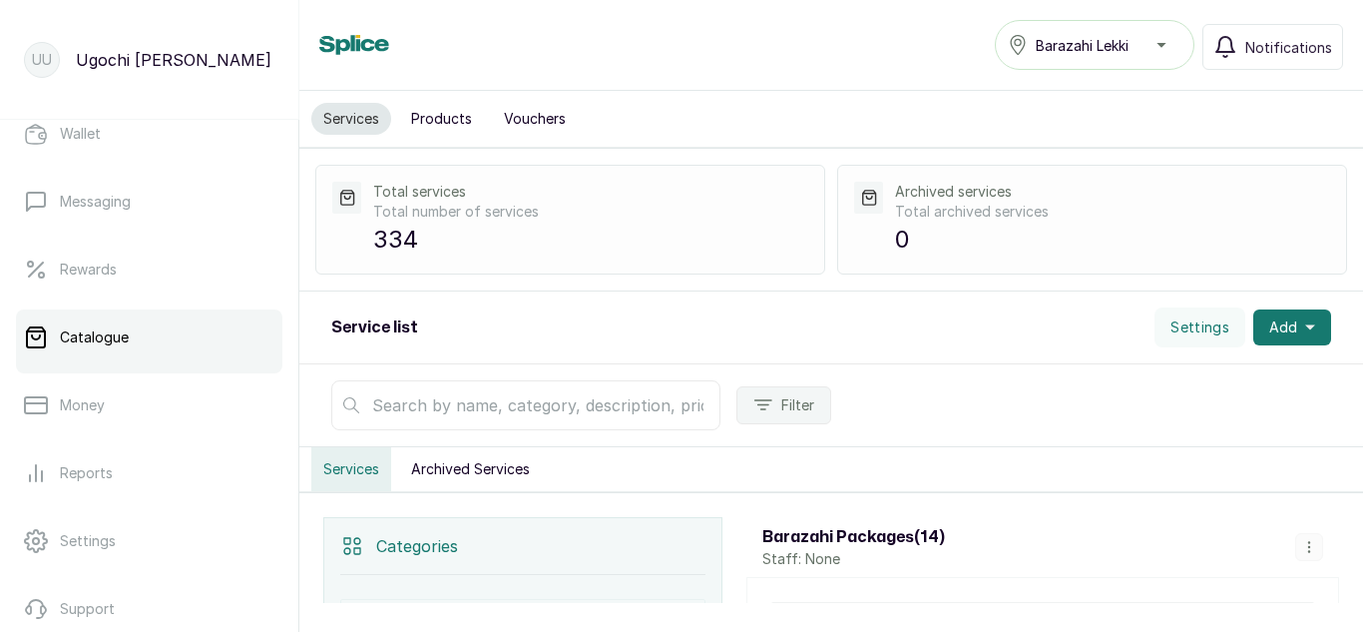
scroll to position [457, 0]
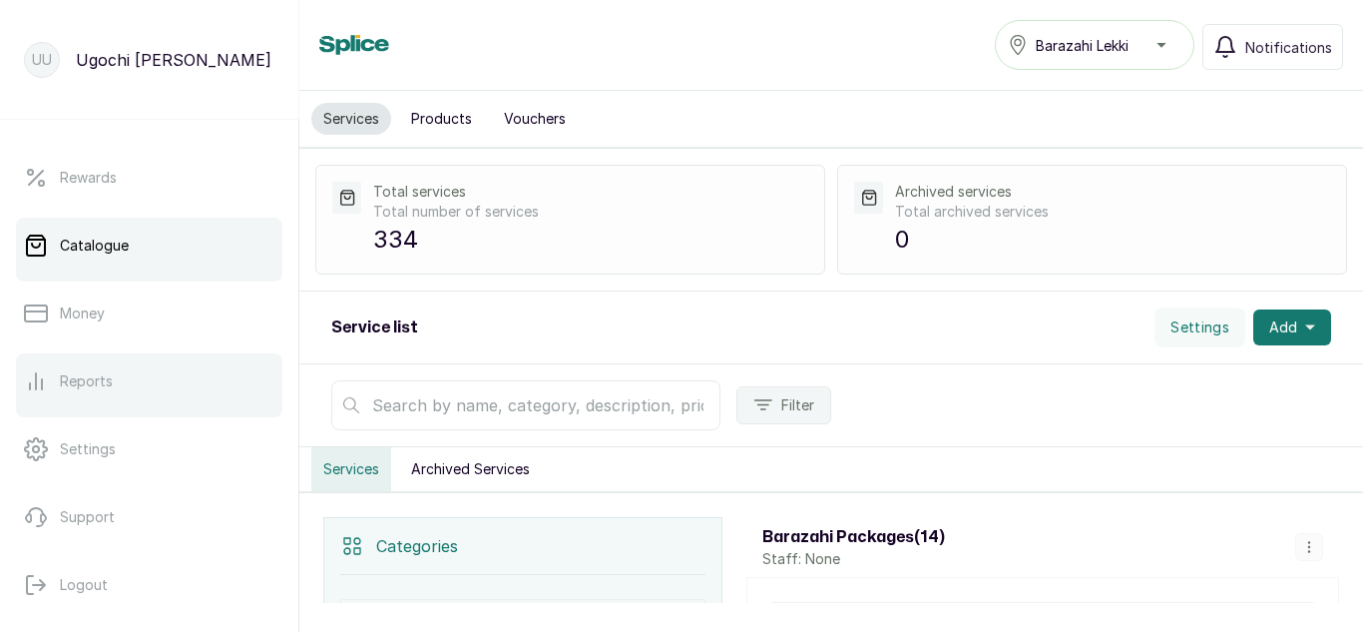
click at [80, 384] on p "Reports" at bounding box center [86, 381] width 53 height 20
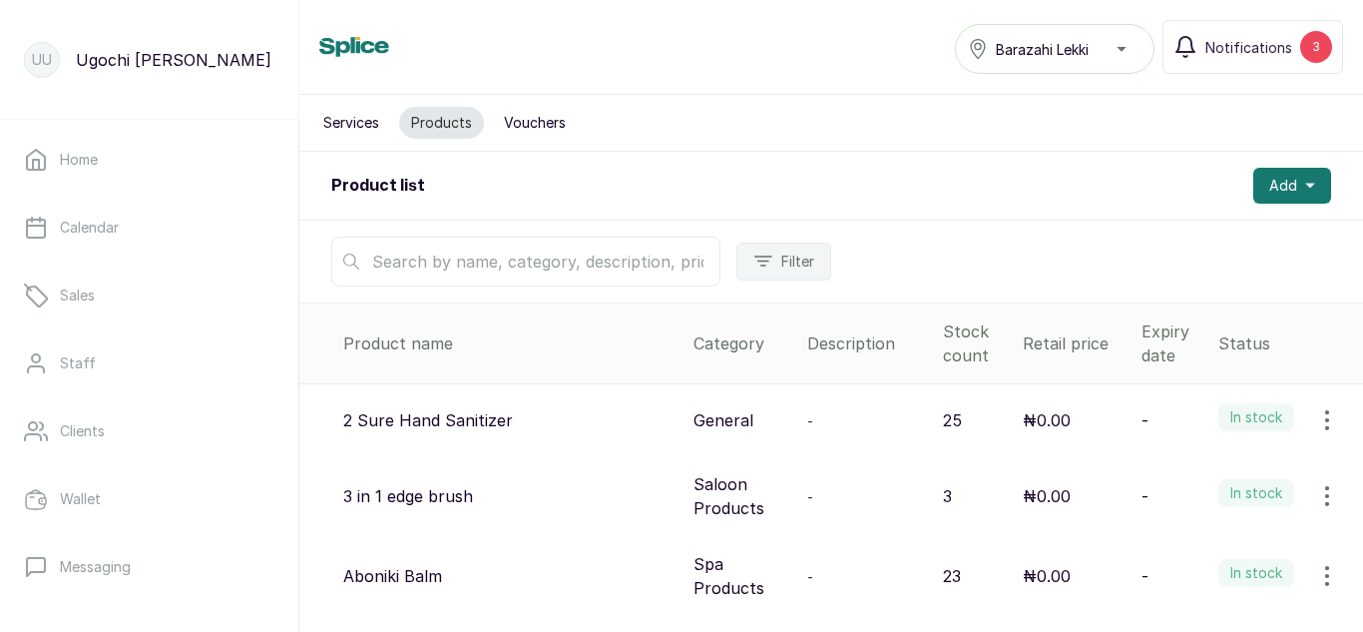
click at [510, 262] on input "text" at bounding box center [525, 262] width 389 height 50
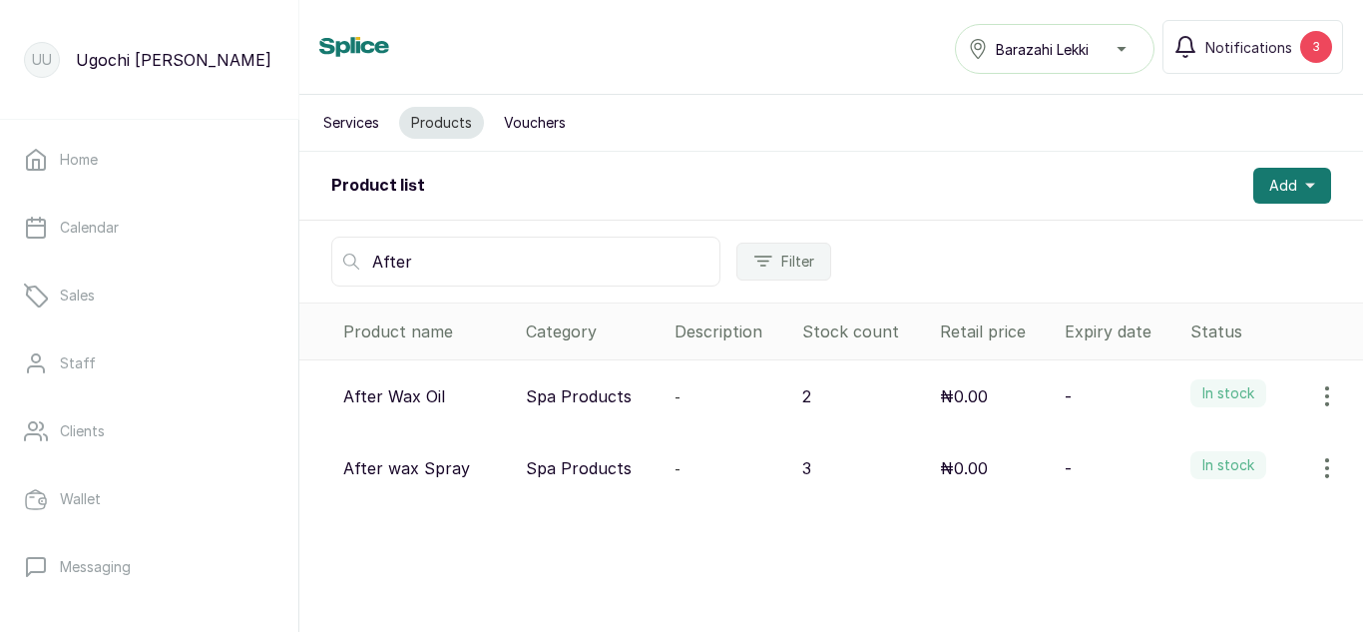
type input "After"
click at [1315, 398] on icon "button" at bounding box center [1327, 396] width 24 height 24
click at [1180, 444] on span "View" at bounding box center [1198, 452] width 36 height 24
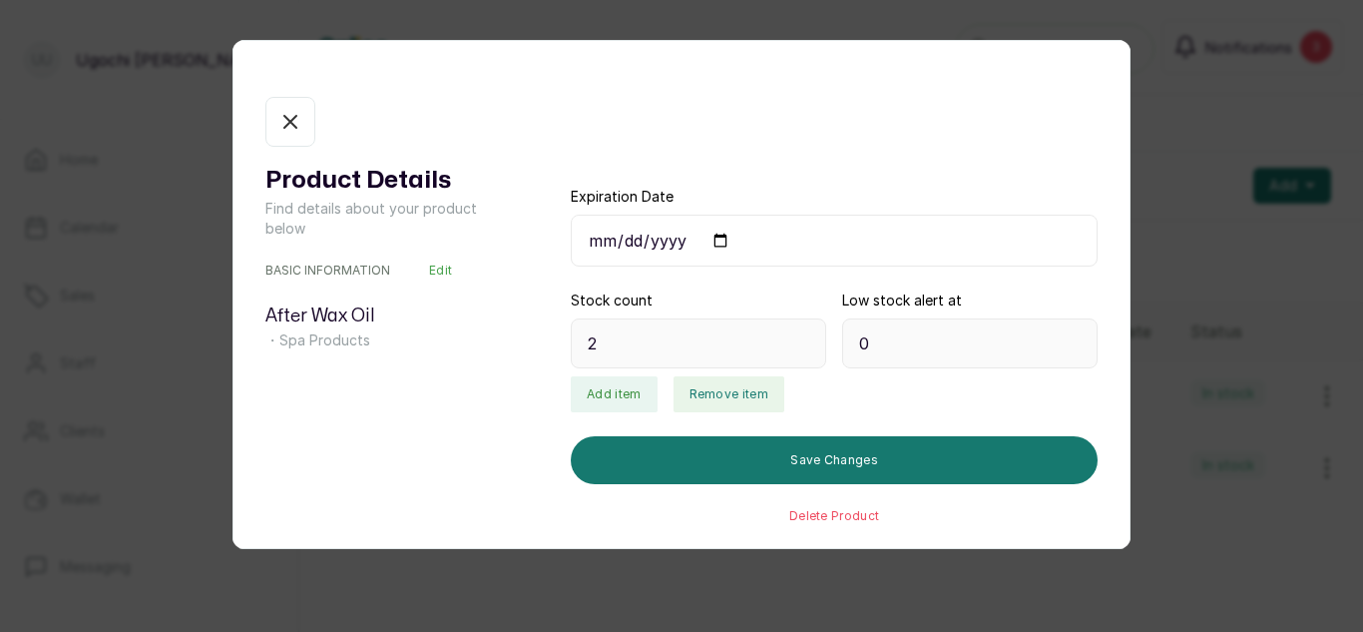
click at [717, 381] on button "Remove item" at bounding box center [729, 394] width 111 height 36
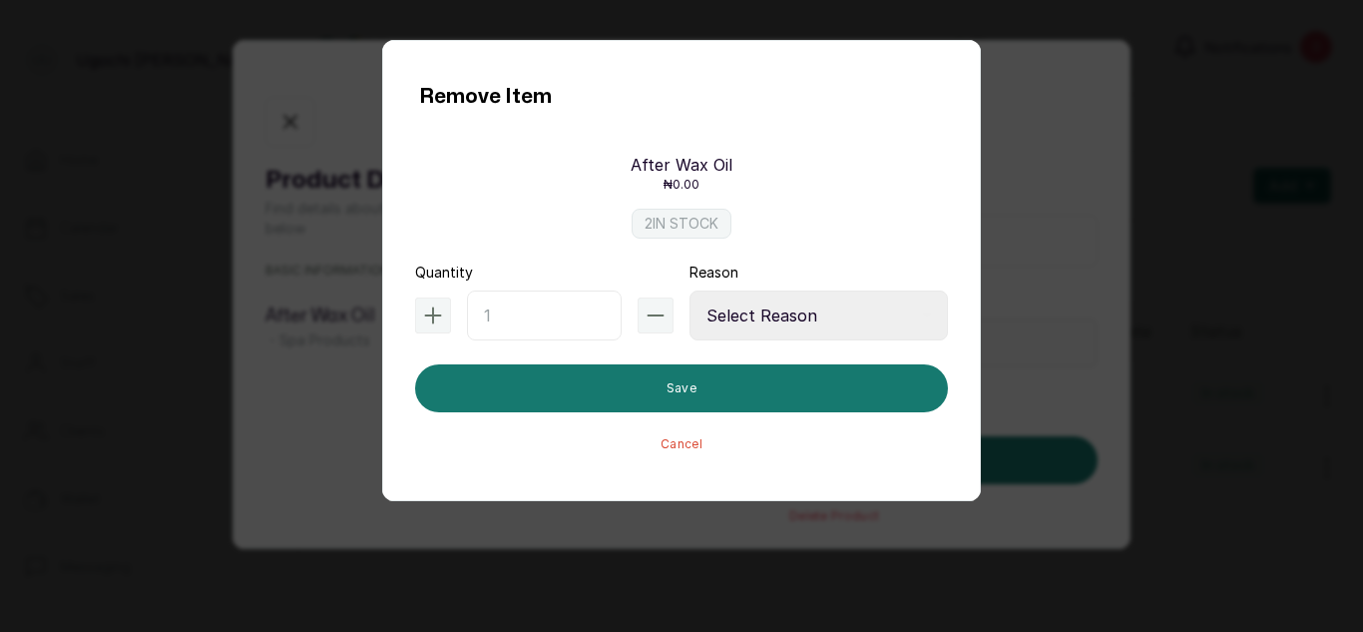
click at [535, 307] on input "text" at bounding box center [544, 315] width 155 height 50
type input "1"
click at [809, 320] on select "Select Reason Internal Use New Stock Damaged Adjustment Transfer Return Other" at bounding box center [819, 315] width 258 height 50
select select "adjustment"
click at [690, 290] on select "Select Reason Internal Use New Stock Damaged Adjustment Transfer Return Other" at bounding box center [819, 315] width 258 height 50
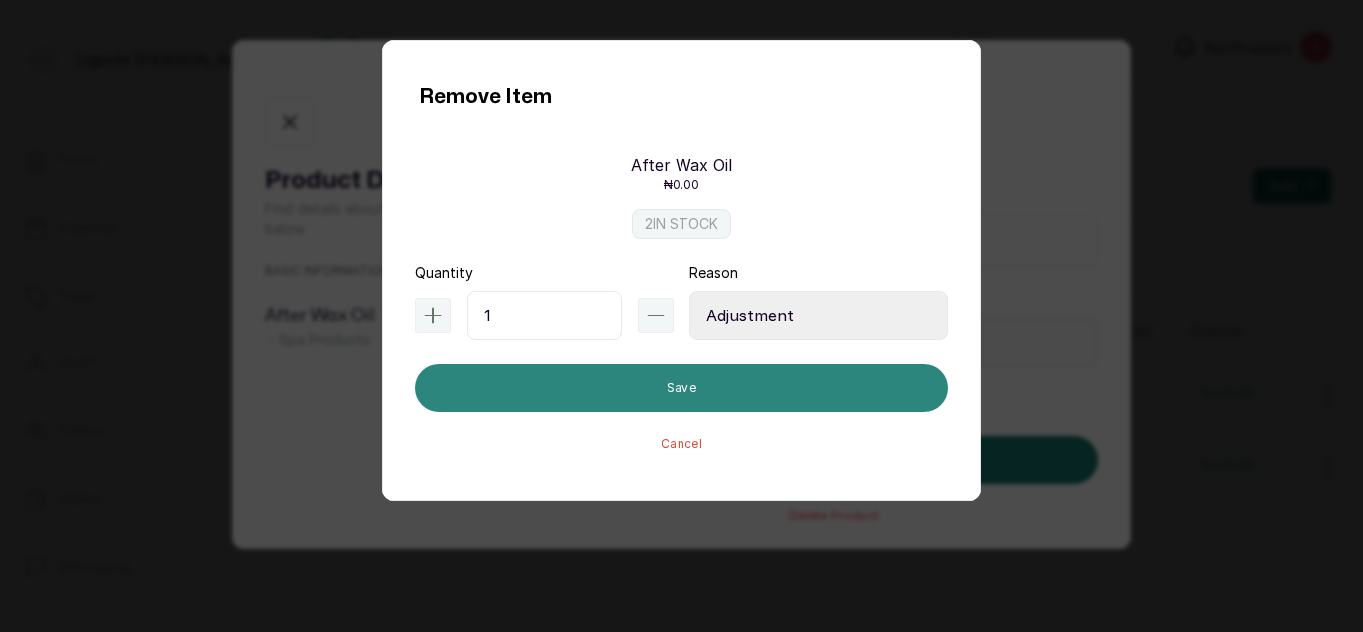
click at [760, 394] on button "Save" at bounding box center [681, 388] width 533 height 48
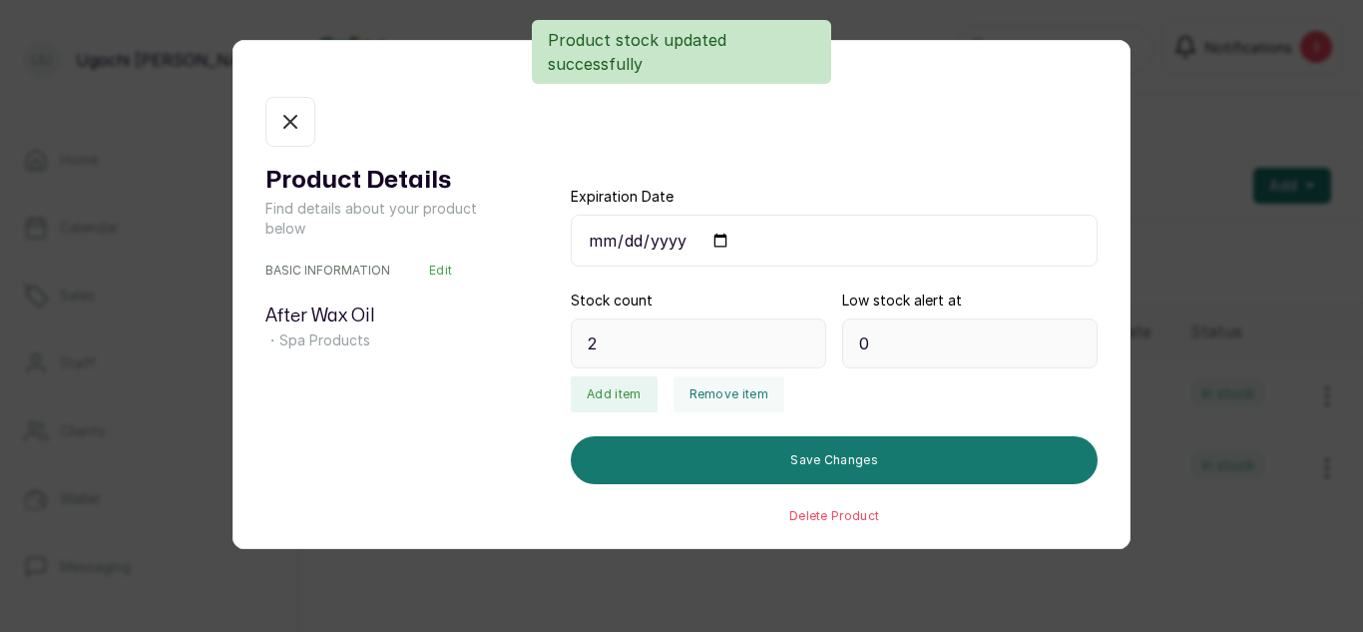
type input "1"
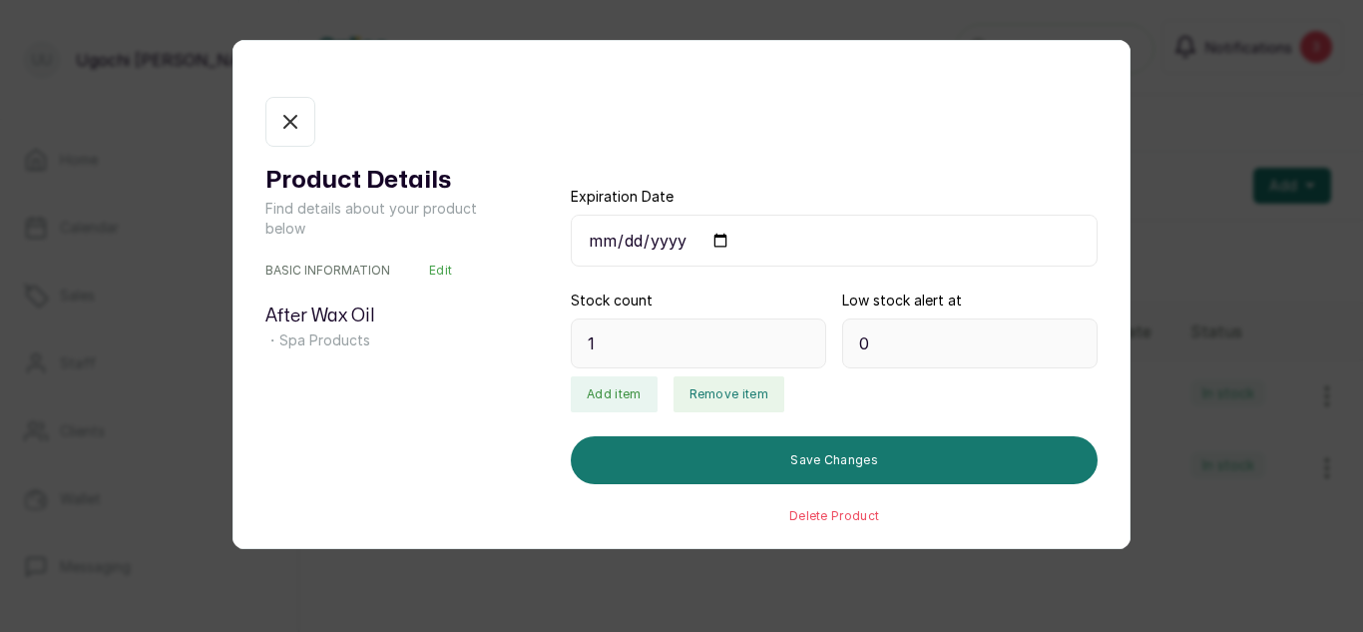
click at [706, 389] on button "Remove item" at bounding box center [729, 394] width 111 height 36
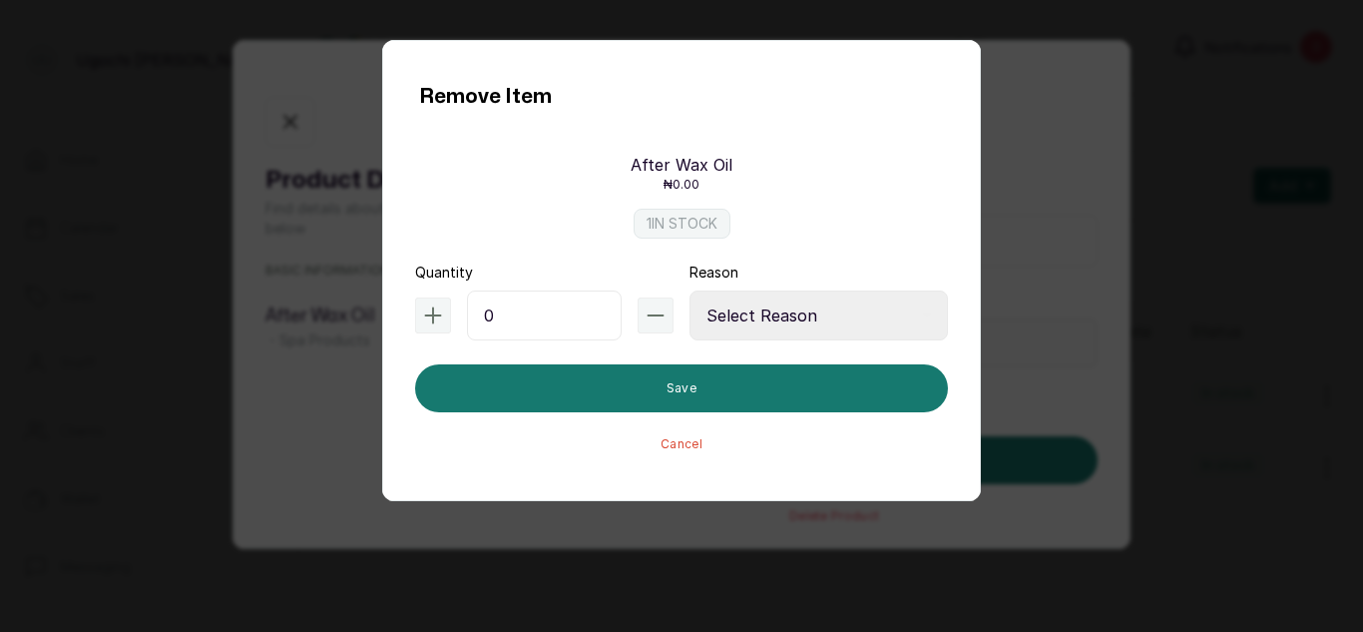
click at [557, 303] on input "0" at bounding box center [544, 315] width 155 height 50
type input "1"
click at [798, 317] on select "Select Reason Internal Use New Stock Damaged Adjustment Transfer Return Other" at bounding box center [819, 315] width 258 height 50
select select "internal_use"
click at [690, 290] on select "Select Reason Internal Use New Stock Damaged Adjustment Transfer Return Other" at bounding box center [819, 315] width 258 height 50
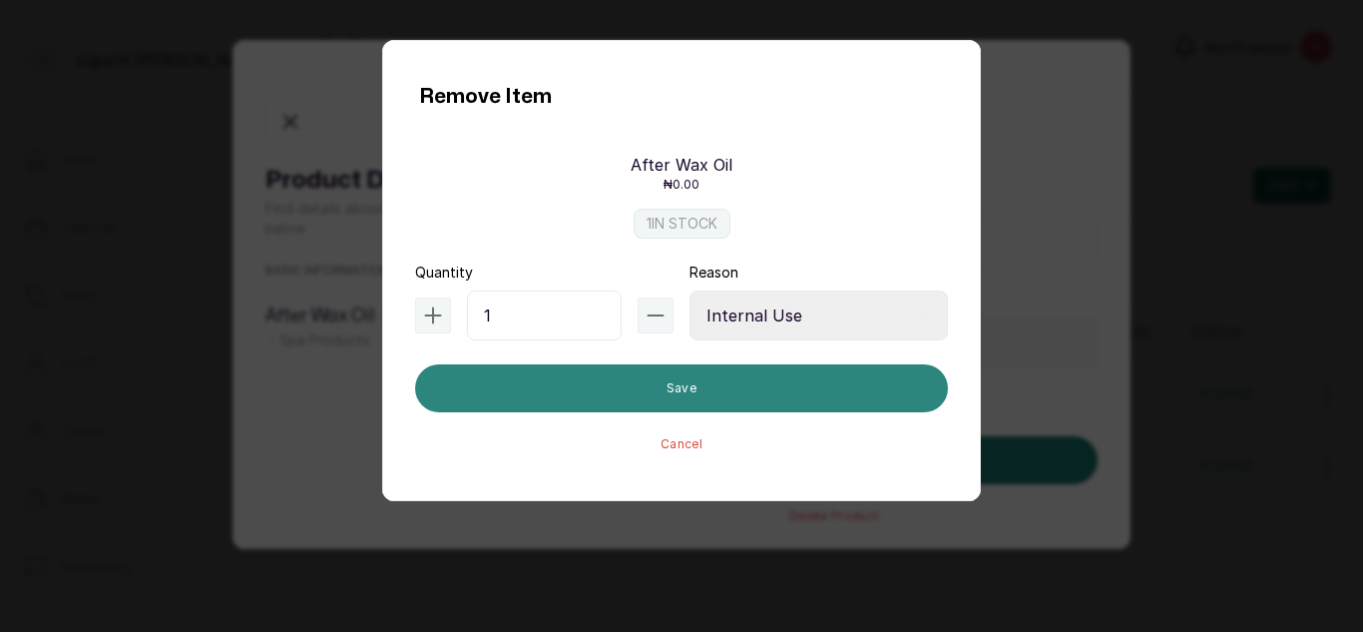
click at [807, 387] on button "Save" at bounding box center [681, 388] width 533 height 48
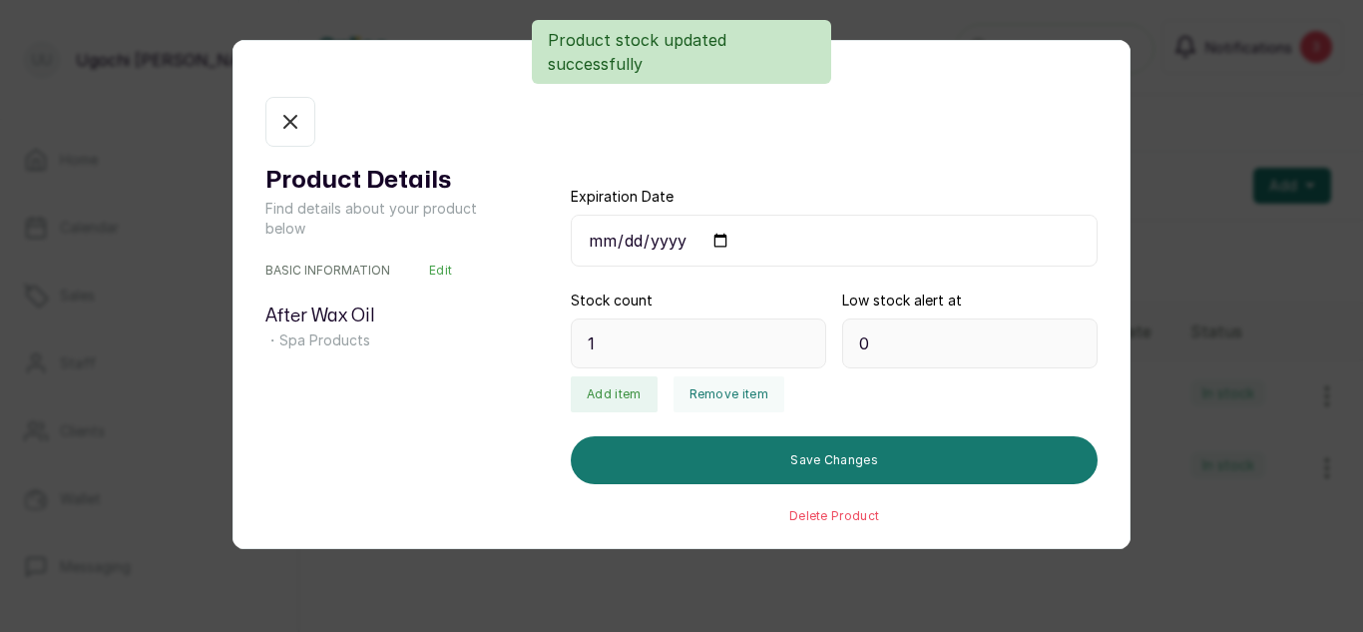
type input "0"
click at [295, 126] on icon "button" at bounding box center [290, 122] width 12 height 12
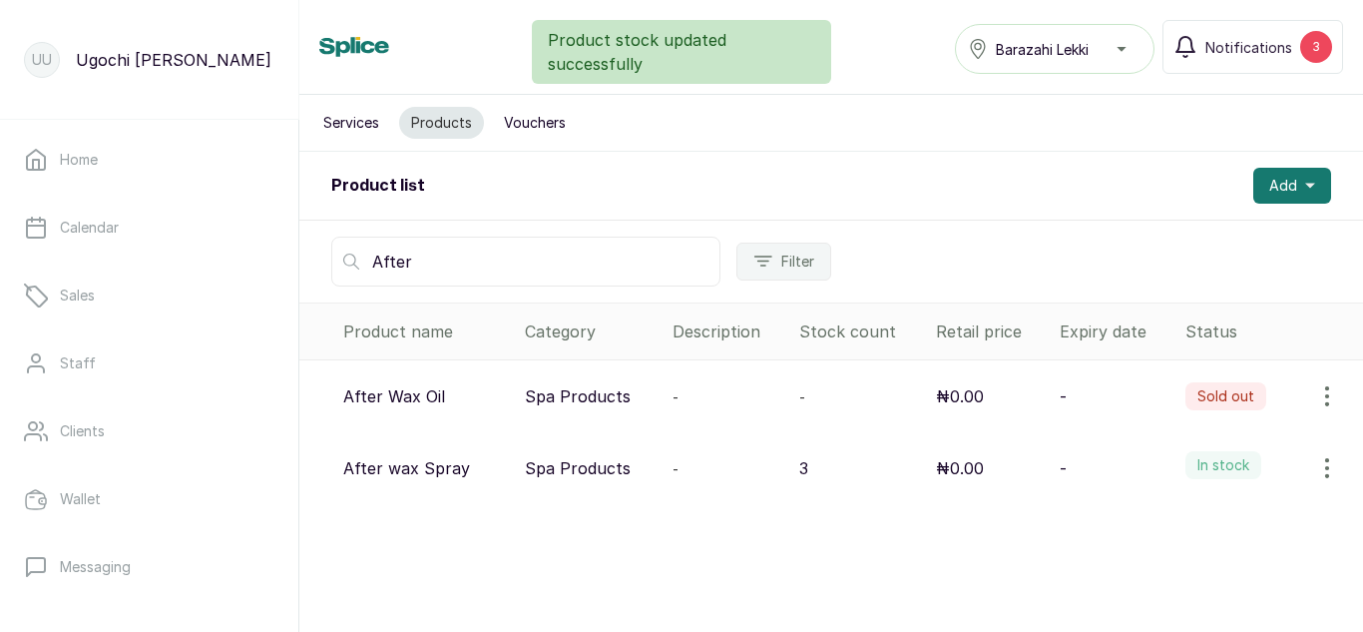
click at [1299, 474] on button "button" at bounding box center [1327, 468] width 56 height 40
click at [1180, 526] on span "View" at bounding box center [1198, 524] width 36 height 24
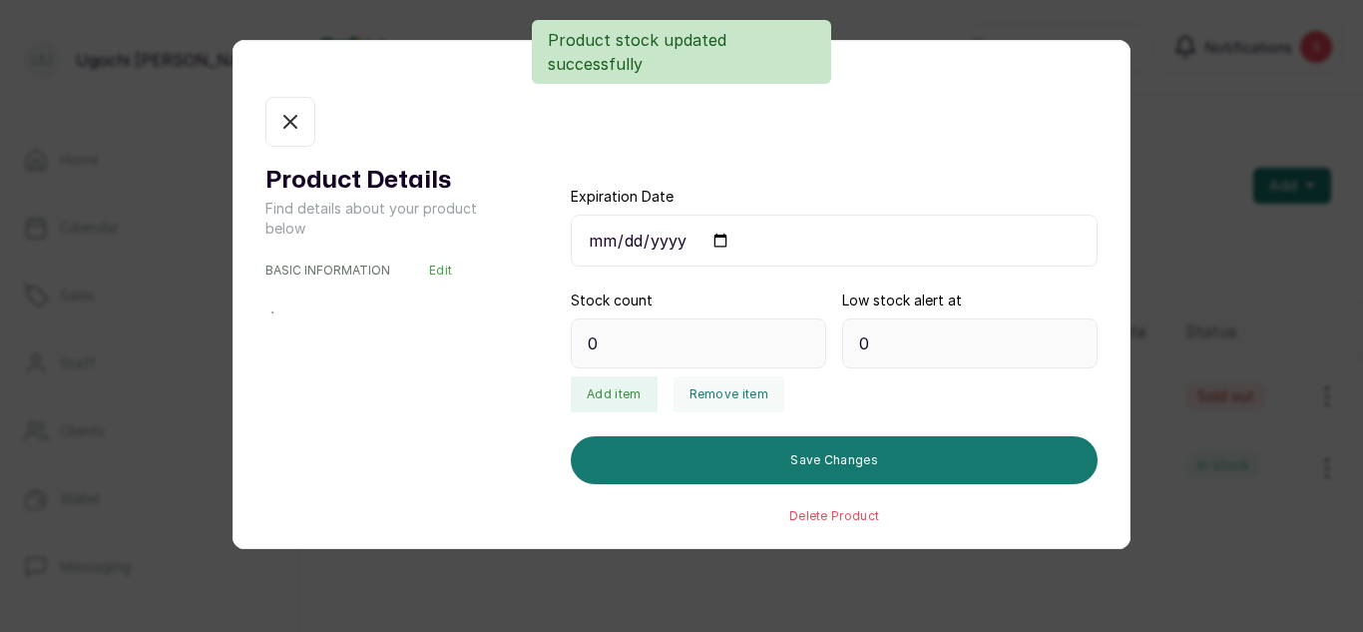
type input "3"
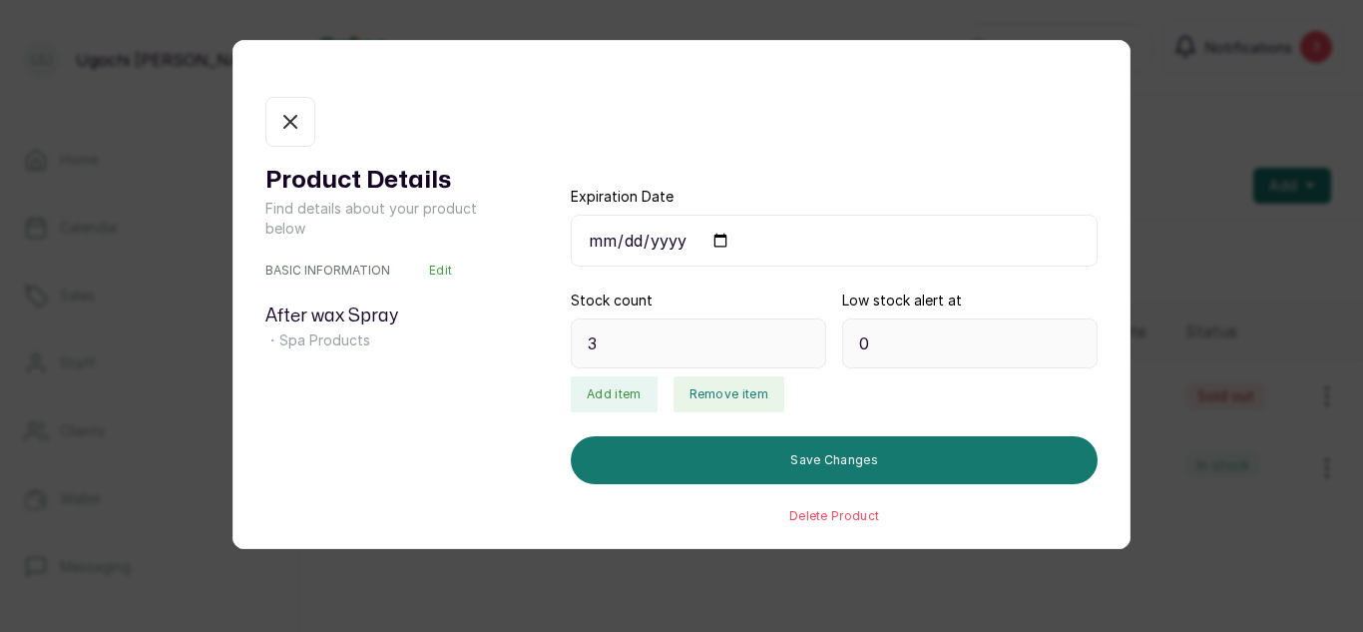
click at [730, 405] on button "Remove item" at bounding box center [729, 394] width 111 height 36
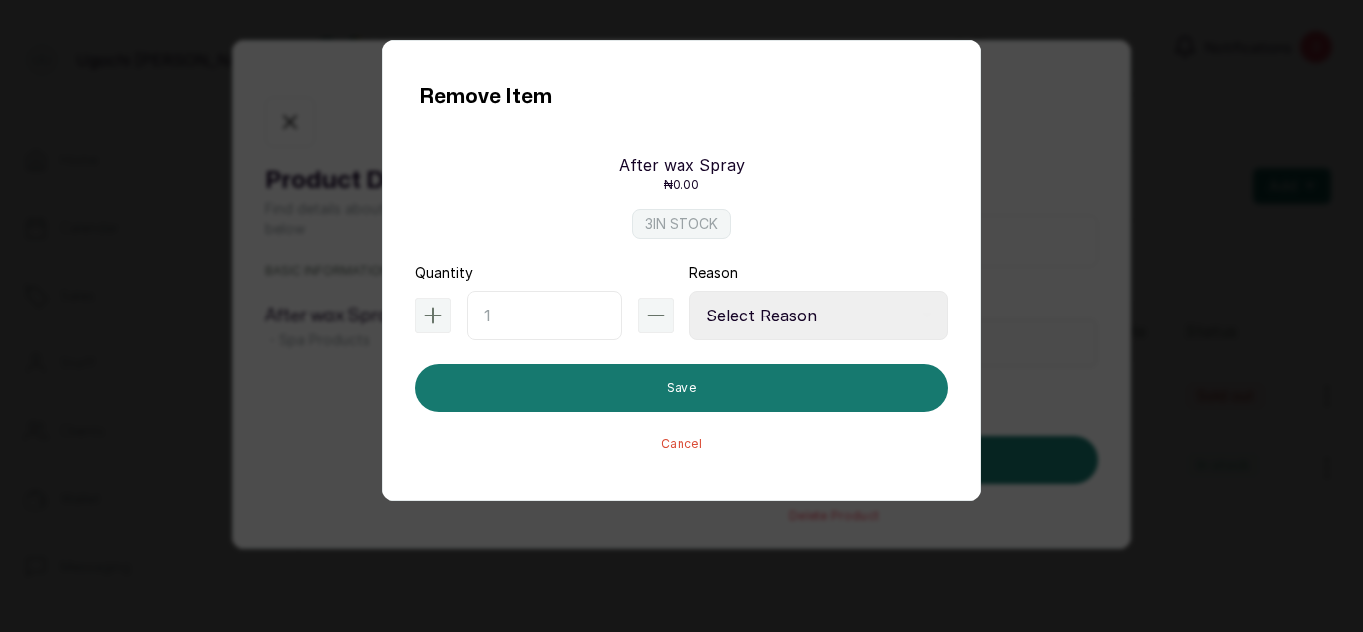
click at [549, 310] on input "text" at bounding box center [544, 315] width 155 height 50
type input "1"
click at [800, 307] on select "Select Reason Internal Use New Stock Damaged Adjustment Transfer Return Other" at bounding box center [819, 315] width 258 height 50
select select "internal_use"
click at [690, 290] on select "Select Reason Internal Use New Stock Damaged Adjustment Transfer Return Other" at bounding box center [819, 315] width 258 height 50
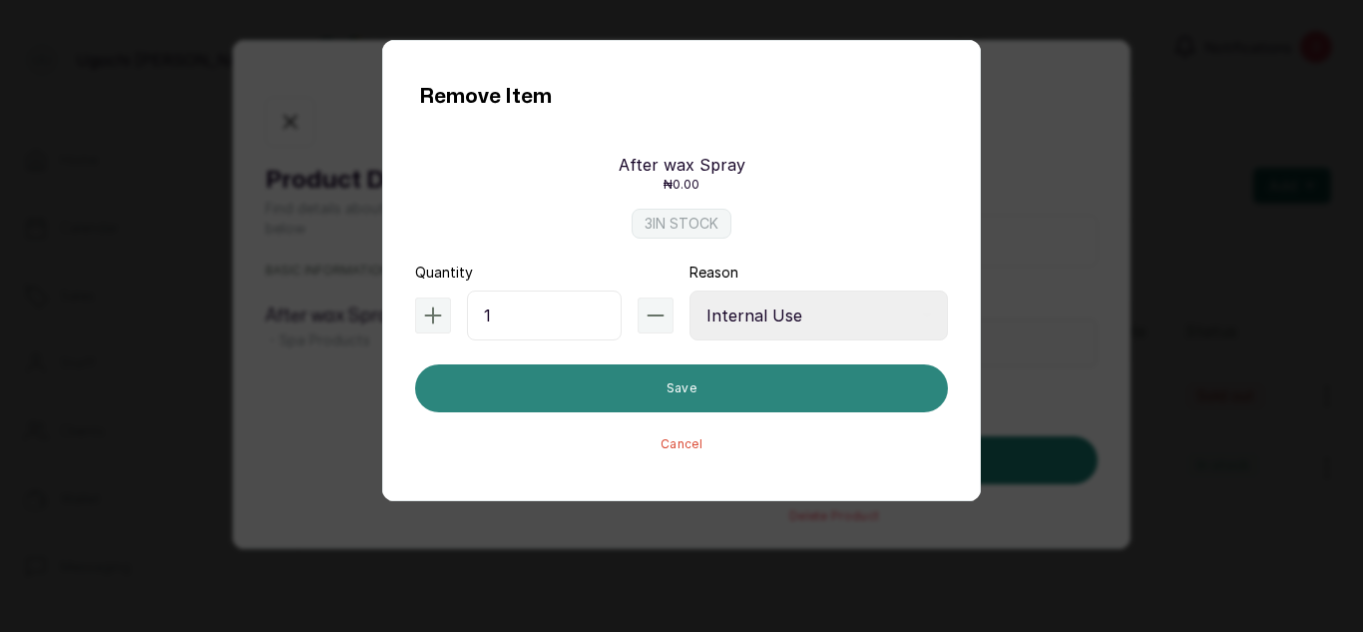
click at [808, 369] on button "Save" at bounding box center [681, 388] width 533 height 48
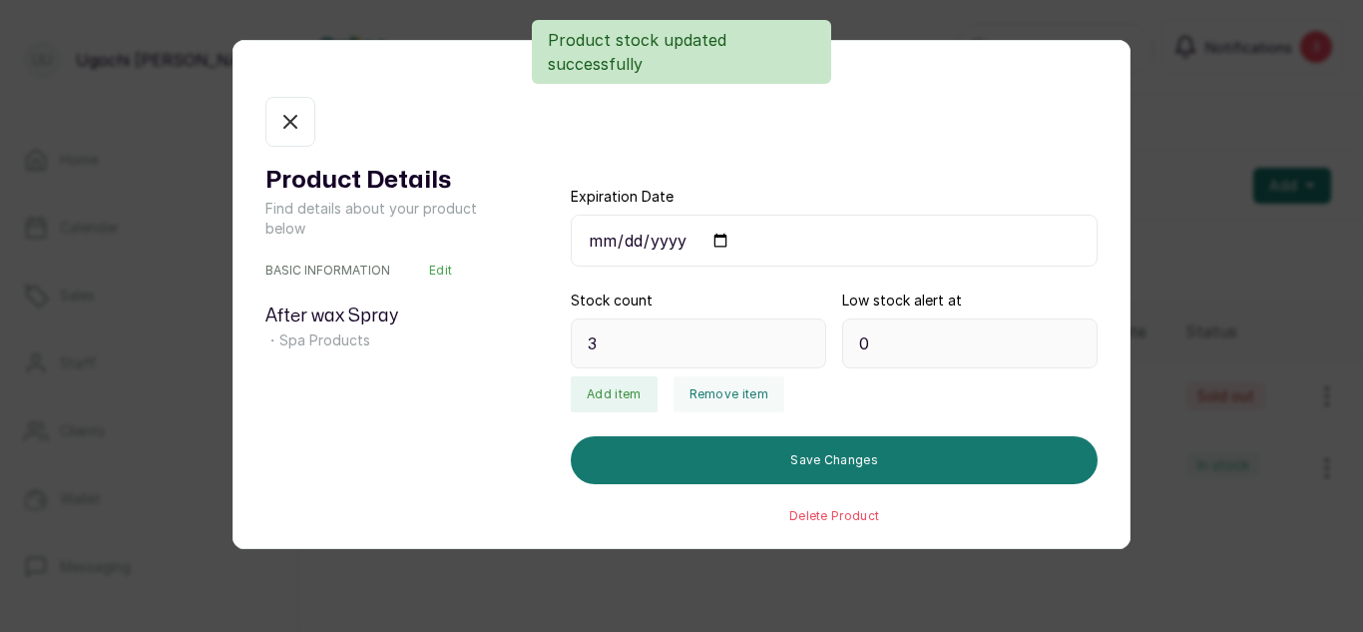
type input "2"
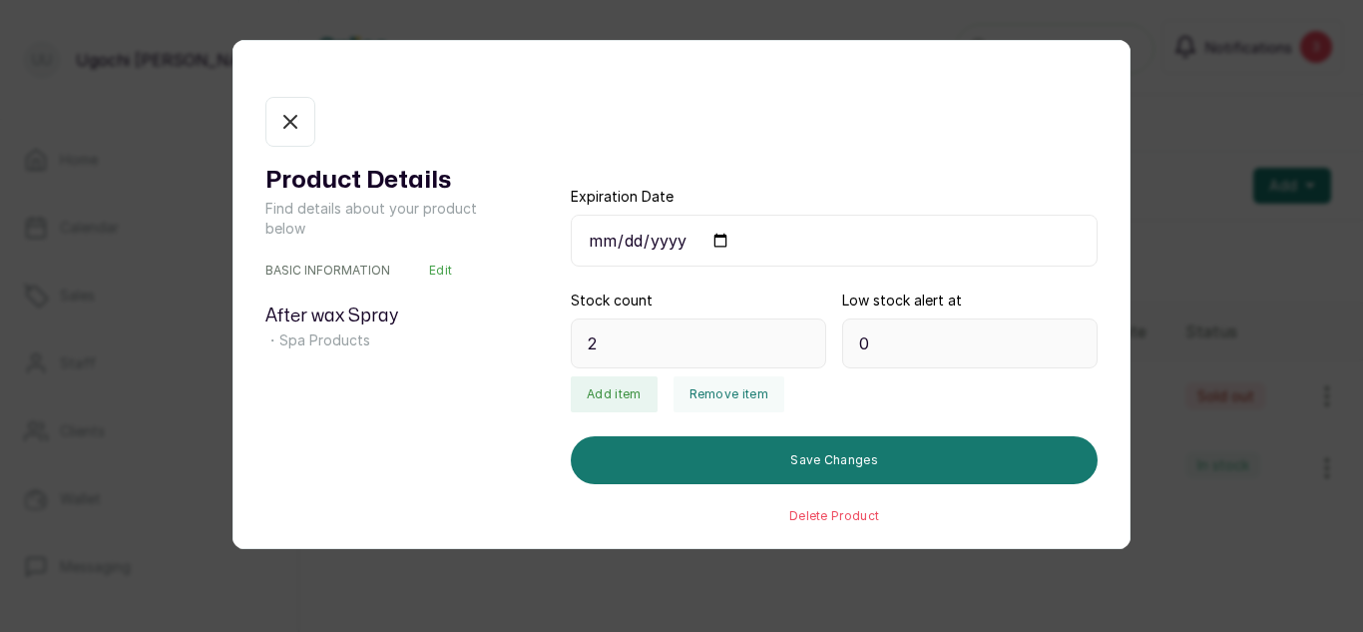
click at [305, 123] on button "Sold out" at bounding box center [290, 122] width 50 height 50
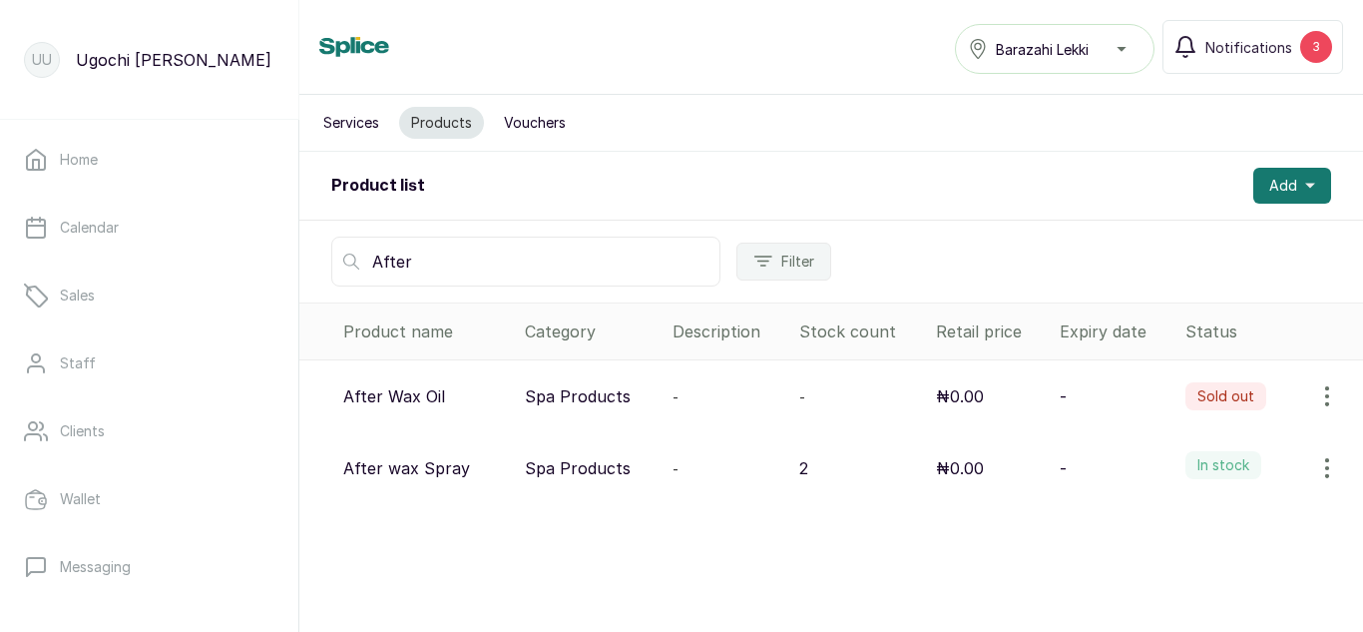
click at [538, 270] on input "After" at bounding box center [525, 262] width 389 height 50
type input "A"
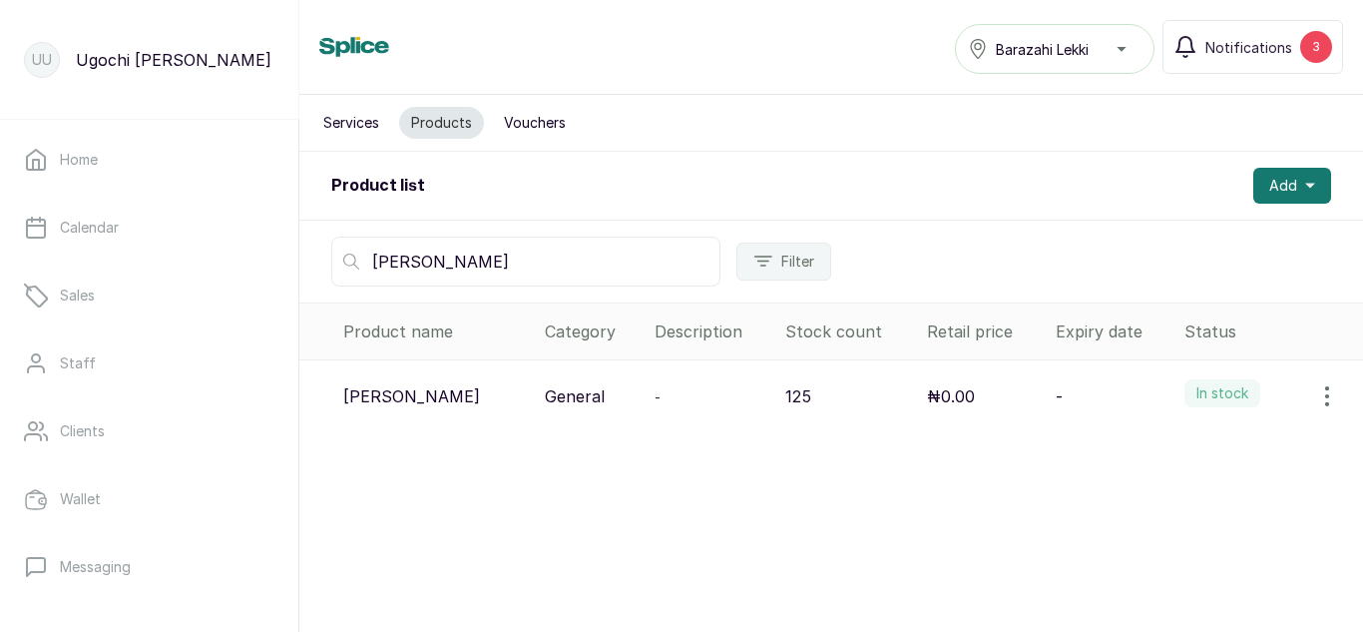
type input "[PERSON_NAME]"
click at [1299, 395] on button "button" at bounding box center [1327, 396] width 56 height 40
click at [1180, 447] on span "View" at bounding box center [1198, 452] width 36 height 24
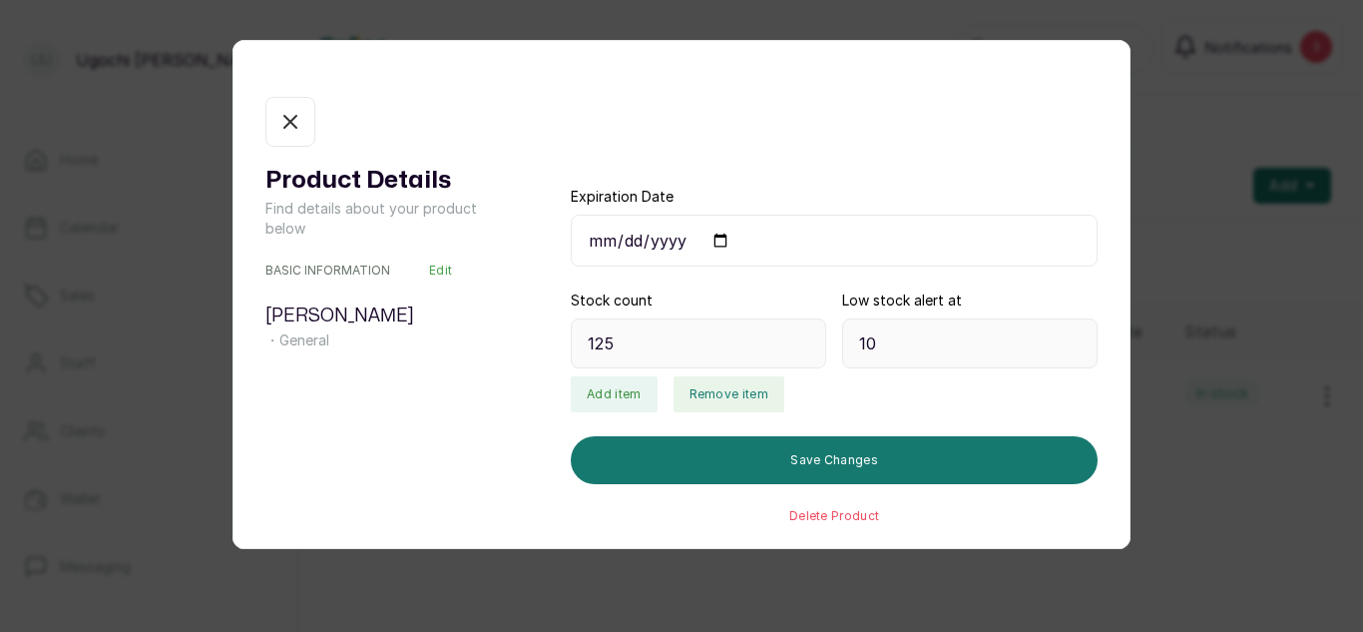
click at [729, 390] on button "Remove item" at bounding box center [729, 394] width 111 height 36
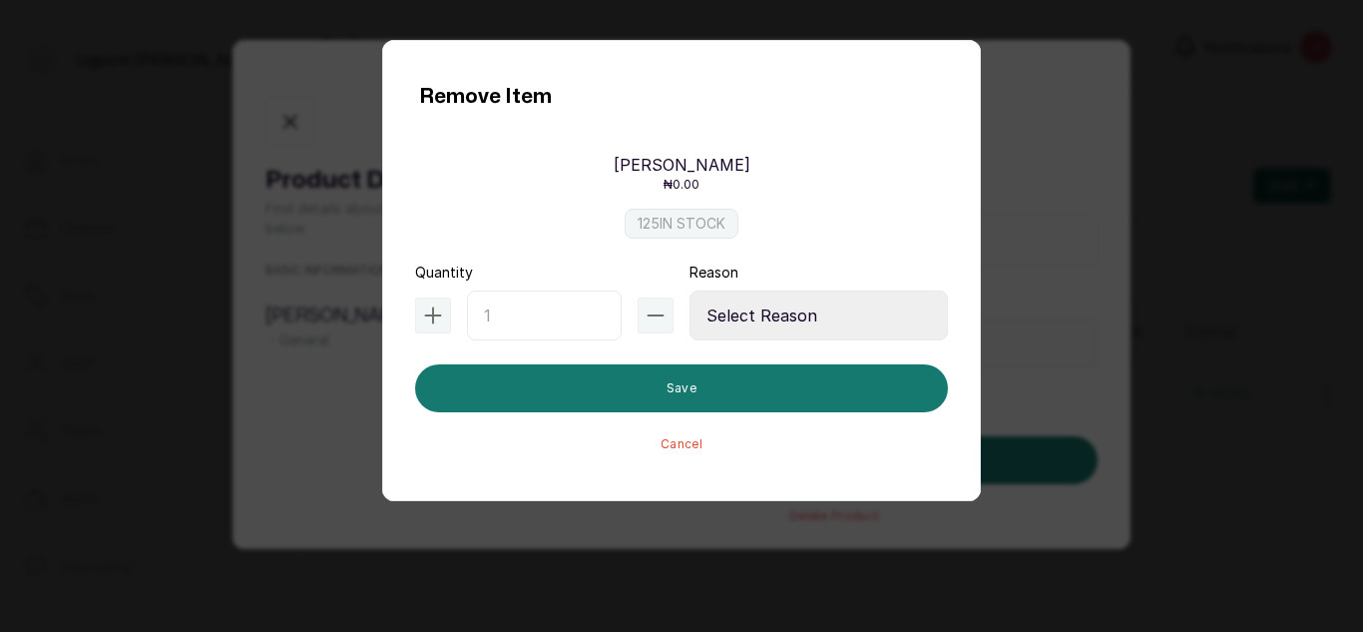
click at [571, 307] on input "text" at bounding box center [544, 315] width 155 height 50
type input "2"
click at [829, 311] on select "Select Reason Internal Use New Stock Damaged Adjustment Transfer Return Other" at bounding box center [819, 315] width 258 height 50
select select "internal_use"
click at [690, 290] on select "Select Reason Internal Use New Stock Damaged Adjustment Transfer Return Other" at bounding box center [819, 315] width 258 height 50
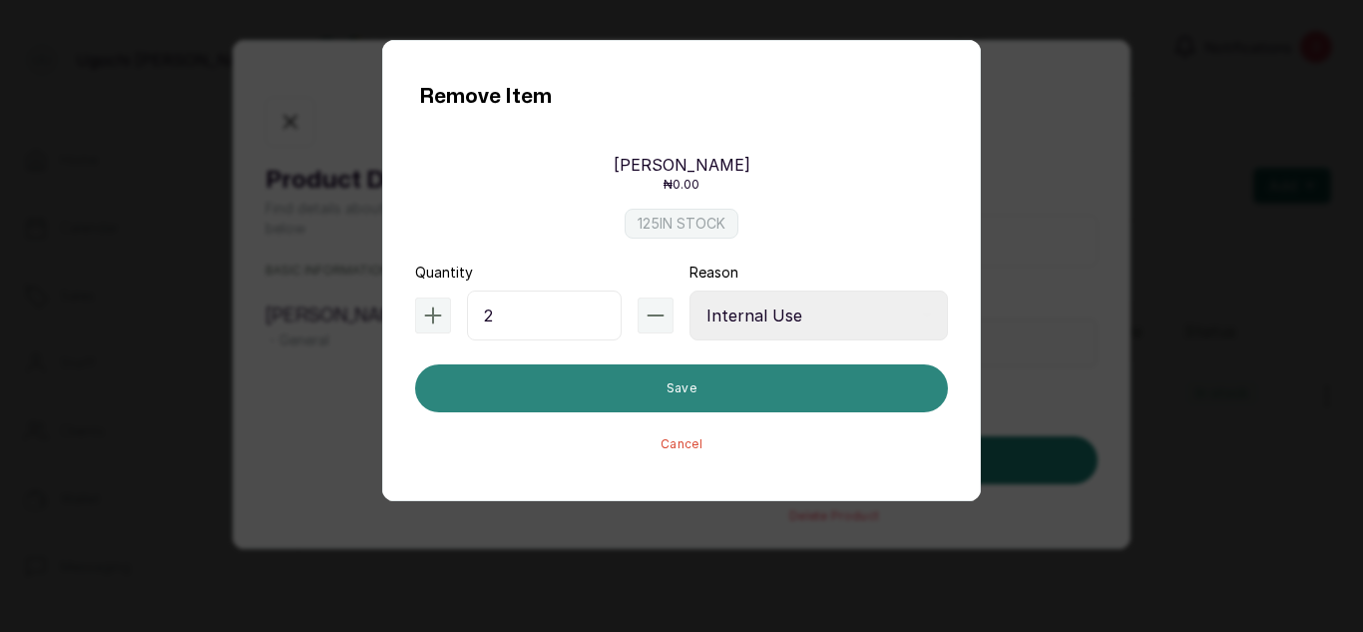
click at [789, 390] on button "Save" at bounding box center [681, 388] width 533 height 48
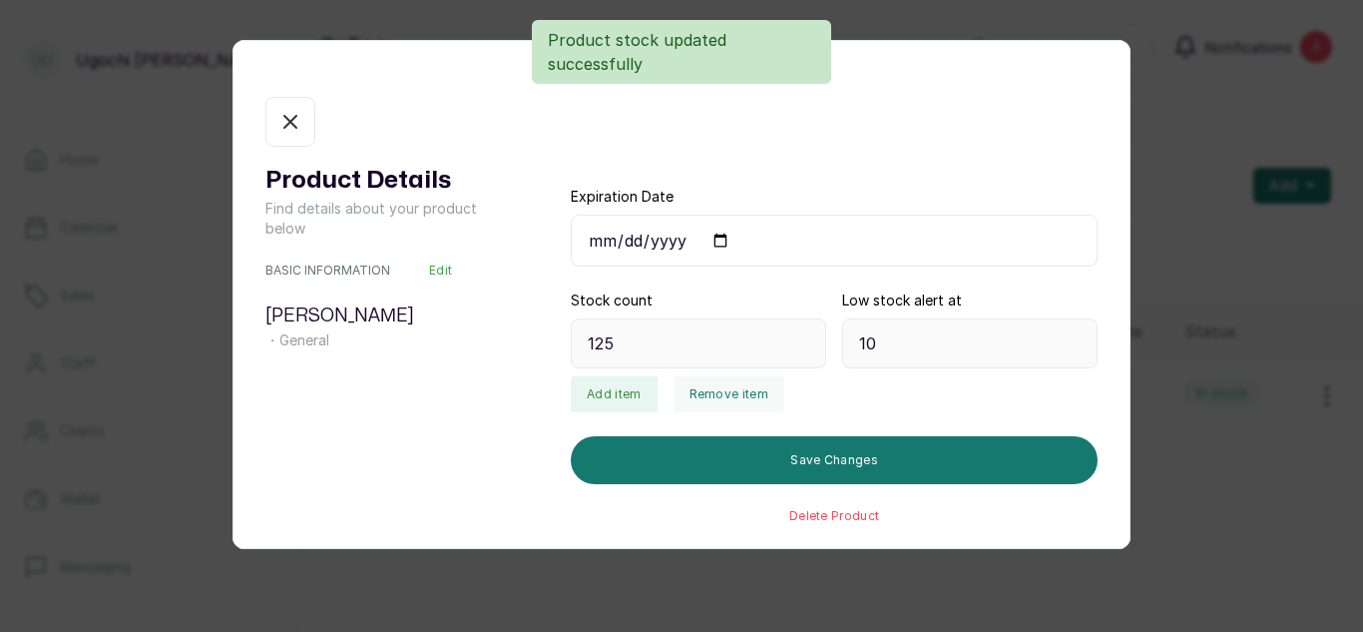
type input "123"
click at [281, 105] on button "In stock" at bounding box center [290, 122] width 50 height 50
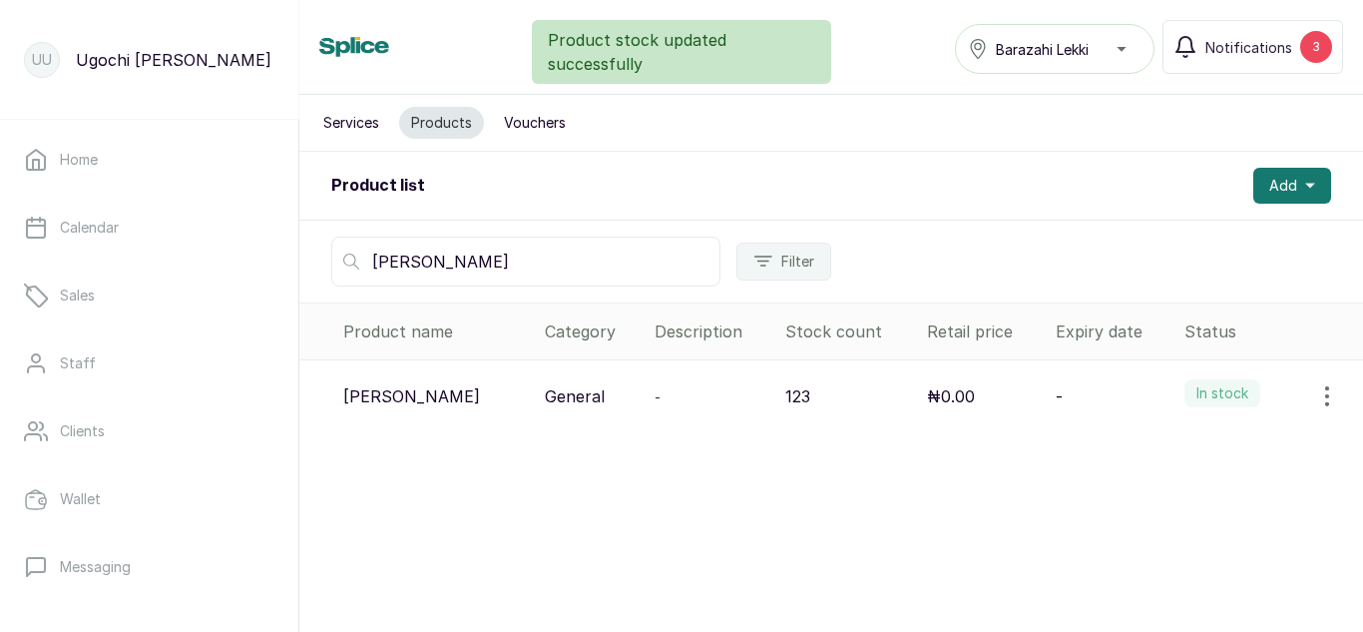
click at [568, 249] on input "[PERSON_NAME]" at bounding box center [525, 262] width 389 height 50
type input "c"
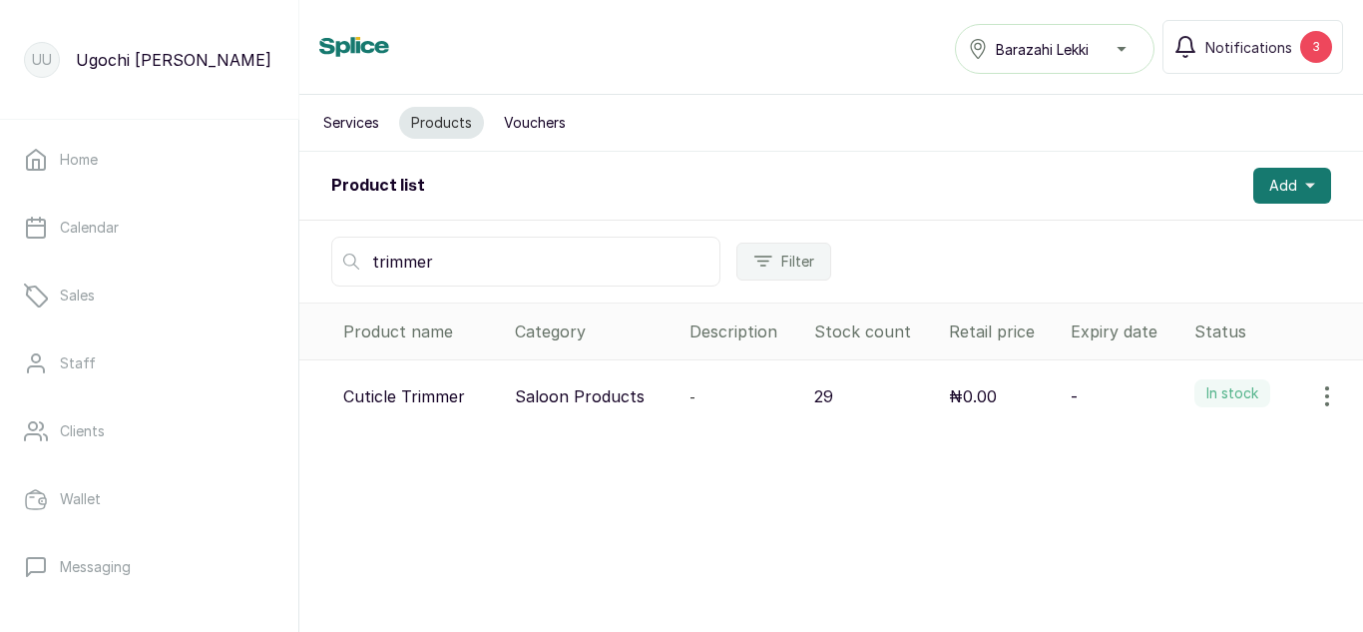
type input "trimmer"
click at [1315, 390] on icon "button" at bounding box center [1327, 396] width 24 height 24
click at [1157, 448] on span "View" at bounding box center [1244, 452] width 192 height 24
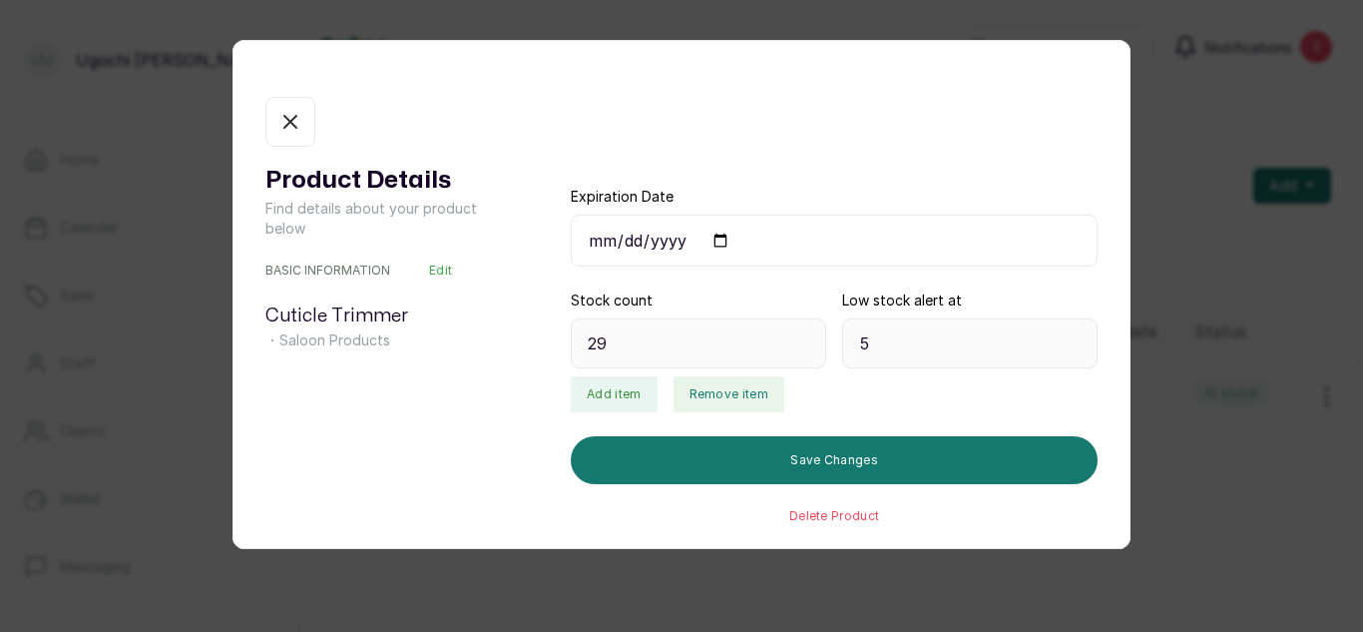
click at [716, 404] on button "Remove item" at bounding box center [729, 394] width 111 height 36
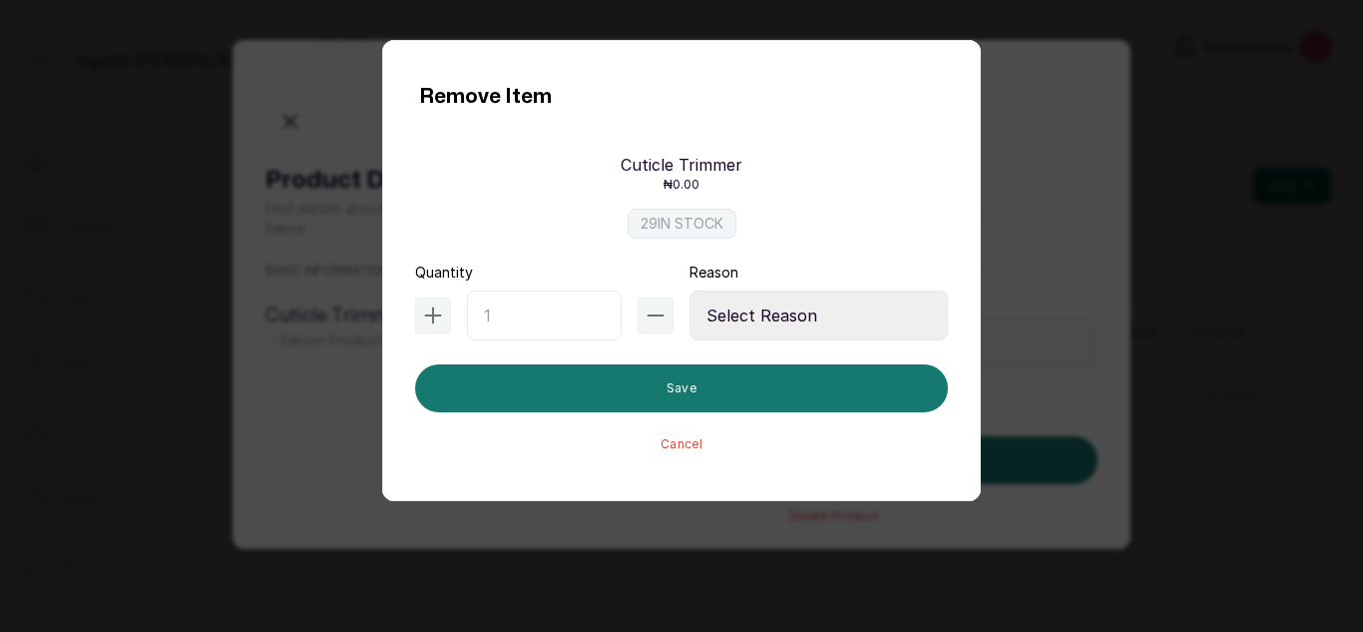
click at [546, 308] on input "text" at bounding box center [544, 315] width 155 height 50
type input "2"
click at [773, 291] on select "Select Reason Internal Use New Stock Damaged Adjustment Transfer Return Other" at bounding box center [819, 315] width 258 height 50
select select "internal_use"
click at [690, 290] on select "Select Reason Internal Use New Stock Damaged Adjustment Transfer Return Other" at bounding box center [819, 315] width 258 height 50
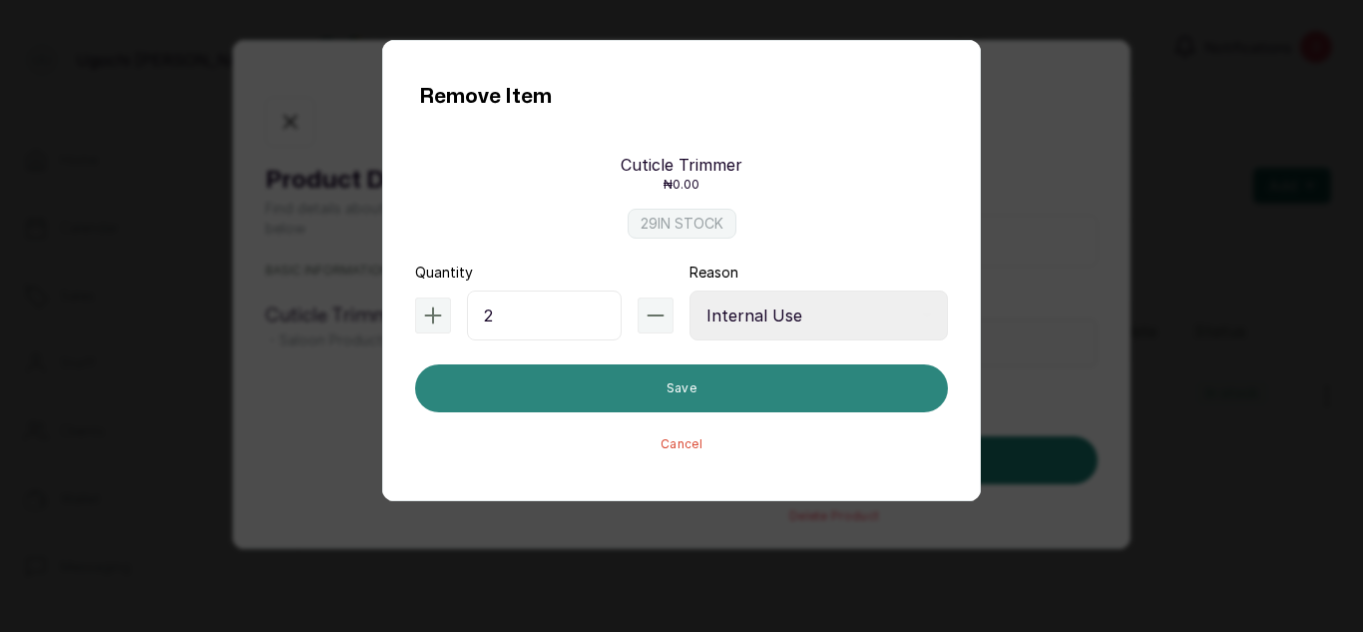
click at [789, 391] on button "Save" at bounding box center [681, 388] width 533 height 48
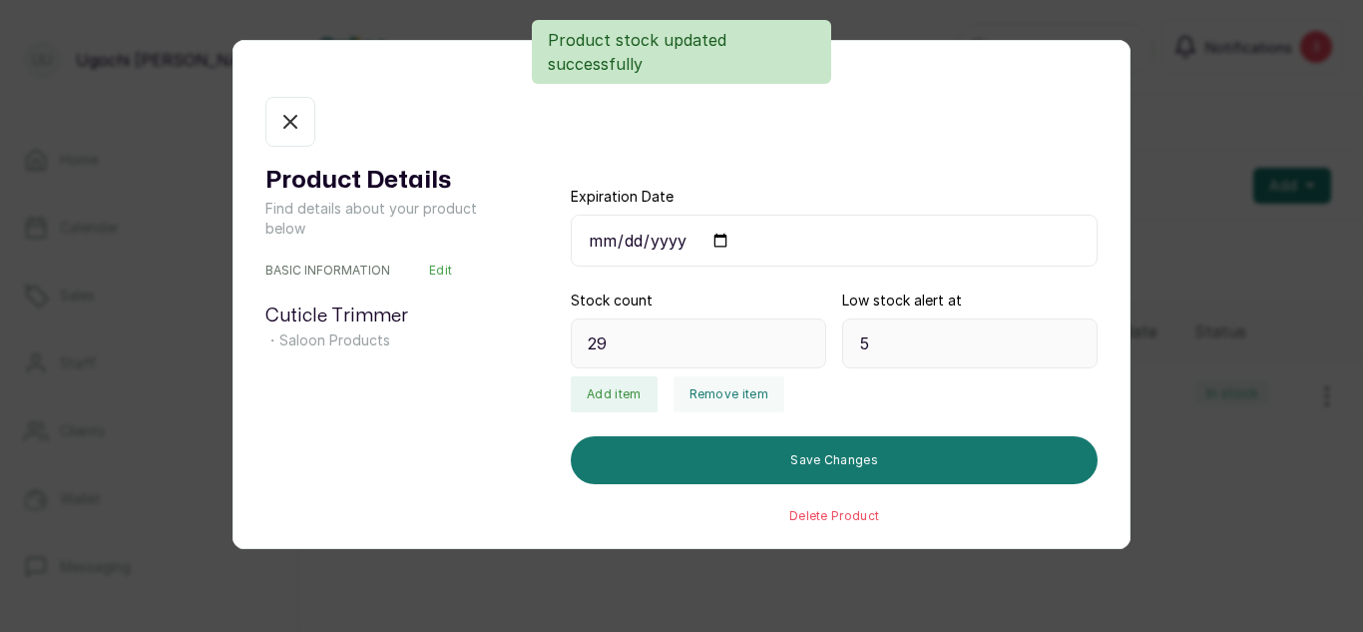
type input "27"
click at [1164, 103] on div "Product Details Find details about your product below BASIC INFORMATION Edit Cu…" at bounding box center [681, 316] width 1363 height 632
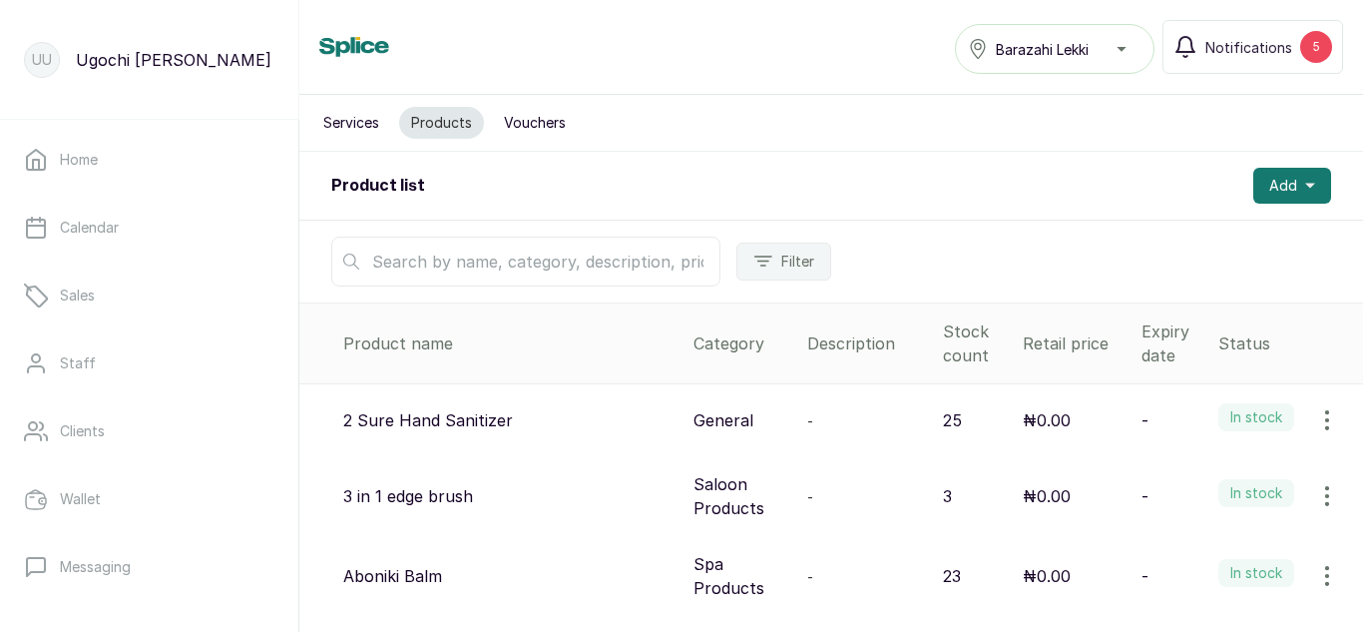
click at [424, 269] on input "text" at bounding box center [525, 262] width 389 height 50
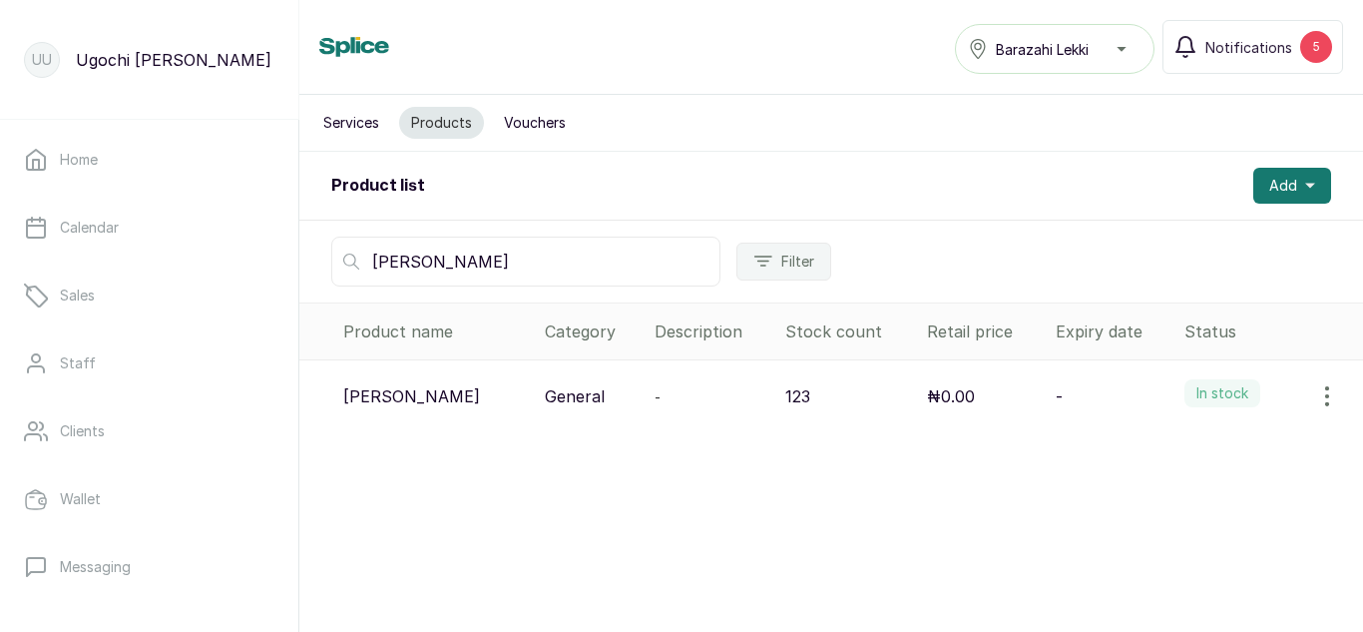
type input "[PERSON_NAME]"
click at [1323, 388] on icon "button" at bounding box center [1327, 396] width 24 height 24
click at [1181, 453] on span "View" at bounding box center [1198, 452] width 36 height 24
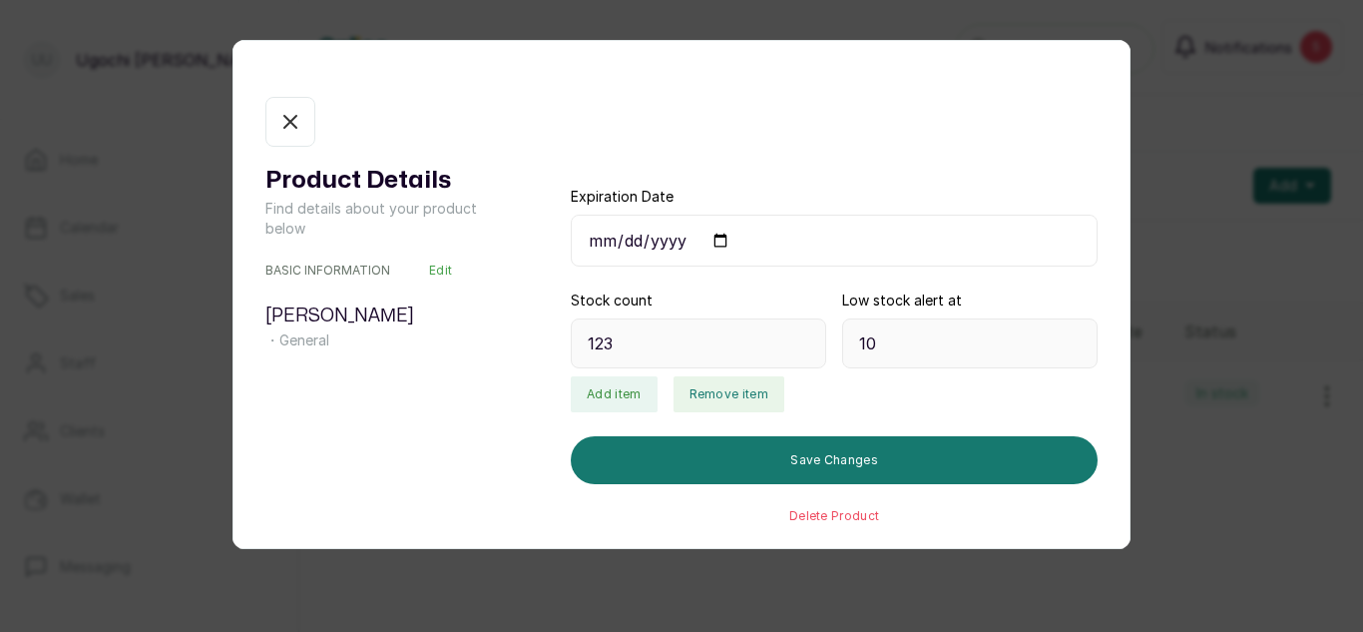
click at [730, 393] on button "Remove item" at bounding box center [729, 394] width 111 height 36
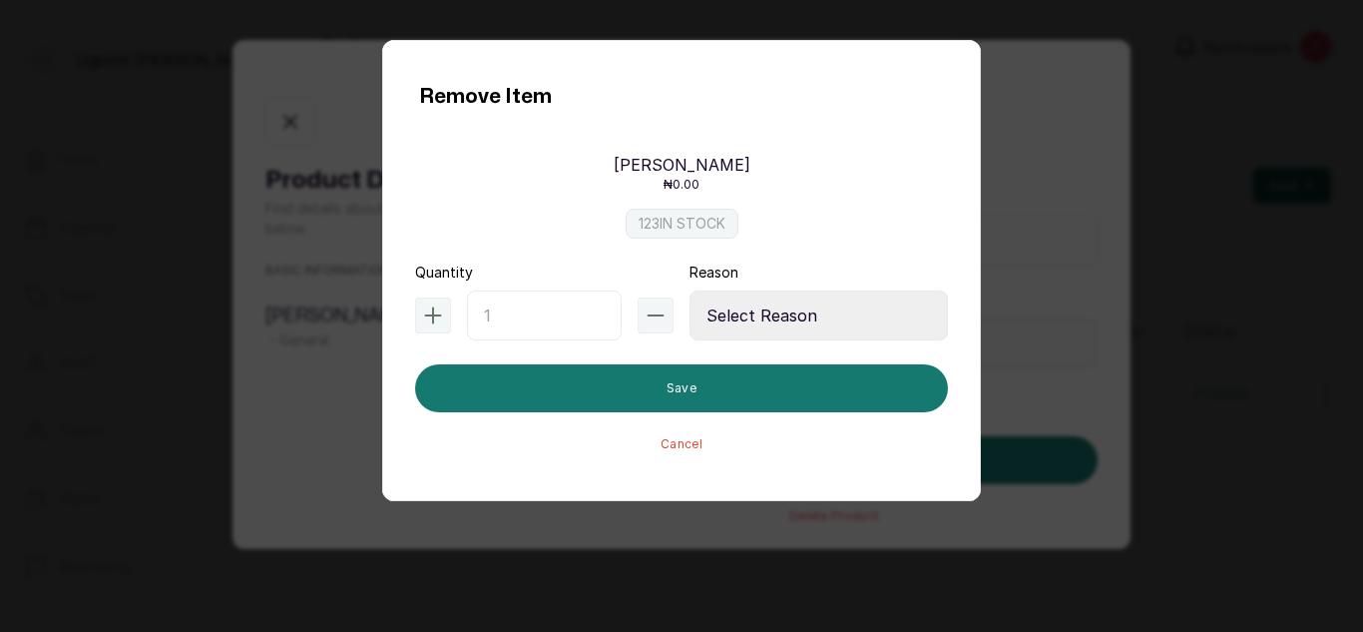
click at [546, 306] on input "text" at bounding box center [544, 315] width 155 height 50
type input "2"
click at [796, 311] on select "Select Reason Internal Use New Stock Damaged Adjustment Transfer Return Other" at bounding box center [819, 315] width 258 height 50
select select "internal_use"
click at [690, 290] on select "Select Reason Internal Use New Stock Damaged Adjustment Transfer Return Other" at bounding box center [819, 315] width 258 height 50
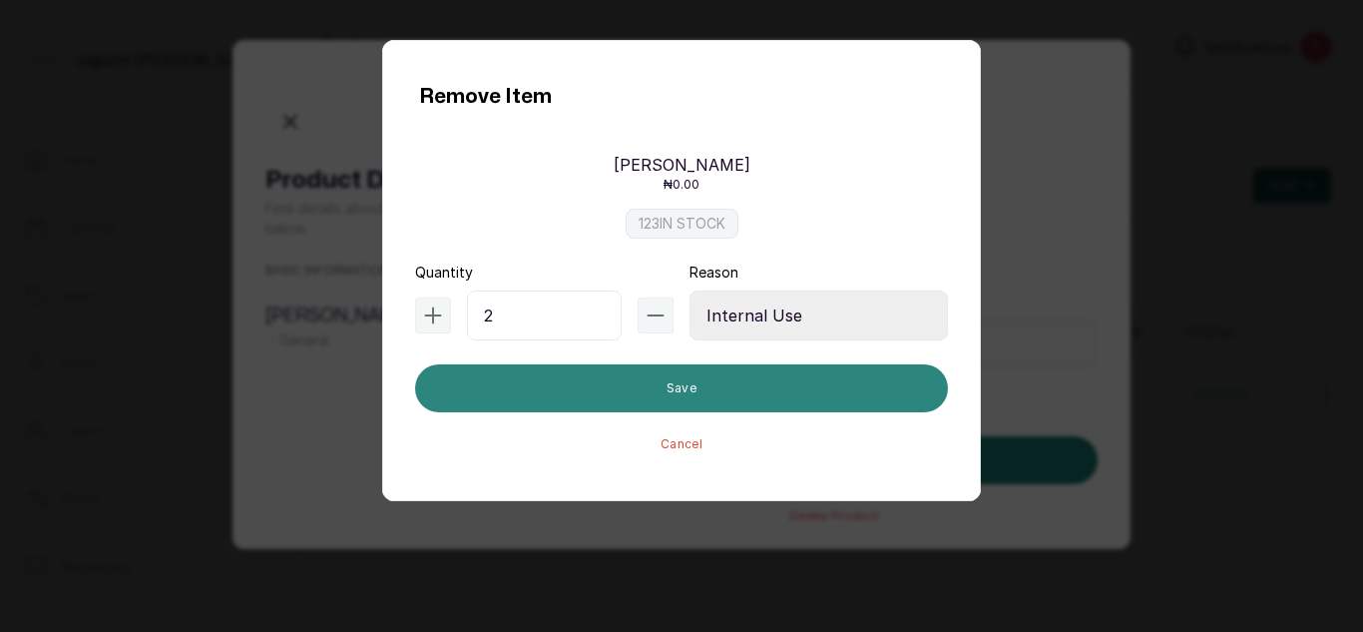
click at [756, 404] on button "Save" at bounding box center [681, 388] width 533 height 48
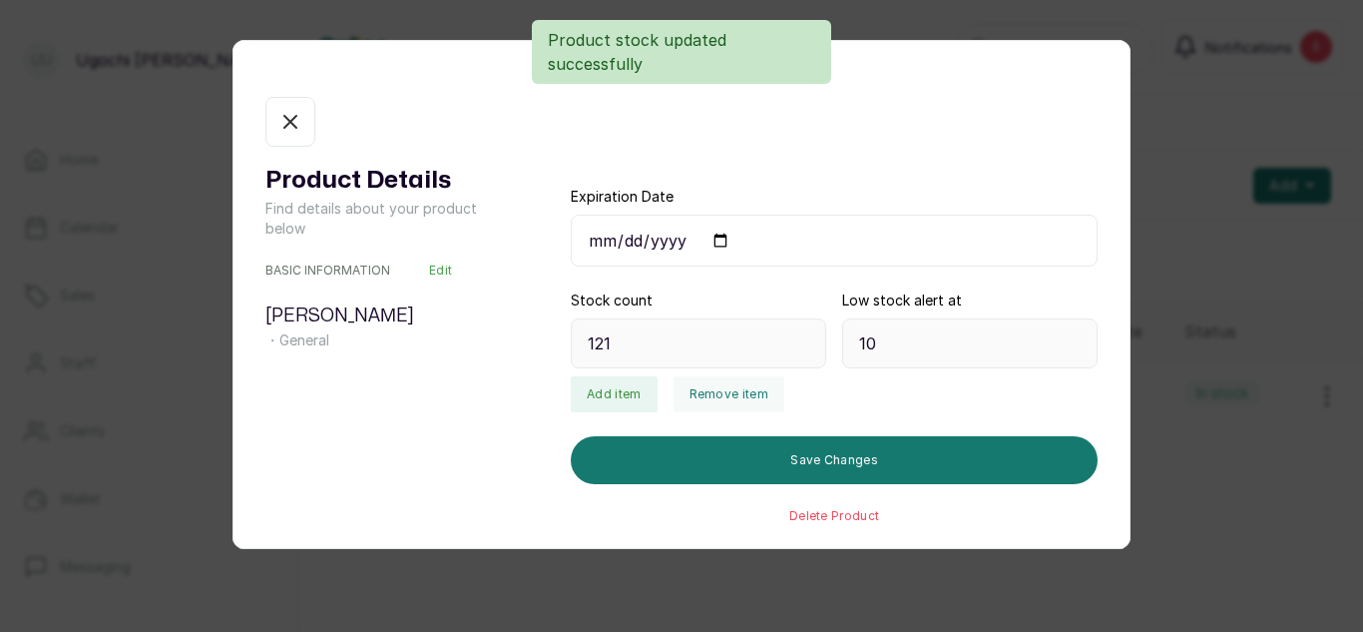
type input "121"
click at [273, 110] on button "In stock" at bounding box center [290, 122] width 50 height 50
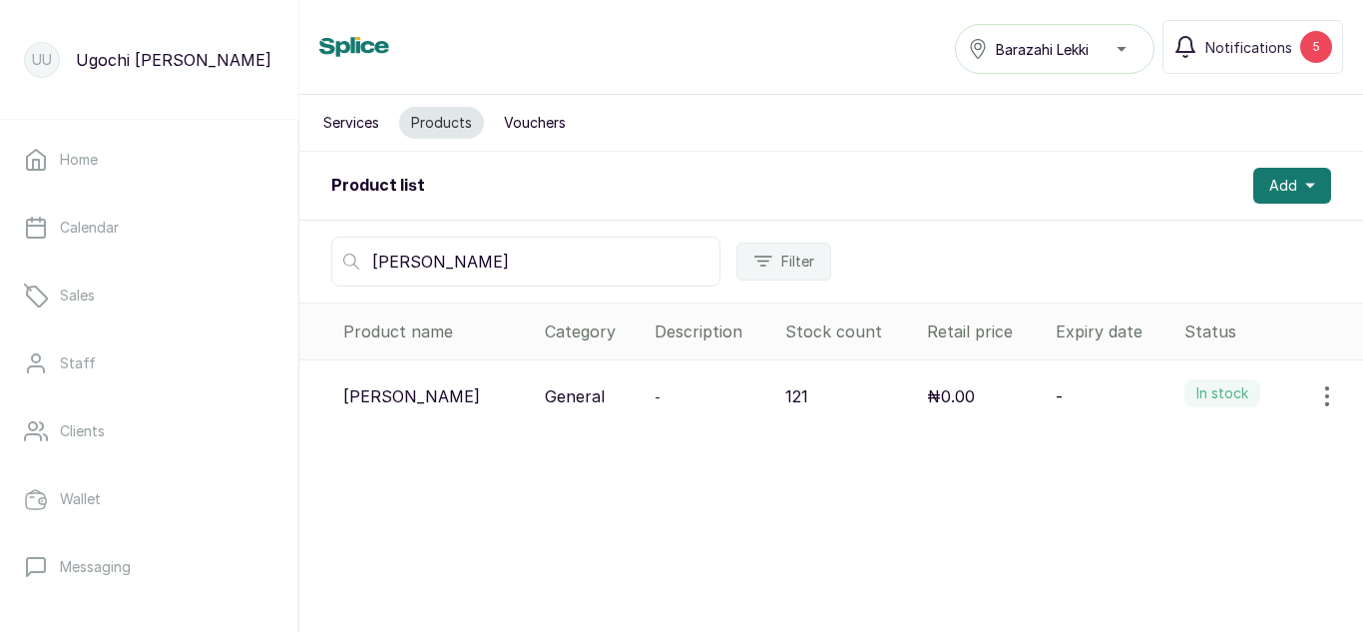
click at [428, 261] on input "[PERSON_NAME]" at bounding box center [525, 262] width 389 height 50
type input "c"
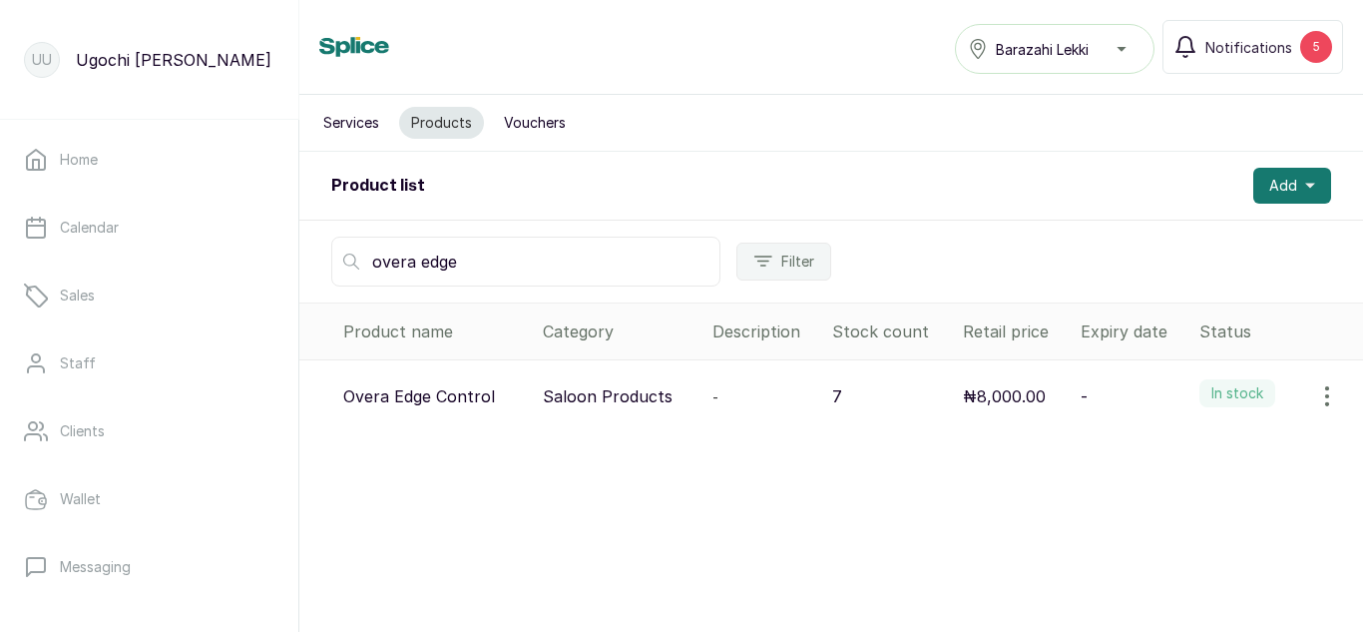
type input "overa edge"
click at [1315, 398] on icon "button" at bounding box center [1327, 396] width 24 height 24
click at [1180, 454] on span "View" at bounding box center [1198, 452] width 36 height 24
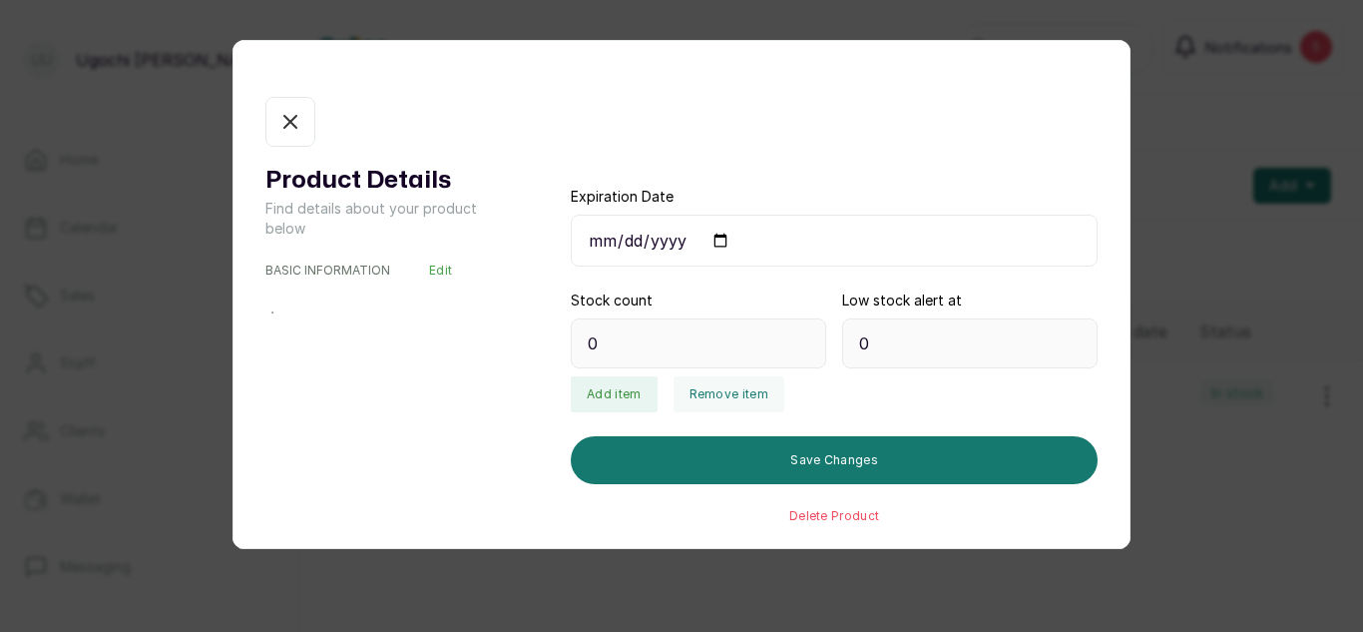
type input "7"
type input "1"
click at [722, 404] on button "Remove item" at bounding box center [729, 394] width 111 height 36
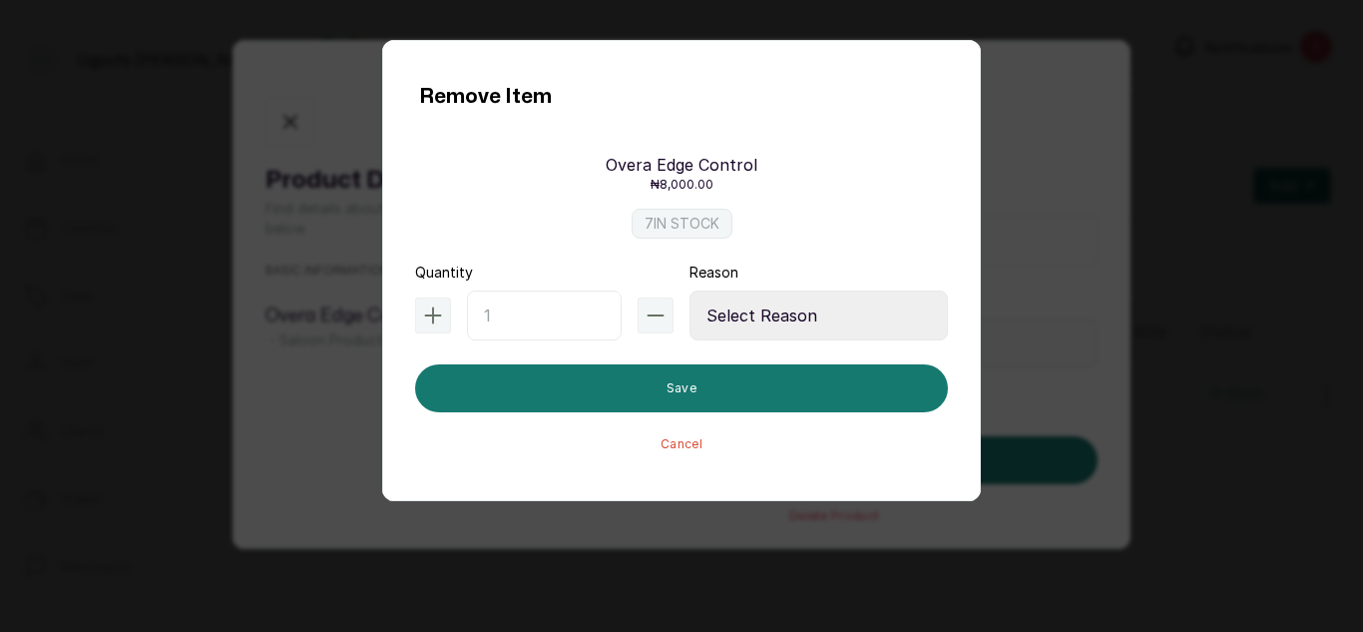
click at [535, 321] on input "text" at bounding box center [544, 315] width 155 height 50
type input "1"
click at [827, 297] on select "Select Reason Internal Use New Stock Damaged Adjustment Transfer Return Other" at bounding box center [819, 315] width 258 height 50
select select "internal_use"
click at [690, 290] on select "Select Reason Internal Use New Stock Damaged Adjustment Transfer Return Other" at bounding box center [819, 315] width 258 height 50
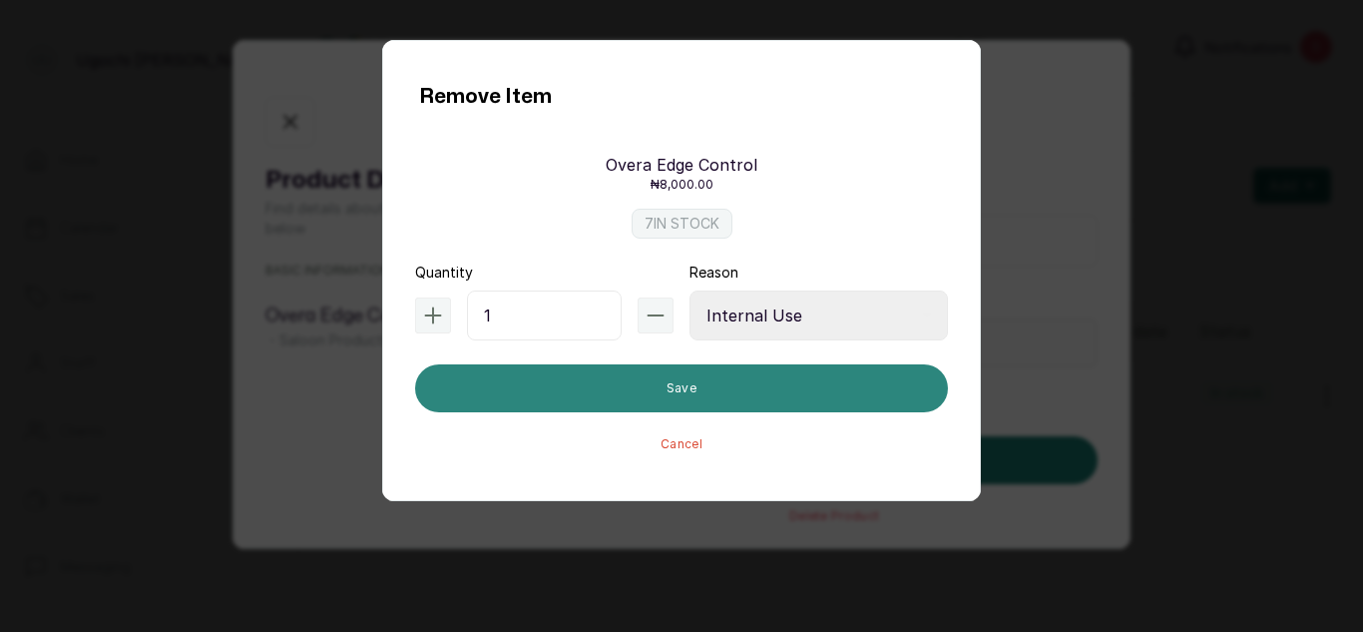
click at [833, 393] on button "Save" at bounding box center [681, 388] width 533 height 48
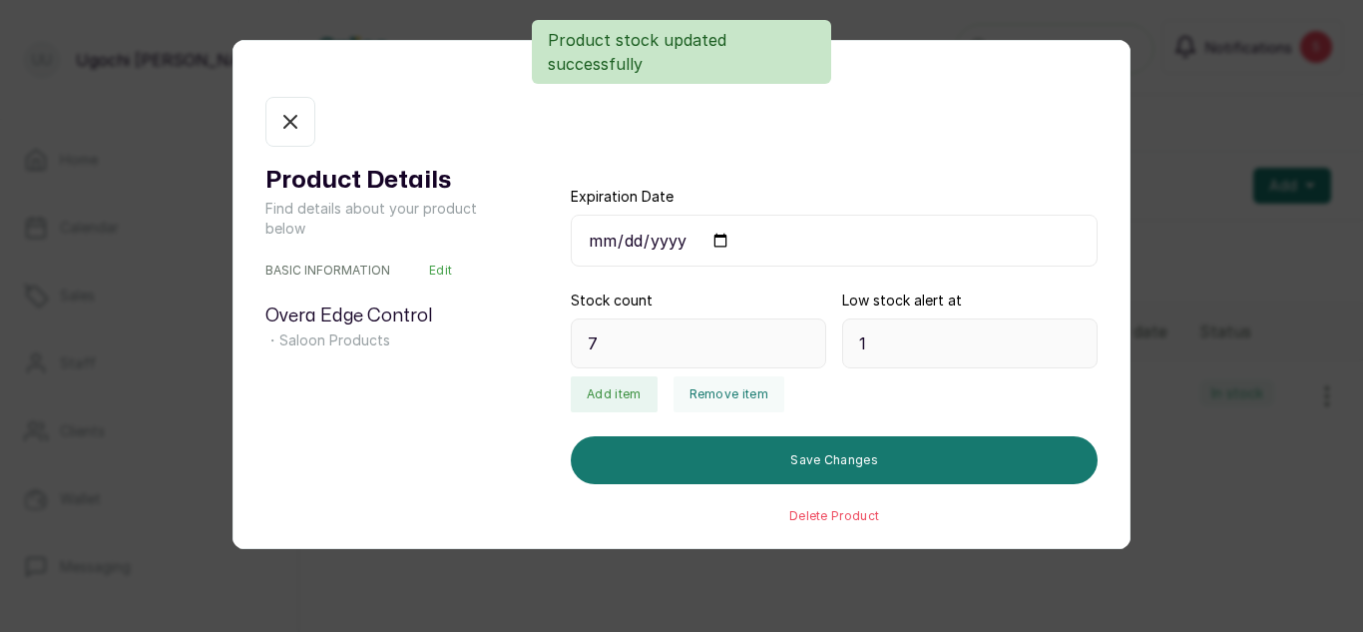
type input "6"
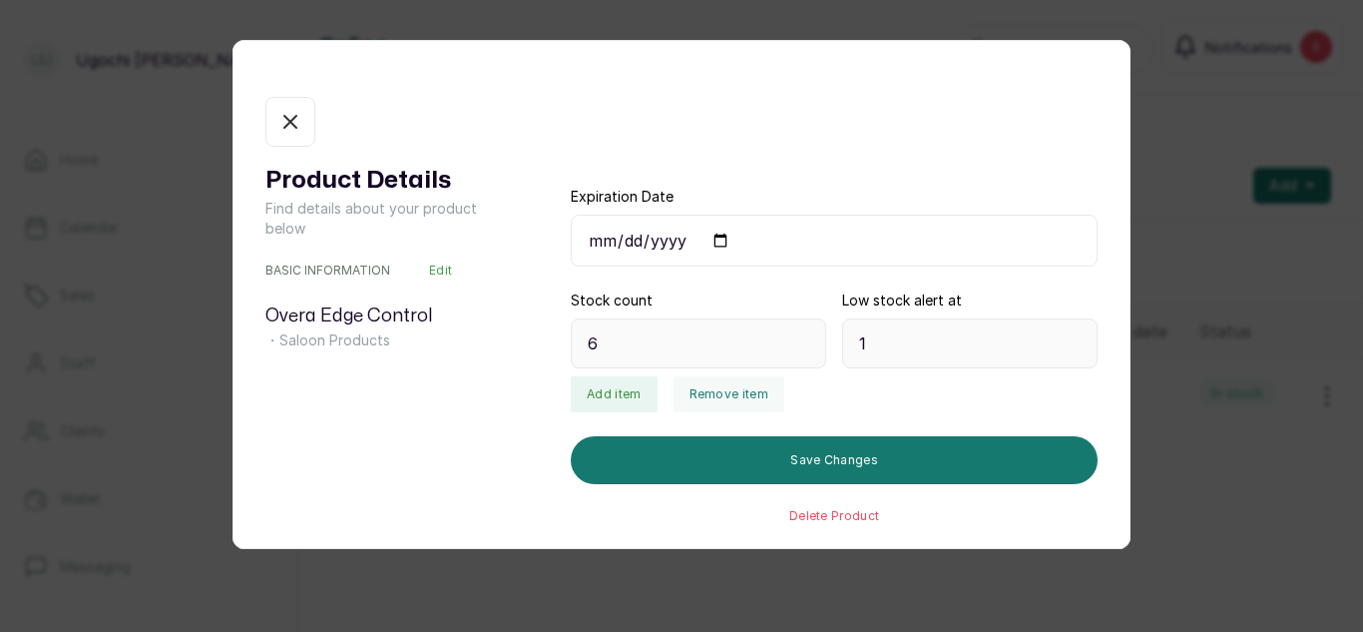
click at [274, 128] on button "In stock" at bounding box center [290, 122] width 50 height 50
